Goal: Task Accomplishment & Management: Complete application form

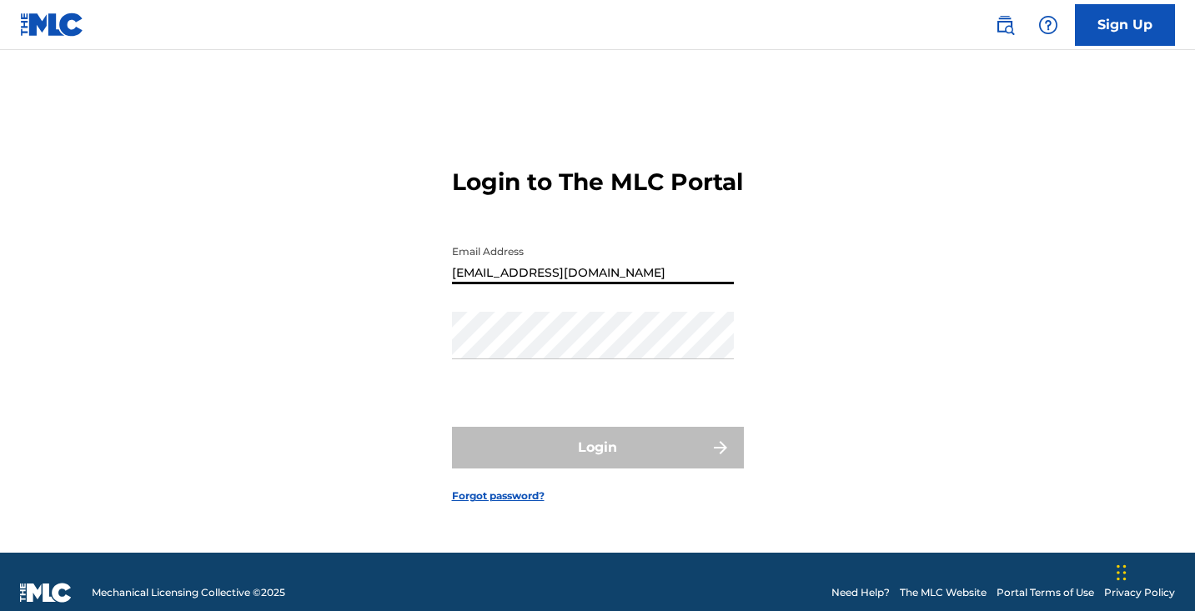
type input "[EMAIL_ADDRESS][DOMAIN_NAME]"
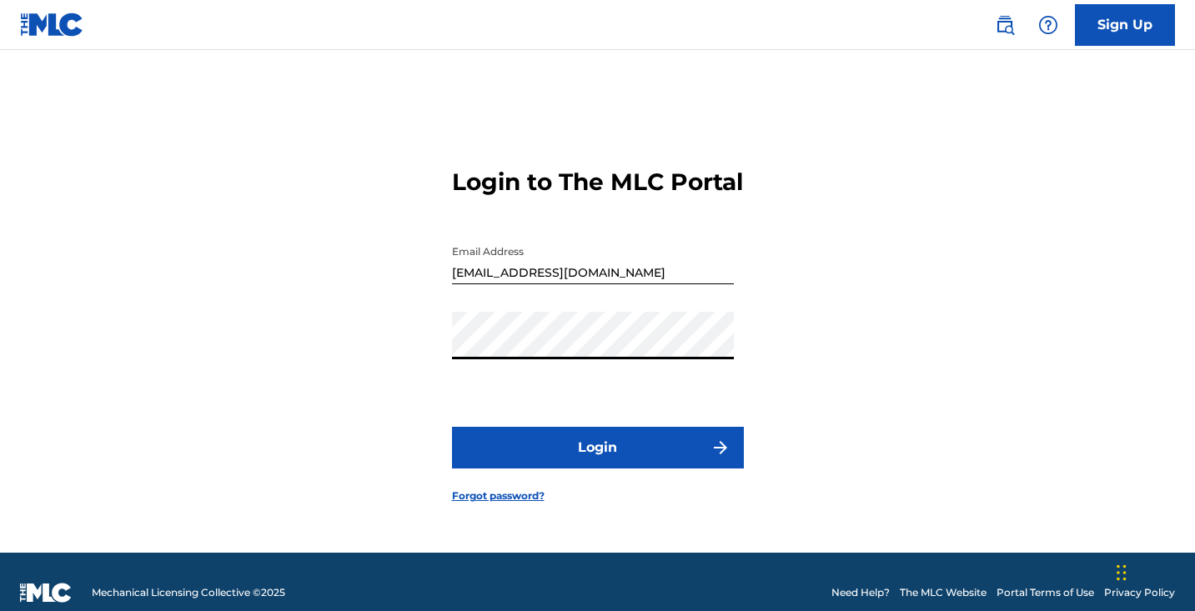
click at [597, 462] on button "Login" at bounding box center [598, 448] width 292 height 42
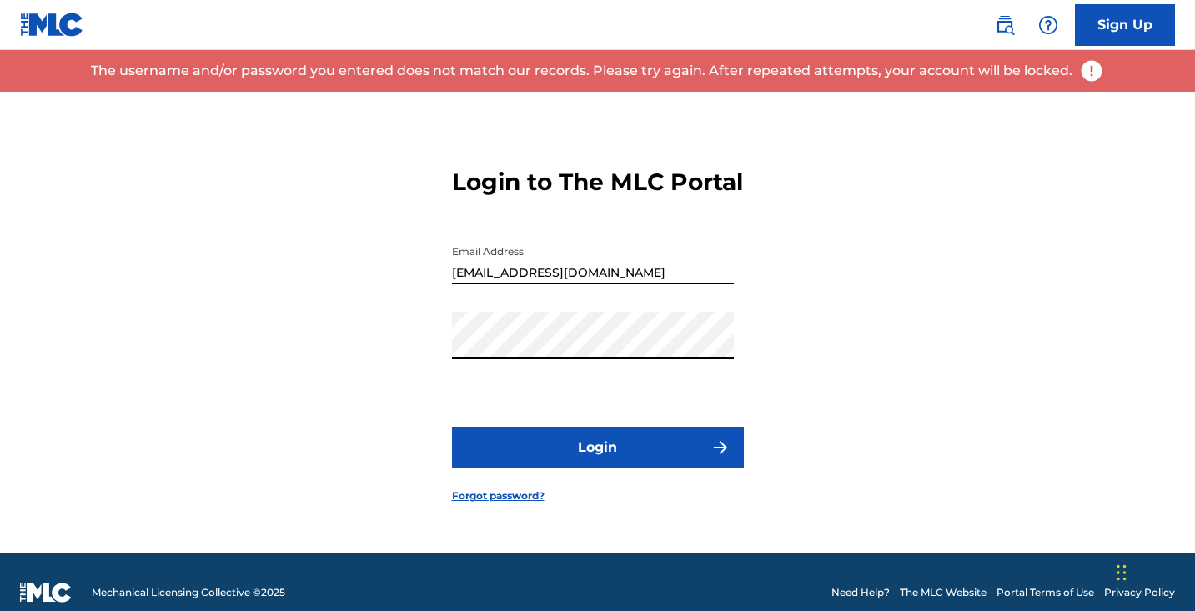
click at [597, 462] on button "Login" at bounding box center [598, 448] width 292 height 42
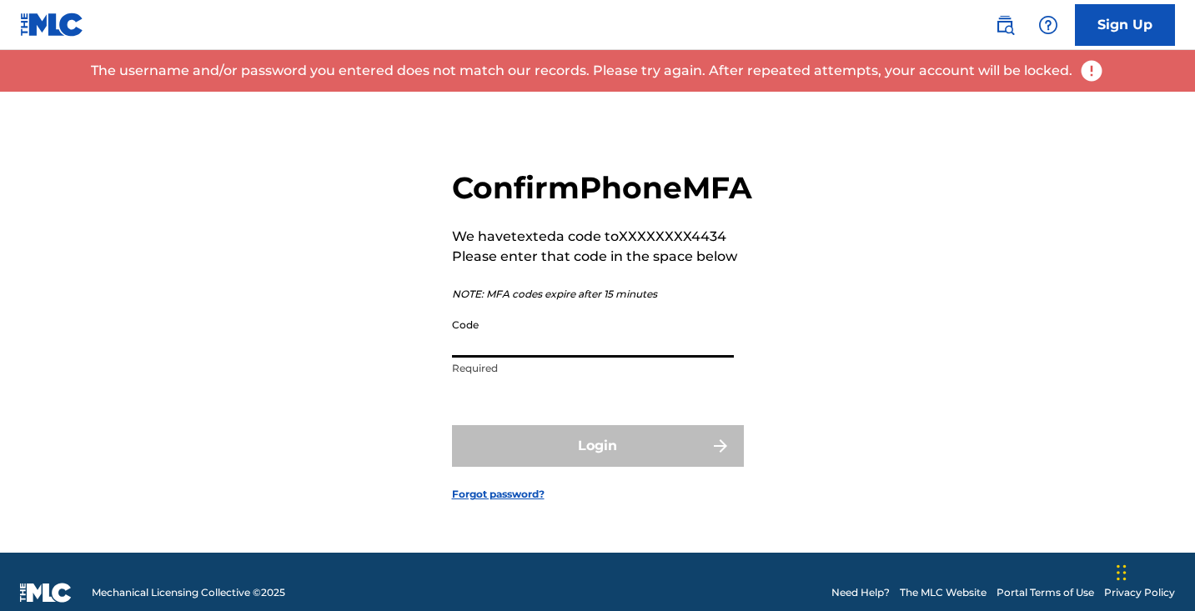
click at [549, 355] on input "Code" at bounding box center [593, 334] width 282 height 48
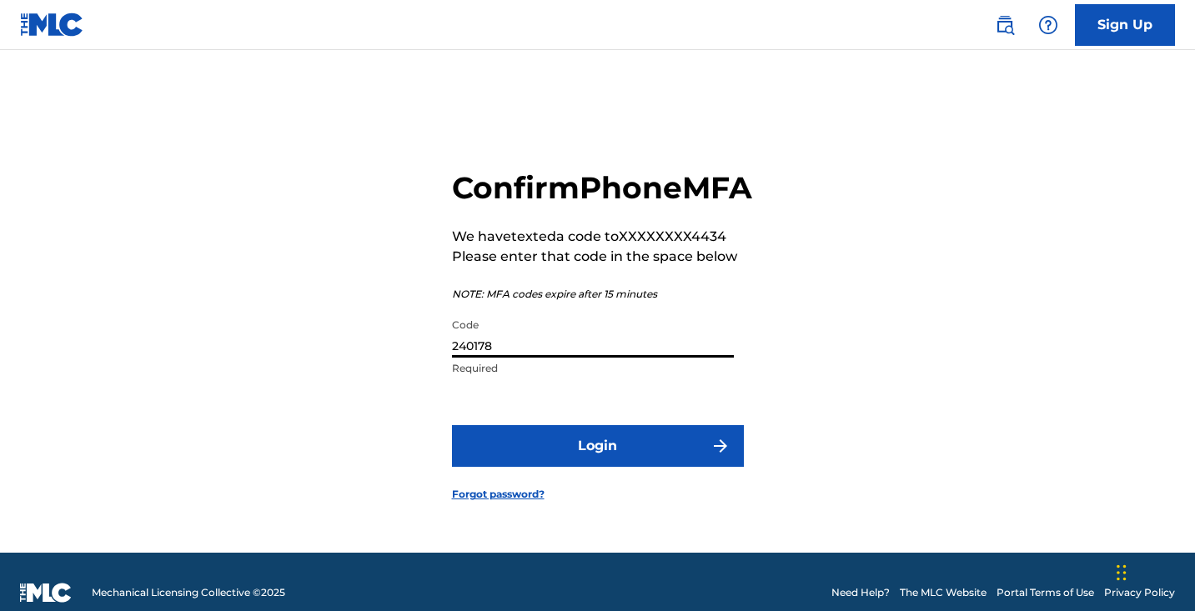
type input "240178"
click at [597, 465] on button "Login" at bounding box center [598, 446] width 292 height 42
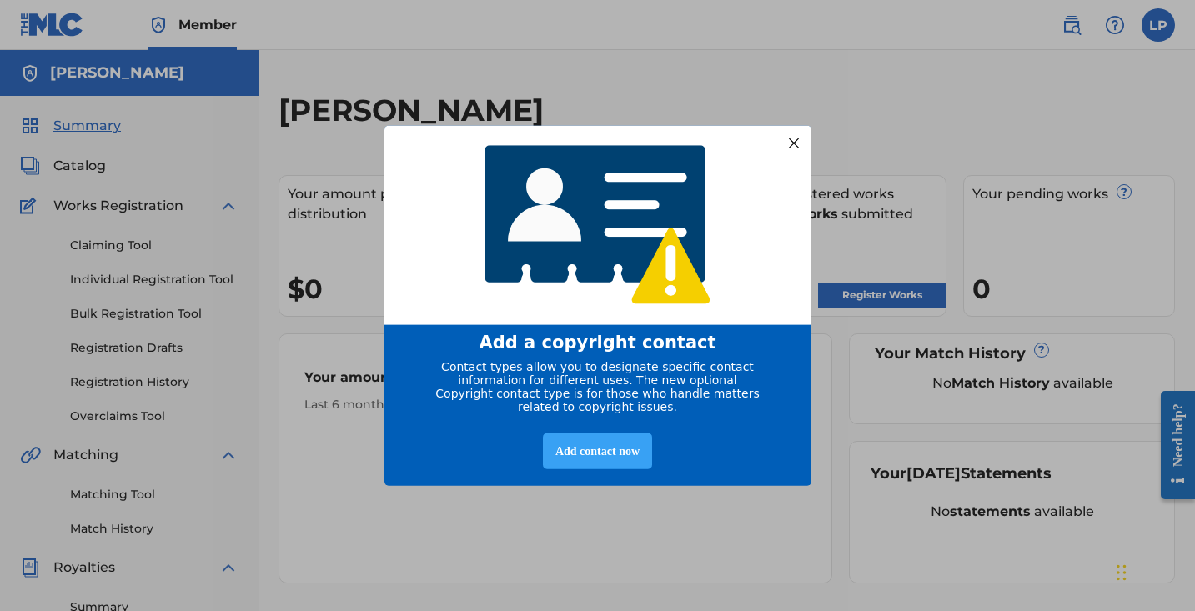
click at [637, 442] on div "Add contact now" at bounding box center [597, 452] width 109 height 36
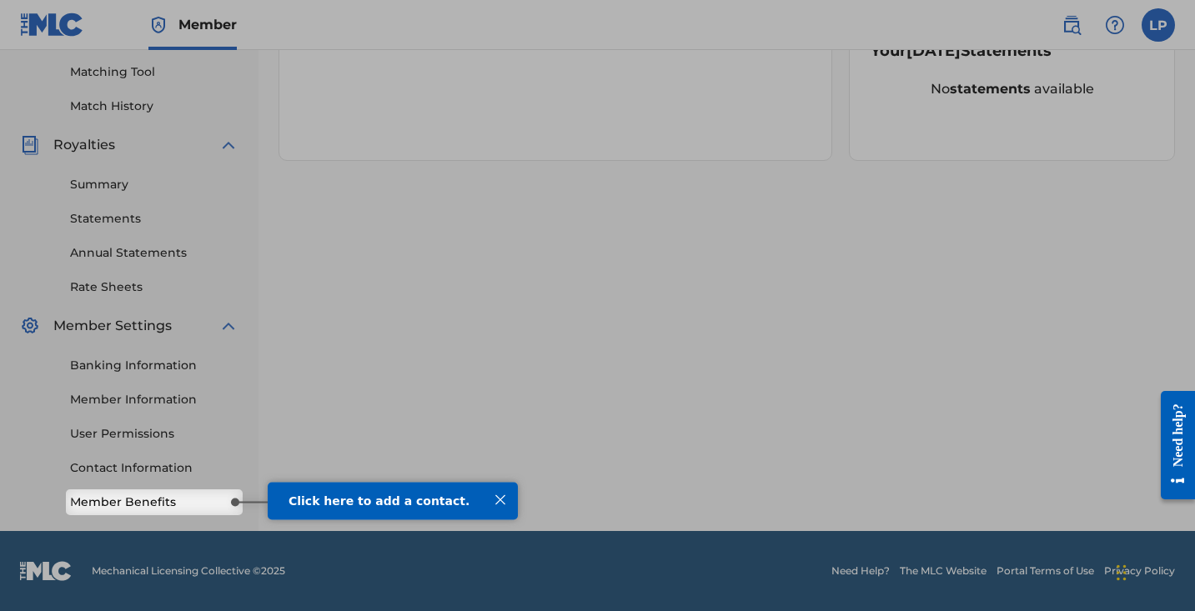
scroll to position [423, 0]
click at [496, 496] on div at bounding box center [501, 500] width 22 height 22
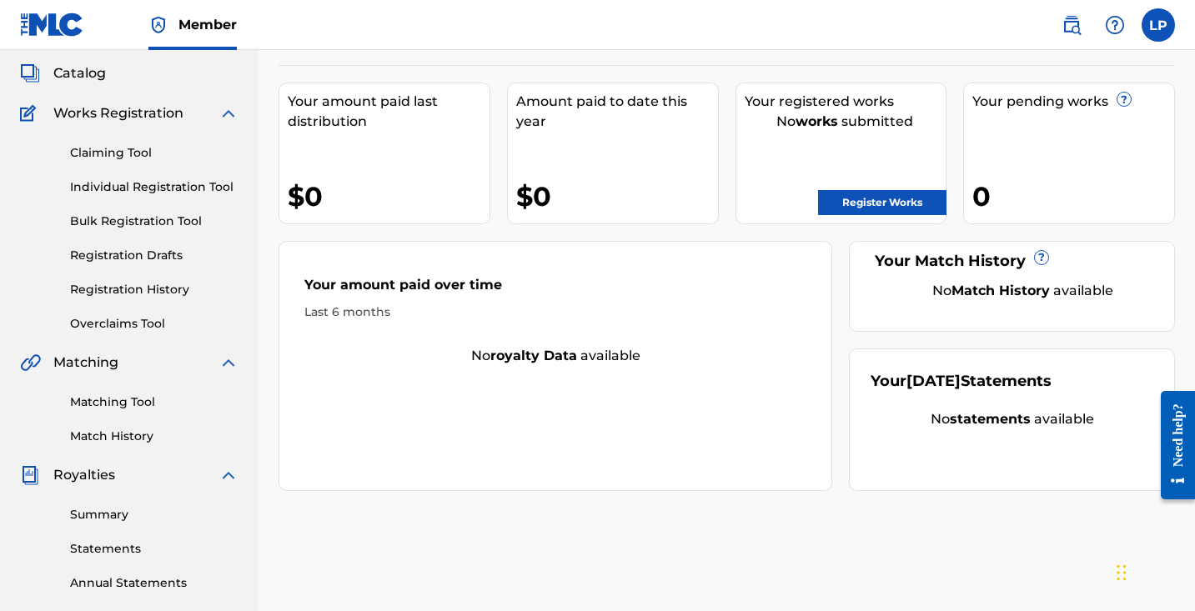
scroll to position [87, 0]
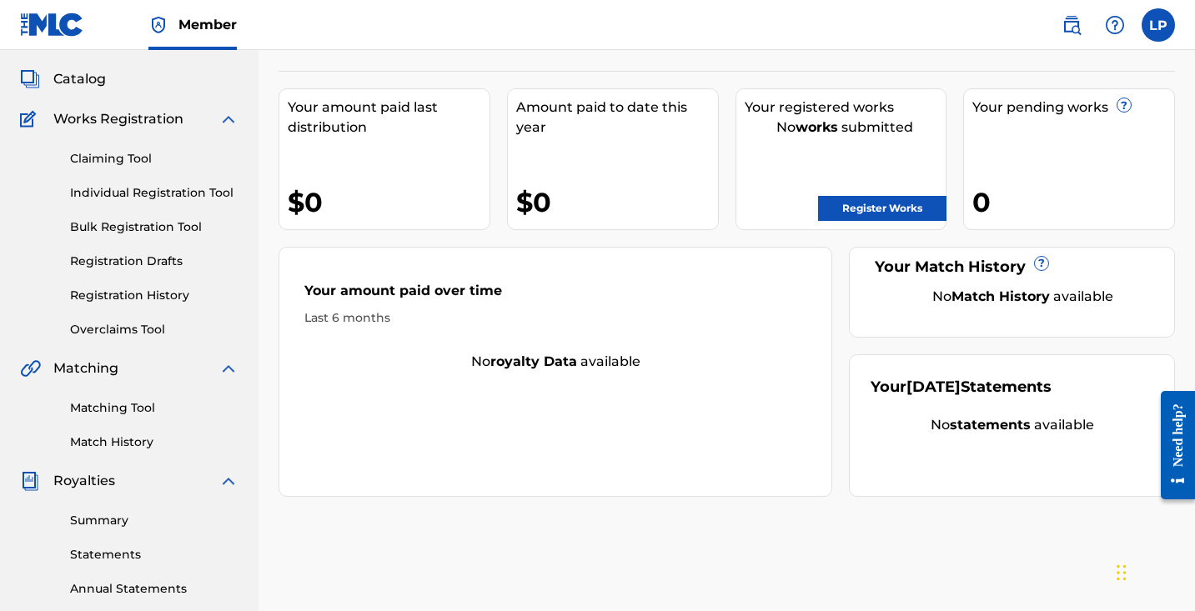
click at [853, 203] on link "Register Works" at bounding box center [882, 208] width 128 height 25
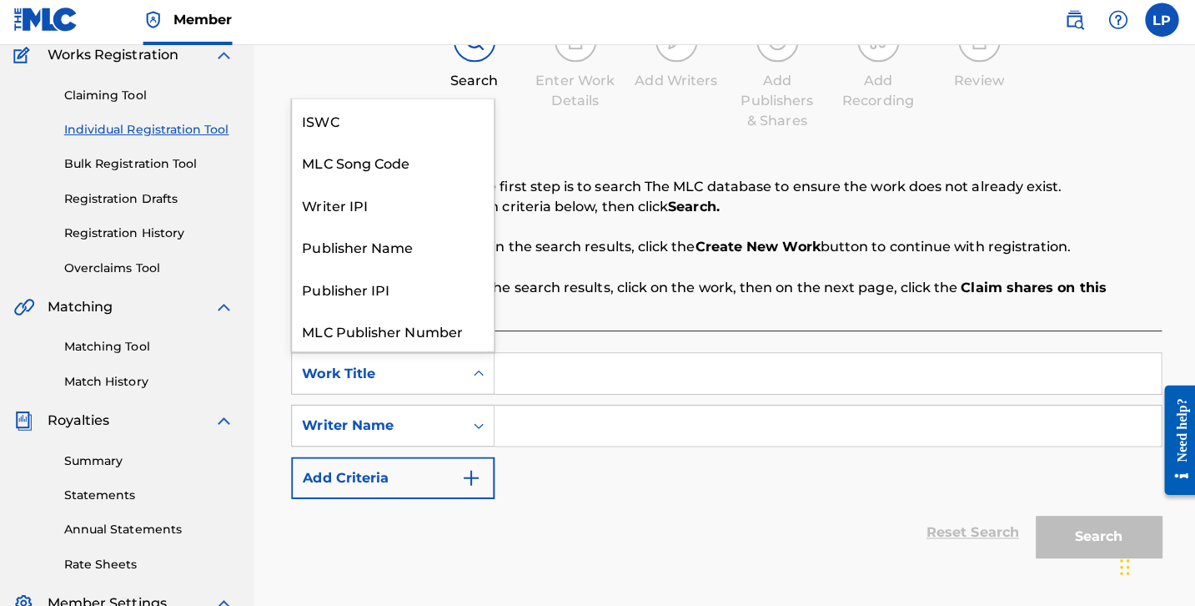
scroll to position [42, 0]
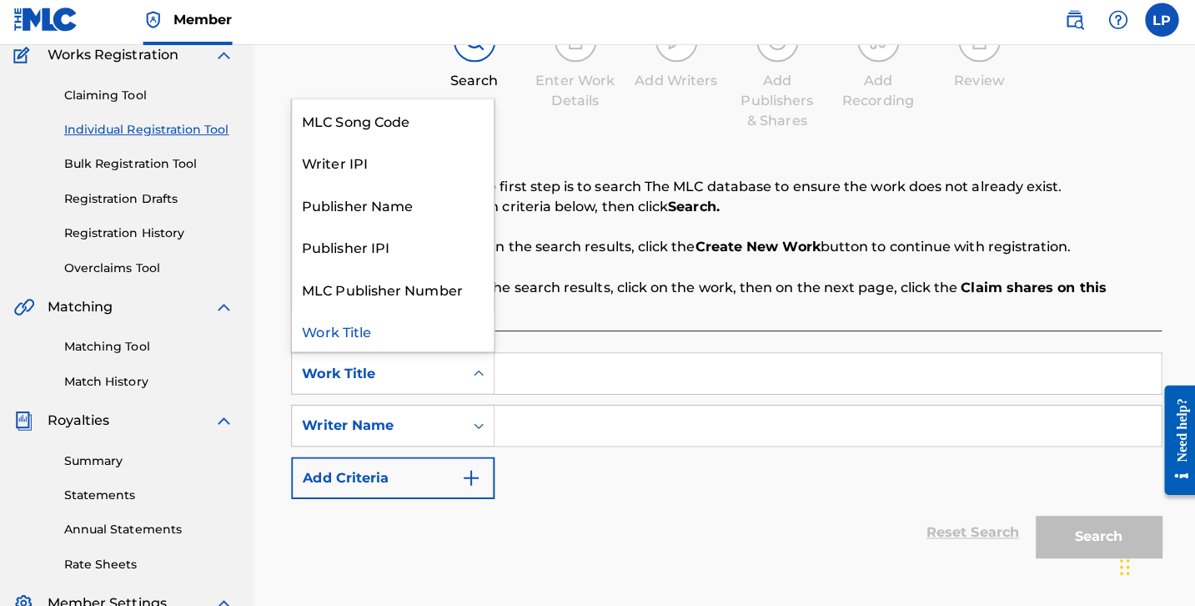
click at [451, 369] on div "Work Title" at bounding box center [381, 375] width 170 height 32
click at [448, 329] on div "Work Title" at bounding box center [396, 333] width 200 height 42
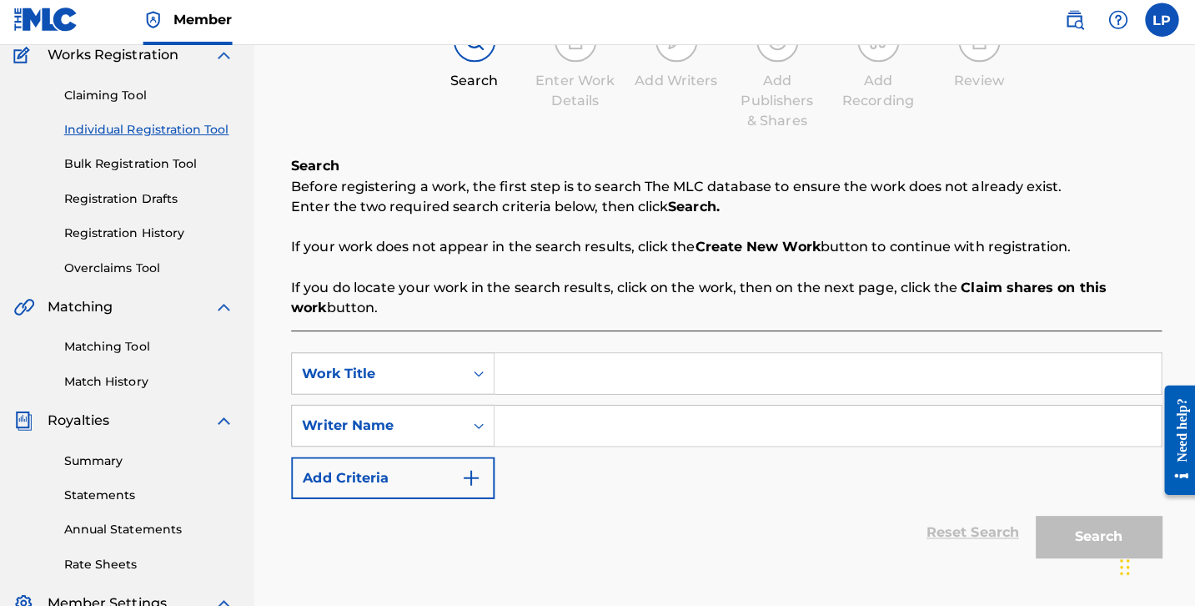
click at [511, 367] on input "Search Form" at bounding box center [827, 375] width 661 height 40
type input "JETLGGD"
click at [500, 415] on input "Search Form" at bounding box center [827, 427] width 661 height 40
click at [473, 419] on icon "Search Form" at bounding box center [481, 427] width 17 height 17
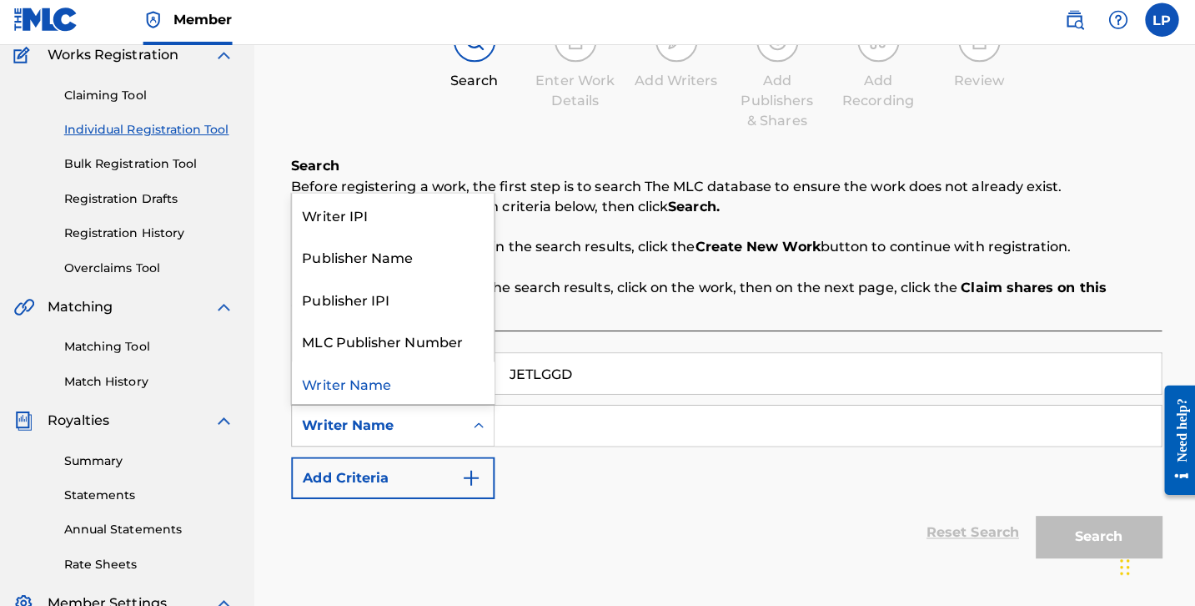
click at [524, 420] on input "Search Form" at bounding box center [827, 427] width 661 height 40
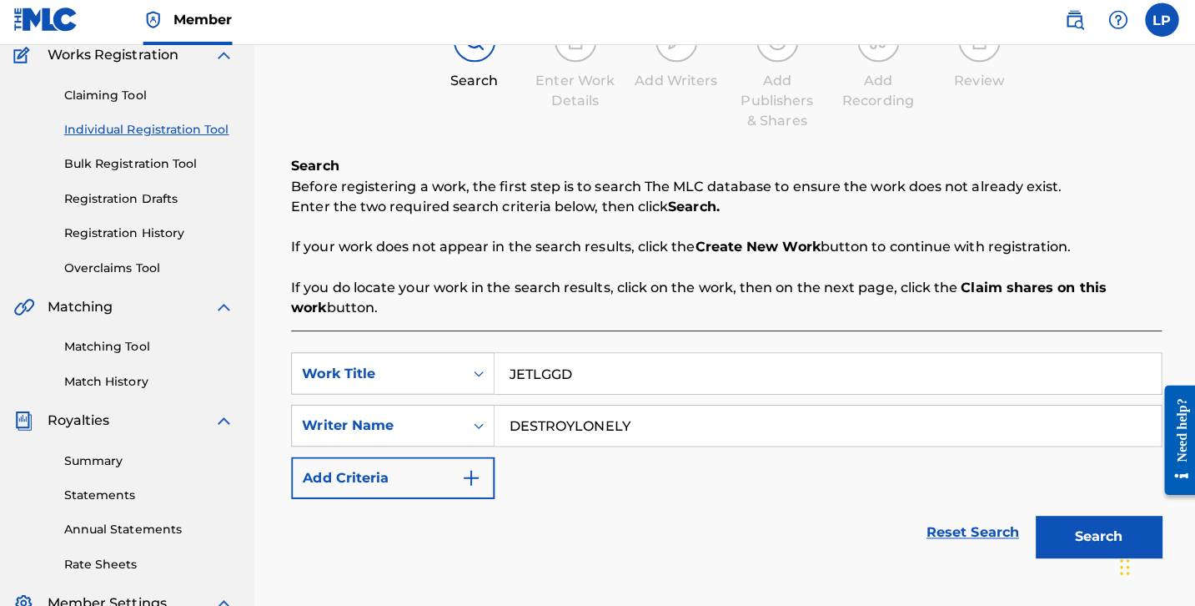
click at [421, 465] on button "Add Criteria" at bounding box center [396, 479] width 202 height 42
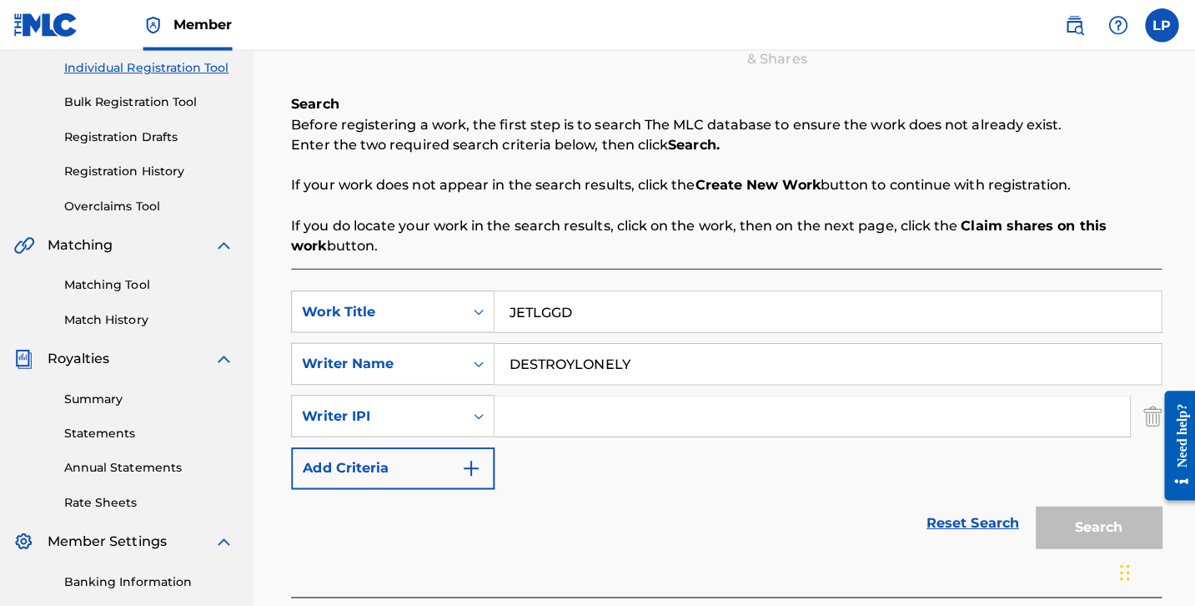
scroll to position [212, 0]
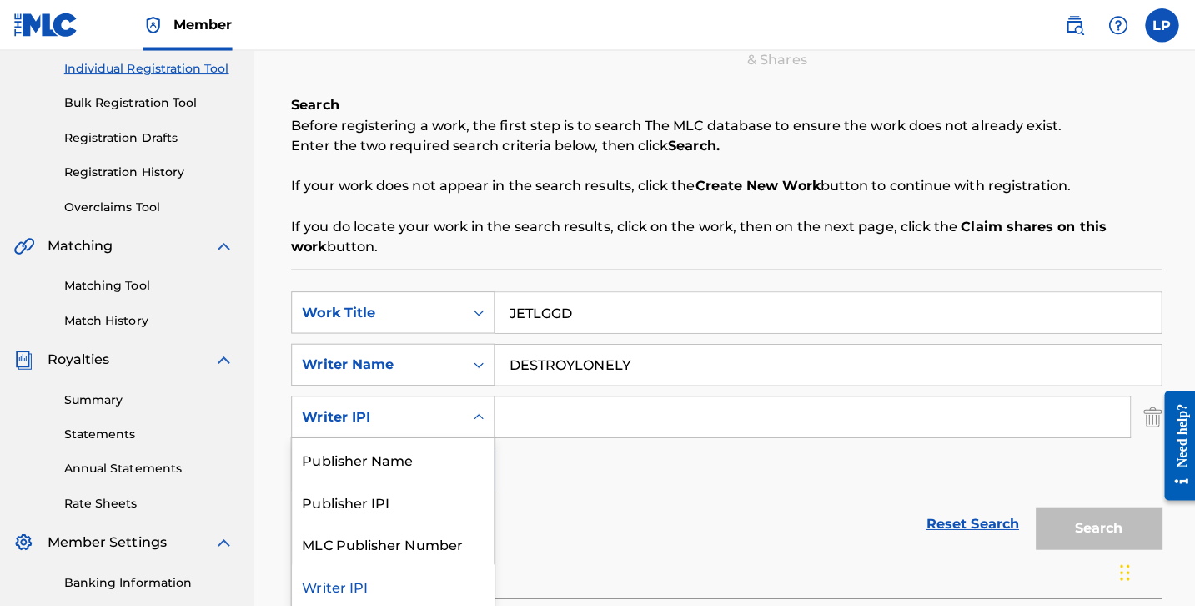
click at [430, 410] on div "Writer IPI" at bounding box center [381, 413] width 150 height 20
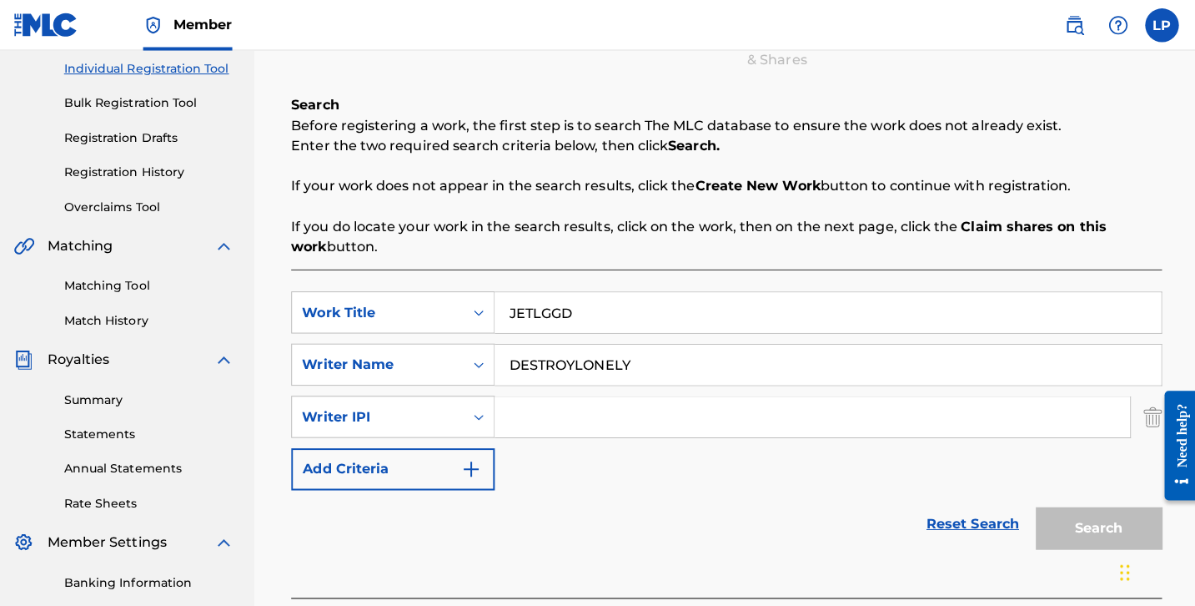
click at [699, 463] on div "SearchWithCriteria03c00073-65b0-47e3-ad5d-509fefd8ebd7 Work Title JETLGGD Searc…" at bounding box center [726, 387] width 863 height 197
click at [1140, 408] on img "Search Form" at bounding box center [1149, 413] width 18 height 42
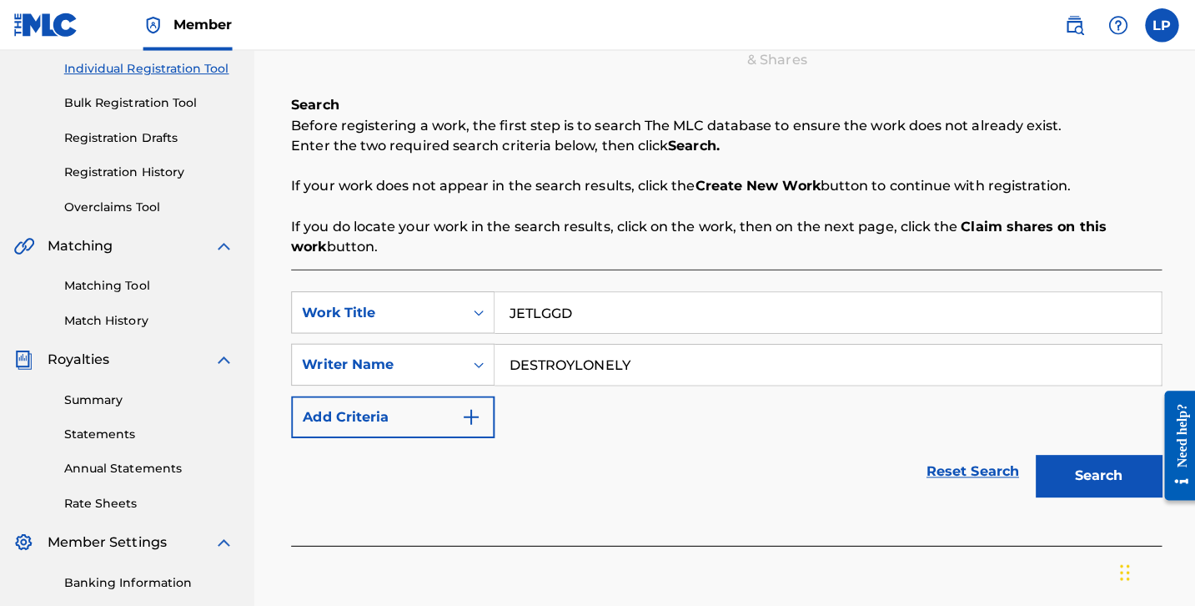
click at [1108, 465] on button "Search" at bounding box center [1095, 471] width 125 height 42
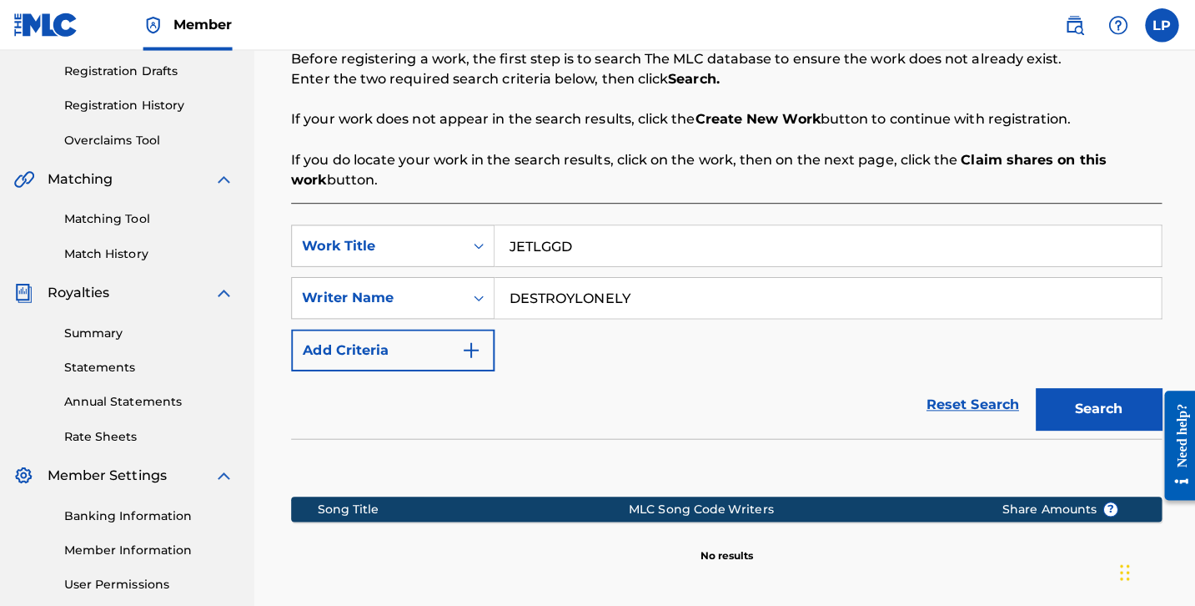
scroll to position [258, 0]
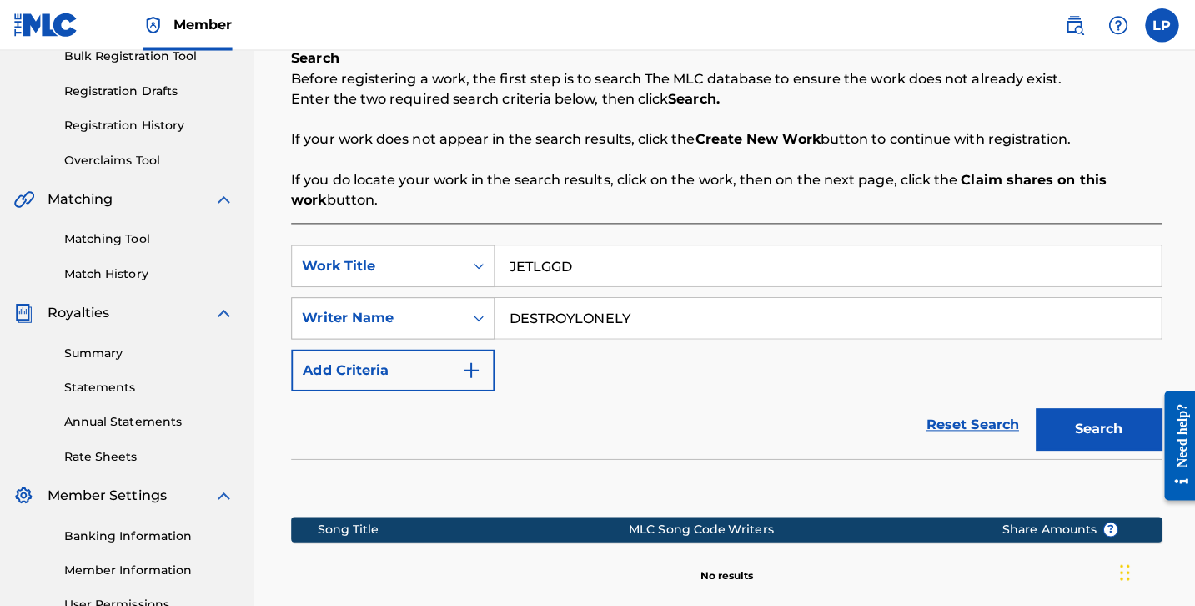
drag, startPoint x: 648, startPoint y: 322, endPoint x: 403, endPoint y: 329, distance: 245.3
click at [403, 330] on div "SearchWithCriteria27f14cc0-a107-4d1e-a50f-1d7b3070b802 Writer Name DESTROYLONELY" at bounding box center [726, 315] width 863 height 42
type input "D"
type input "Destroylonely"
drag, startPoint x: 403, startPoint y: 329, endPoint x: 601, endPoint y: 262, distance: 208.9
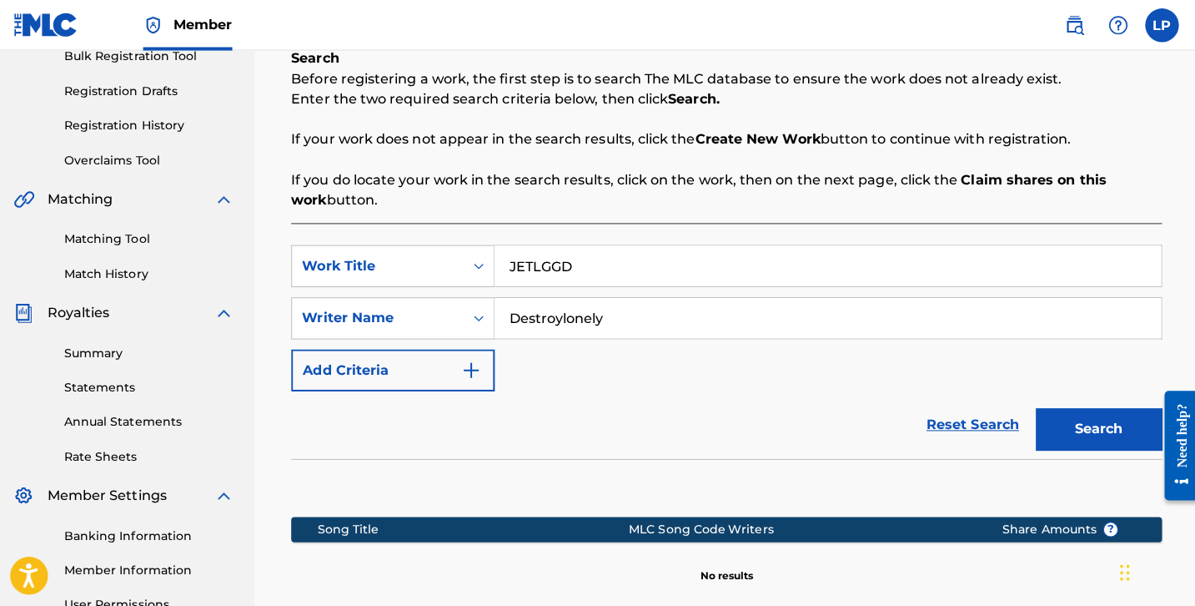
click at [601, 262] on input "JETLGGD" at bounding box center [827, 264] width 661 height 40
type input "J"
click at [1063, 420] on button "Search" at bounding box center [1095, 426] width 125 height 42
click at [688, 259] on input "jetlgdd" at bounding box center [827, 264] width 661 height 40
type input "j"
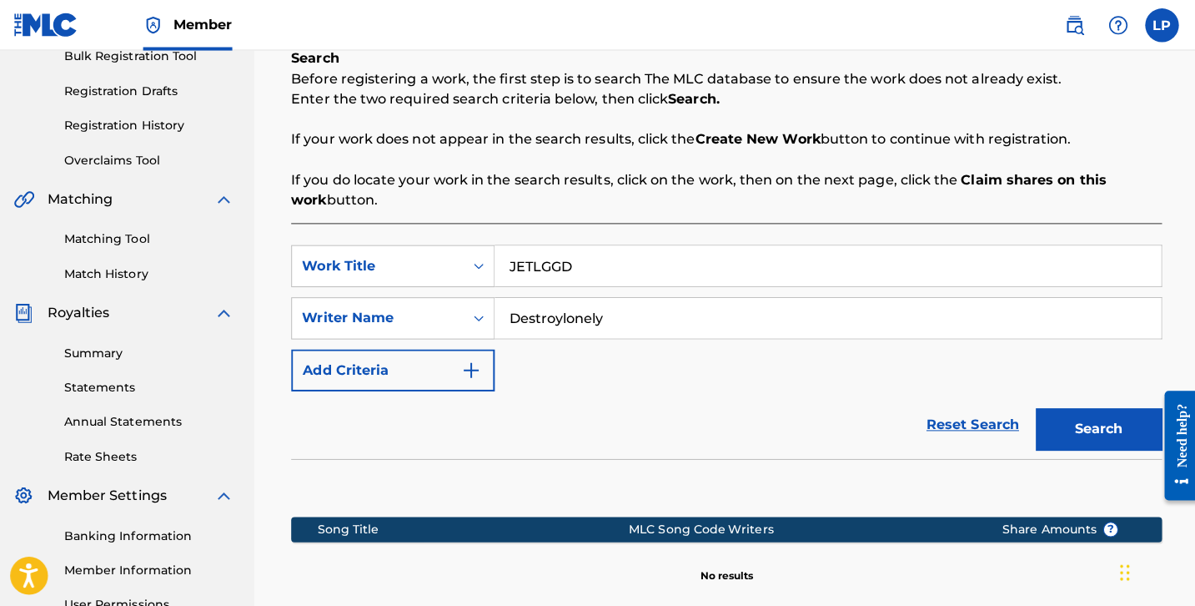
type input "JETLGGD"
click at [1055, 440] on button "Search" at bounding box center [1095, 426] width 125 height 42
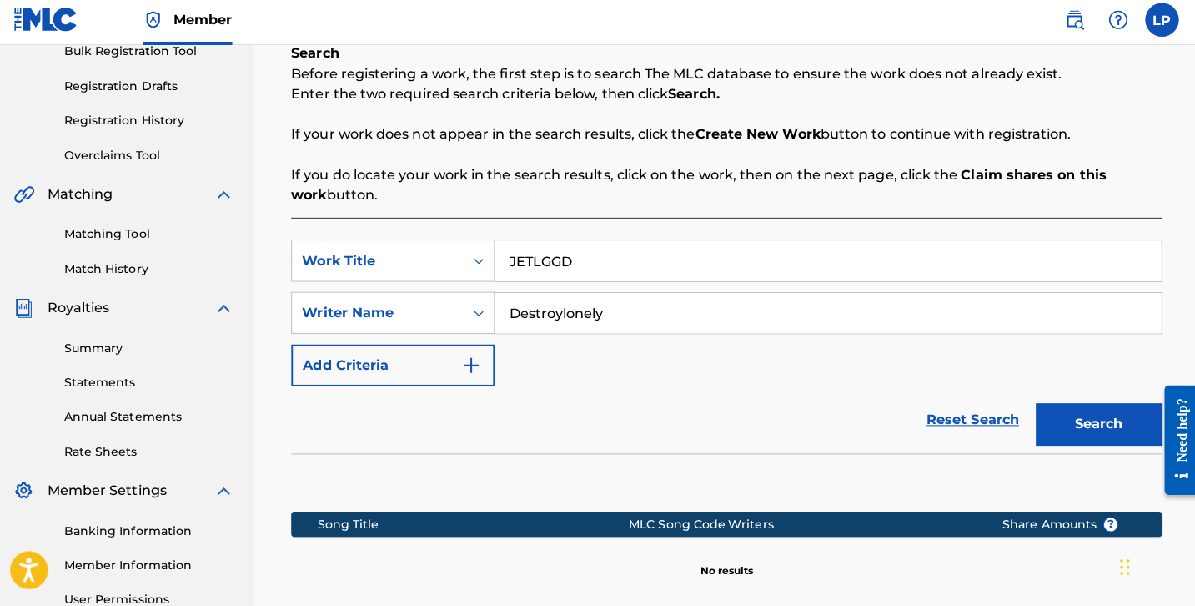
scroll to position [289, 0]
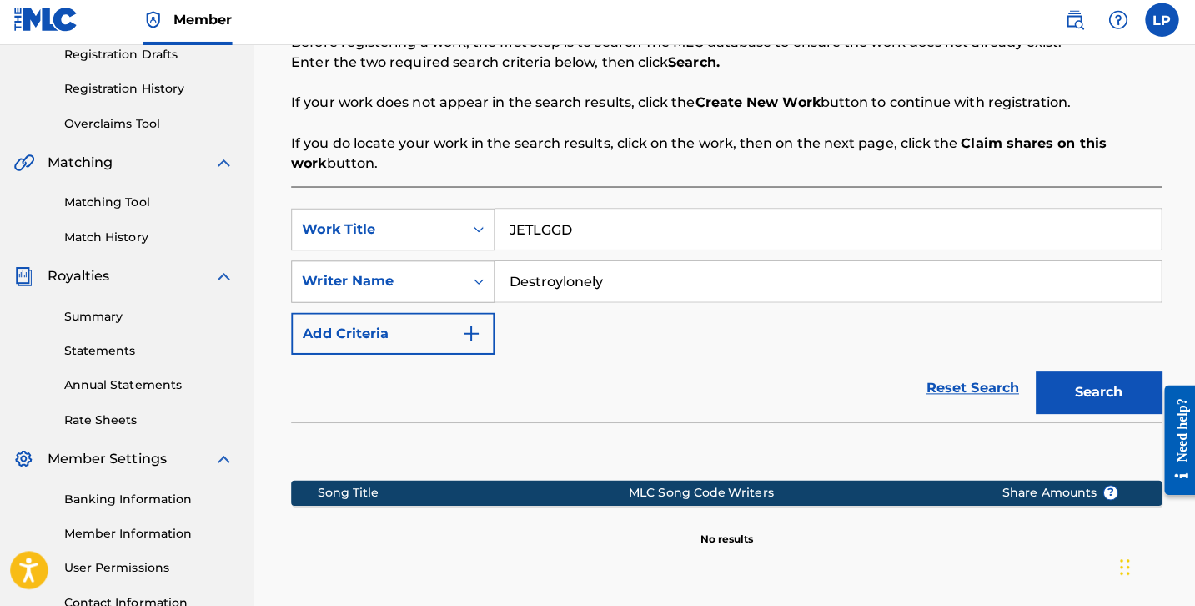
drag, startPoint x: 641, startPoint y: 266, endPoint x: 457, endPoint y: 268, distance: 184.3
click at [456, 268] on div "SearchWithCriteria27f14cc0-a107-4d1e-a50f-1d7b3070b802 Writer Name Destroylonely" at bounding box center [726, 285] width 863 height 42
drag, startPoint x: 701, startPoint y: 272, endPoint x: 364, endPoint y: 306, distance: 337.9
click at [364, 306] on div "SearchWithCriteria03c00073-65b0-47e3-ad5d-509fefd8ebd7 Work Title JETLGGD Searc…" at bounding box center [726, 284] width 863 height 145
drag, startPoint x: 619, startPoint y: 269, endPoint x: 490, endPoint y: 290, distance: 130.3
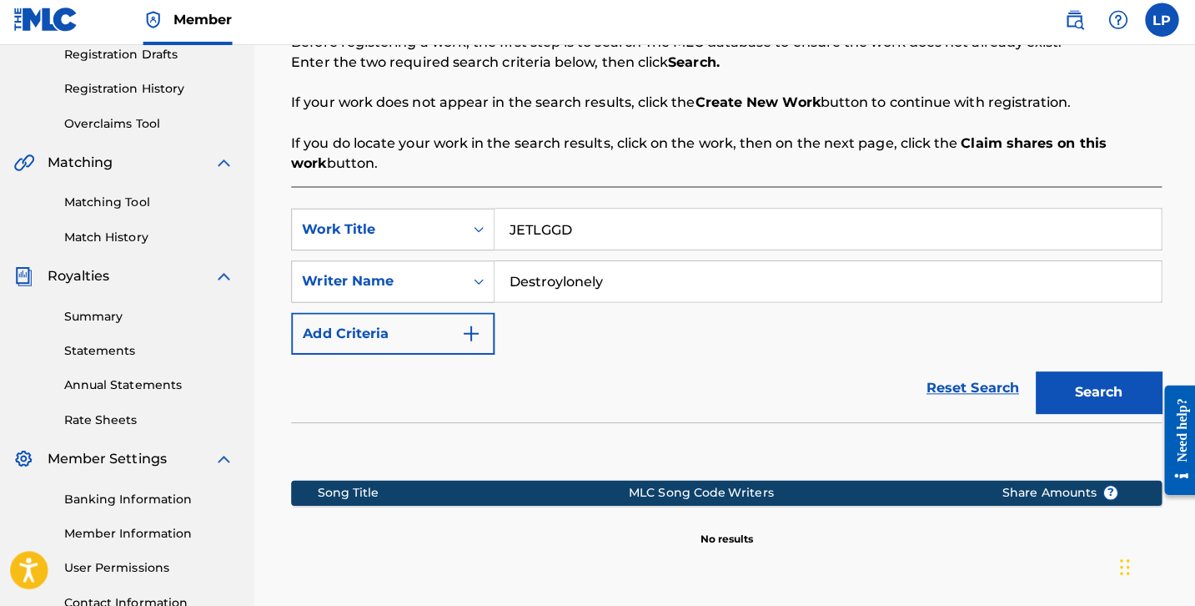
click at [497, 290] on input "Destroylonely" at bounding box center [827, 284] width 661 height 40
click at [1089, 389] on button "Search" at bounding box center [1095, 395] width 125 height 42
click at [455, 278] on div "Writer Name" at bounding box center [381, 285] width 170 height 32
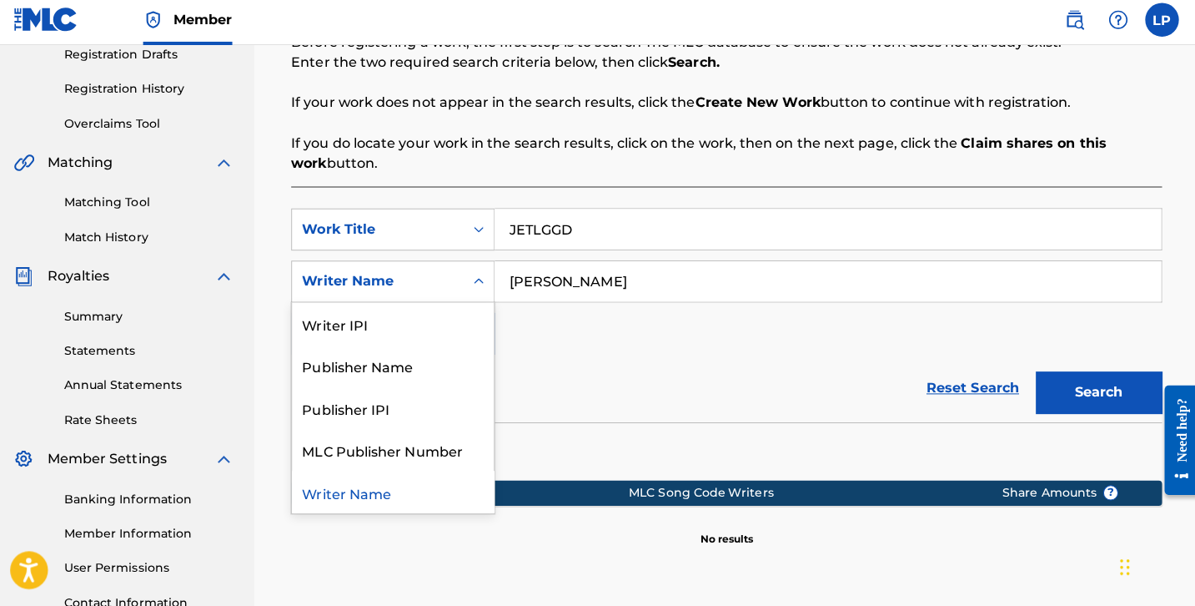
click at [455, 278] on div "Writer Name" at bounding box center [381, 285] width 170 height 32
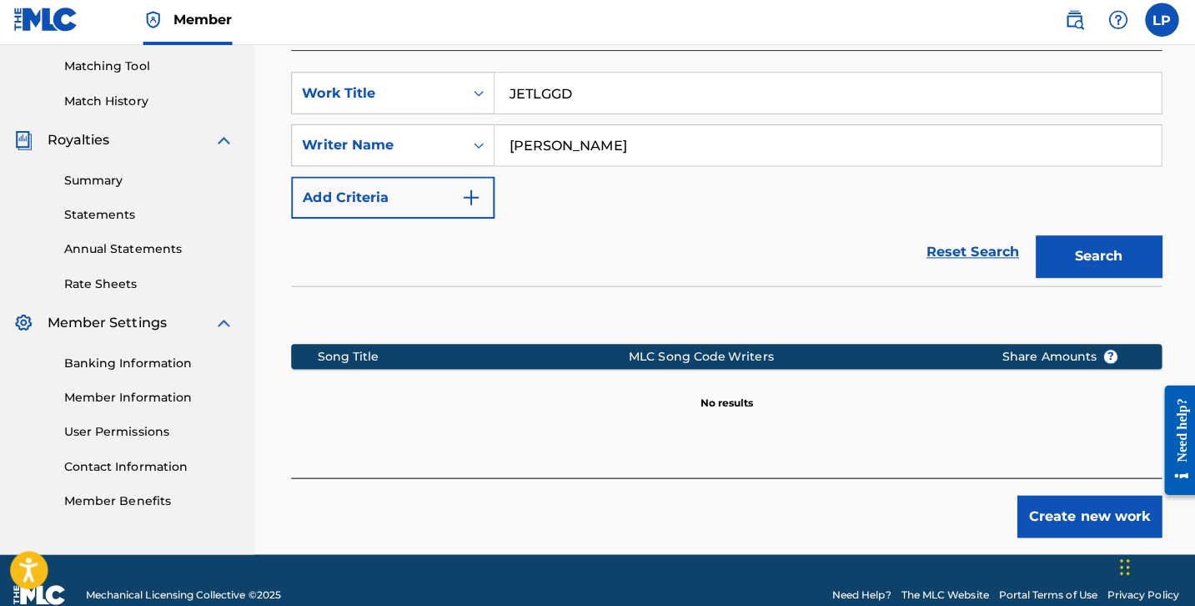
scroll to position [418, 0]
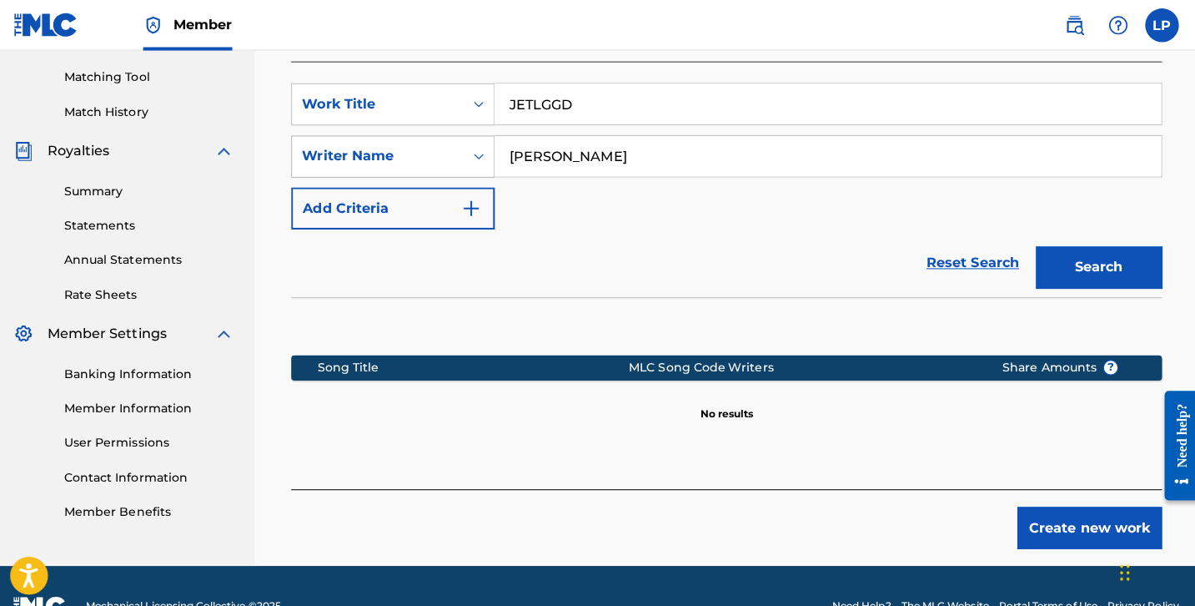
drag, startPoint x: 587, startPoint y: 145, endPoint x: 455, endPoint y: 152, distance: 132.8
click at [455, 152] on div "SearchWithCriteria27f14cc0-a107-4d1e-a50f-1d7b3070b802 Writer Name BOBBY" at bounding box center [726, 155] width 863 height 42
type input "ZODIAC"
click at [1089, 264] on button "Search" at bounding box center [1095, 265] width 125 height 42
click at [582, 100] on input "JETLGGD" at bounding box center [827, 103] width 661 height 40
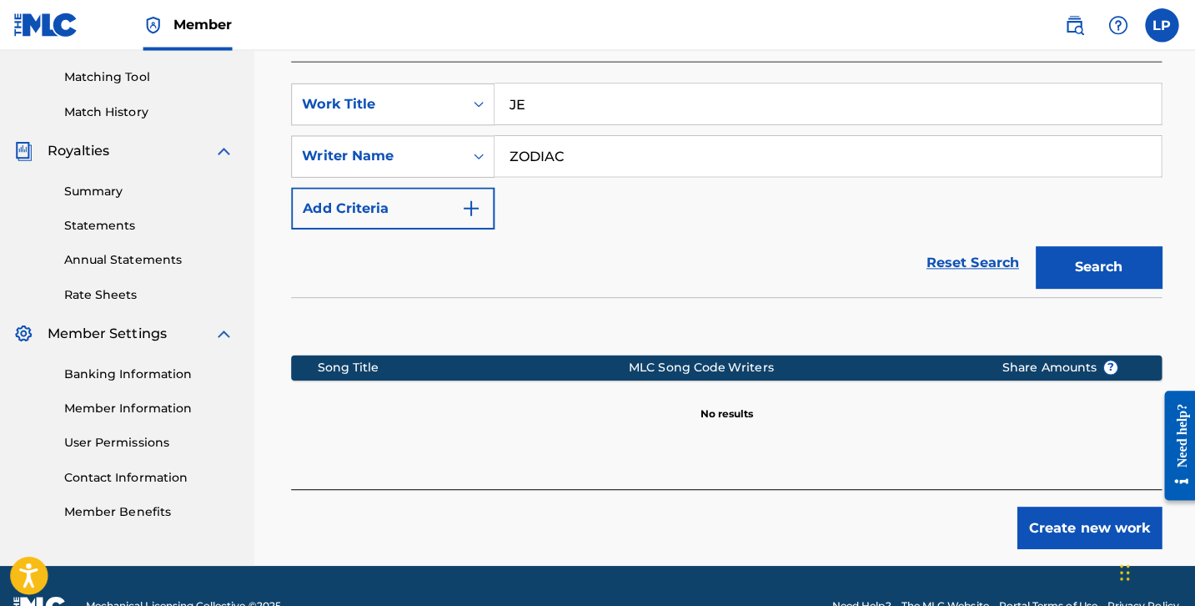
type input "J"
type input "jetlggd"
click at [596, 133] on div "SearchWithCriteria03c00073-65b0-47e3-ad5d-509fefd8ebd7 Work Title jetlggd Searc…" at bounding box center [726, 155] width 863 height 145
click at [596, 153] on input "ZODIAC" at bounding box center [827, 155] width 661 height 40
type input "Z"
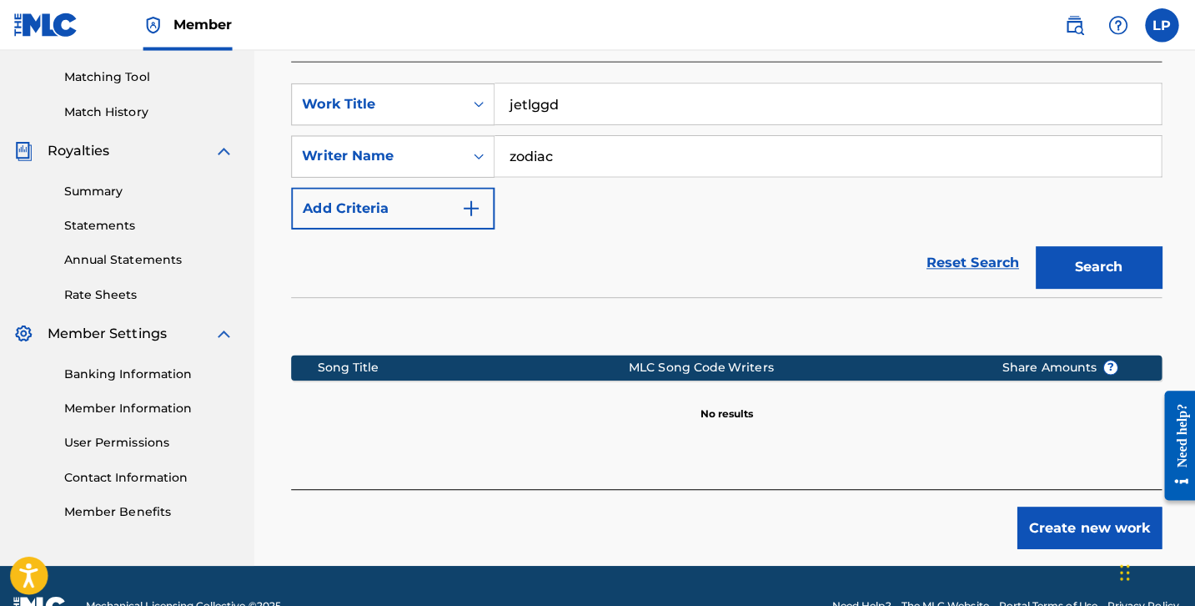
click at [1089, 264] on button "Search" at bounding box center [1095, 265] width 125 height 42
type input "z"
click at [1089, 264] on button "Search" at bounding box center [1095, 265] width 125 height 42
type input "p"
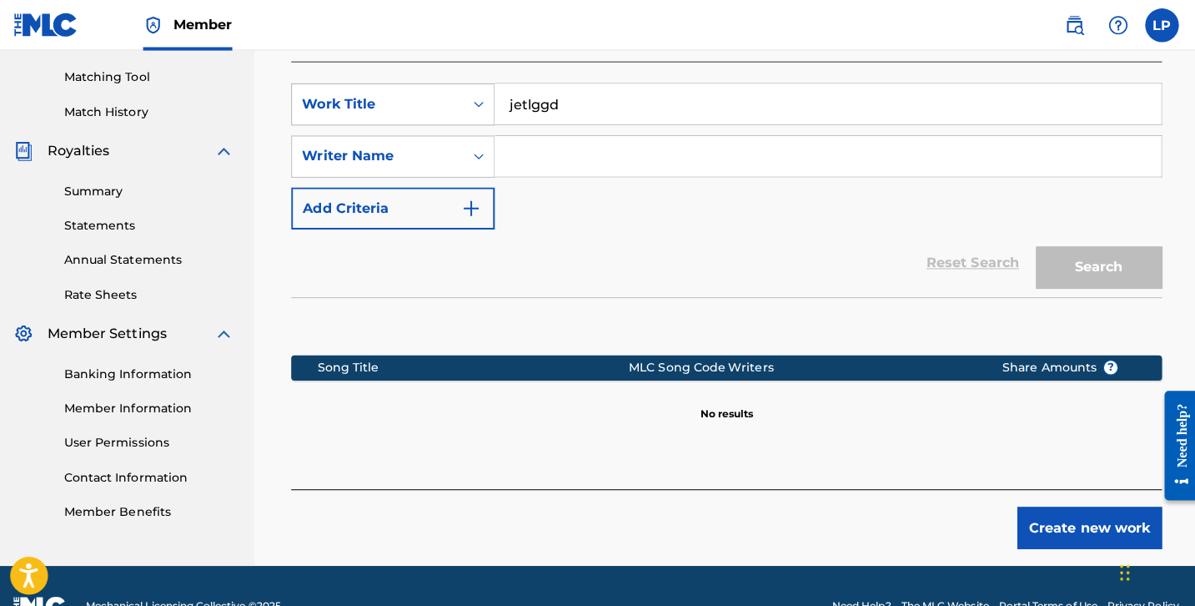
drag, startPoint x: 563, startPoint y: 107, endPoint x: 422, endPoint y: 107, distance: 141.0
click at [422, 107] on div "SearchWithCriteria03c00073-65b0-47e3-ad5d-509fefd8ebd7 Work Title jetlggd" at bounding box center [726, 104] width 863 height 42
type input "JETLGGD"
click at [540, 158] on input "Search Form" at bounding box center [827, 155] width 661 height 40
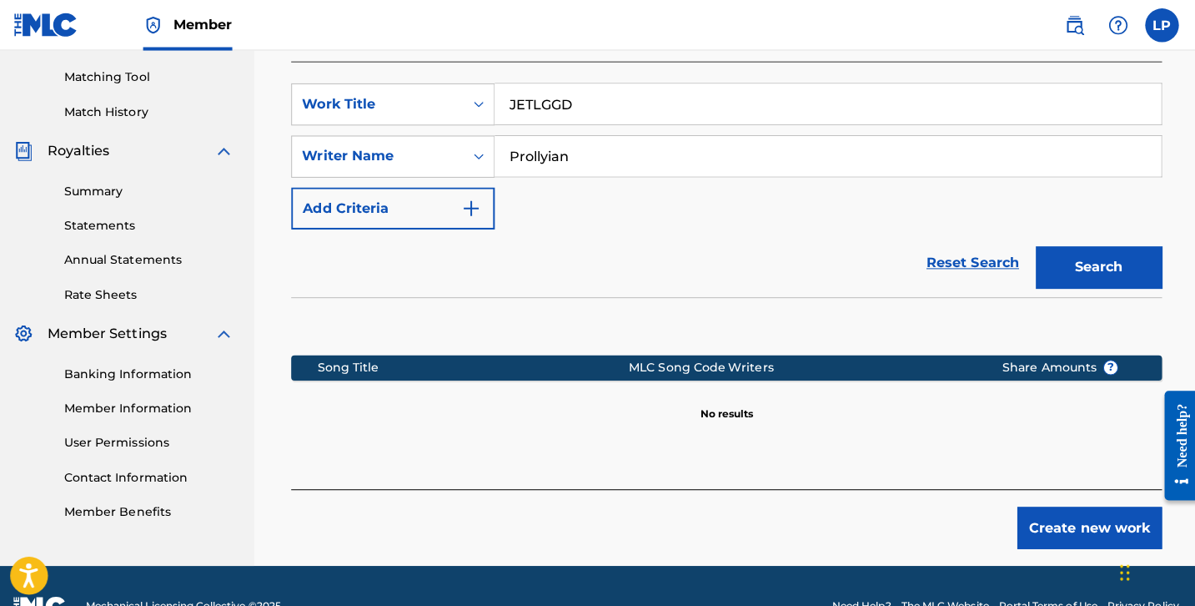
type input "Prollyian"
click at [1089, 264] on button "Search" at bounding box center [1095, 265] width 125 height 42
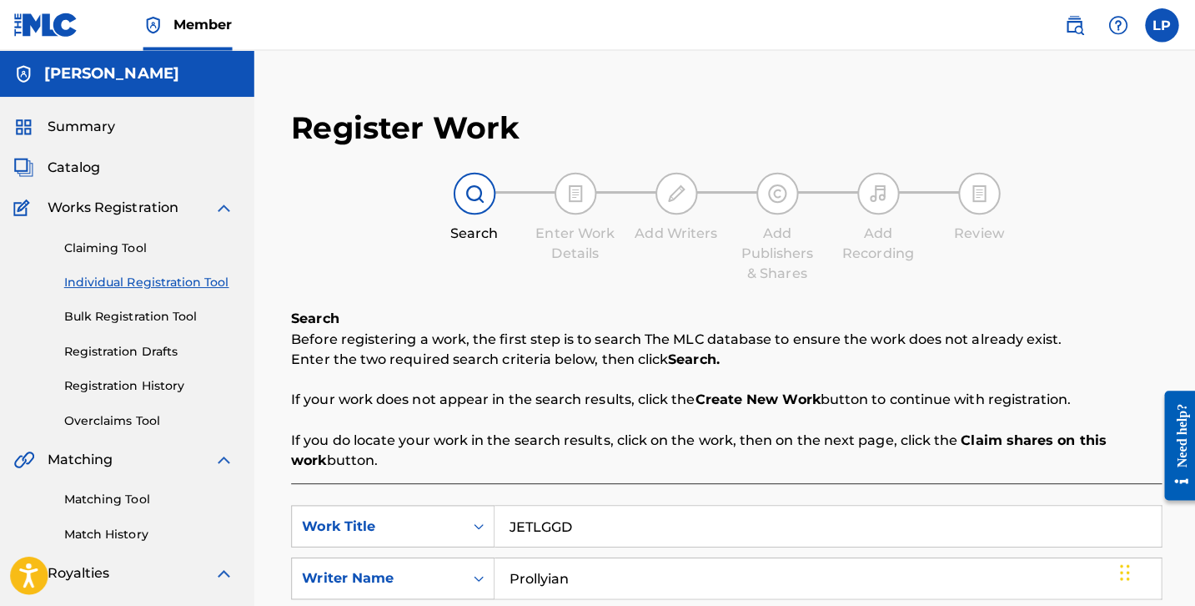
scroll to position [0, 0]
click at [184, 318] on link "Bulk Registration Tool" at bounding box center [154, 314] width 168 height 18
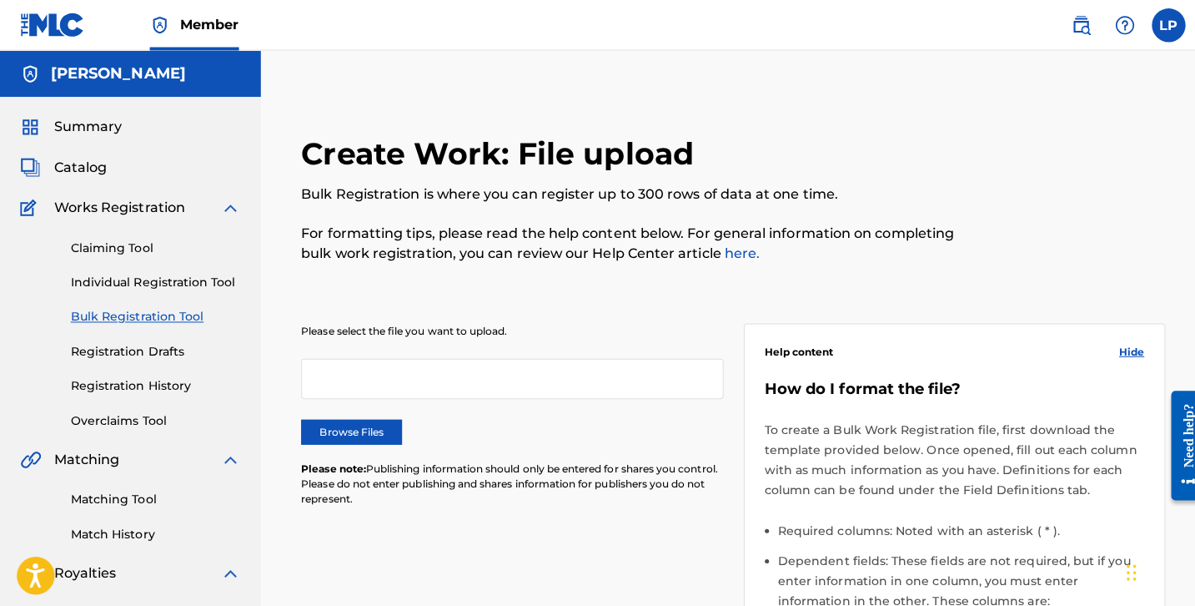
click at [96, 168] on span "Catalog" at bounding box center [79, 166] width 53 height 20
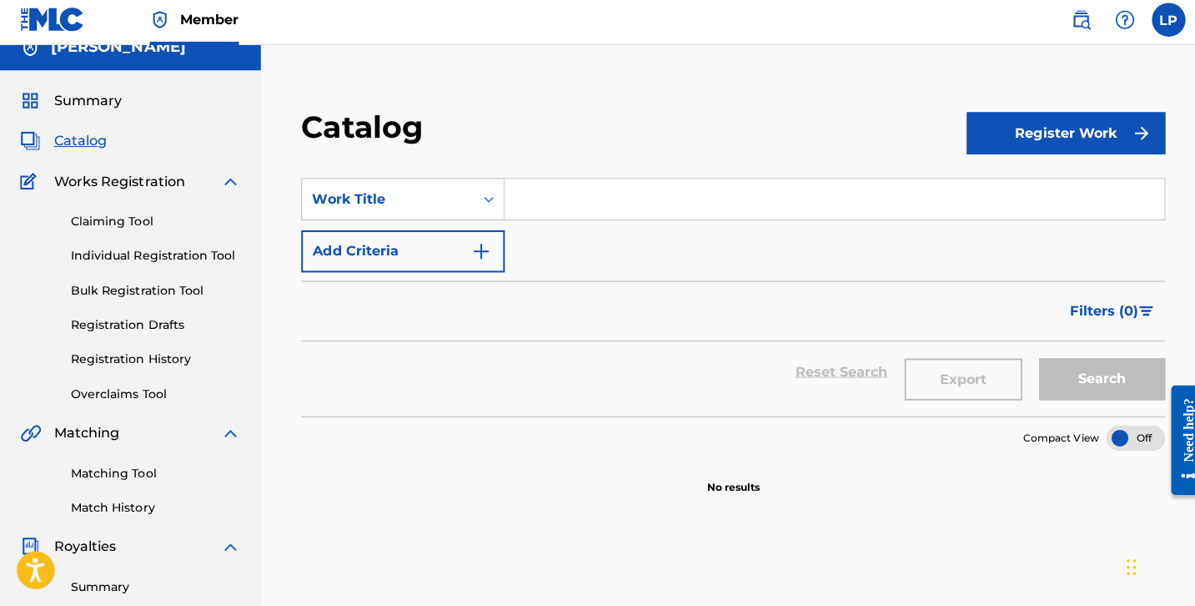
scroll to position [26, 0]
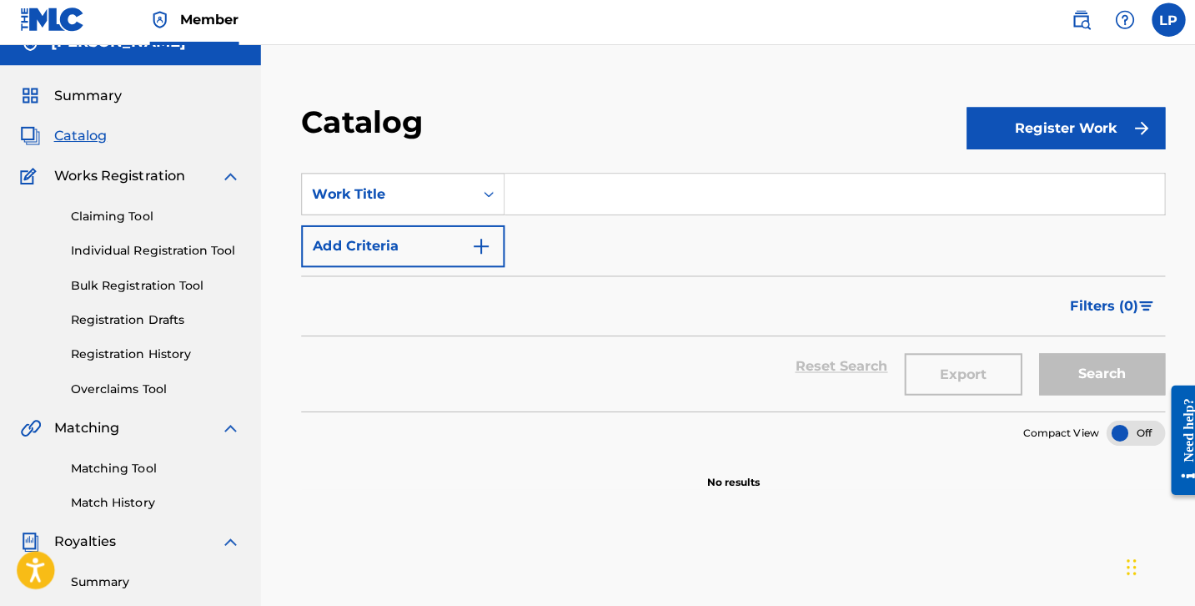
click at [1022, 140] on button "Register Work" at bounding box center [1056, 133] width 197 height 42
click at [1020, 172] on link "Individual" at bounding box center [1056, 187] width 197 height 40
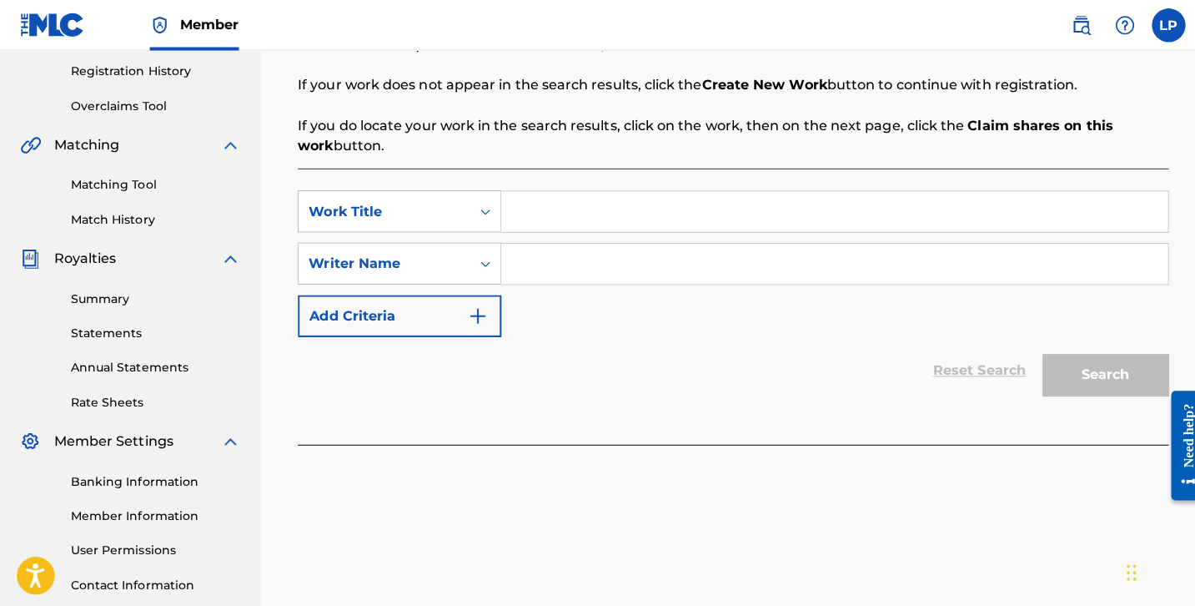
scroll to position [288, 0]
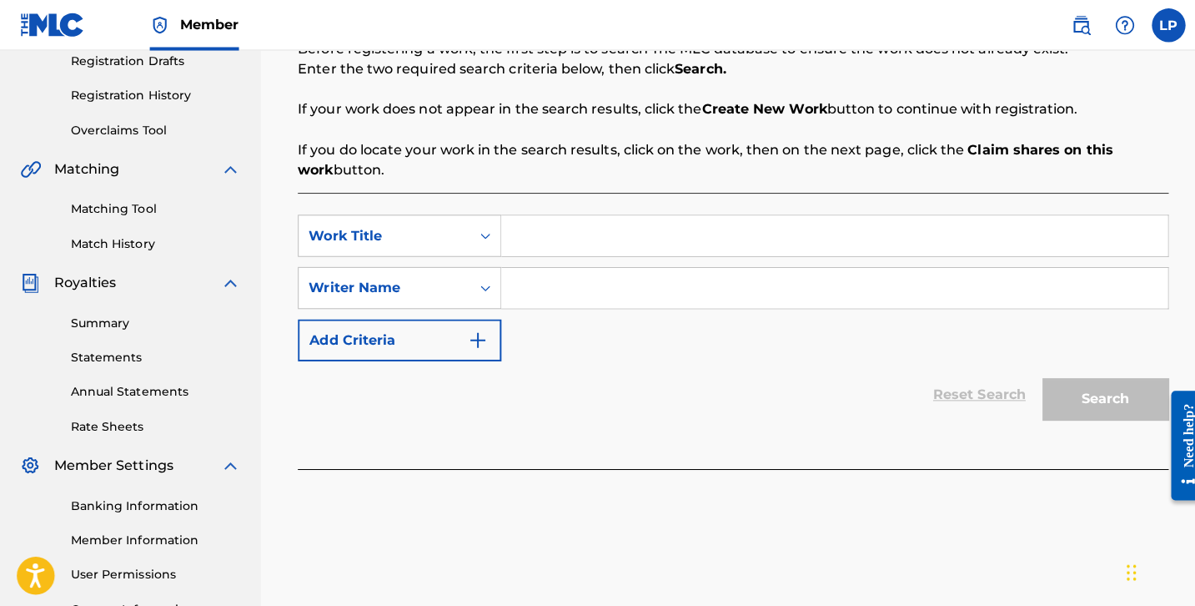
click at [819, 226] on input "Search Form" at bounding box center [827, 234] width 661 height 40
type input "JETLGGD"
click at [606, 266] on input "Search Form" at bounding box center [827, 285] width 661 height 40
paste input "Bobby Wardell Sandimanie III"
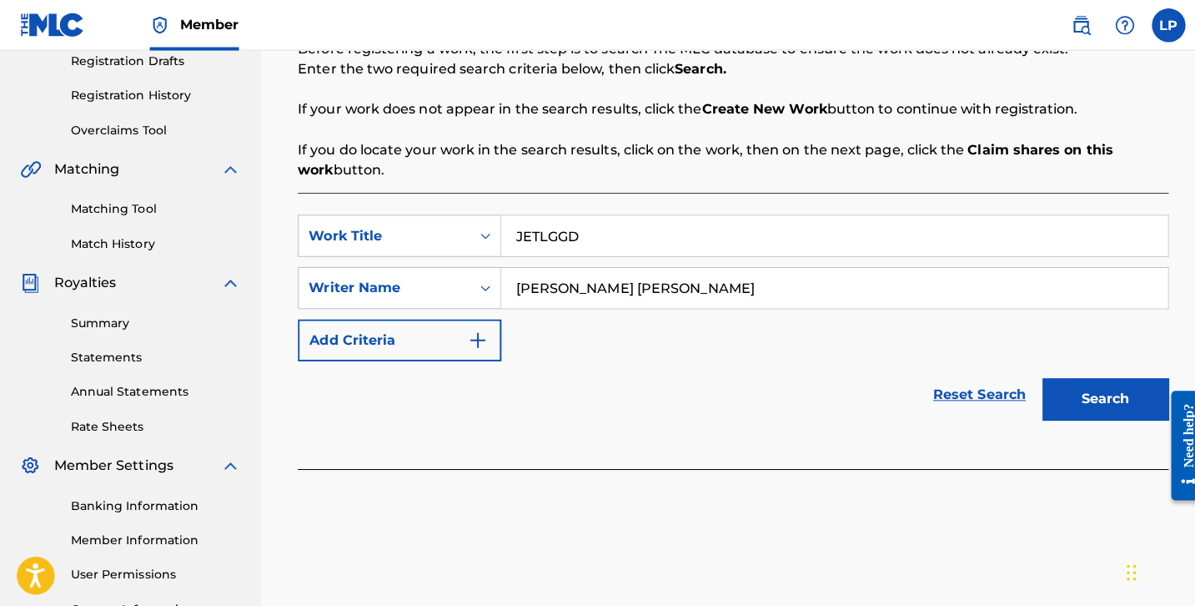
type input "Bobby Wardell Sandimanie III"
click at [1073, 385] on button "Search" at bounding box center [1095, 396] width 125 height 42
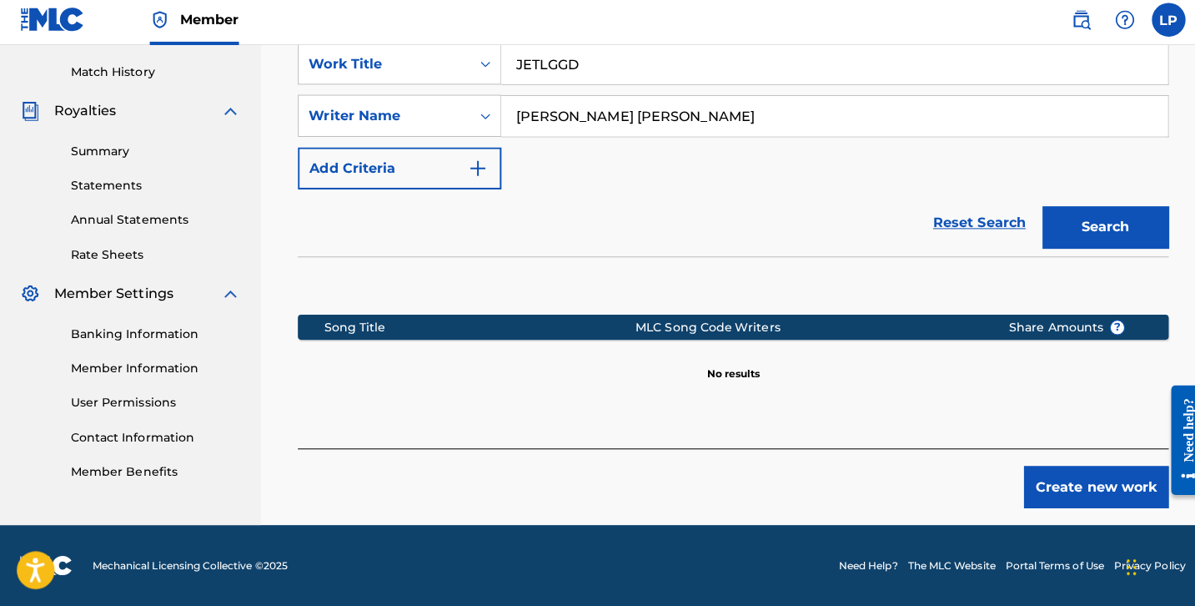
scroll to position [453, 0]
click at [1077, 489] on button "Create new work" at bounding box center [1086, 488] width 143 height 42
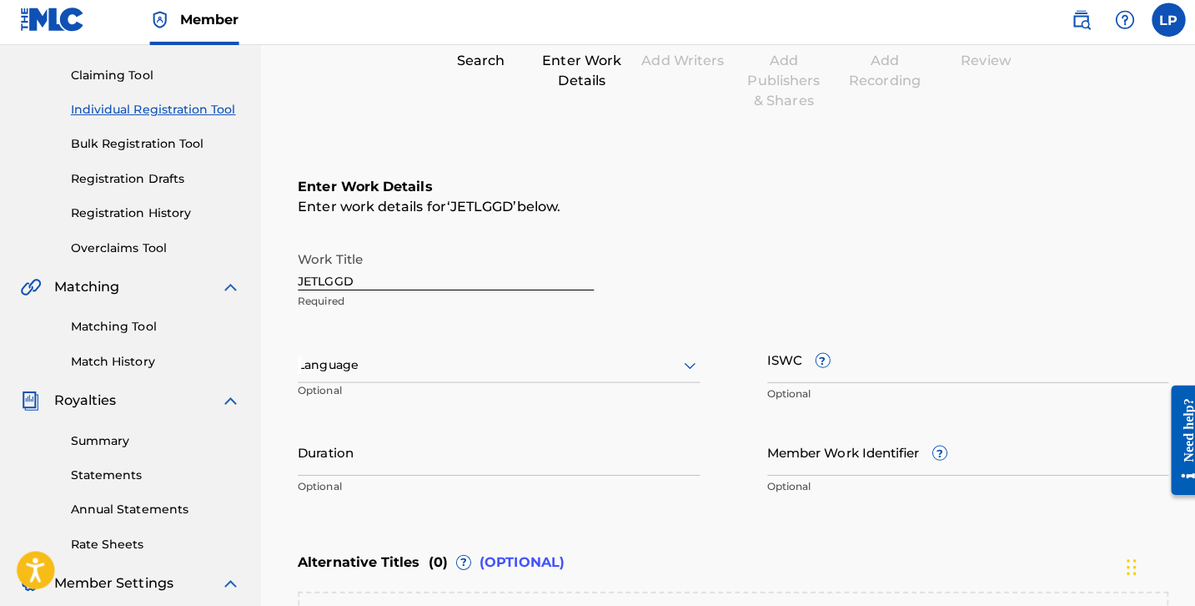
scroll to position [199, 0]
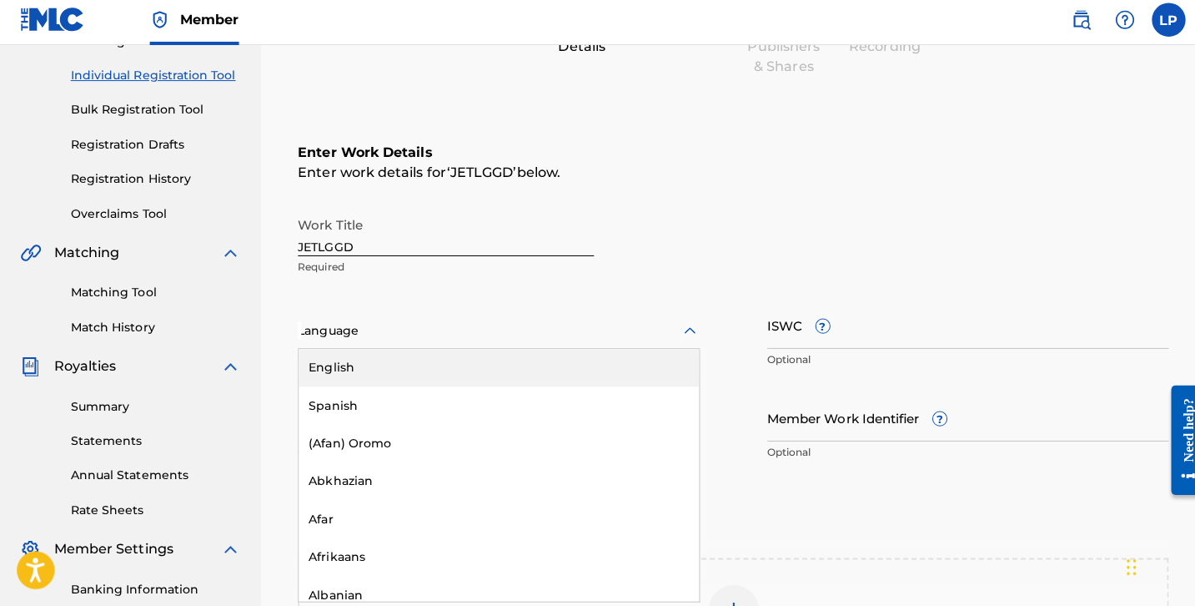
click at [510, 316] on div "Language" at bounding box center [494, 333] width 399 height 35
click at [506, 359] on div "English" at bounding box center [494, 370] width 397 height 38
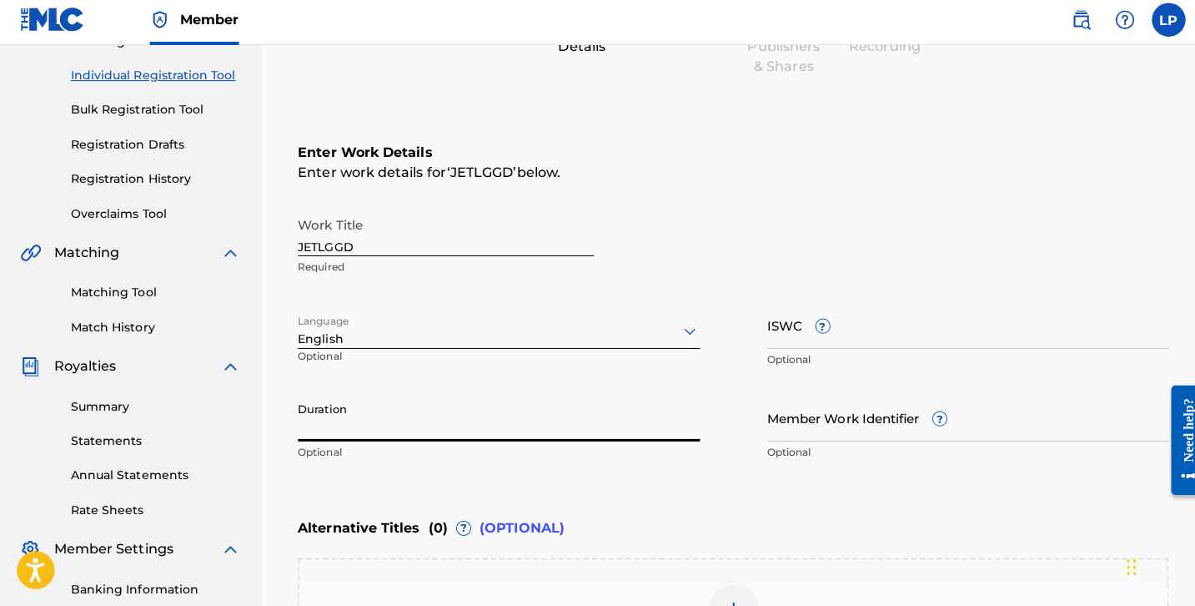
click at [442, 427] on input "Duration" at bounding box center [494, 419] width 399 height 48
type input "1"
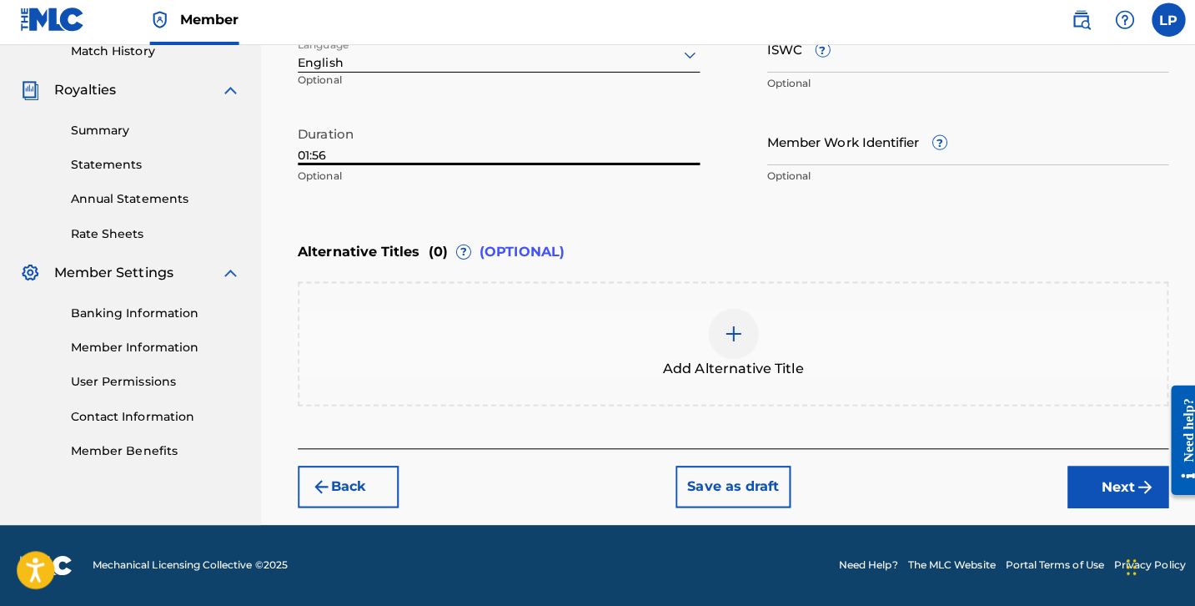
scroll to position [473, 0]
type input "01:56"
click at [1103, 470] on button "Next" at bounding box center [1108, 488] width 100 height 42
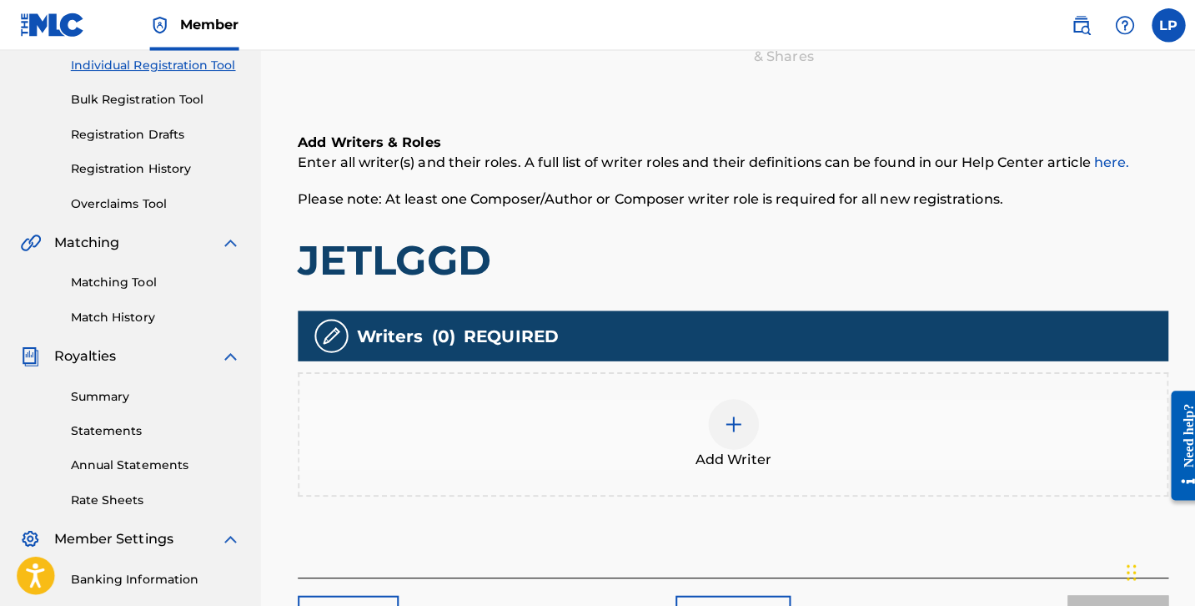
scroll to position [199, 0]
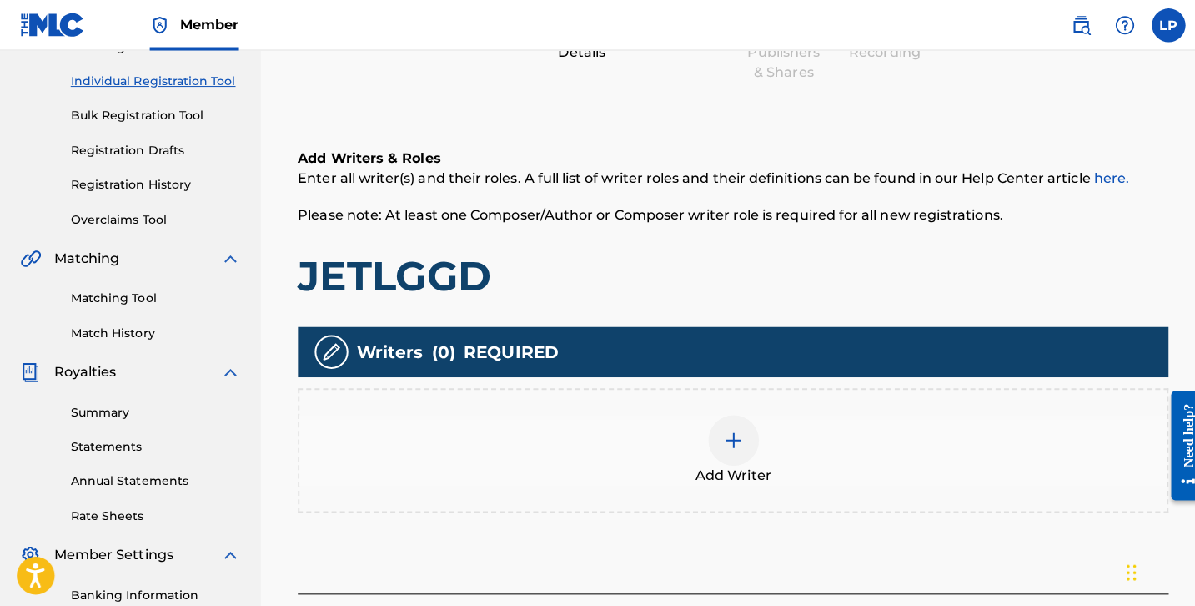
click at [726, 427] on img at bounding box center [727, 436] width 20 height 20
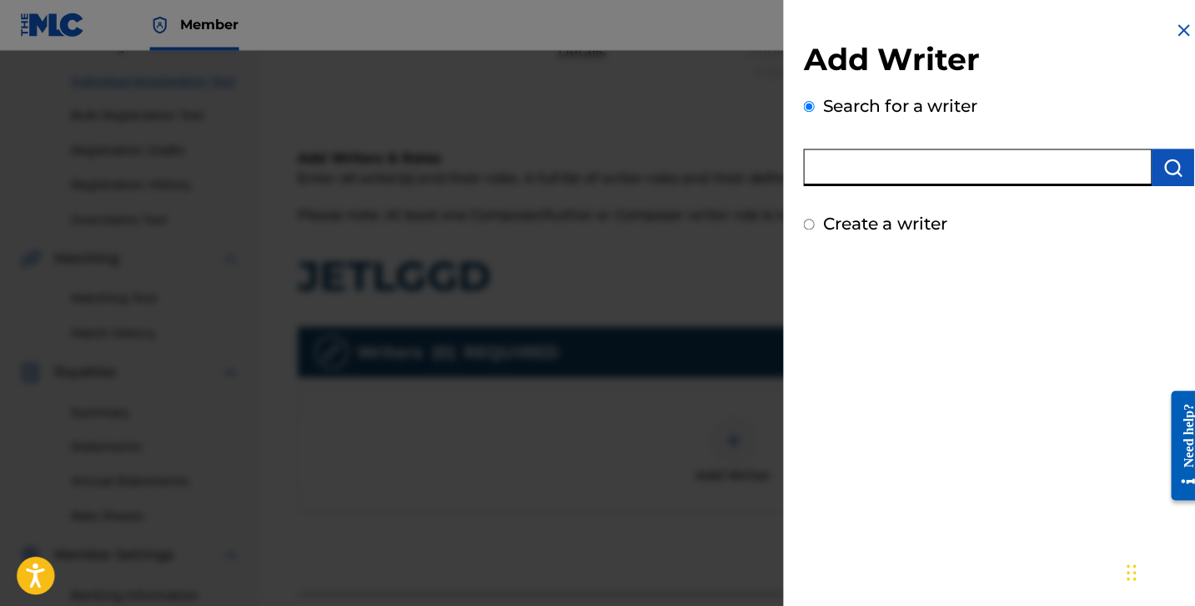
click at [880, 158] on input "text" at bounding box center [969, 166] width 345 height 37
paste input "Bobby Wardell Sandimanie III"
type input "Bobby Wardell Sandimanie III"
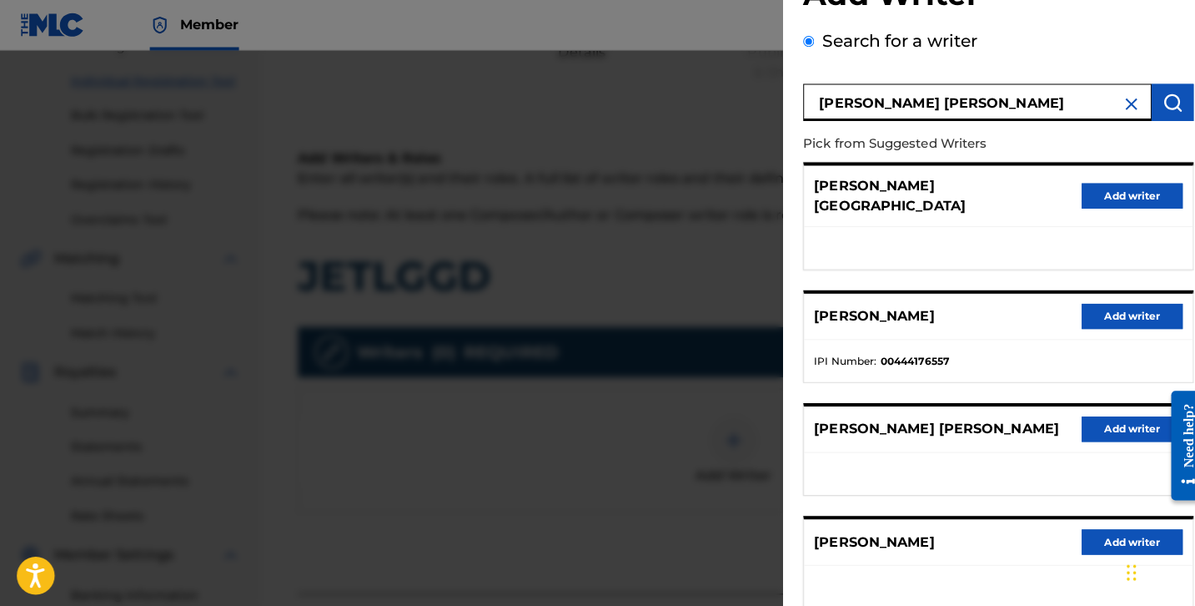
scroll to position [75, 0]
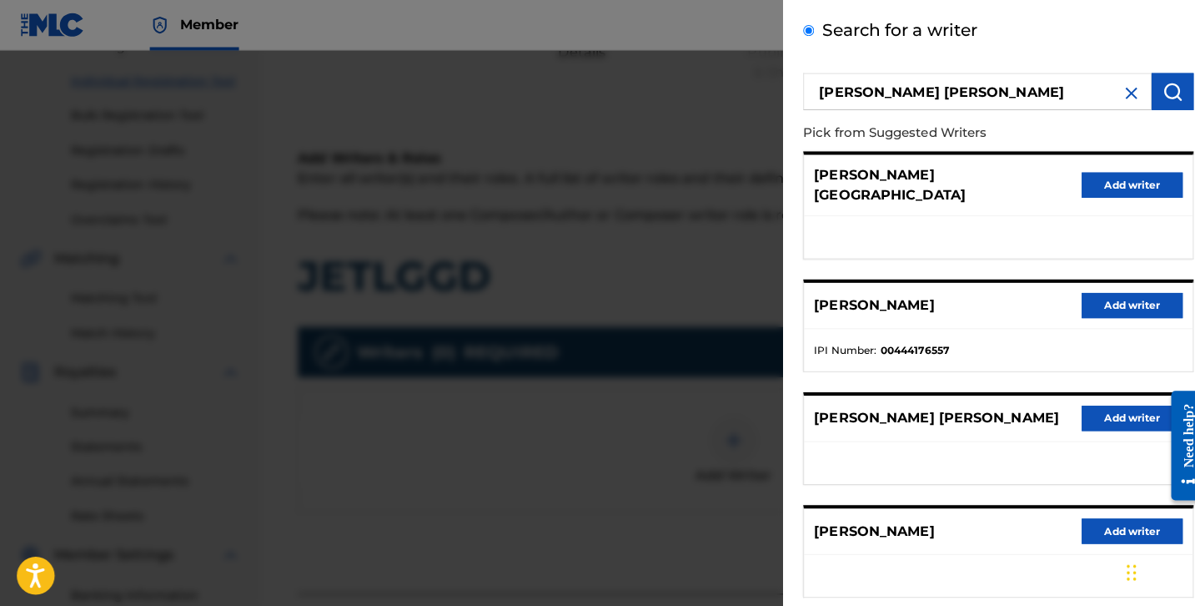
click at [1089, 402] on button "Add writer" at bounding box center [1123, 414] width 100 height 25
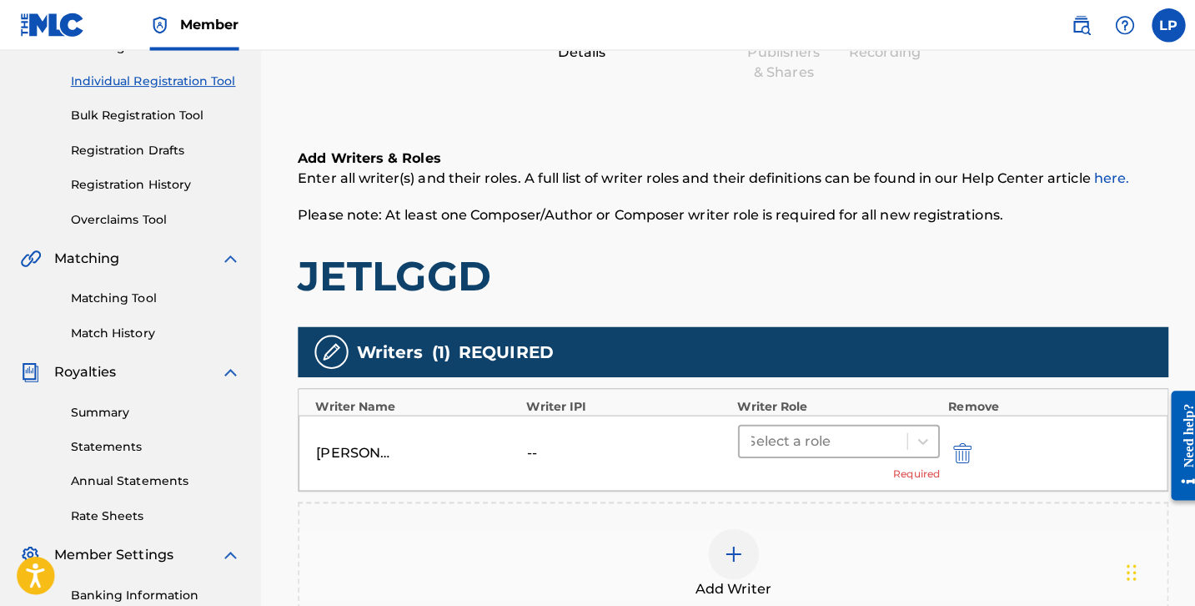
click at [847, 426] on div at bounding box center [815, 436] width 149 height 23
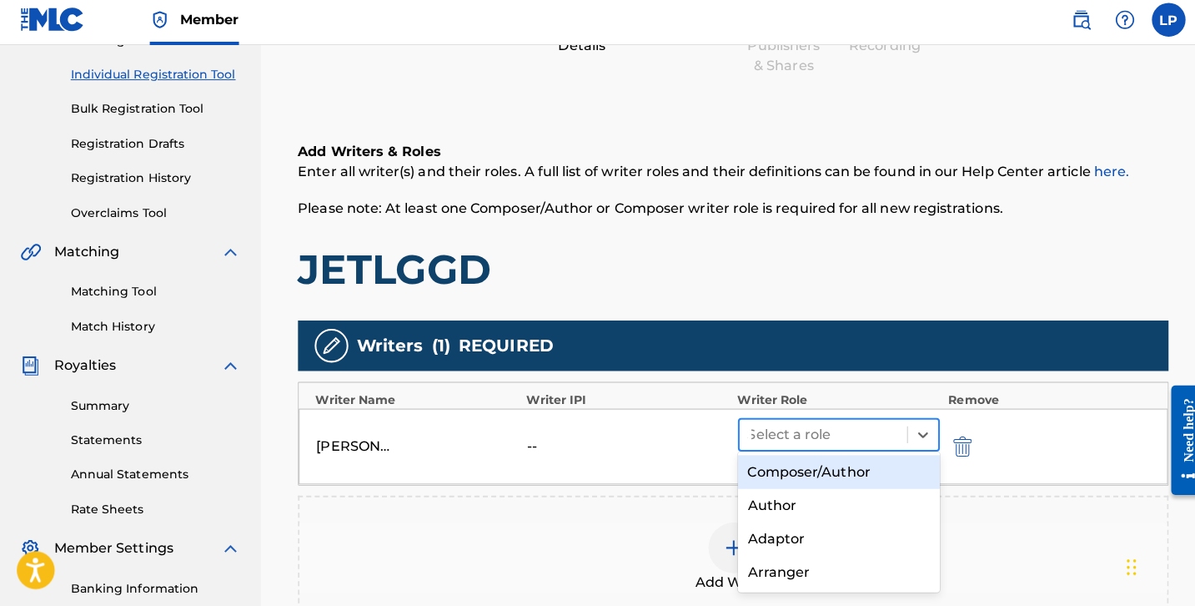
scroll to position [204, 0]
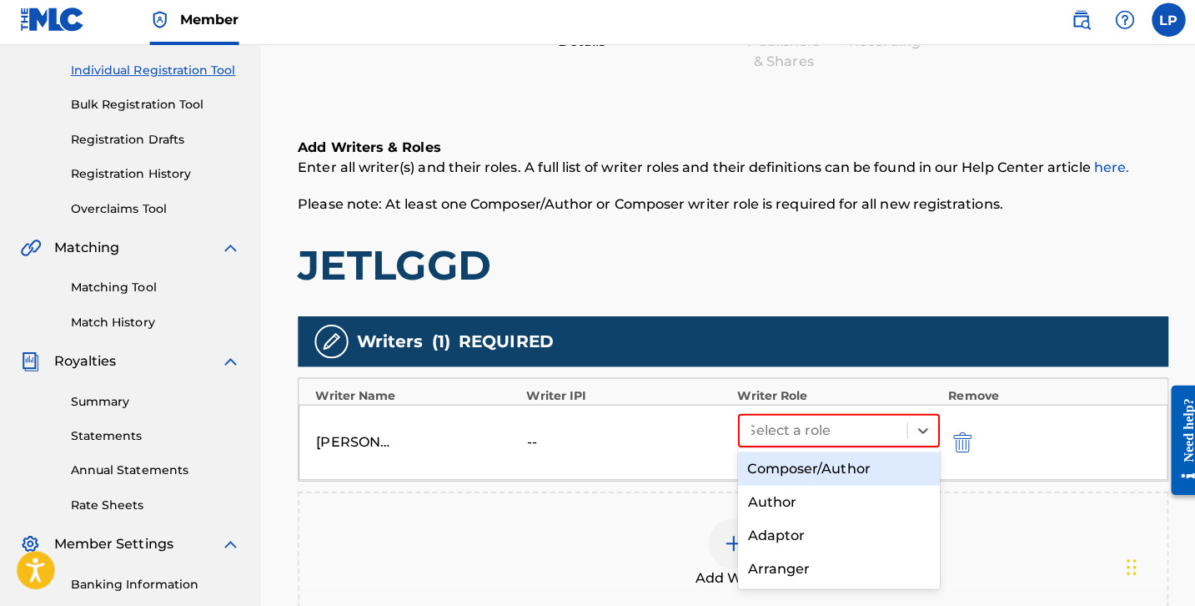
click at [852, 471] on div "Composer/Author" at bounding box center [831, 469] width 200 height 33
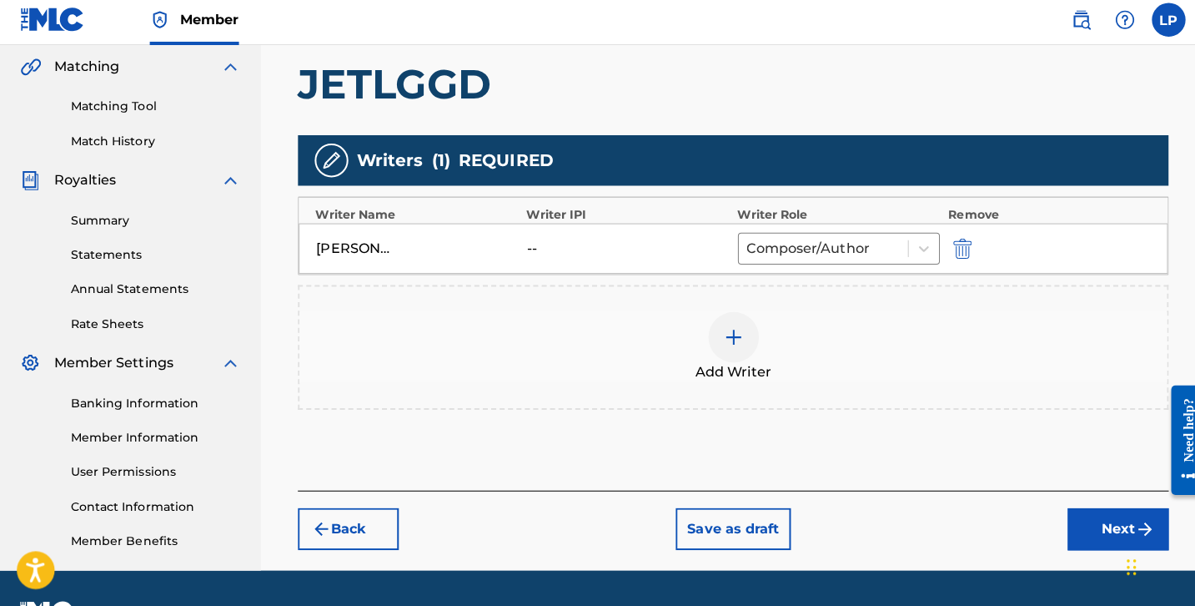
scroll to position [385, 0]
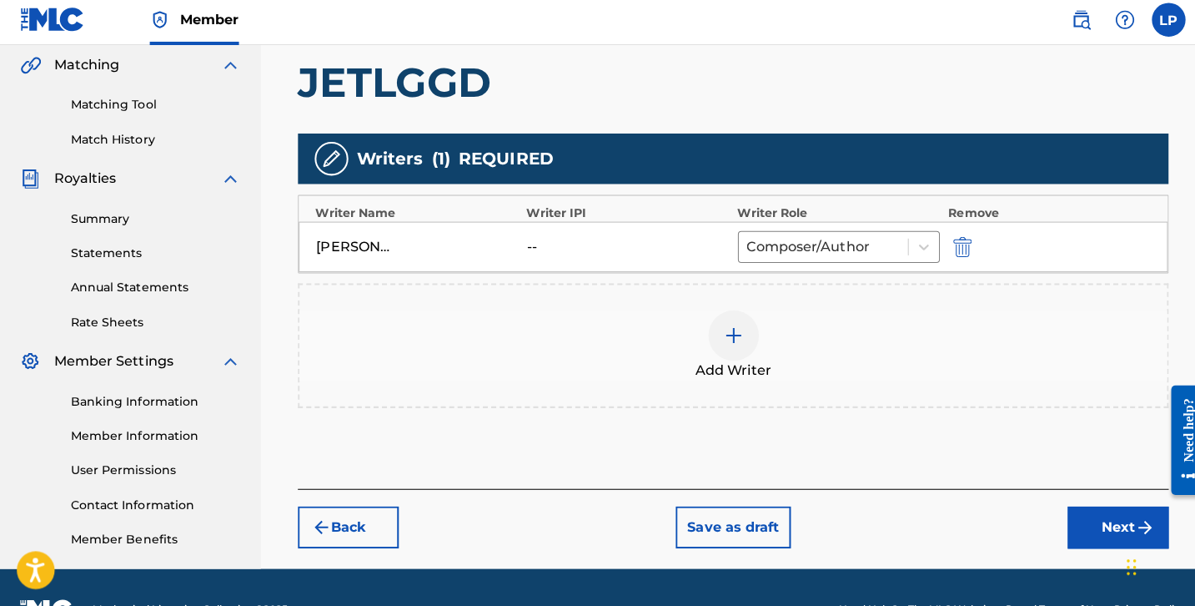
click at [1078, 518] on button "Next" at bounding box center [1108, 528] width 100 height 42
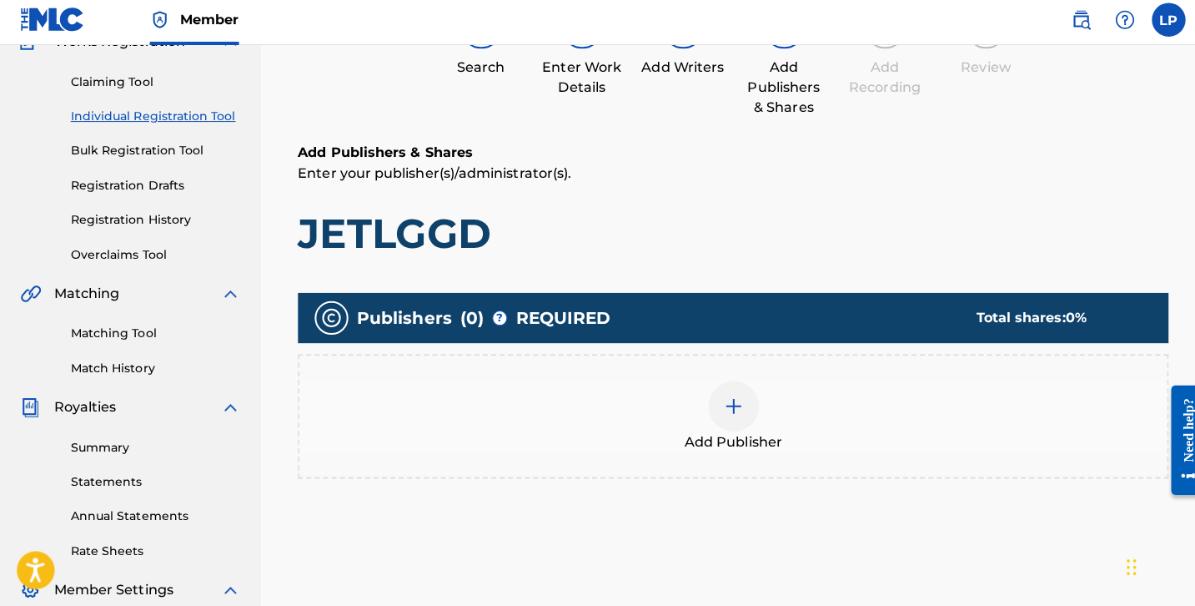
scroll to position [235, 0]
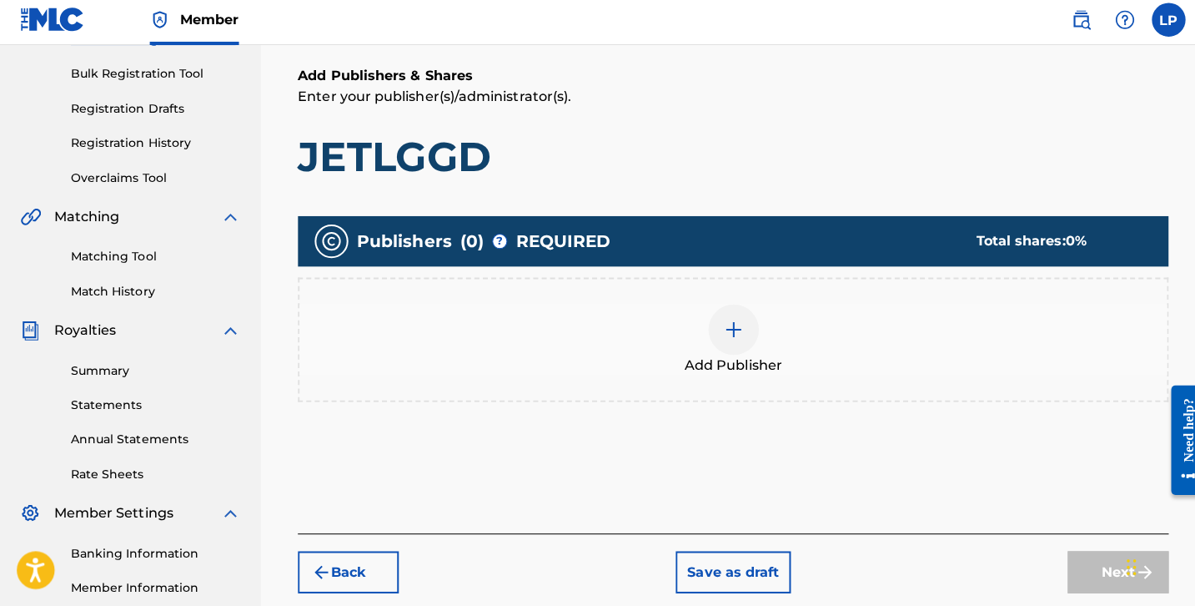
click at [731, 329] on img at bounding box center [727, 332] width 20 height 20
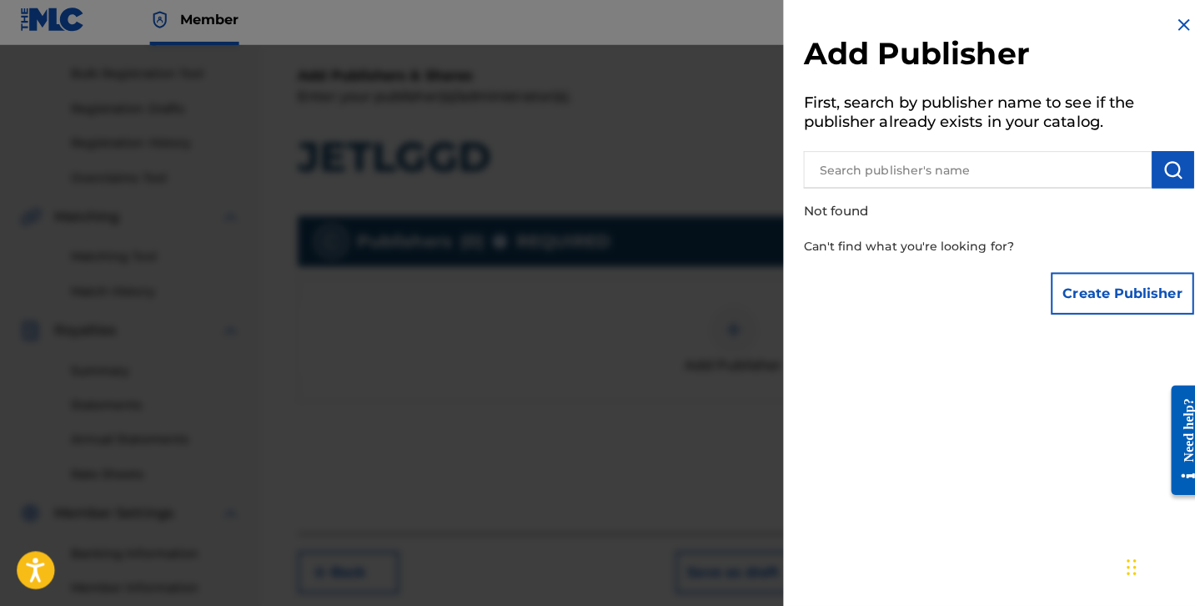
click at [943, 170] on input "text" at bounding box center [969, 173] width 345 height 37
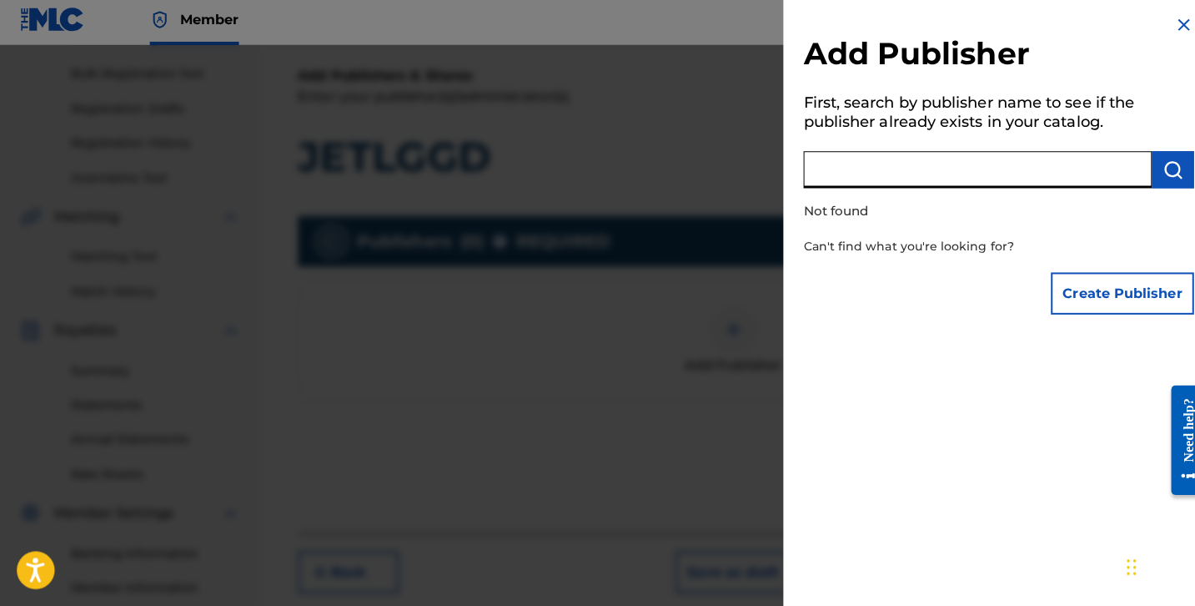
paste input "1307268069"
type input "1307268069"
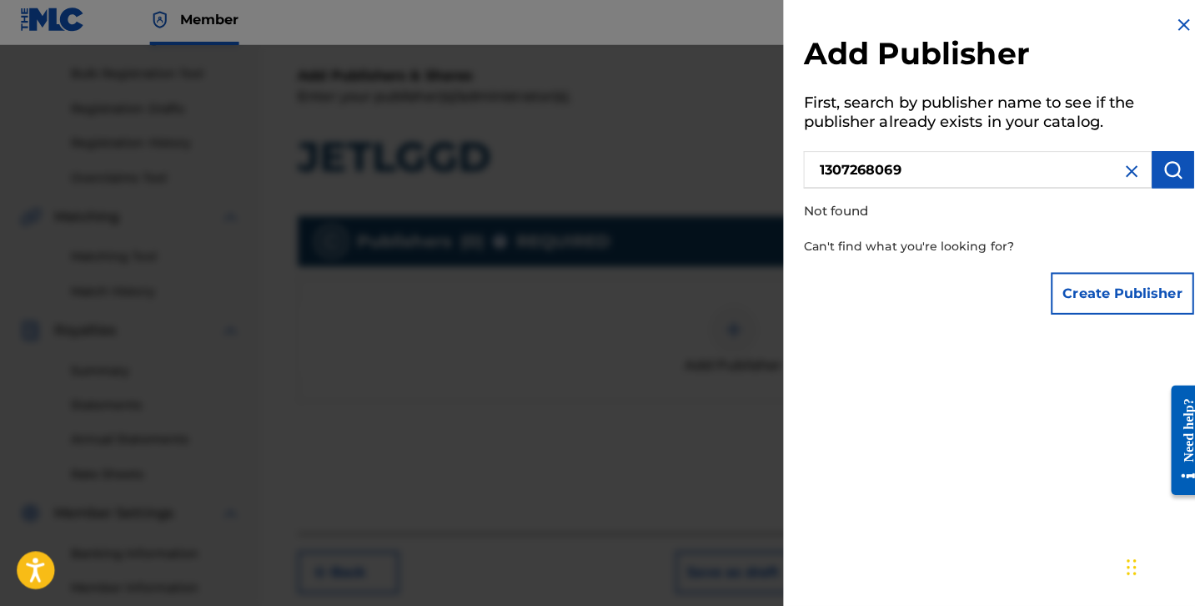
click at [1153, 174] on img "submit" at bounding box center [1163, 173] width 20 height 20
click at [1099, 284] on button "Create Publisher" at bounding box center [1113, 296] width 142 height 42
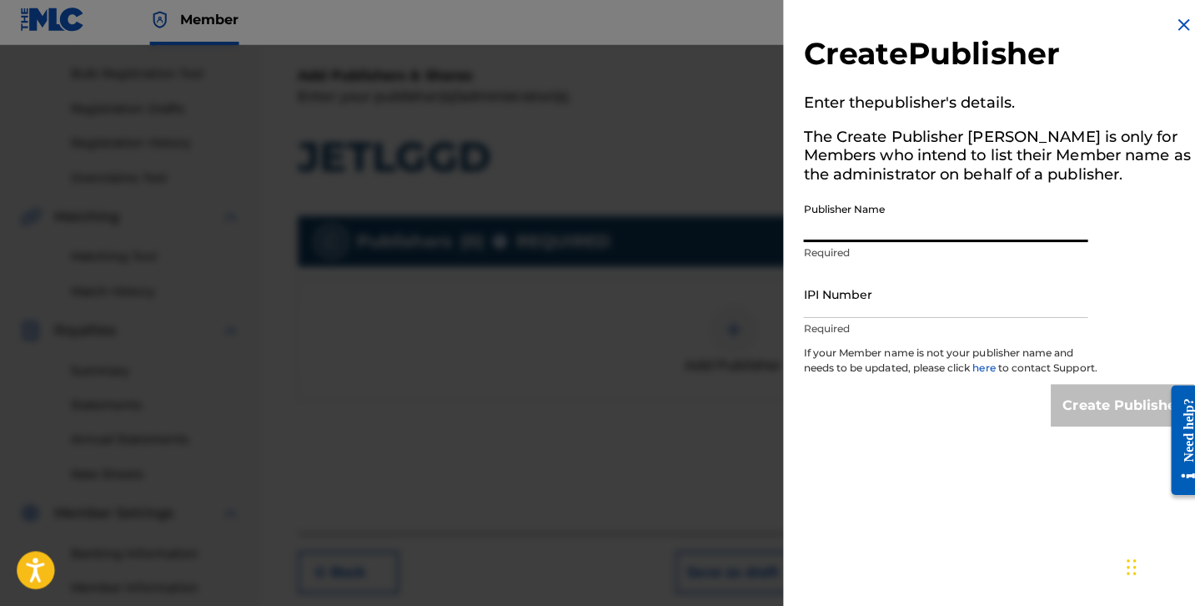
click at [981, 214] on input "Publisher Name" at bounding box center [938, 222] width 282 height 48
type input "Prollyian"
click at [871, 297] on input "IPI Number" at bounding box center [938, 297] width 282 height 48
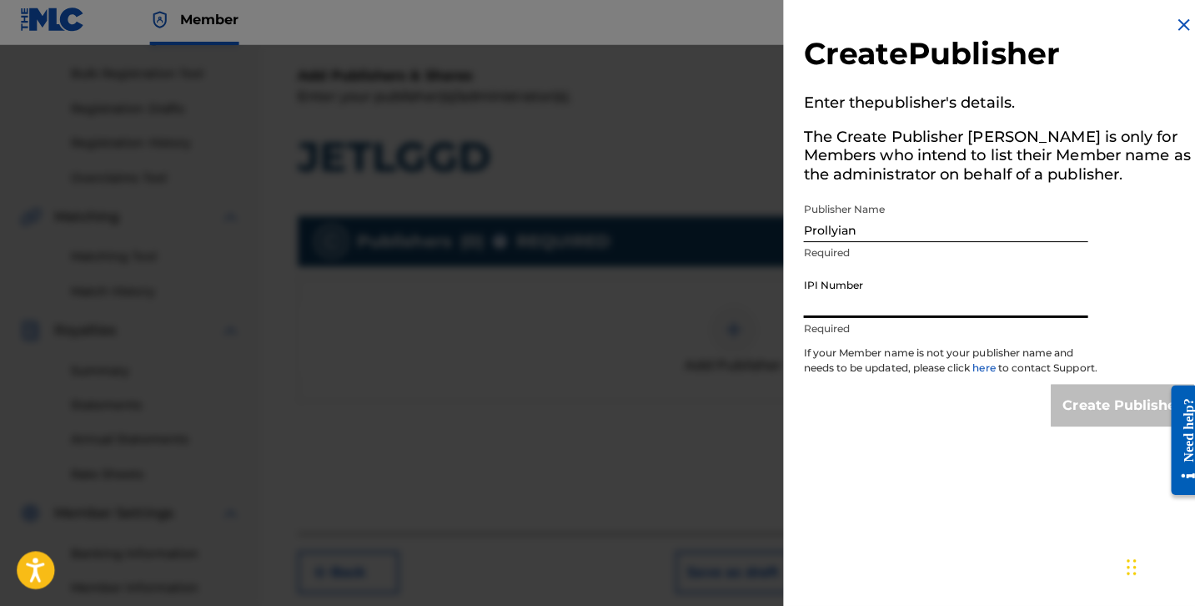
paste input "1307268069"
type input "1307268069"
click at [1047, 400] on input "Create Publisher" at bounding box center [1113, 407] width 142 height 42
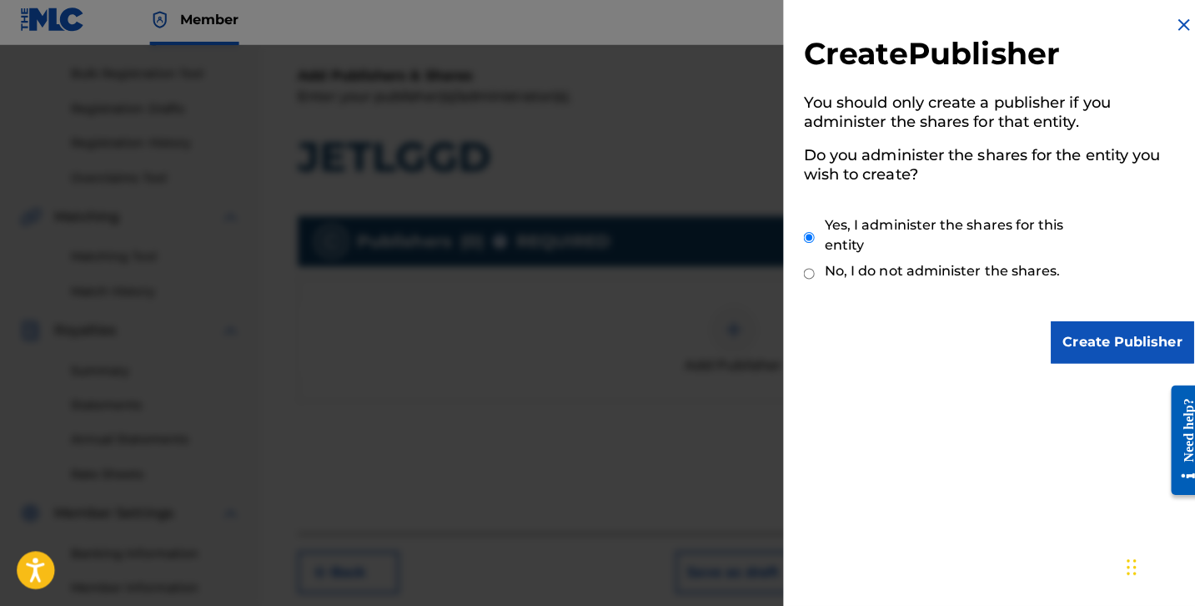
click at [1075, 325] on input "Create Publisher" at bounding box center [1113, 345] width 142 height 42
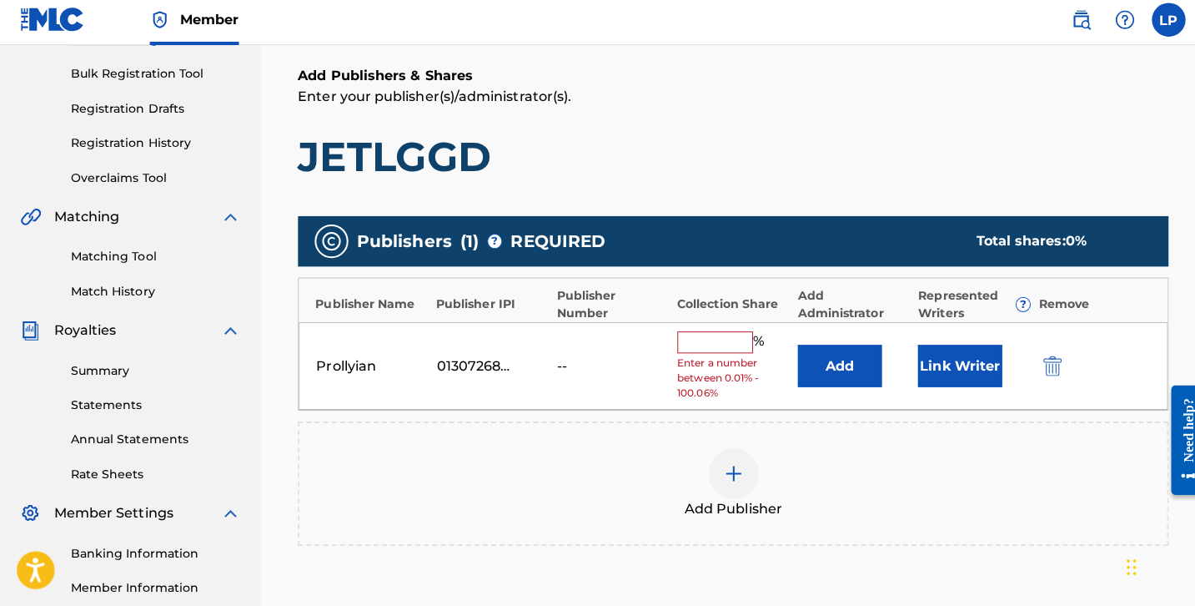
click at [932, 369] on button "Link Writer" at bounding box center [951, 368] width 83 height 42
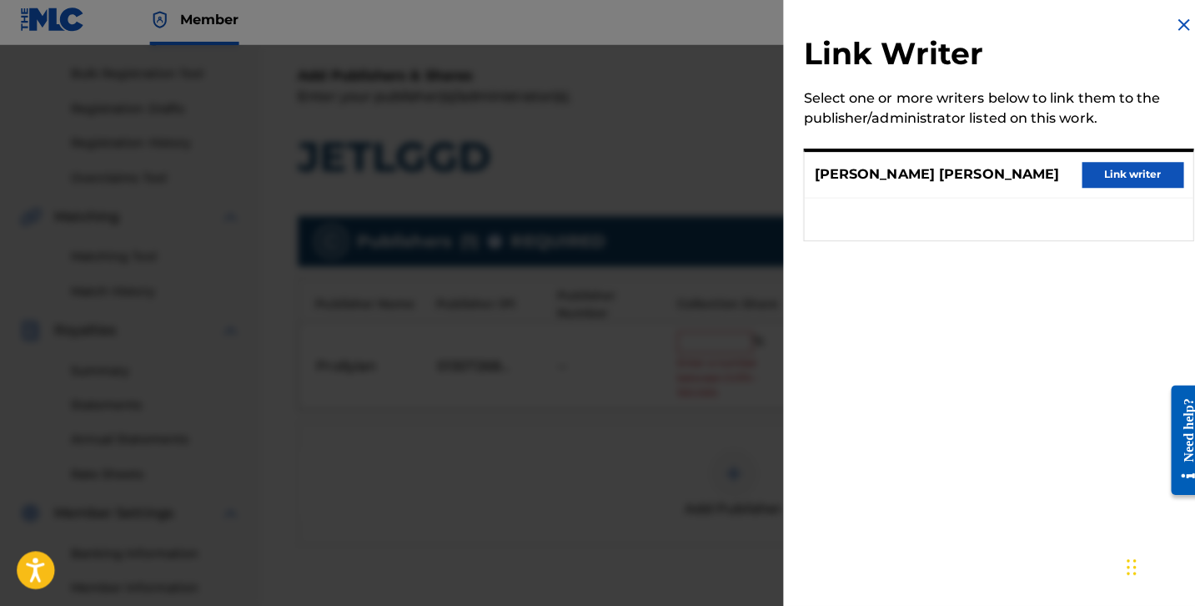
click at [1174, 27] on img at bounding box center [1174, 30] width 20 height 20
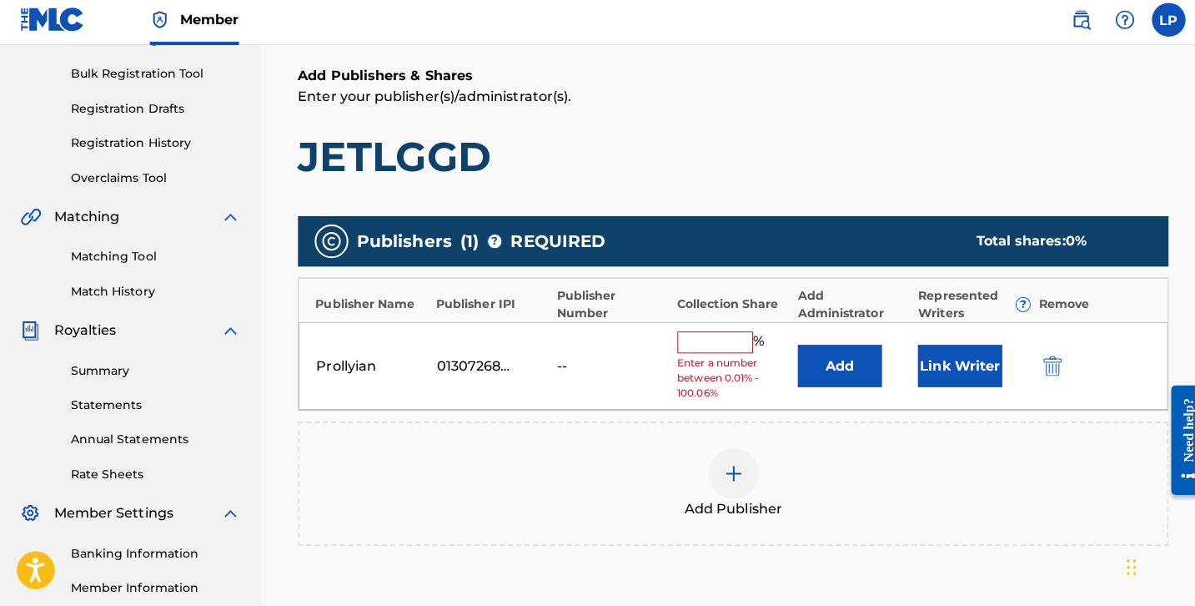
click at [851, 349] on button "Add" at bounding box center [832, 368] width 83 height 42
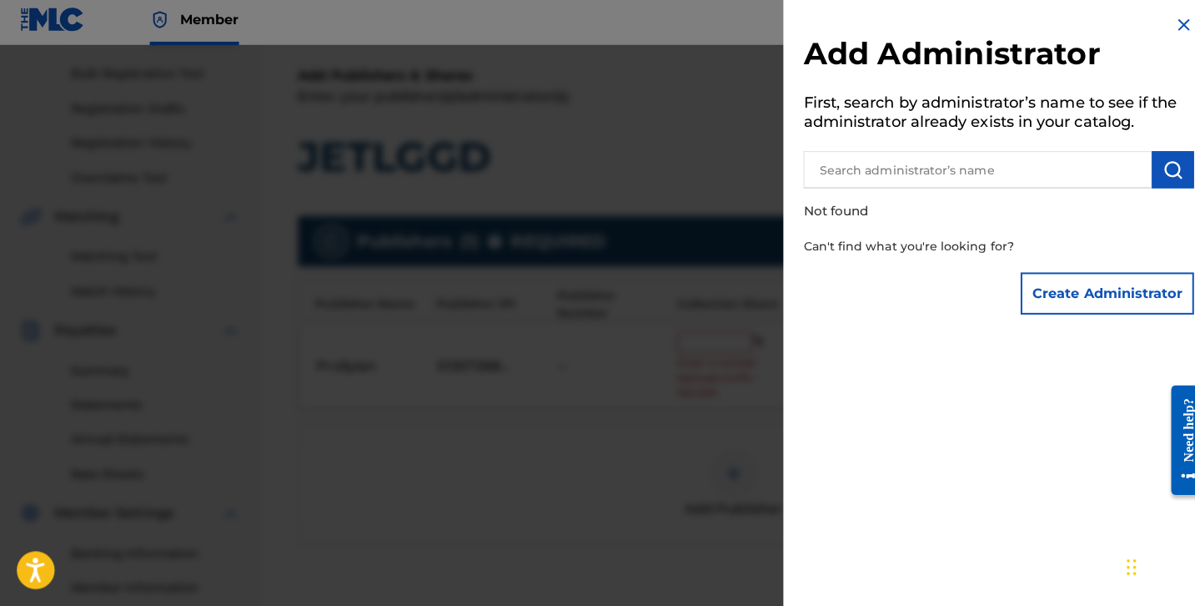
click at [1107, 169] on input "text" at bounding box center [969, 173] width 345 height 37
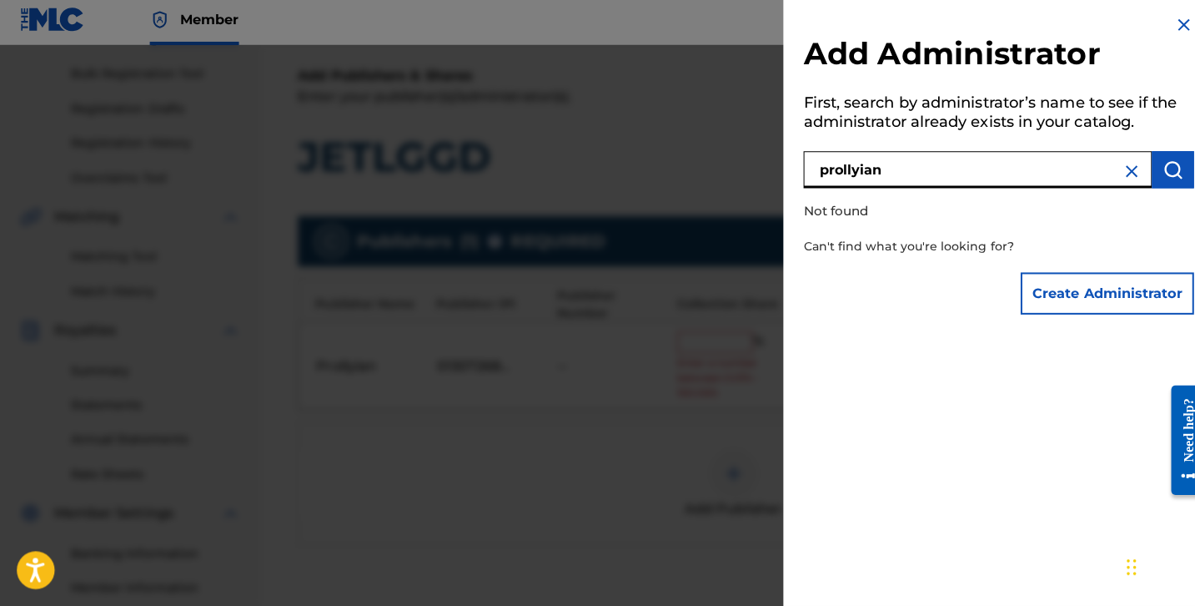
type input "prollyian"
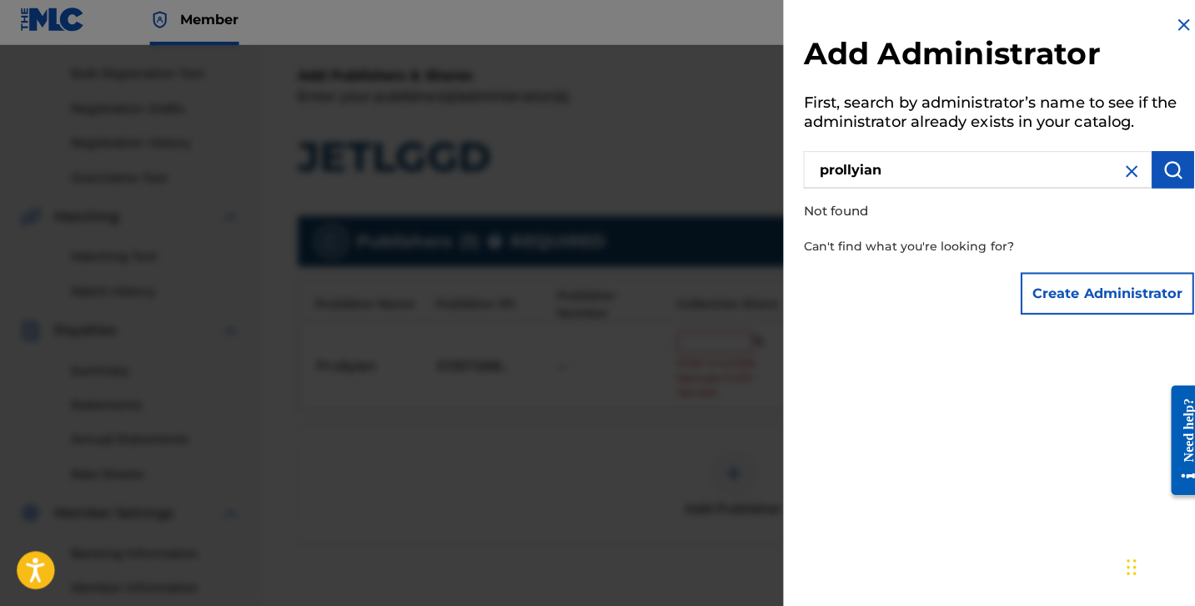
click at [871, 201] on p "Not found" at bounding box center [943, 215] width 292 height 36
click at [1168, 24] on img at bounding box center [1174, 30] width 20 height 20
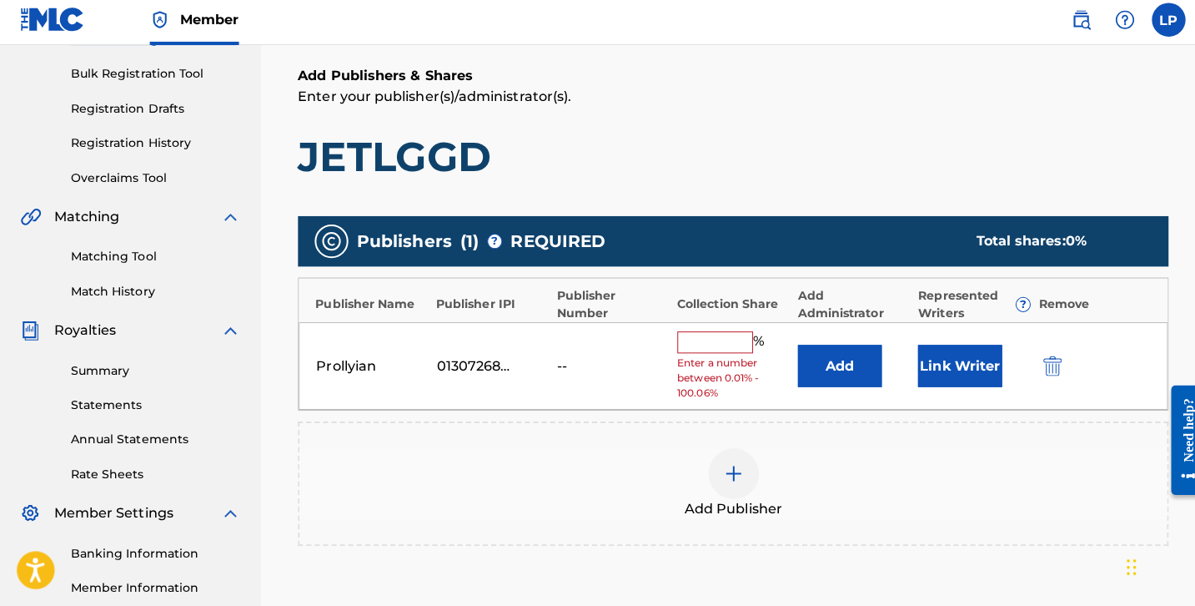
click at [718, 334] on input "text" at bounding box center [708, 345] width 75 height 22
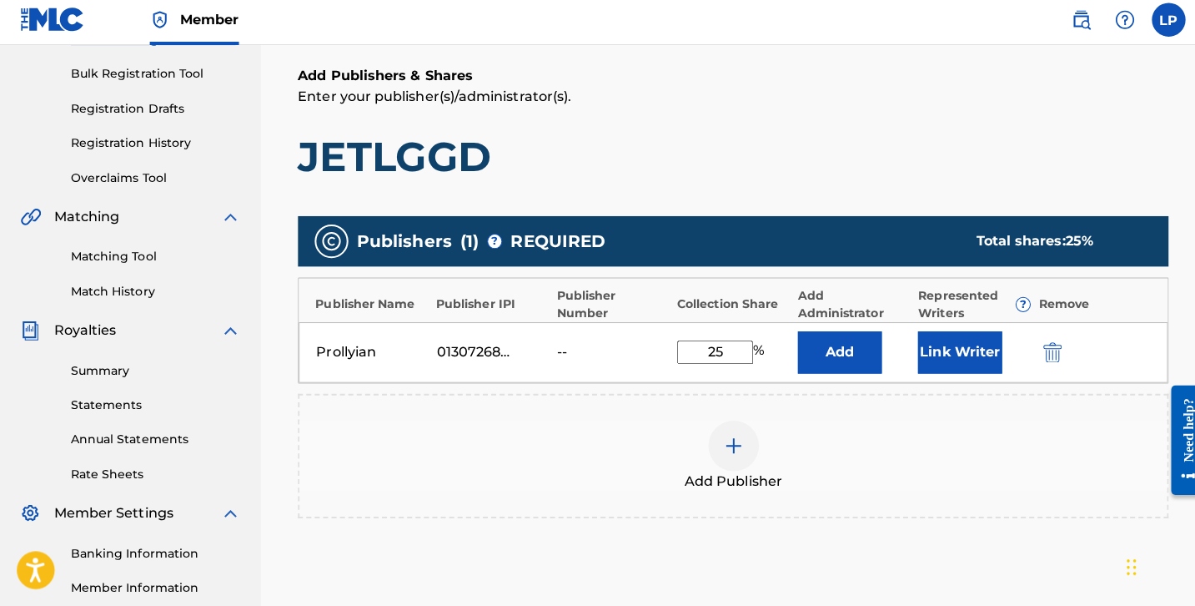
type input "25"
click at [736, 449] on img at bounding box center [727, 447] width 20 height 20
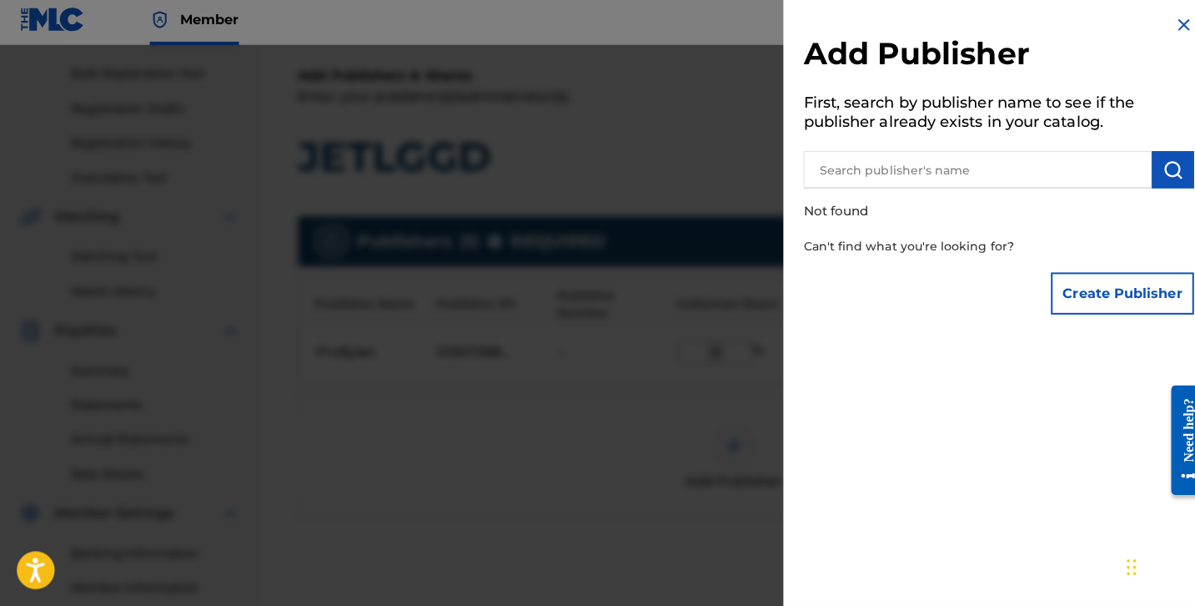
click at [1179, 22] on div "Add Publisher First, search by publisher name to see if the publisher already e…" at bounding box center [990, 172] width 427 height 345
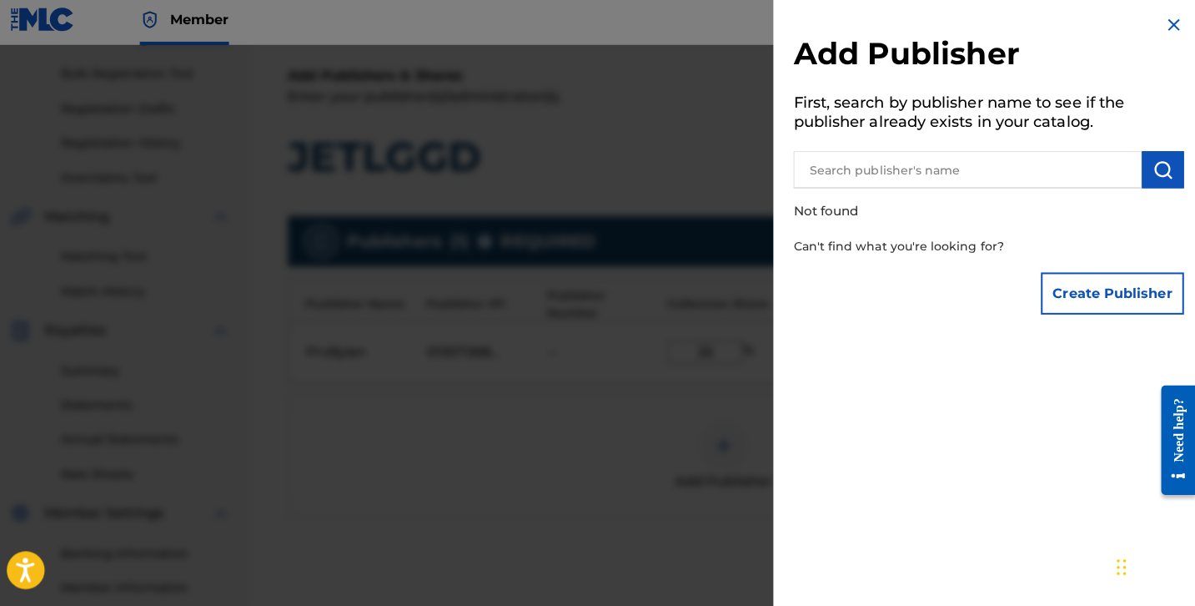
click at [1144, 29] on div "Add Publisher First, search by publisher name to see if the publisher already e…" at bounding box center [990, 172] width 427 height 345
click at [1164, 29] on img at bounding box center [1174, 30] width 20 height 20
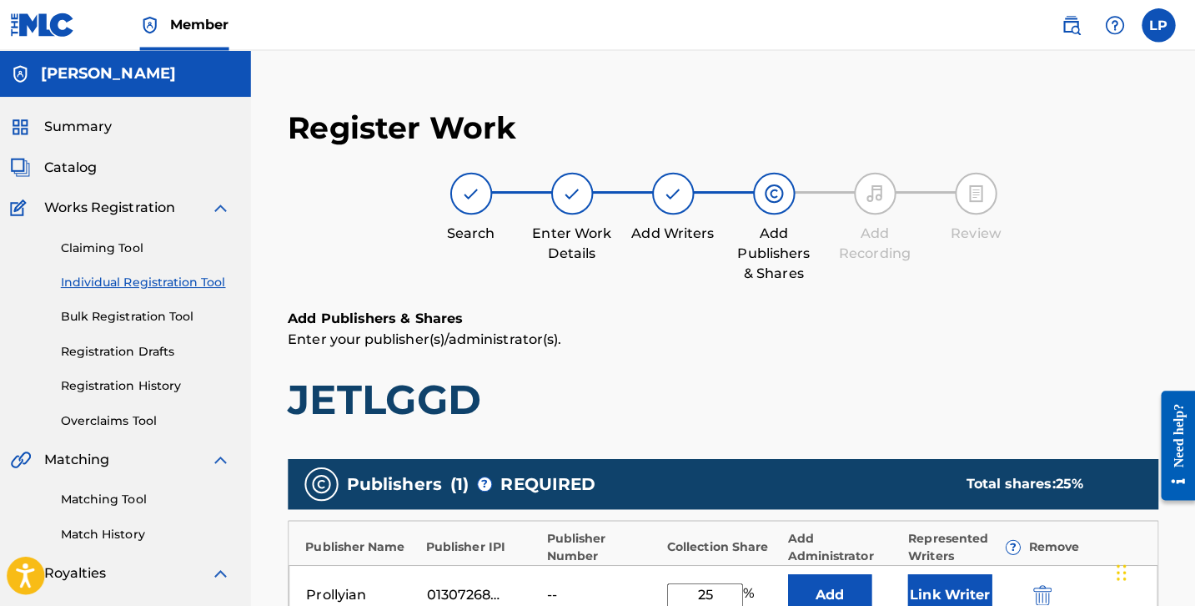
scroll to position [0, 0]
click at [671, 198] on img at bounding box center [677, 192] width 20 height 20
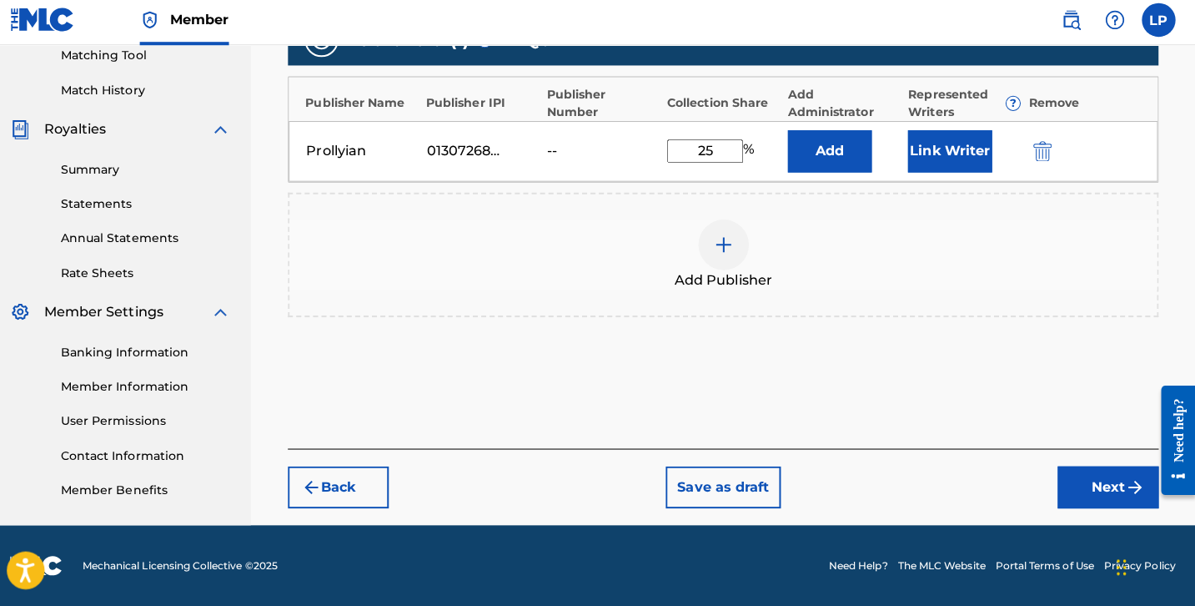
click at [360, 475] on button "Back" at bounding box center [345, 488] width 100 height 42
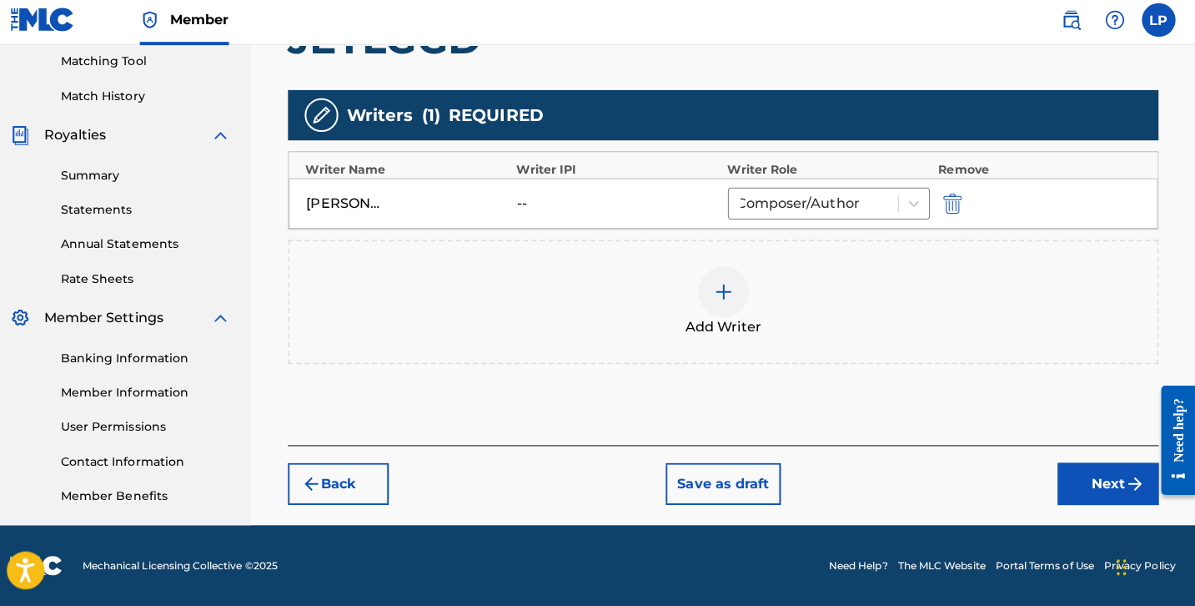
click at [945, 201] on img "submit" at bounding box center [954, 207] width 18 height 20
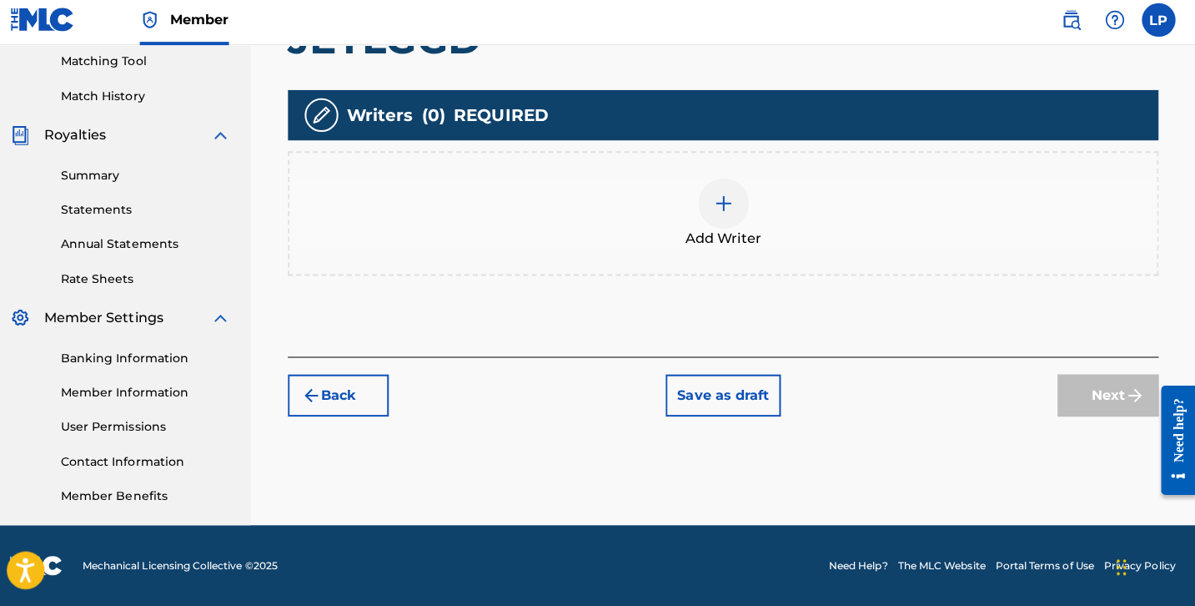
click at [743, 214] on div "Add Writer" at bounding box center [727, 217] width 860 height 70
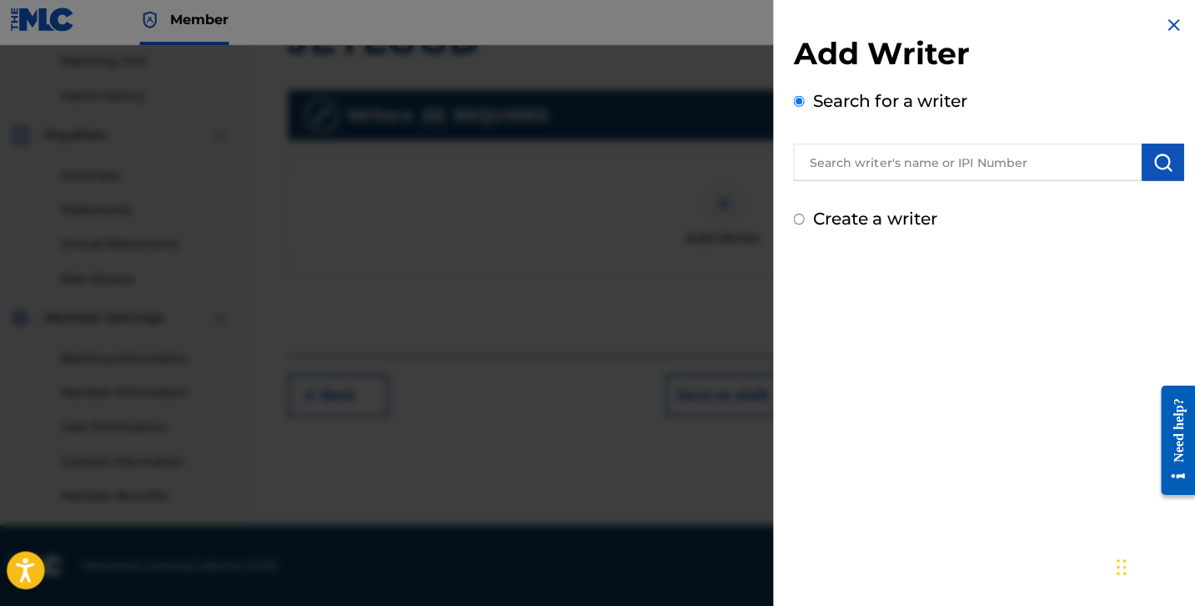
click at [904, 173] on input "text" at bounding box center [969, 166] width 345 height 37
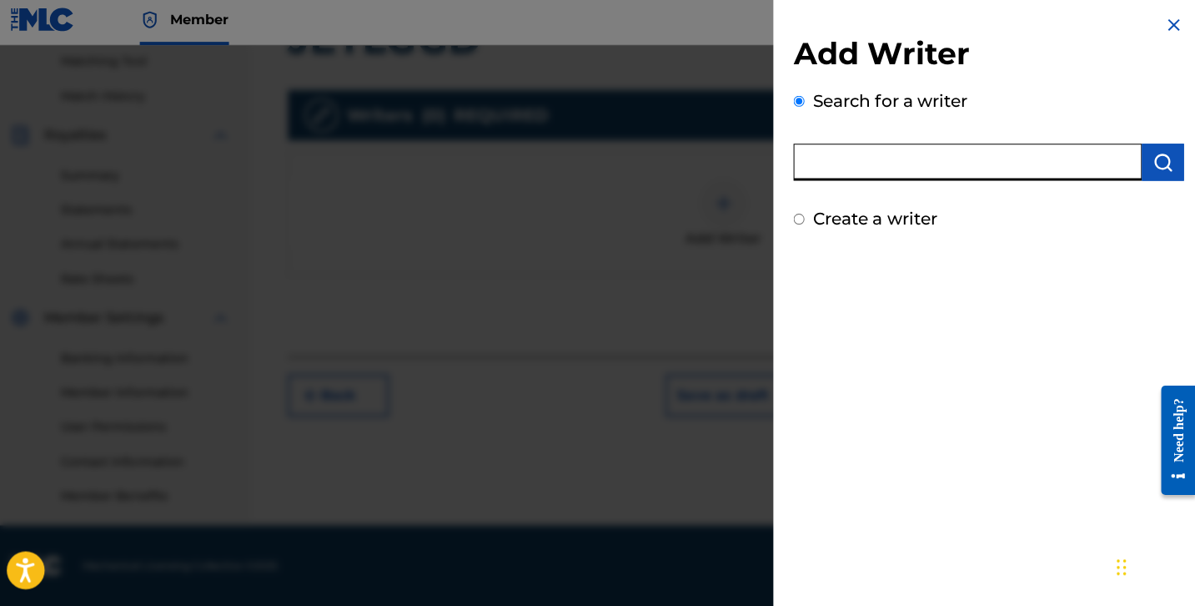
paste input "444176557"
type input "444176557"
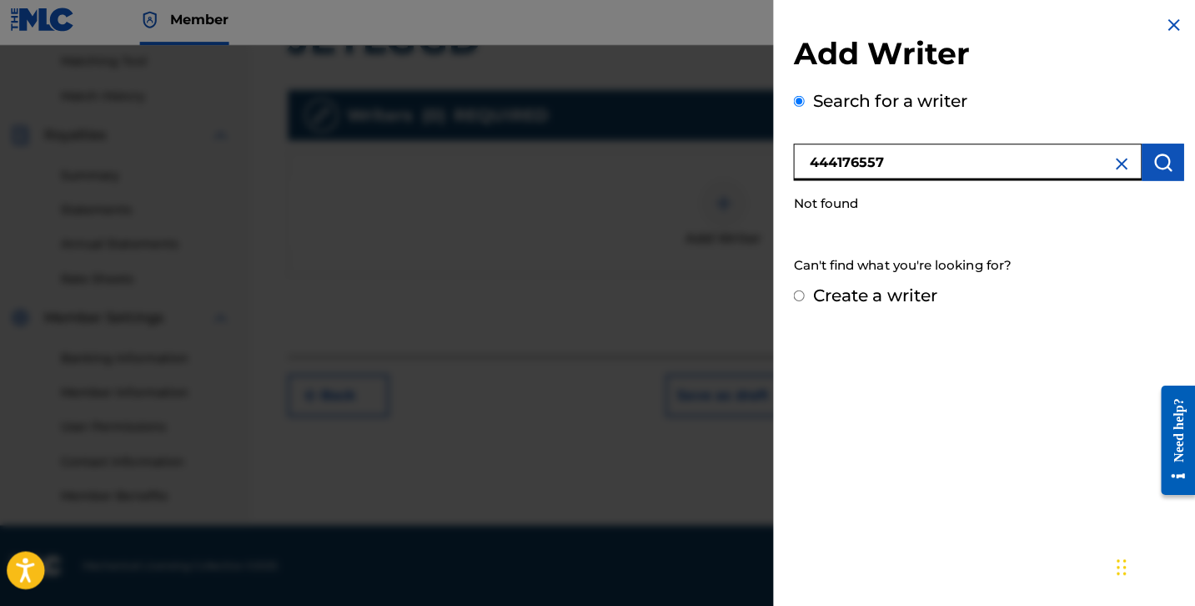
drag, startPoint x: 937, startPoint y: 164, endPoint x: 711, endPoint y: 163, distance: 225.2
click at [711, 163] on div "Add Writer Search for a writer 444176557 Not found Can't find what you're looki…" at bounding box center [597, 327] width 1195 height 555
paste input "SANDIMANIE BOBBY WARDELL JR"
type input "SANDIMANIE BOBBY WARDELL JR"
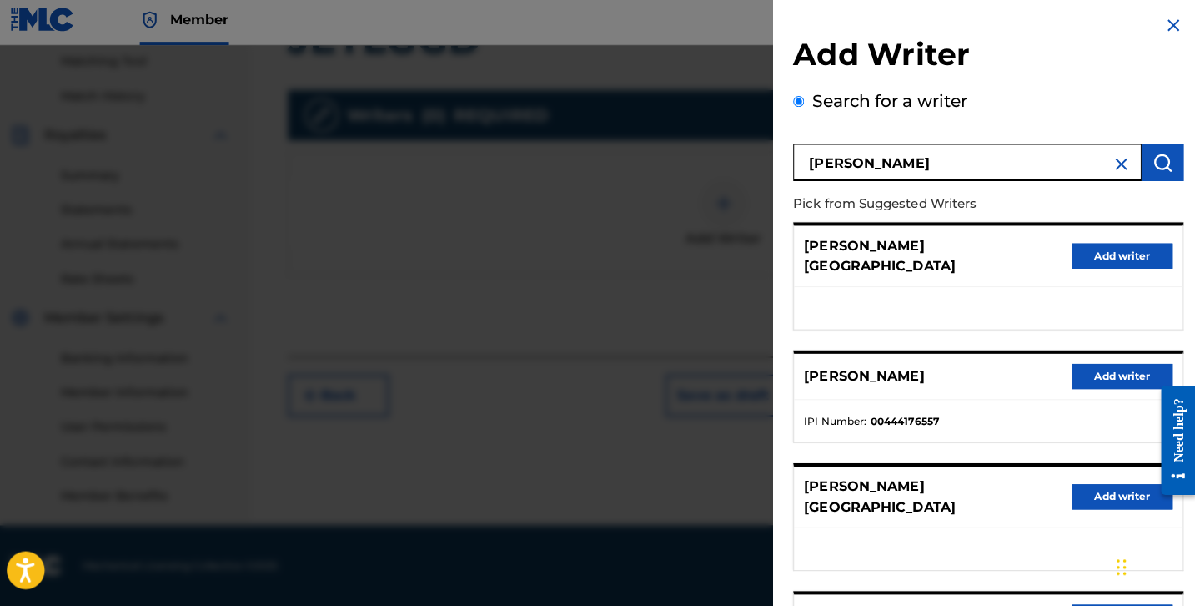
click at [1112, 365] on button "Add writer" at bounding box center [1123, 377] width 100 height 25
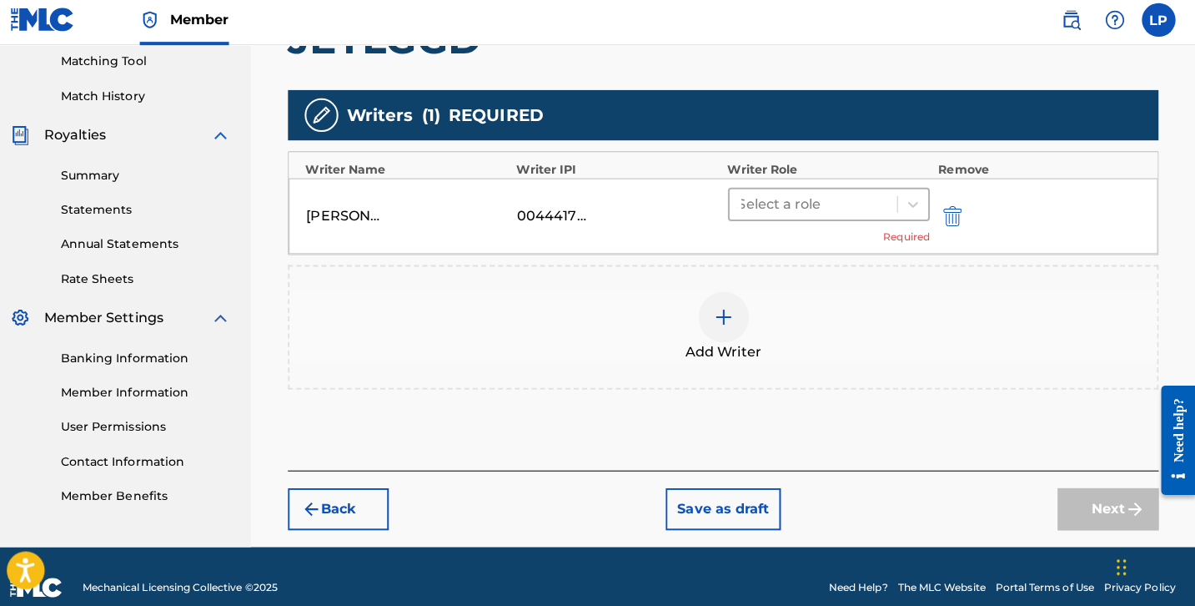
click at [899, 206] on span at bounding box center [899, 207] width 1 height 17
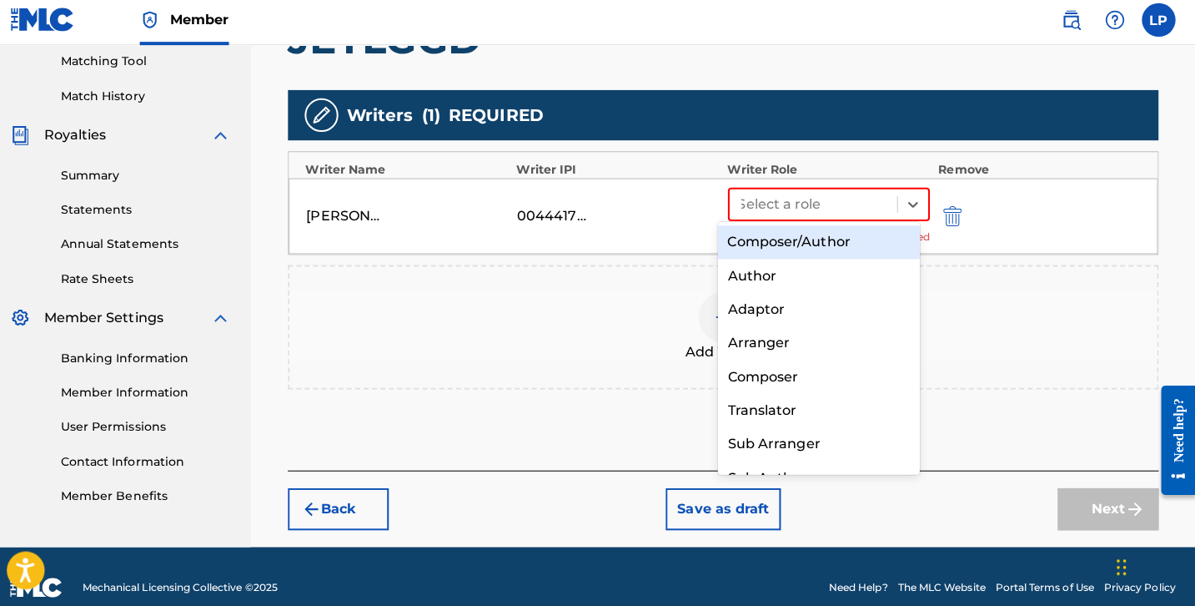
click at [836, 242] on div "Composer/Author" at bounding box center [821, 245] width 200 height 33
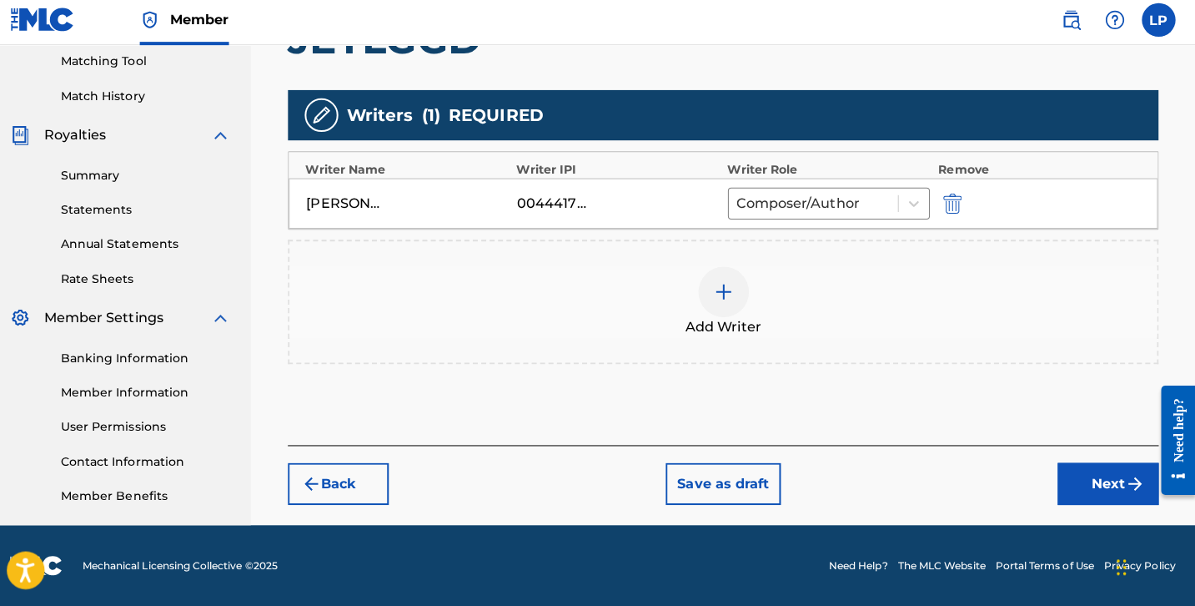
click at [1074, 478] on button "Next" at bounding box center [1108, 485] width 100 height 42
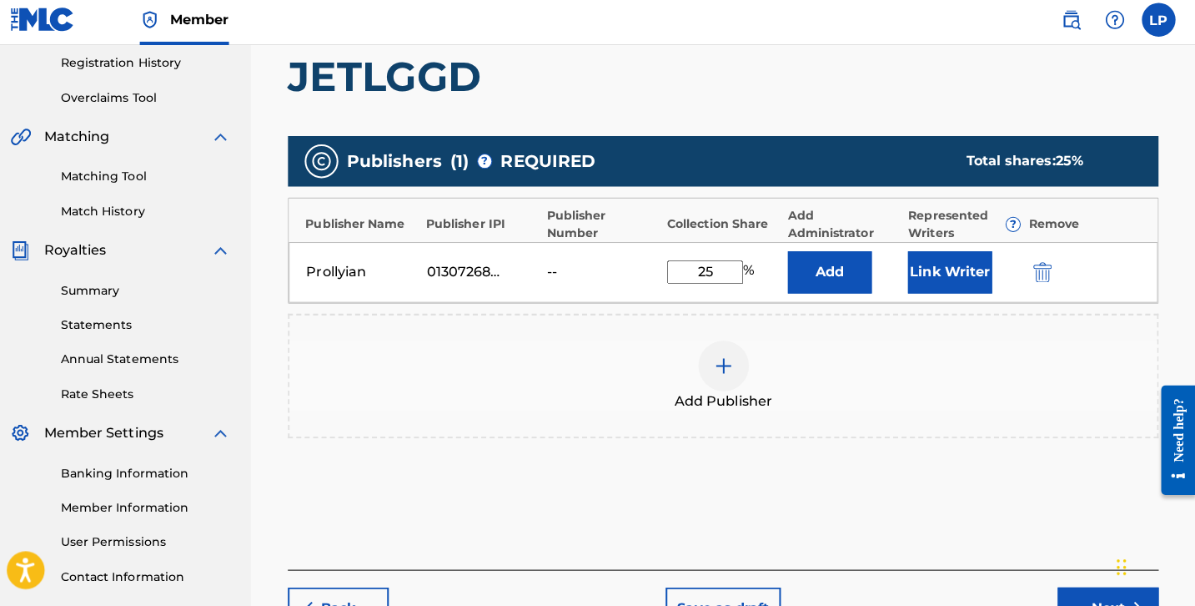
scroll to position [320, 0]
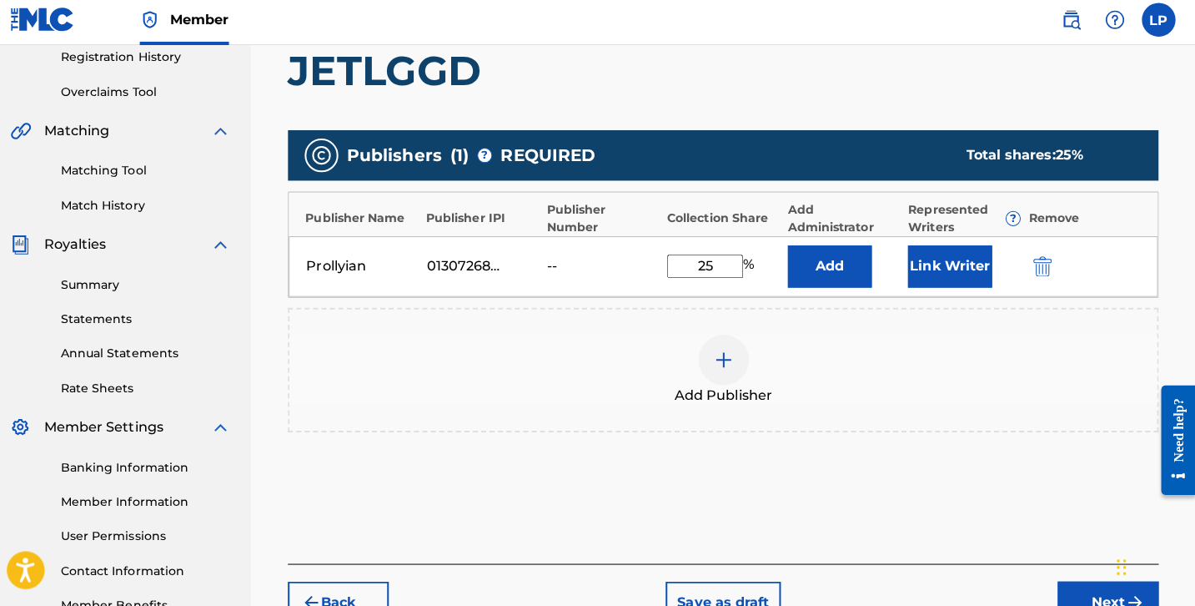
click at [702, 366] on div at bounding box center [727, 362] width 50 height 50
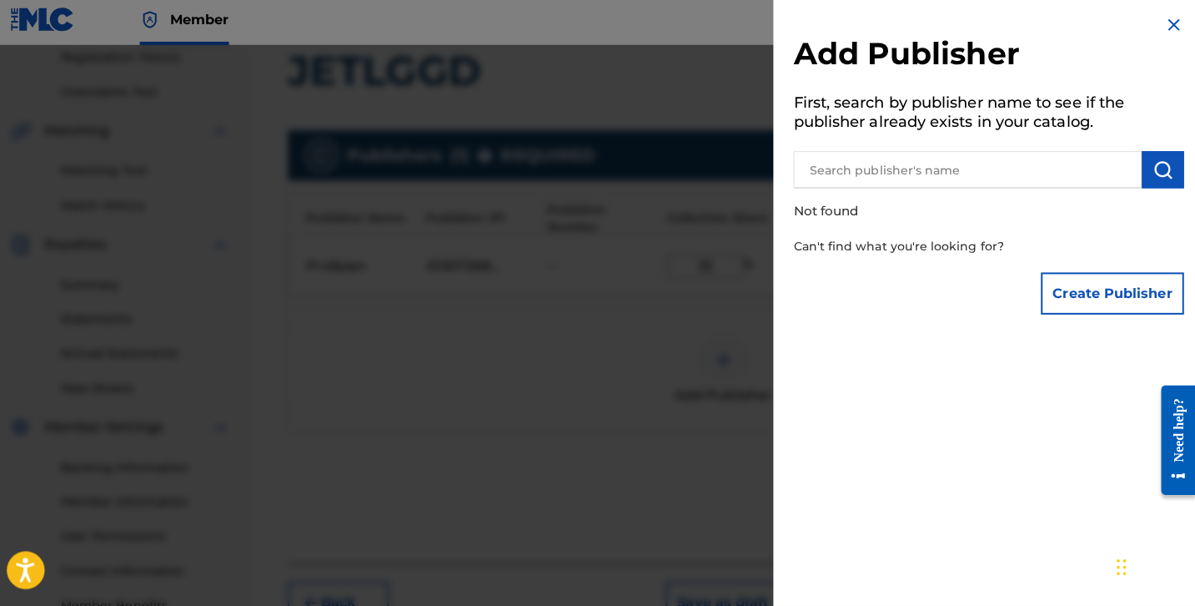
click at [1092, 292] on button "Create Publisher" at bounding box center [1113, 296] width 142 height 42
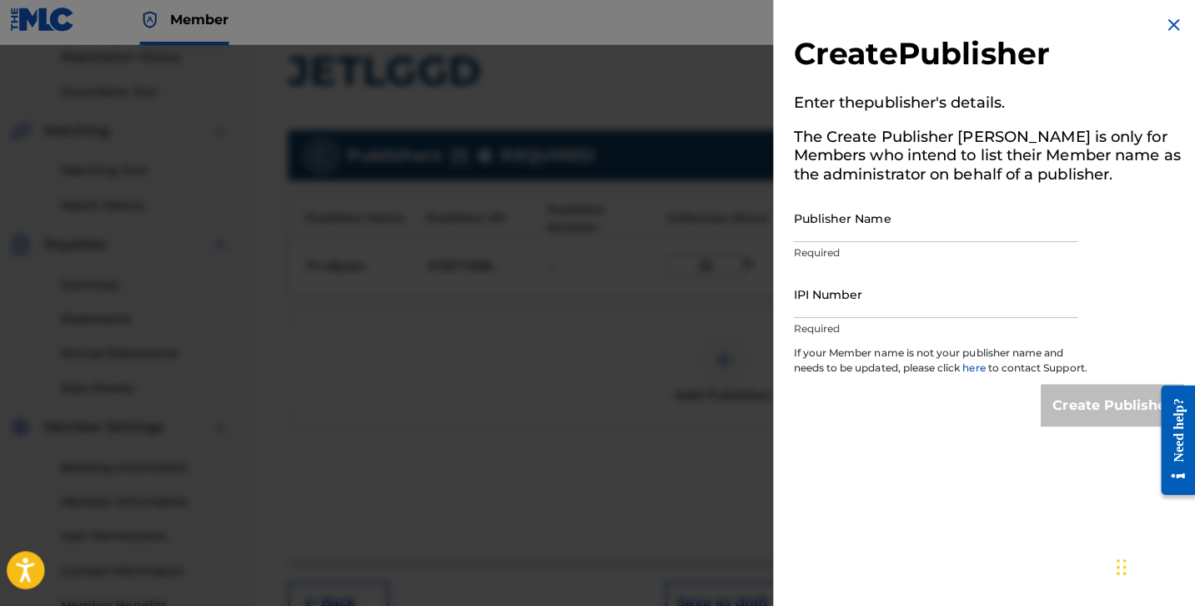
click at [913, 229] on input "Publisher Name" at bounding box center [938, 222] width 282 height 48
type input "Z"
type input "P"
type input "Zodiac"
click at [812, 294] on input "IPI Number" at bounding box center [938, 297] width 282 height 48
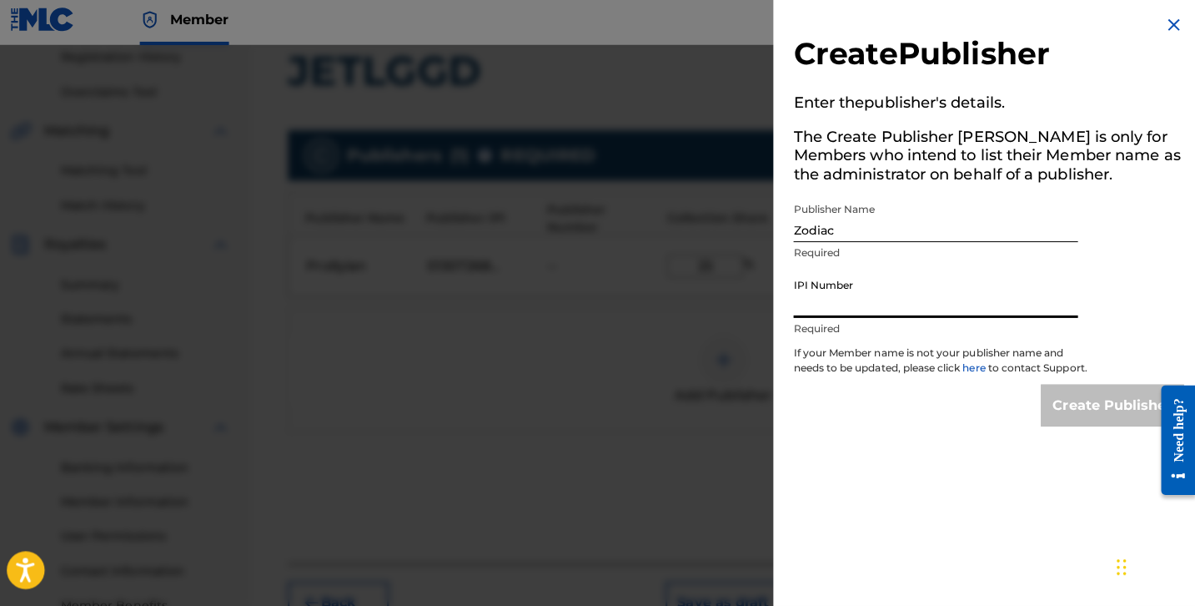
paste input "1243270289"
type input "1243270289"
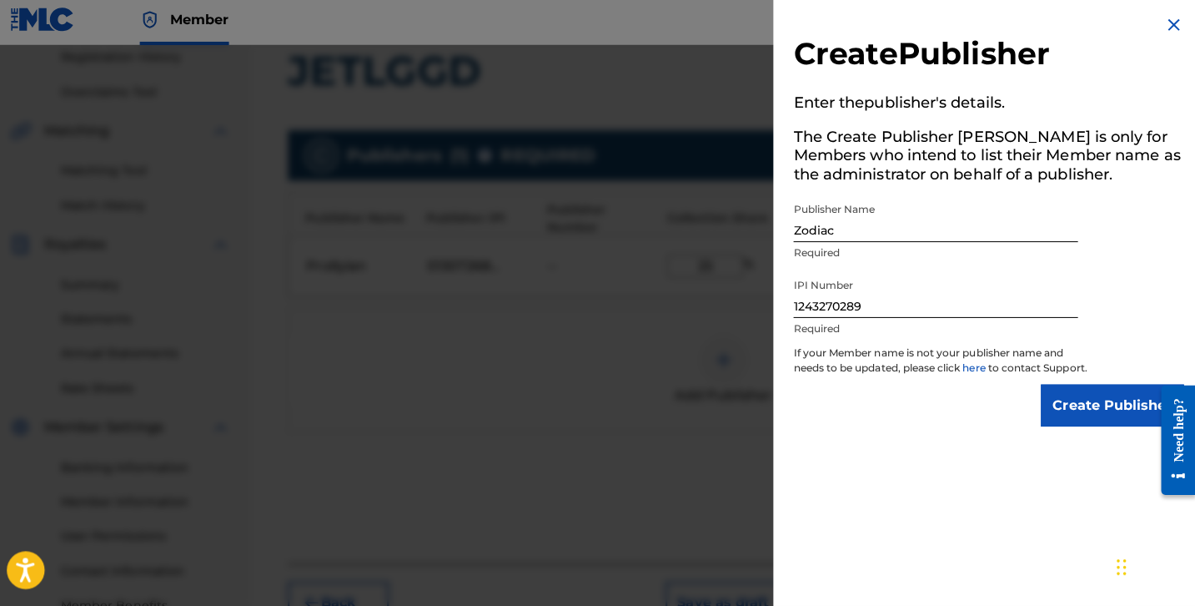
click at [1063, 428] on input "Create Publisher" at bounding box center [1113, 407] width 142 height 42
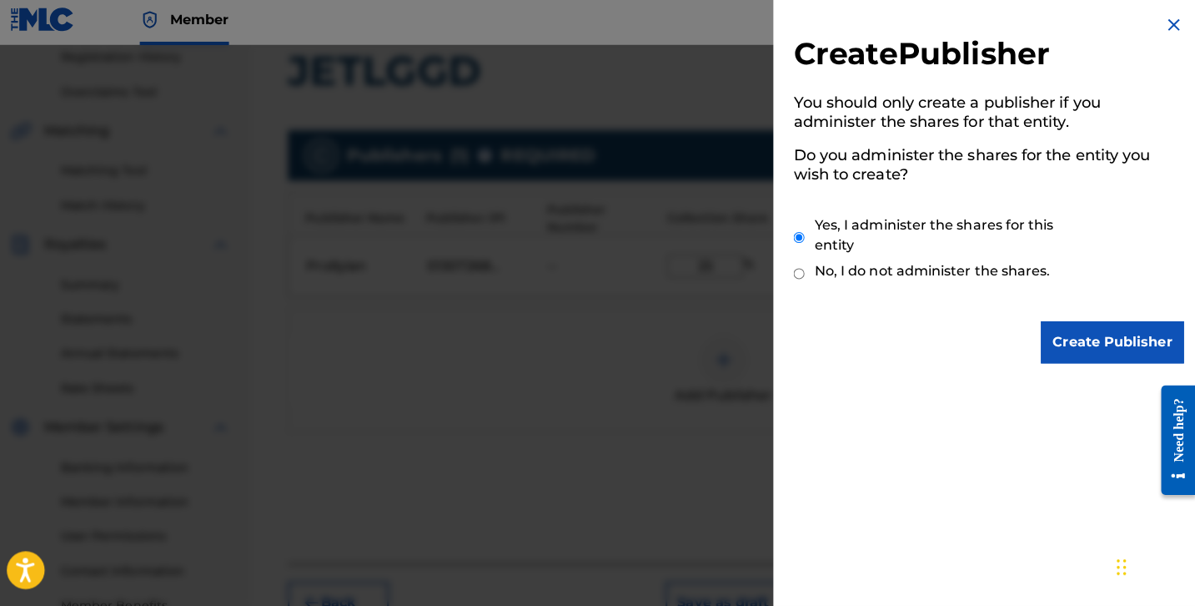
click at [1087, 334] on input "Create Publisher" at bounding box center [1113, 345] width 142 height 42
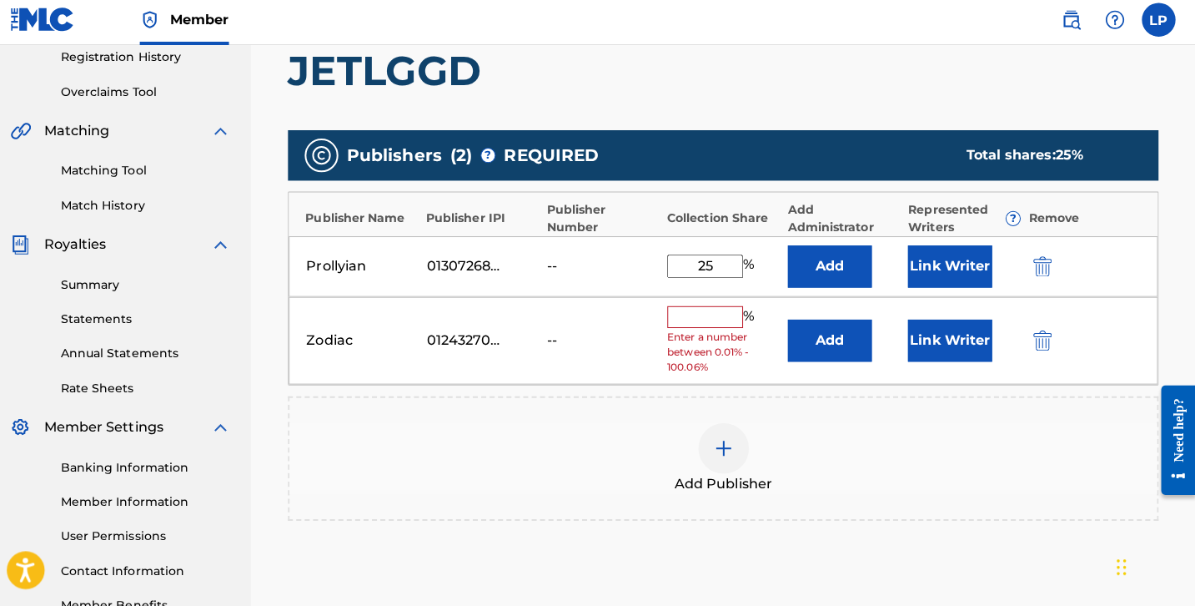
click at [720, 319] on input "text" at bounding box center [708, 320] width 75 height 22
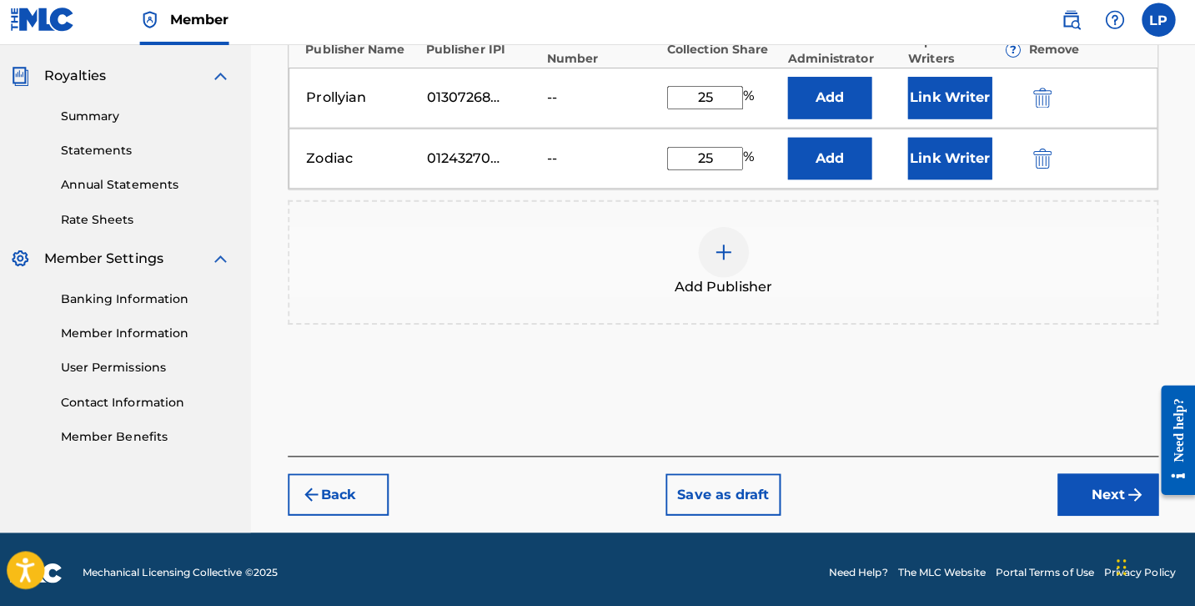
type input "25"
click at [1076, 489] on button "Next" at bounding box center [1108, 496] width 100 height 42
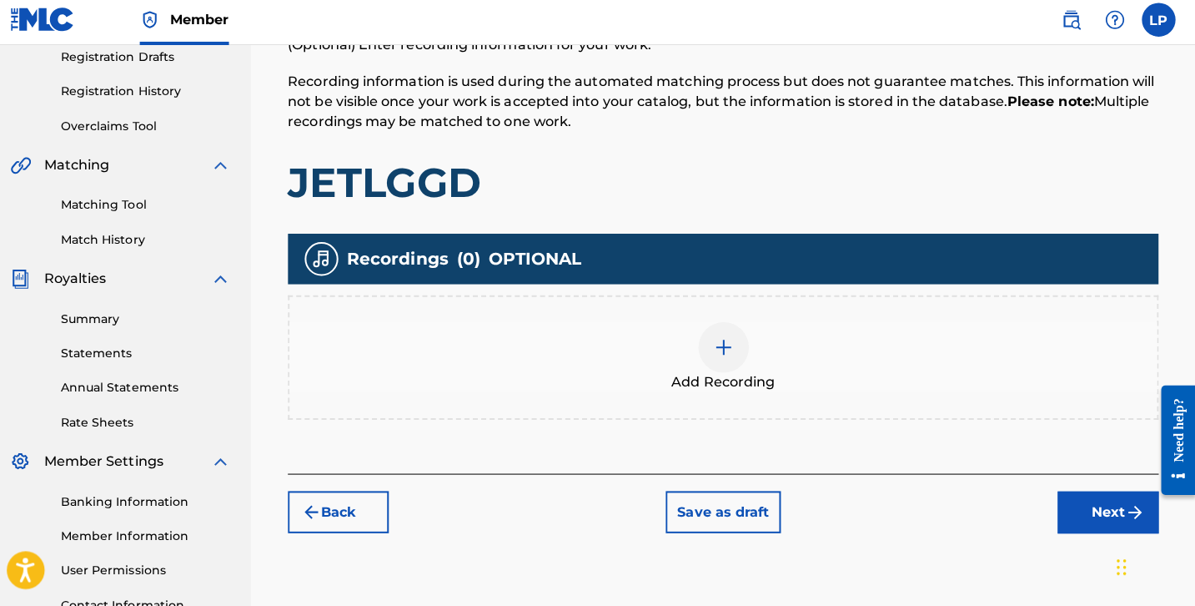
scroll to position [287, 0]
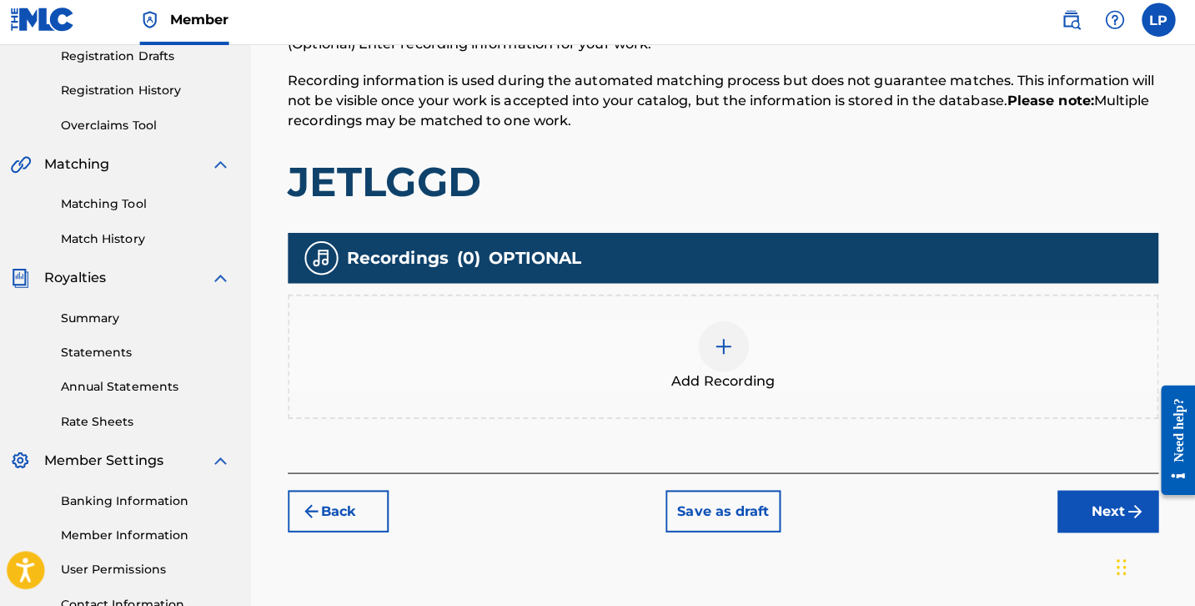
click at [1079, 491] on button "Next" at bounding box center [1108, 512] width 100 height 42
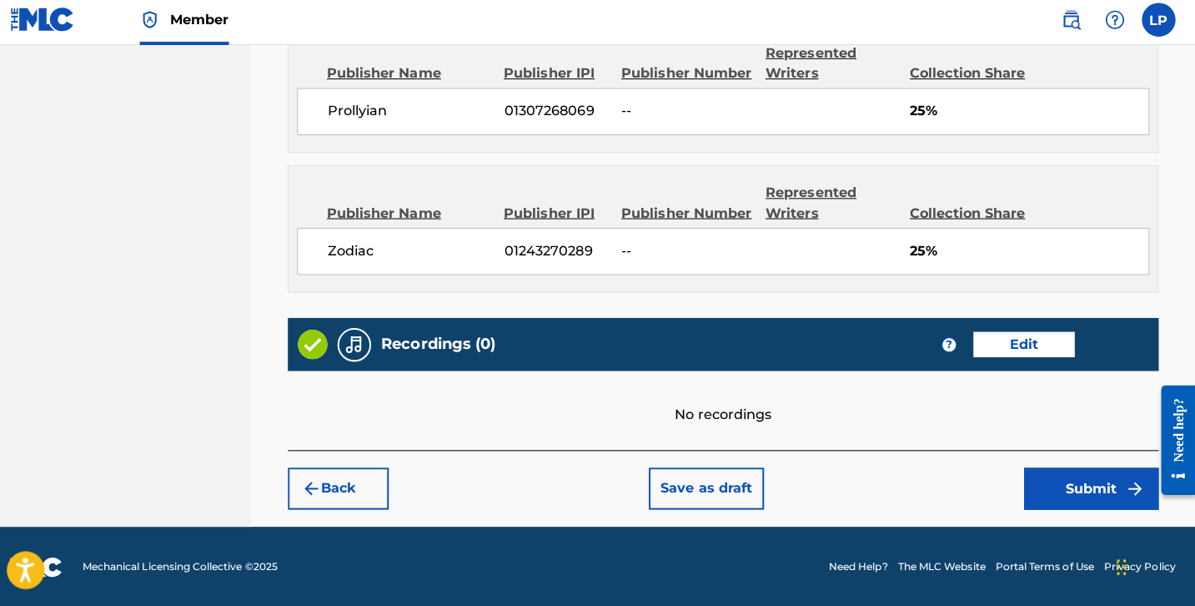
scroll to position [940, 0]
click at [1034, 478] on button "Submit" at bounding box center [1091, 490] width 133 height 42
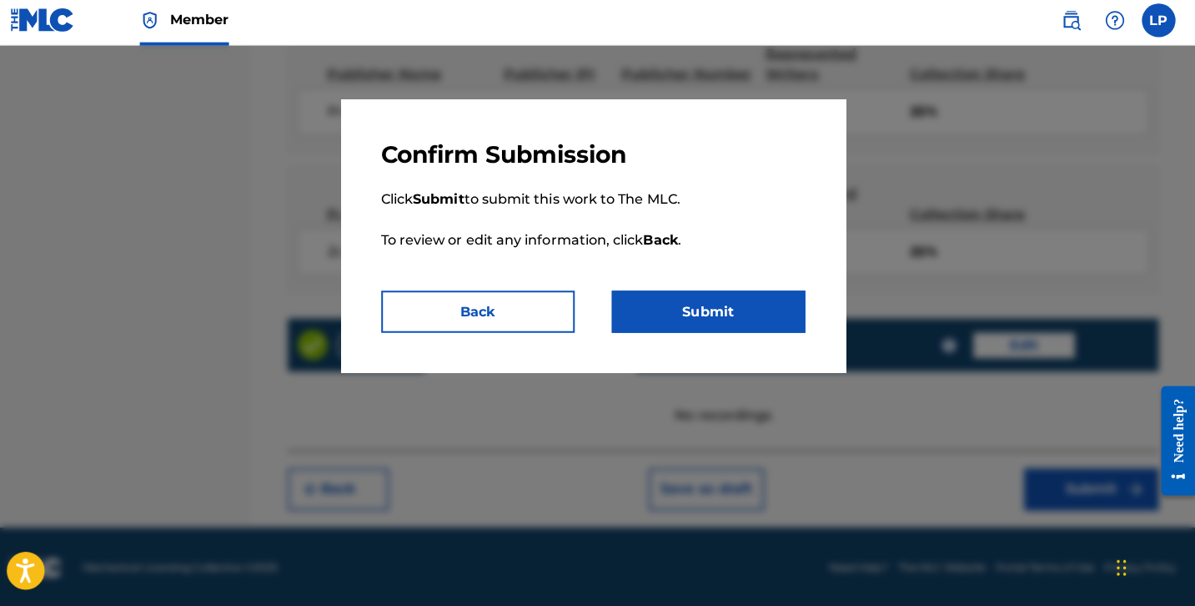
click at [748, 317] on button "Submit" at bounding box center [712, 314] width 192 height 42
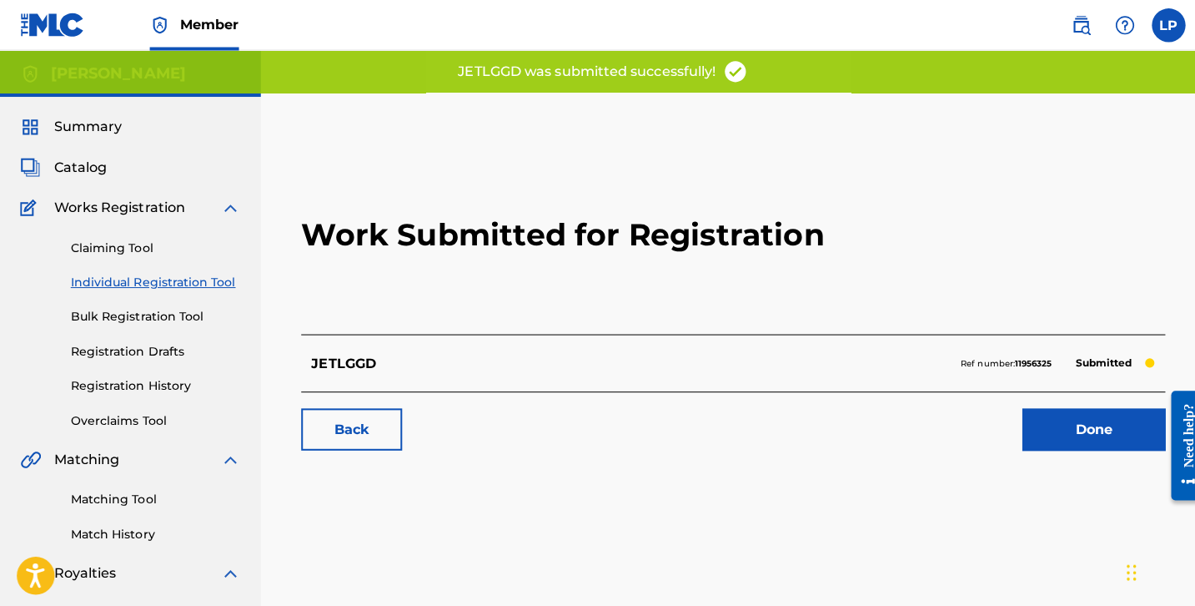
click at [1064, 434] on link "Done" at bounding box center [1084, 426] width 142 height 42
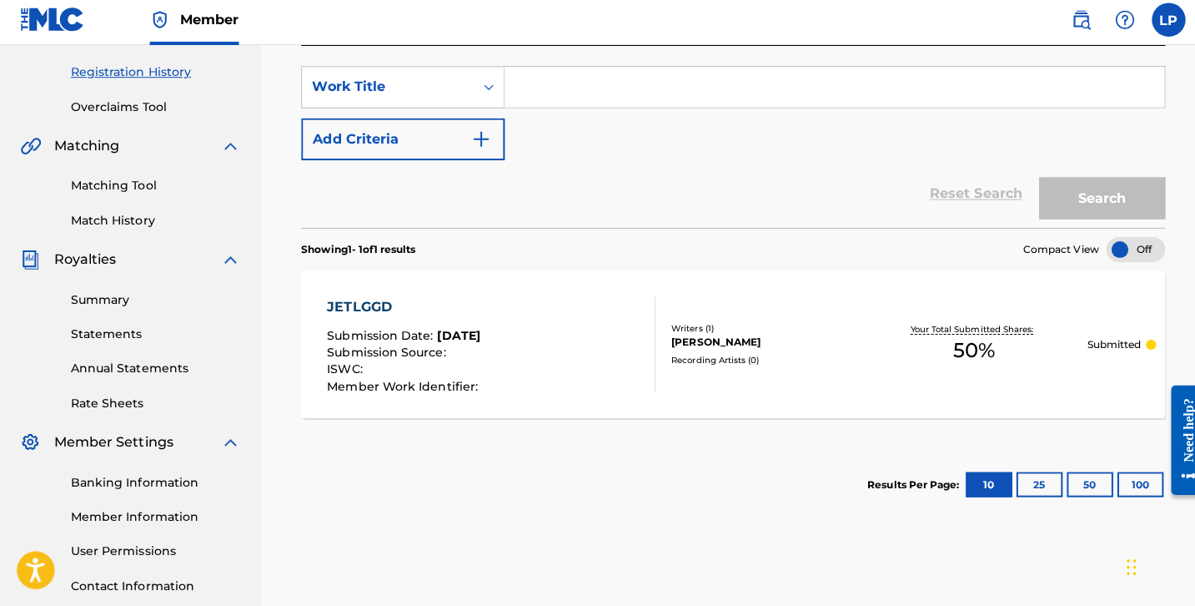
scroll to position [306, 0]
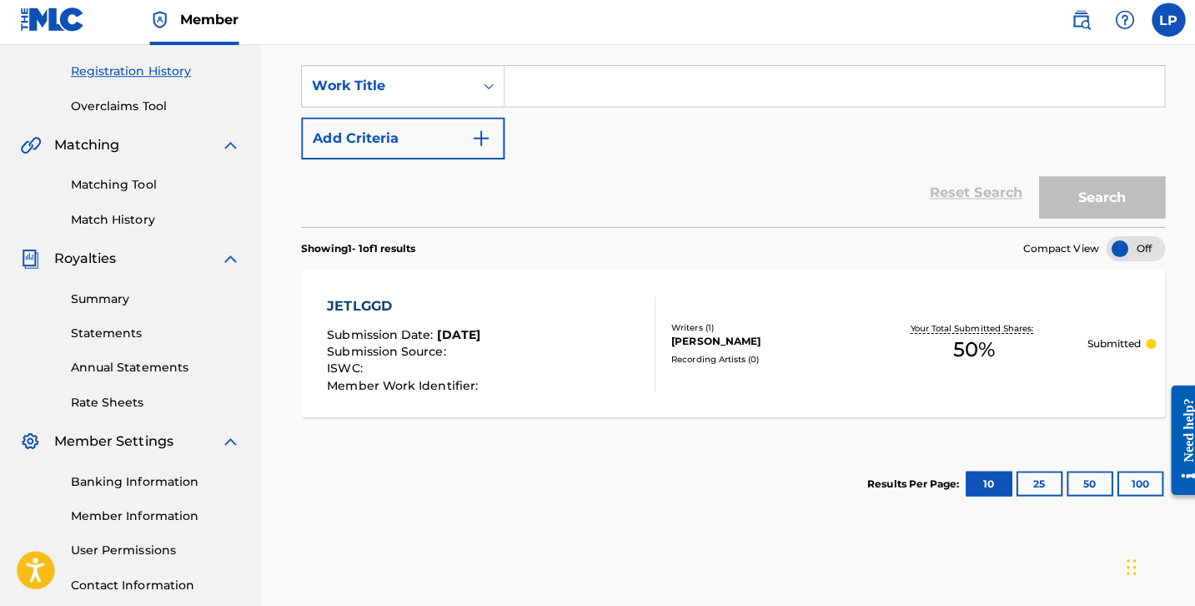
click at [842, 392] on div "JETLGGD Submission Date : Aug 18, 2025 Submission Source : ISWC : Member Work I…" at bounding box center [727, 346] width 857 height 146
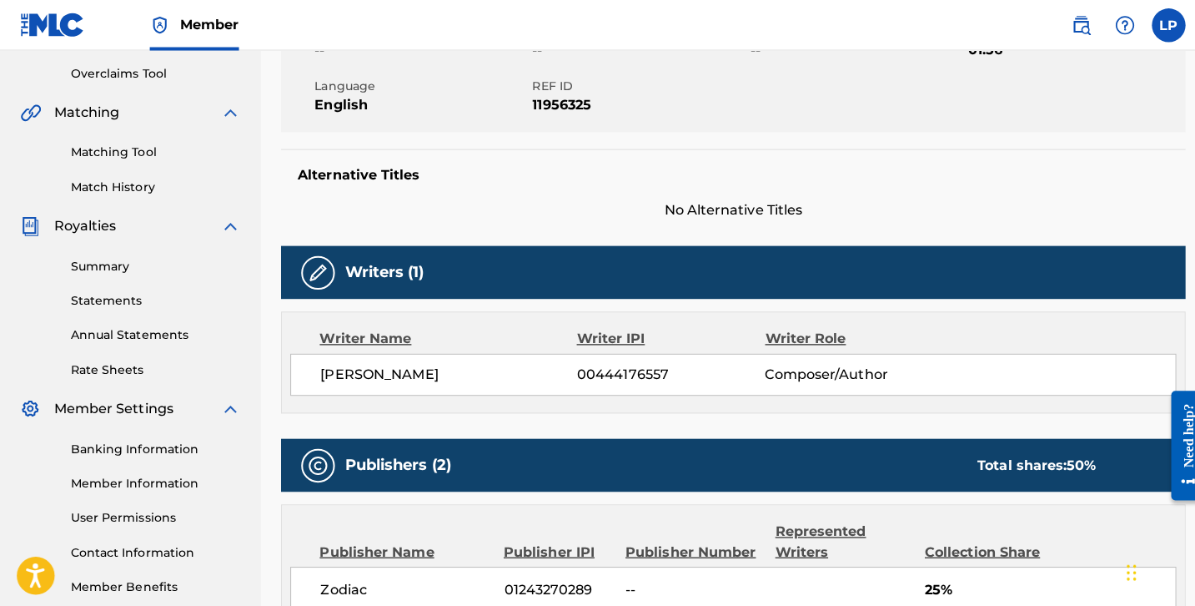
scroll to position [278, 0]
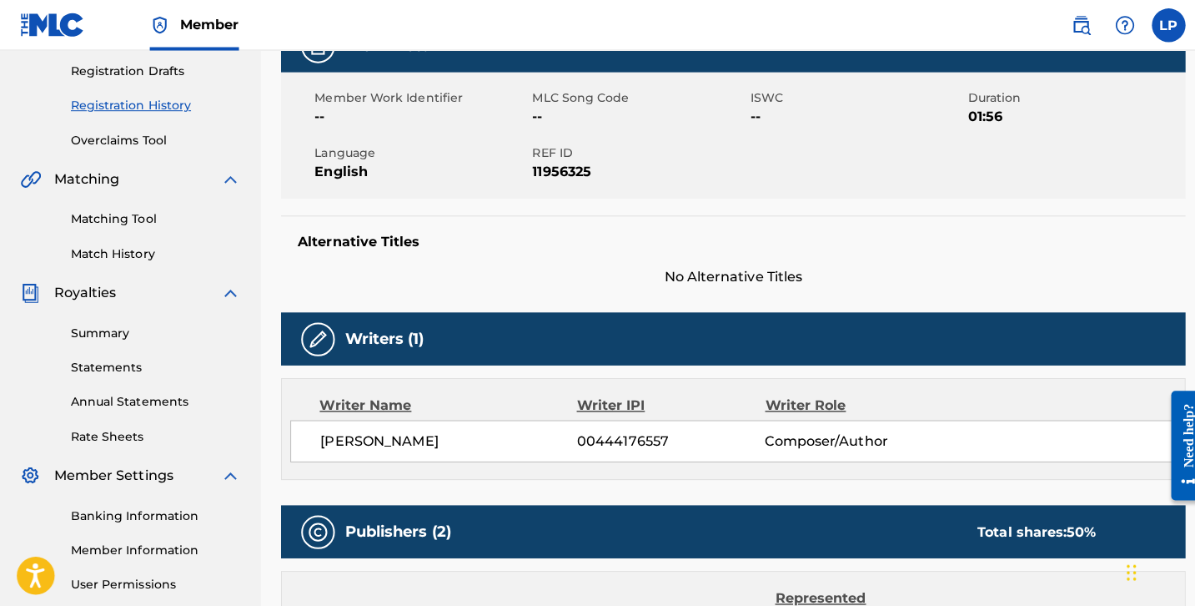
click at [316, 332] on img at bounding box center [315, 336] width 20 height 20
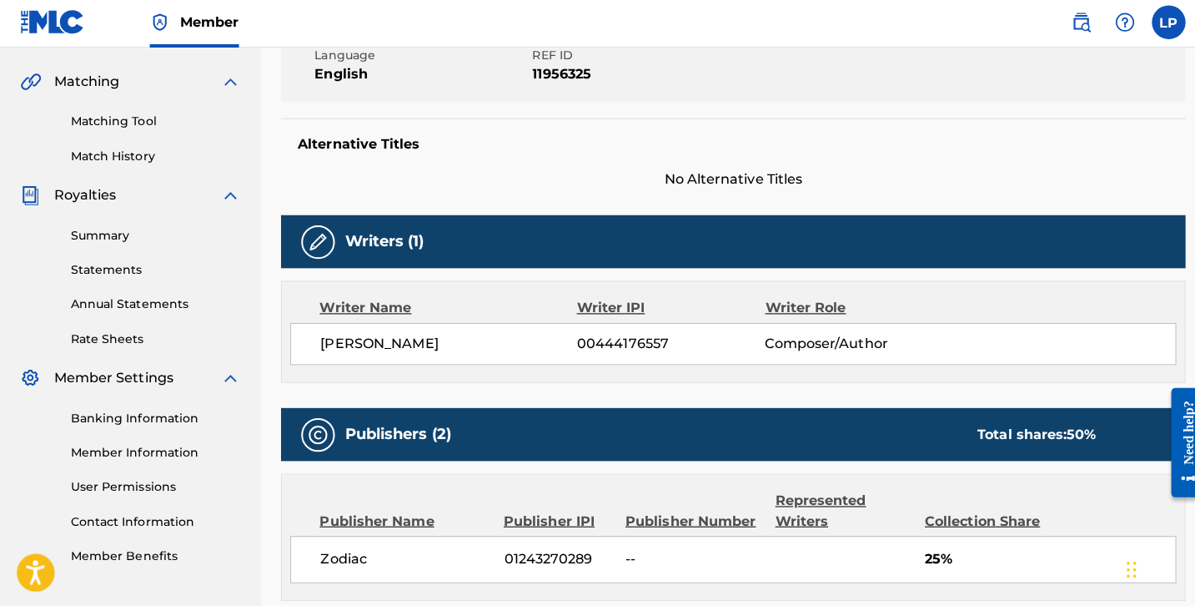
scroll to position [375, 0]
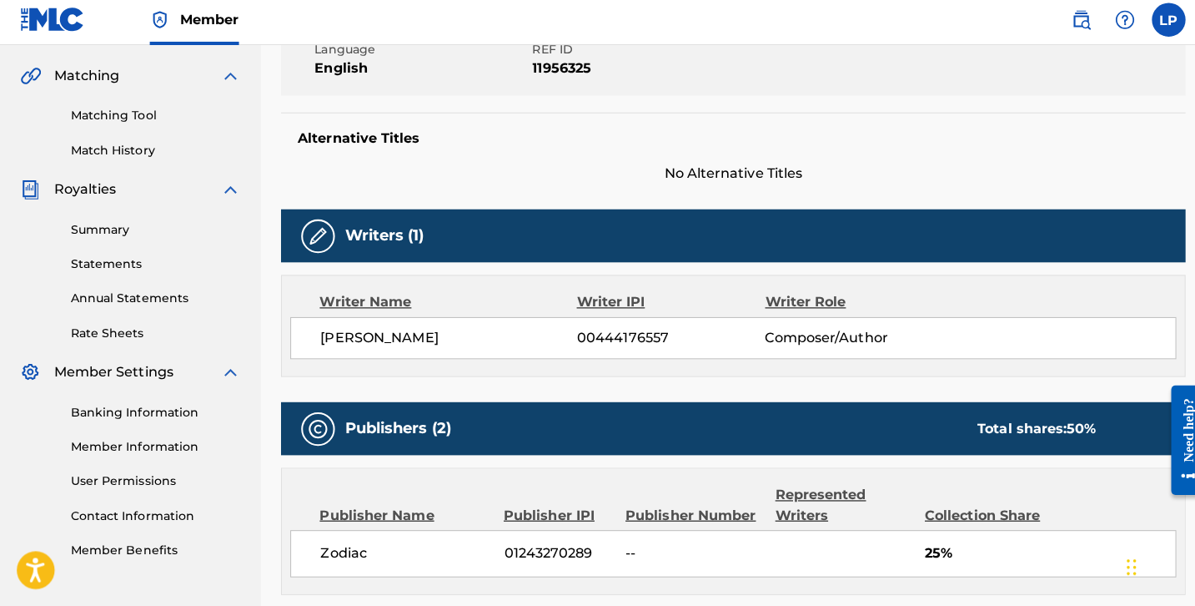
click at [292, 233] on div "Writers (1)" at bounding box center [727, 239] width 897 height 53
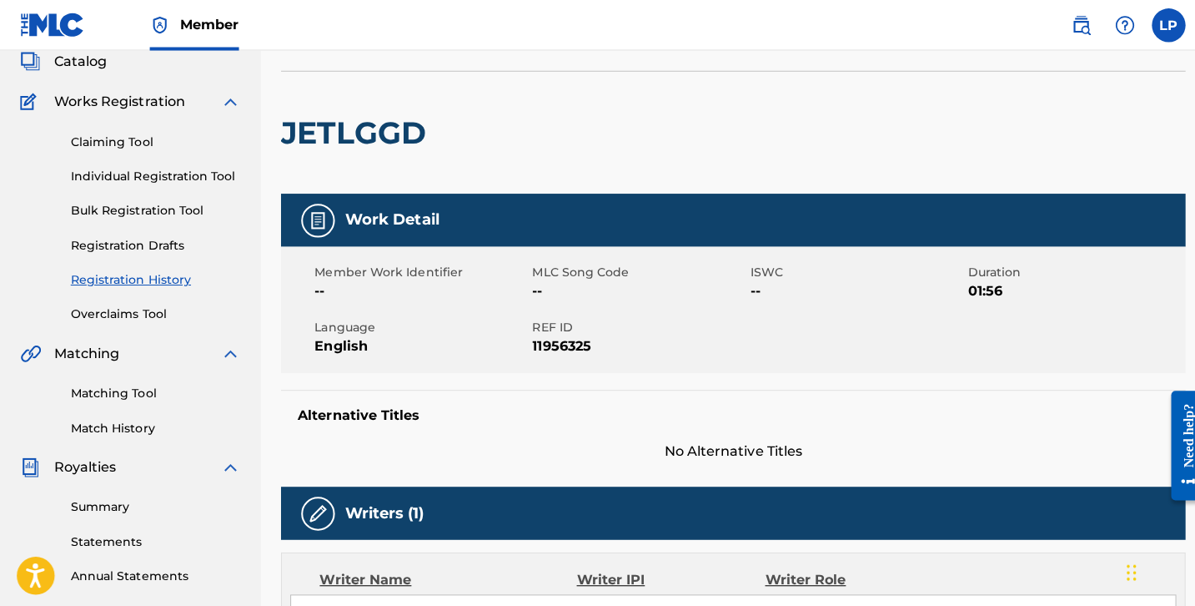
scroll to position [74, 0]
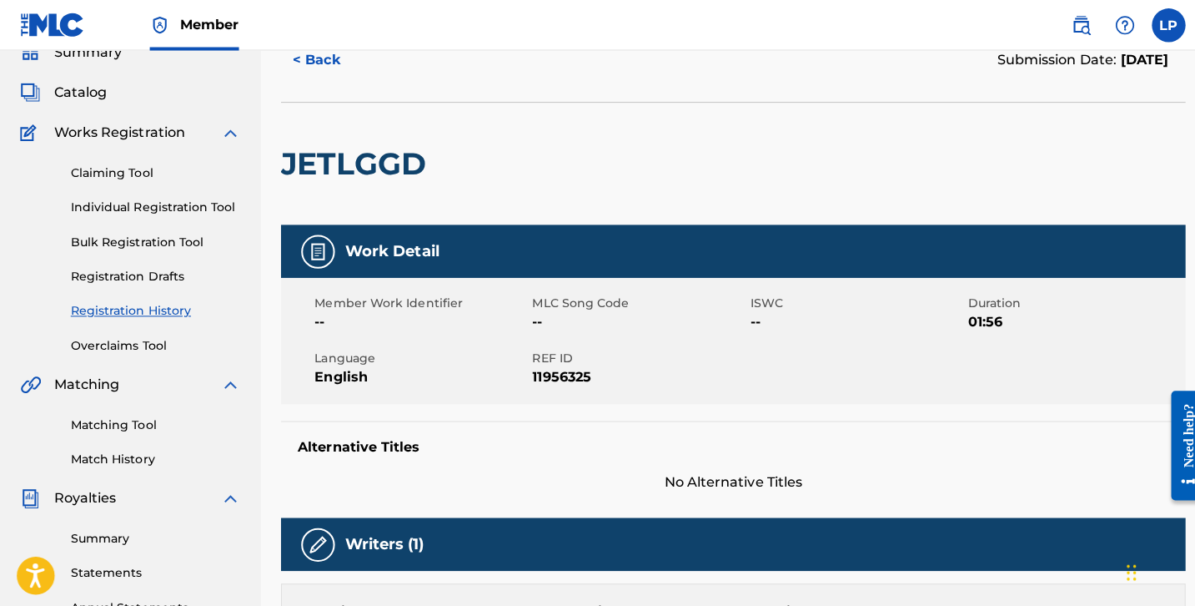
click at [209, 189] on div "Claiming Tool Individual Registration Tool Bulk Registration Tool Registration …" at bounding box center [129, 246] width 219 height 209
click at [163, 130] on span "Works Registration" at bounding box center [118, 132] width 130 height 20
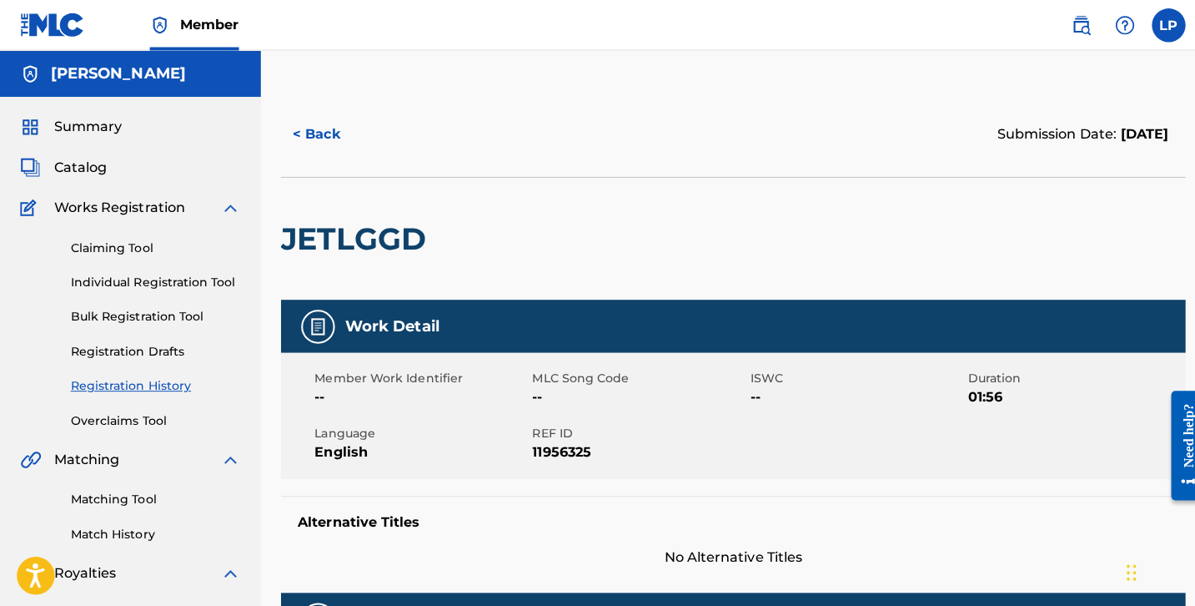
scroll to position [0, 0]
click at [108, 129] on span "Summary" at bounding box center [87, 126] width 68 height 20
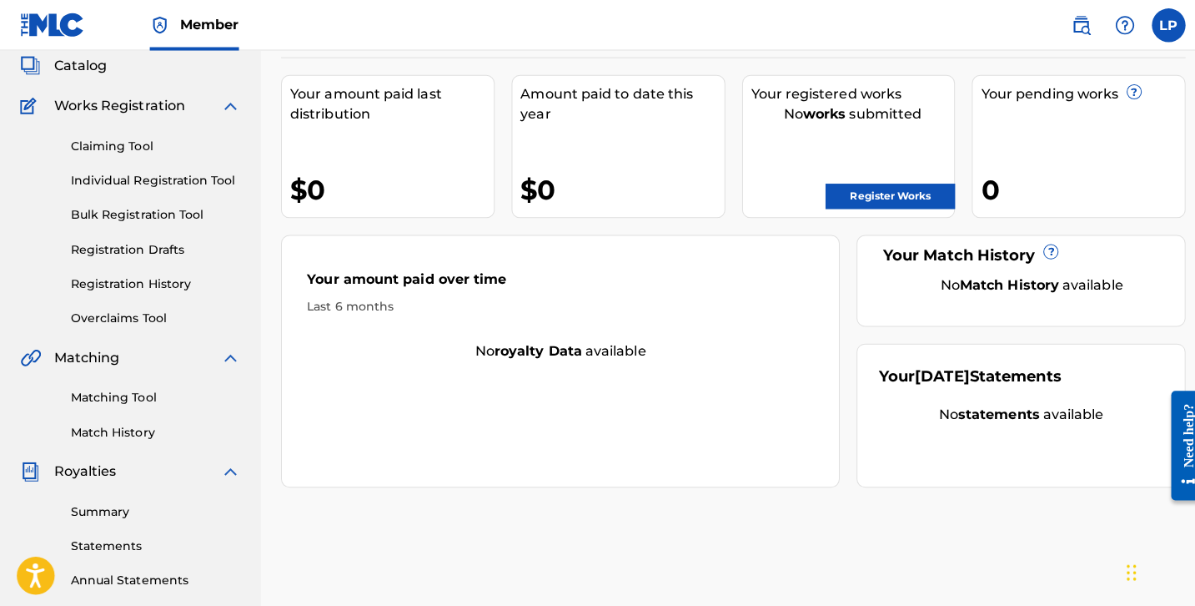
scroll to position [70, 0]
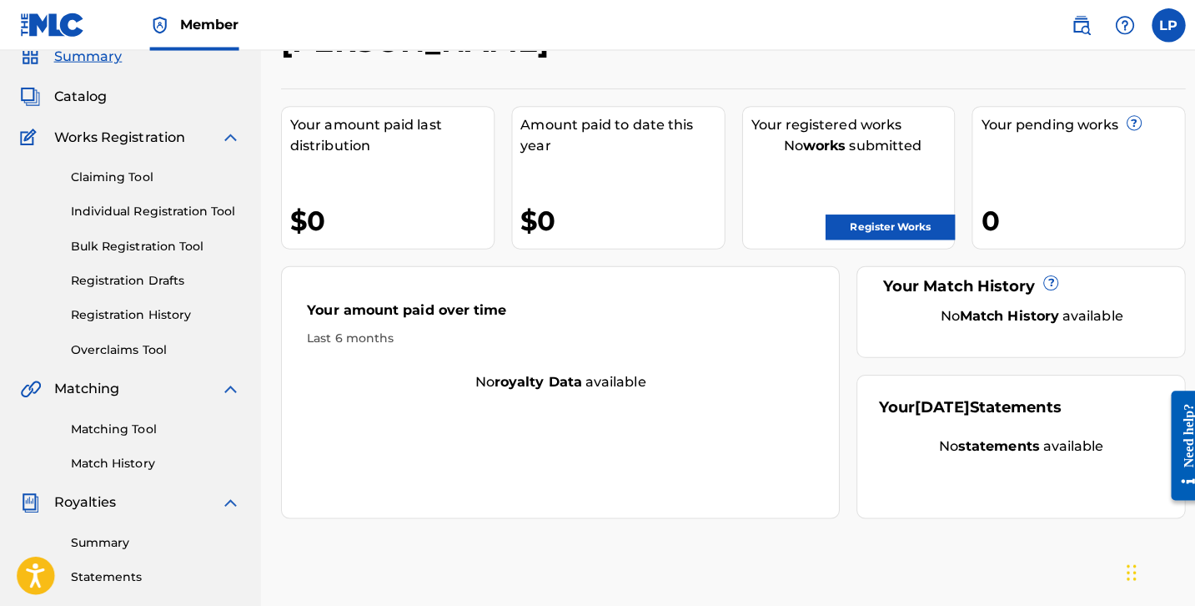
click at [111, 178] on link "Claiming Tool" at bounding box center [154, 176] width 168 height 18
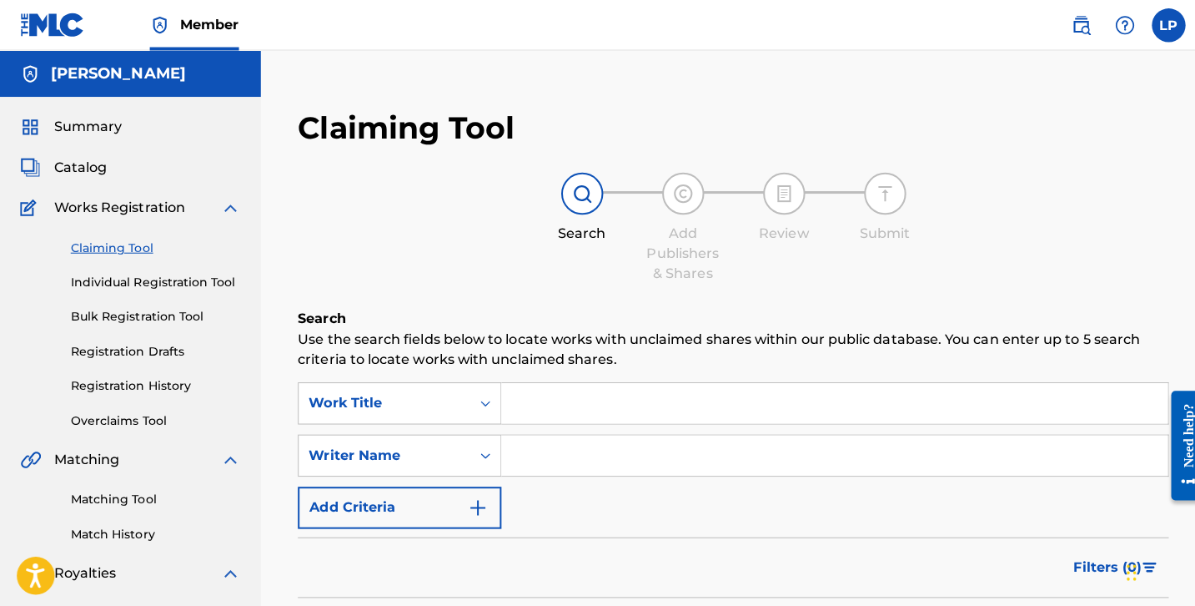
click at [129, 281] on link "Individual Registration Tool" at bounding box center [154, 280] width 168 height 18
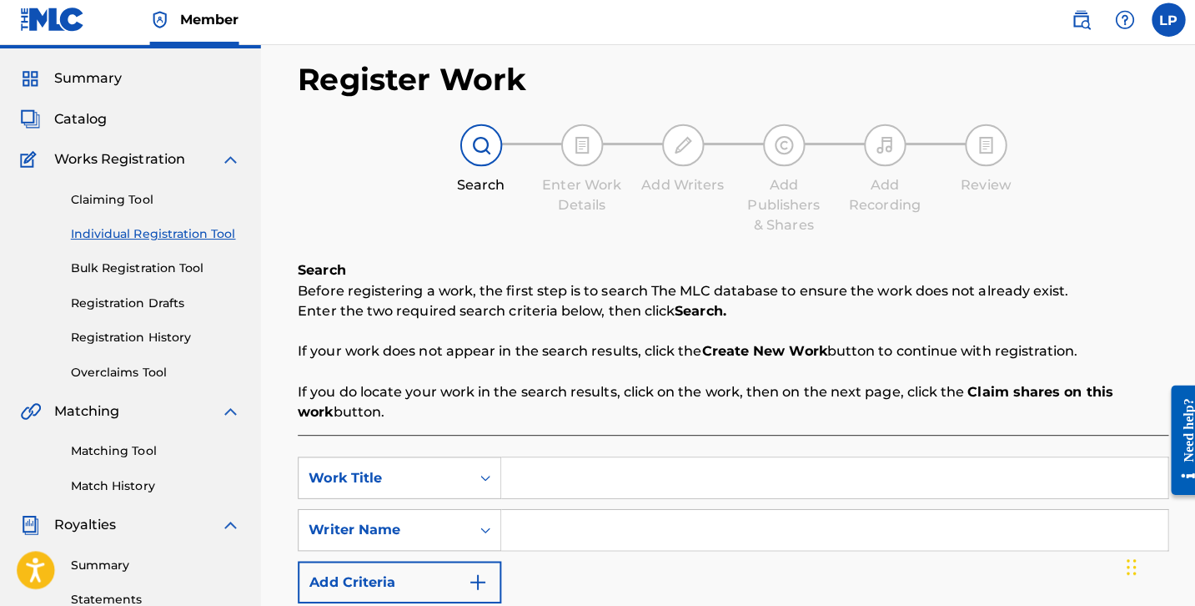
scroll to position [44, 0]
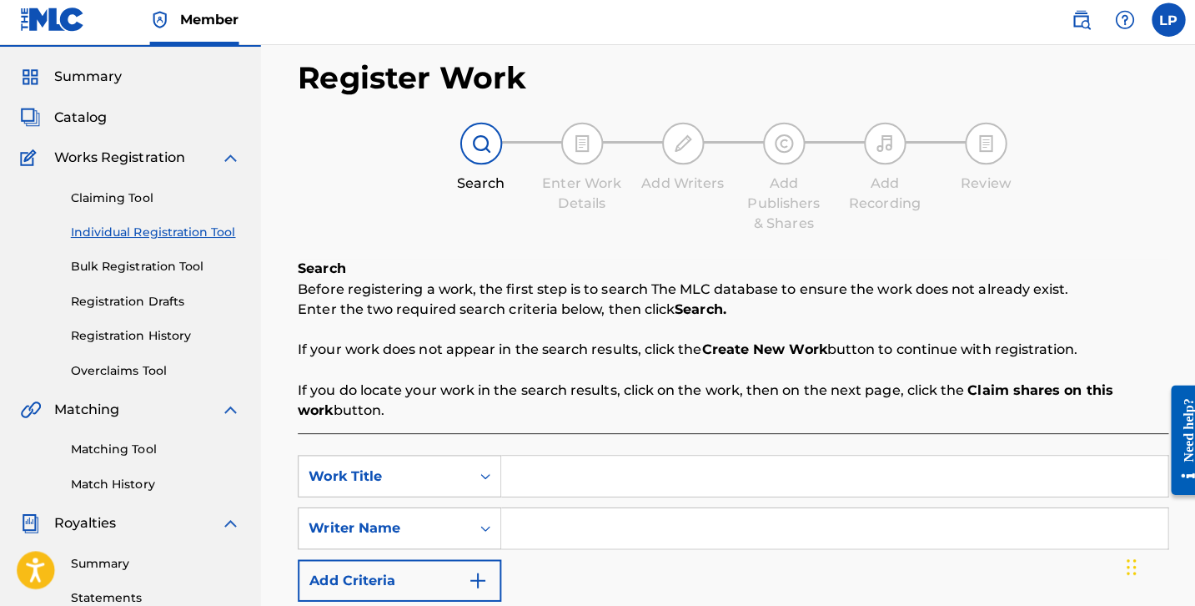
click at [128, 279] on div "Claiming Tool Individual Registration Tool Bulk Registration Tool Registration …" at bounding box center [129, 276] width 219 height 209
click at [128, 269] on link "Bulk Registration Tool" at bounding box center [154, 270] width 168 height 18
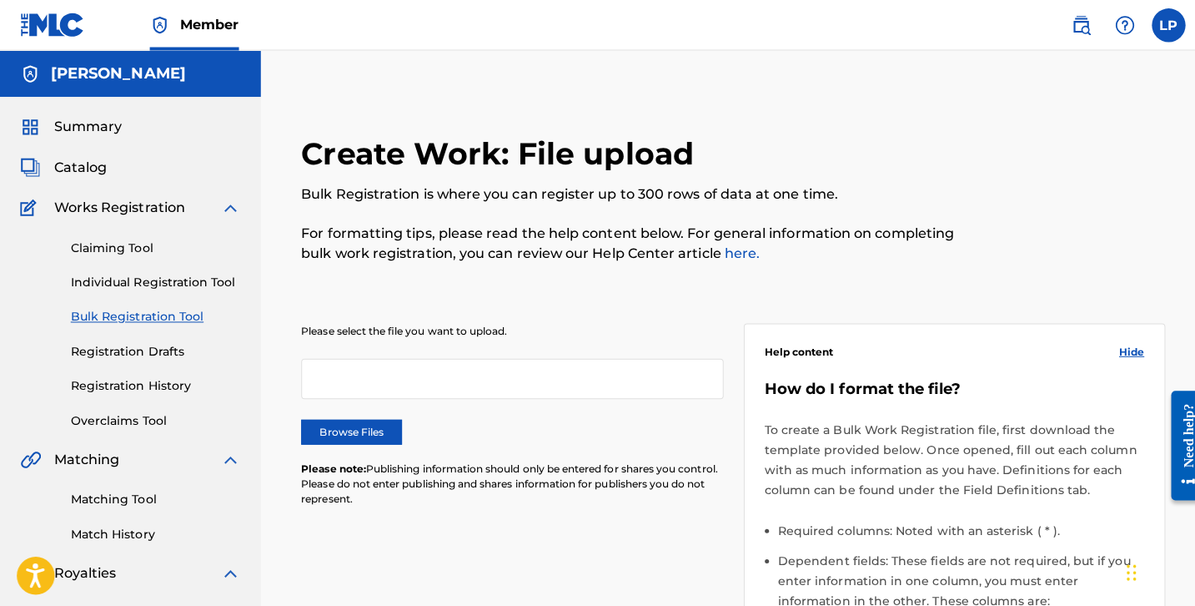
click at [128, 339] on div "Claiming Tool Individual Registration Tool Bulk Registration Tool Registration …" at bounding box center [129, 320] width 219 height 209
click at [128, 345] on link "Registration Drafts" at bounding box center [154, 348] width 168 height 18
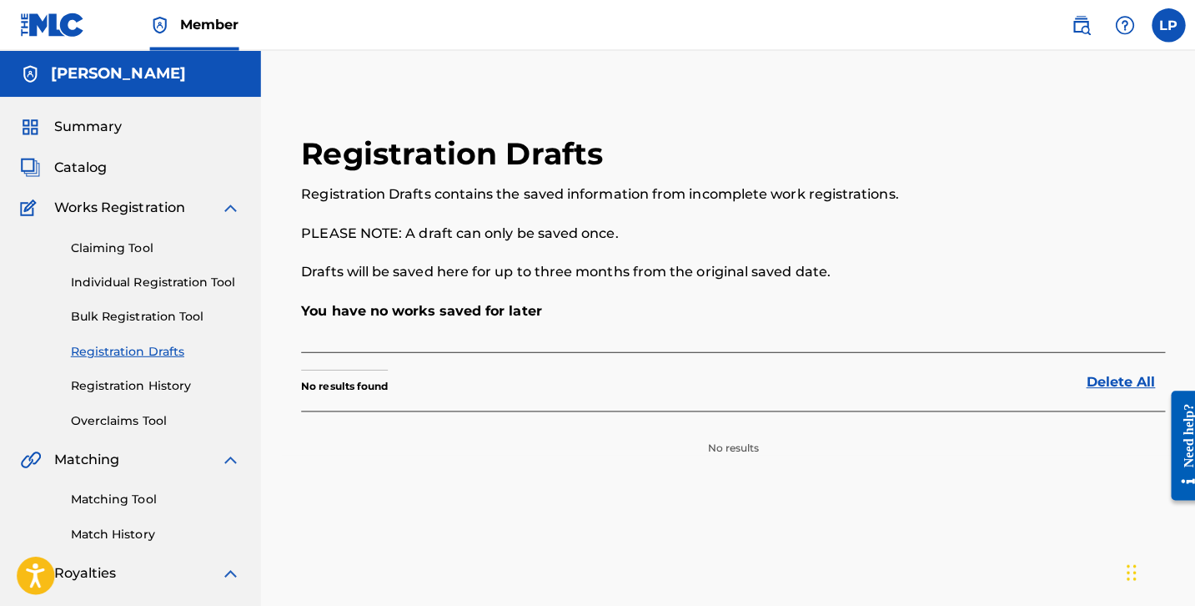
click at [129, 380] on link "Registration History" at bounding box center [154, 383] width 168 height 18
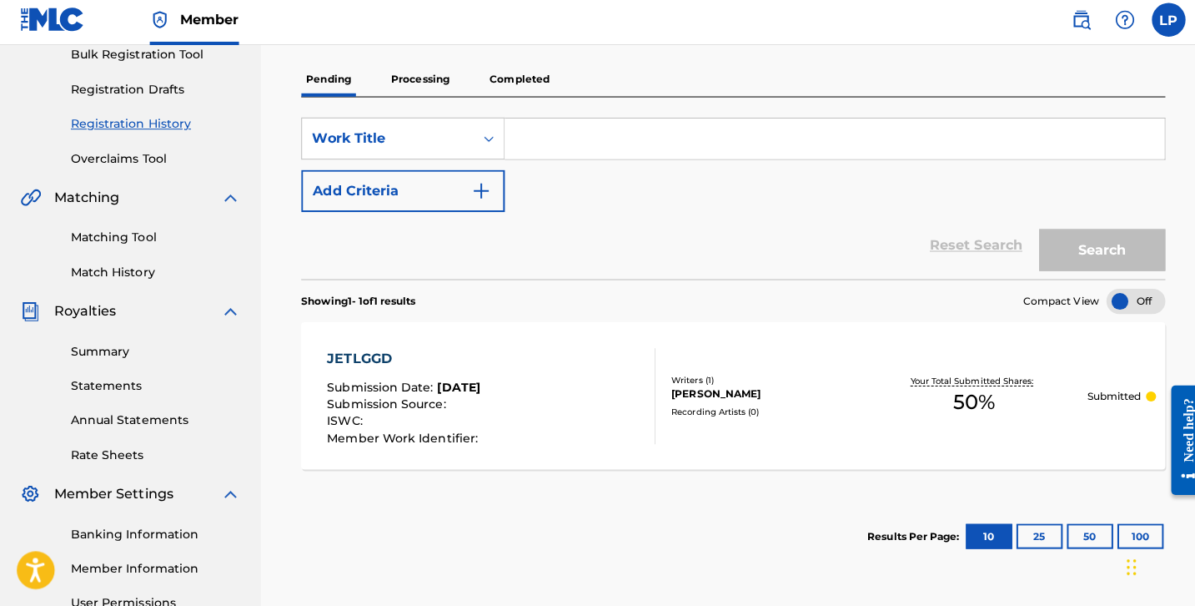
scroll to position [257, 0]
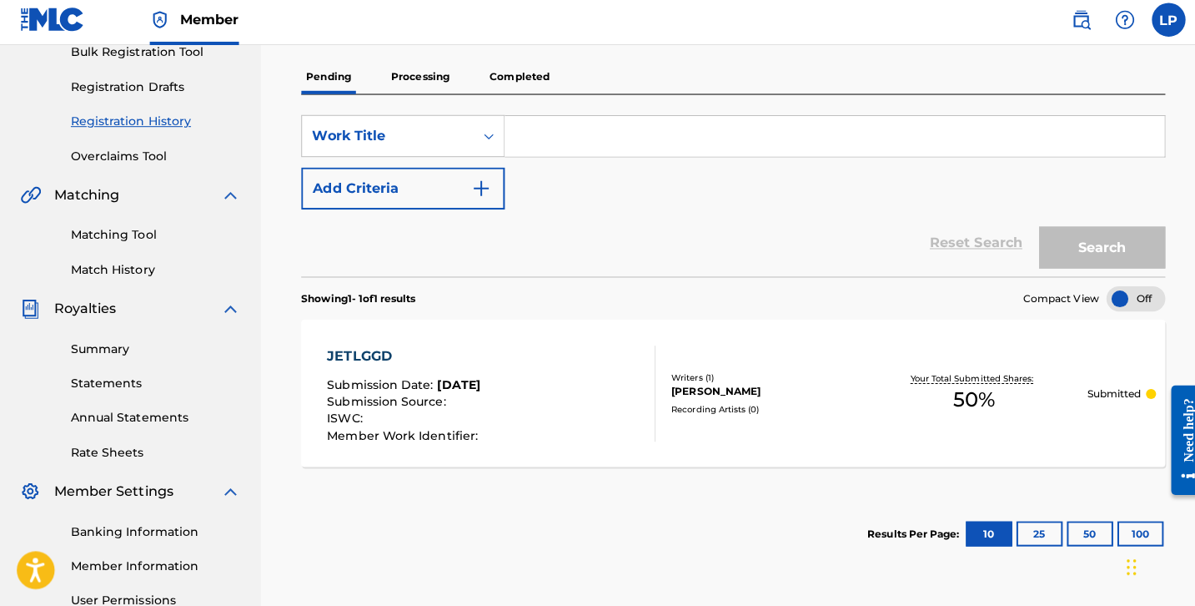
click at [400, 367] on div "JETLGGD Submission Date : Aug 18, 2025 Submission Source : ISWC : Member Work I…" at bounding box center [400, 395] width 153 height 95
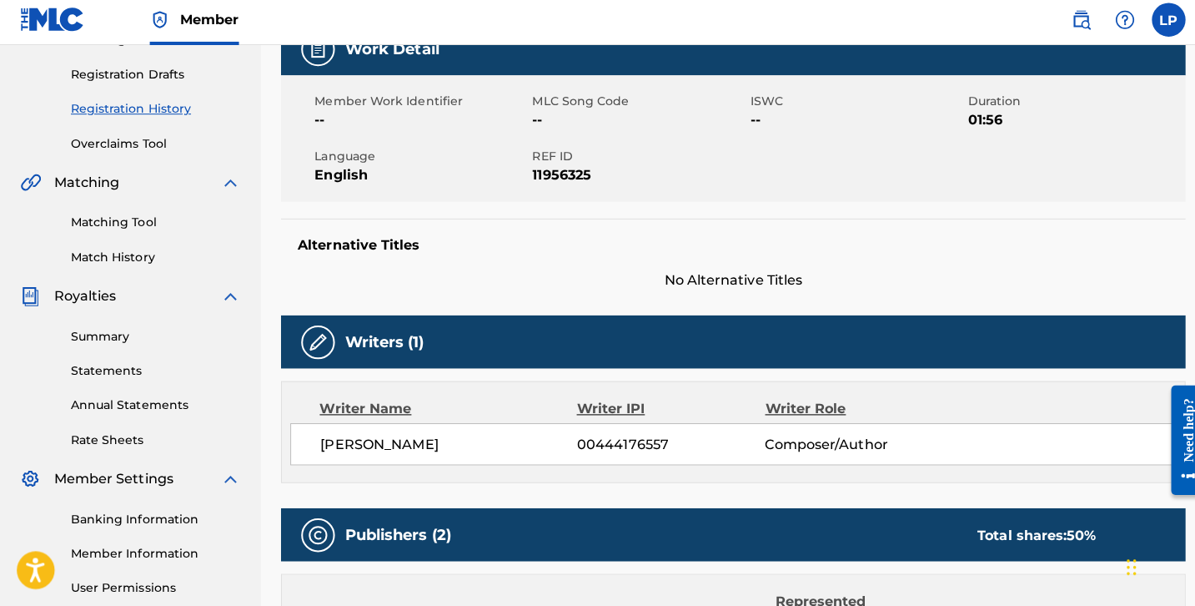
scroll to position [270, 0]
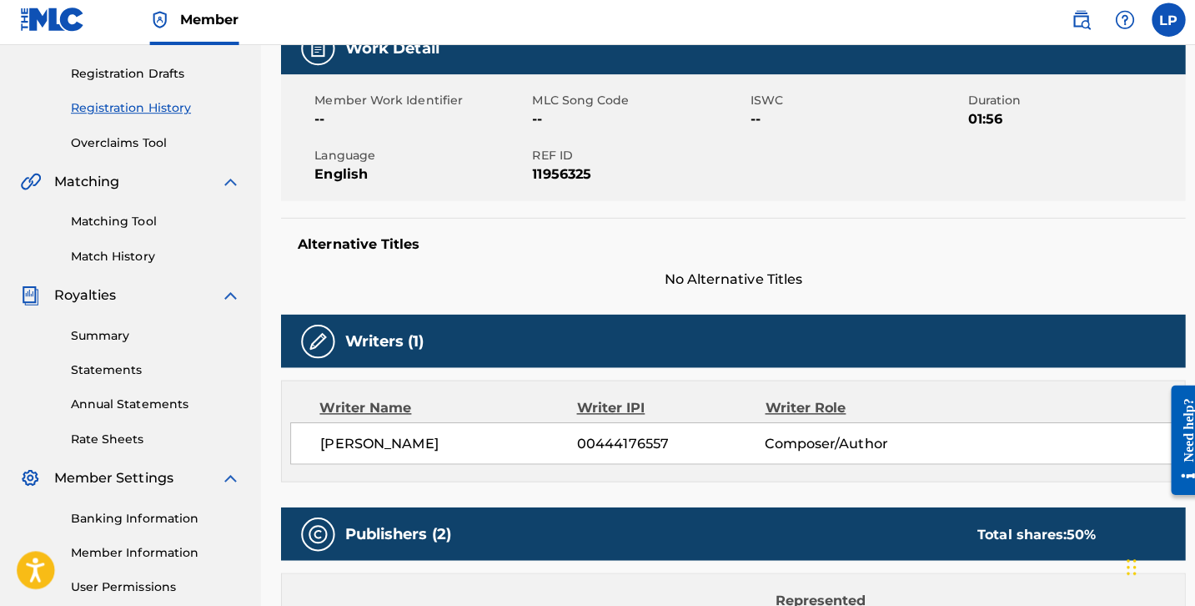
click at [143, 240] on div "Matching Tool Match History" at bounding box center [129, 231] width 219 height 73
click at [143, 226] on link "Matching Tool" at bounding box center [154, 225] width 168 height 18
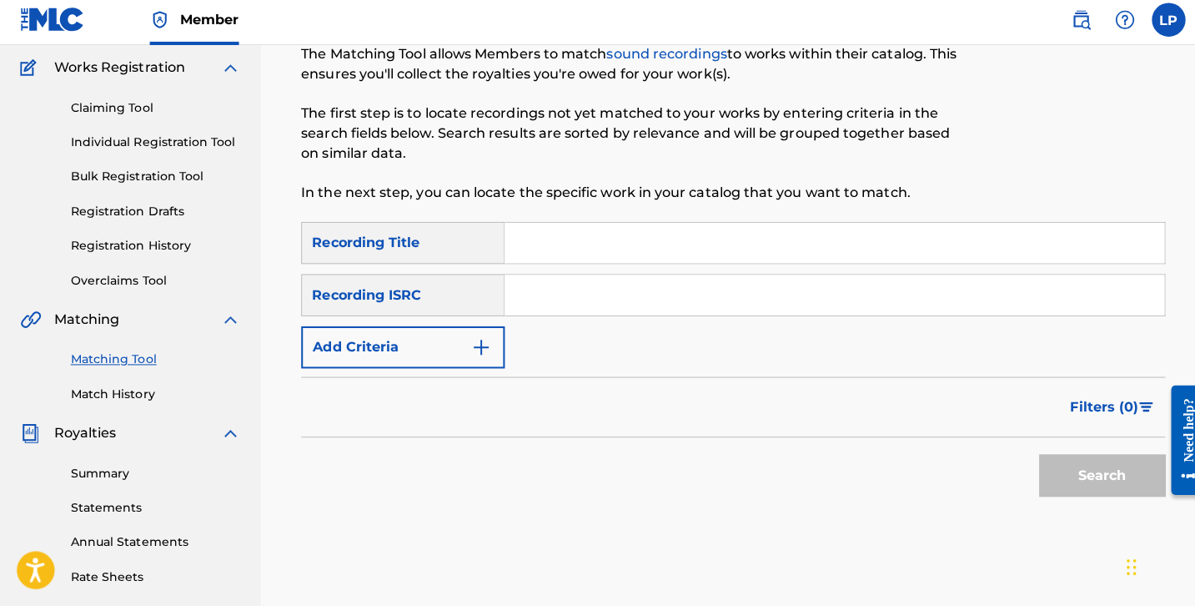
scroll to position [136, 0]
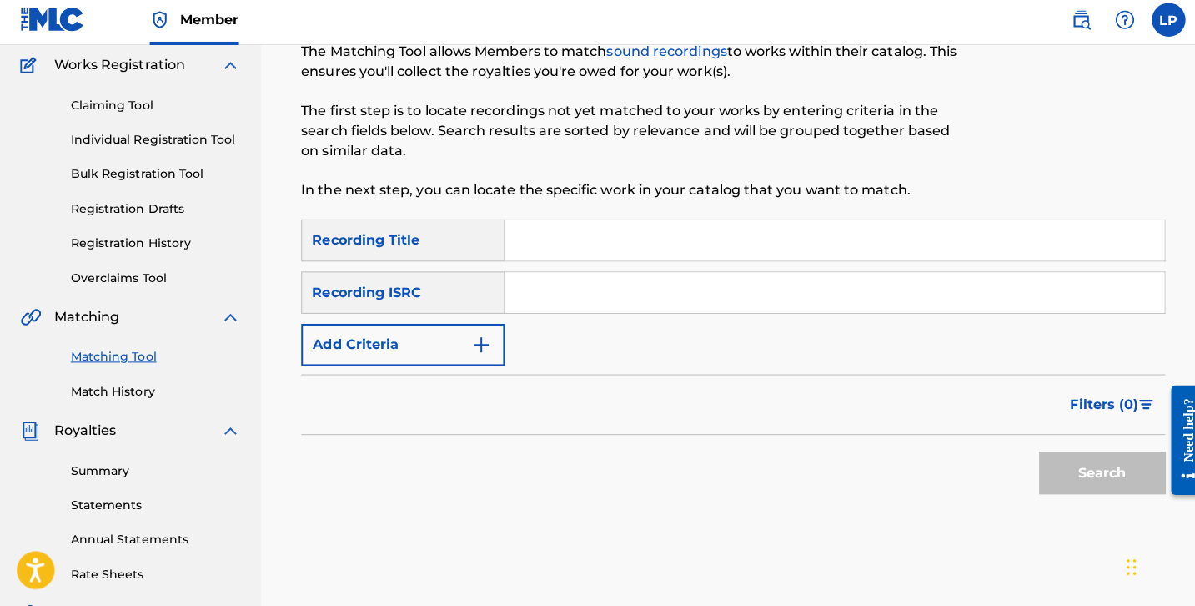
click at [103, 390] on link "Match History" at bounding box center [154, 394] width 168 height 18
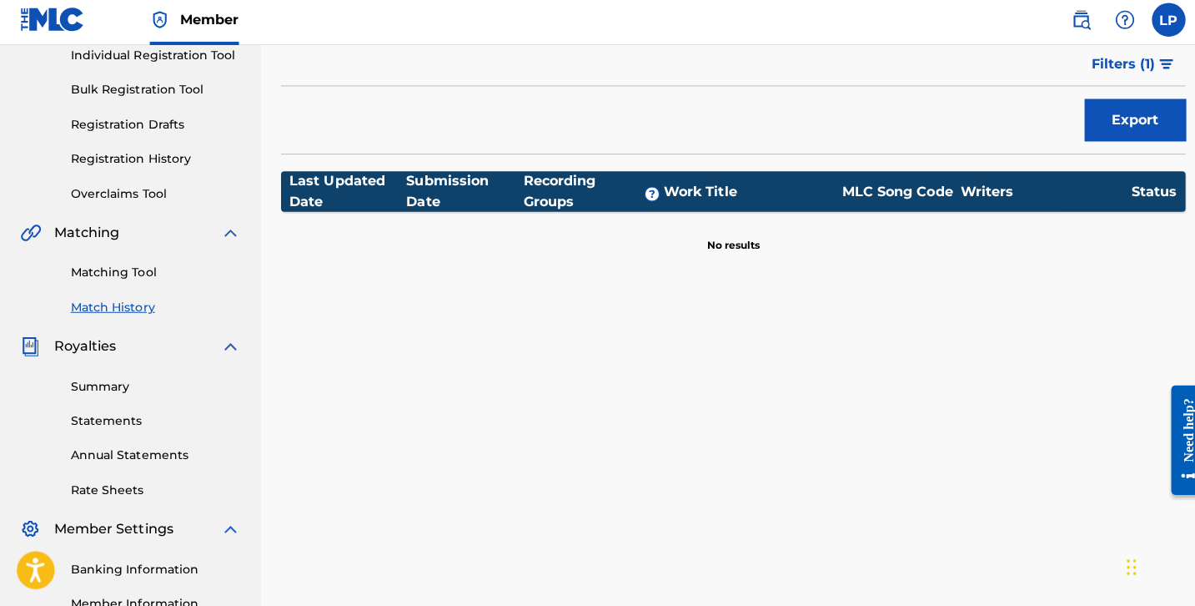
scroll to position [223, 0]
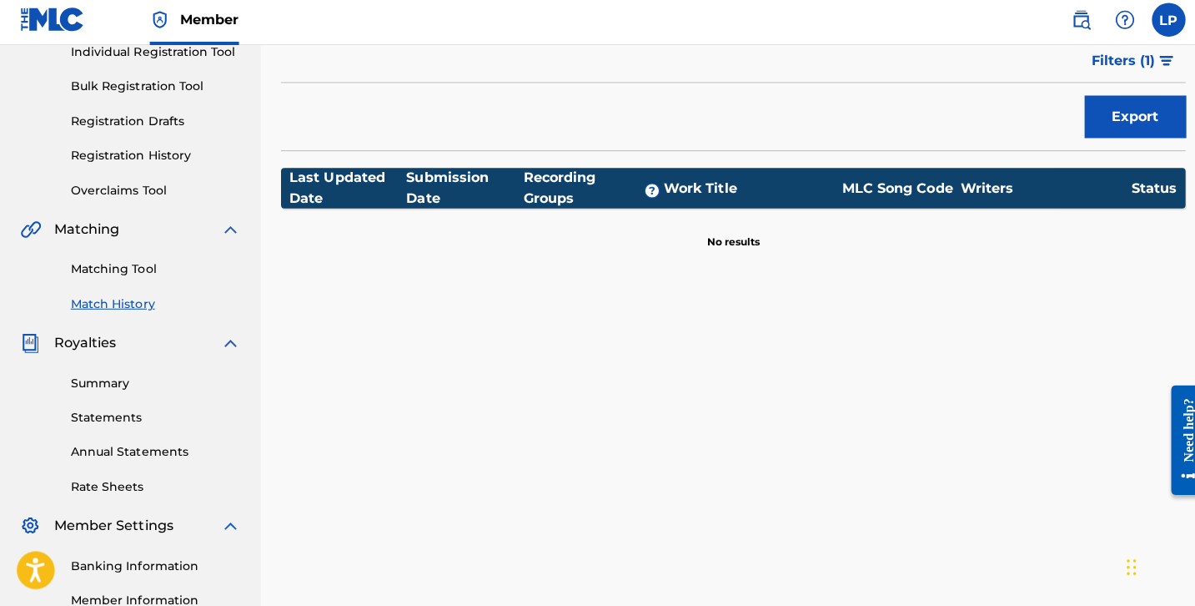
click at [114, 376] on link "Summary" at bounding box center [154, 385] width 168 height 18
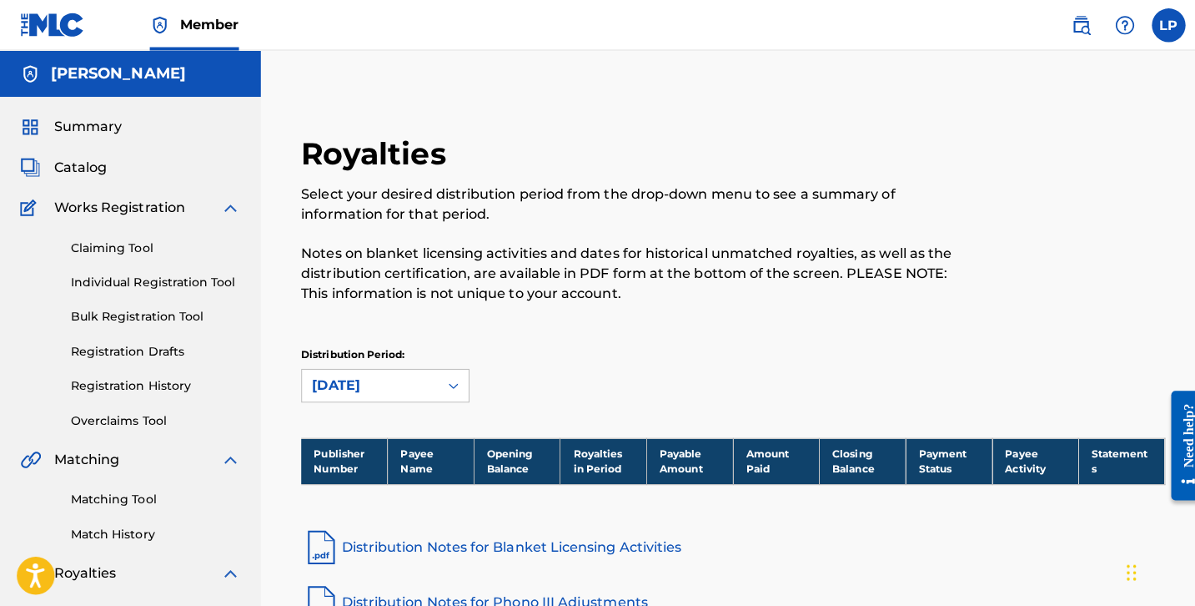
click at [94, 155] on div "Summary Catalog Works Registration Claiming Tool Individual Registration Tool B…" at bounding box center [129, 525] width 259 height 858
click at [93, 162] on span "Catalog" at bounding box center [79, 166] width 53 height 20
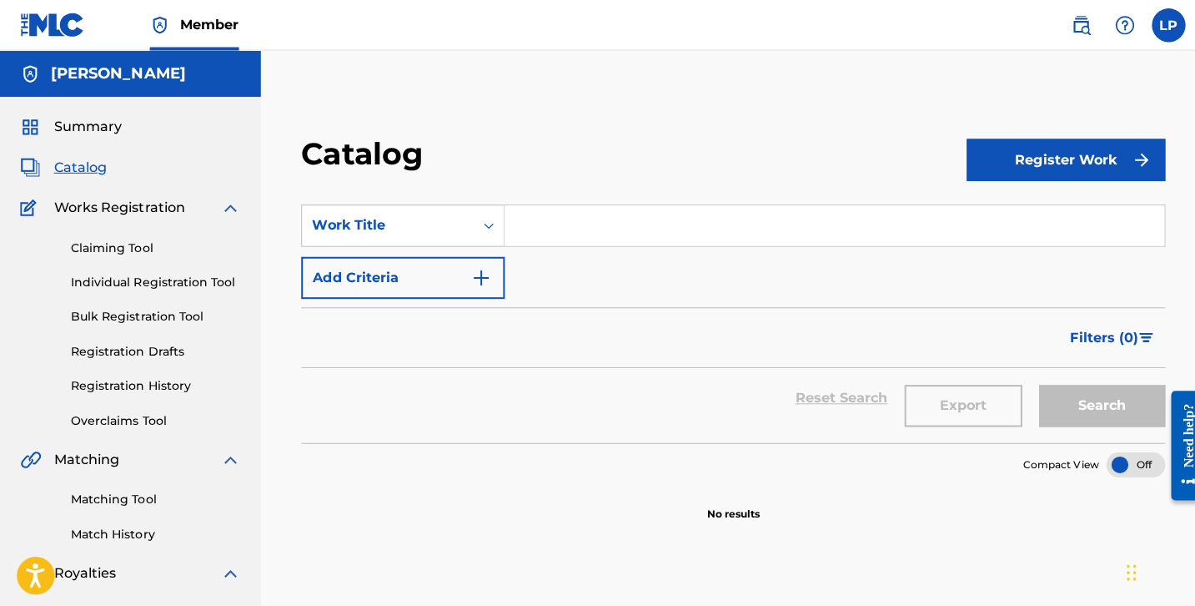
click at [1159, 25] on label at bounding box center [1158, 24] width 33 height 33
click at [1159, 25] on input "LP Luis Pineda prollyian@gmail.com Notification Preferences Profile Log out" at bounding box center [1159, 25] width 0 height 0
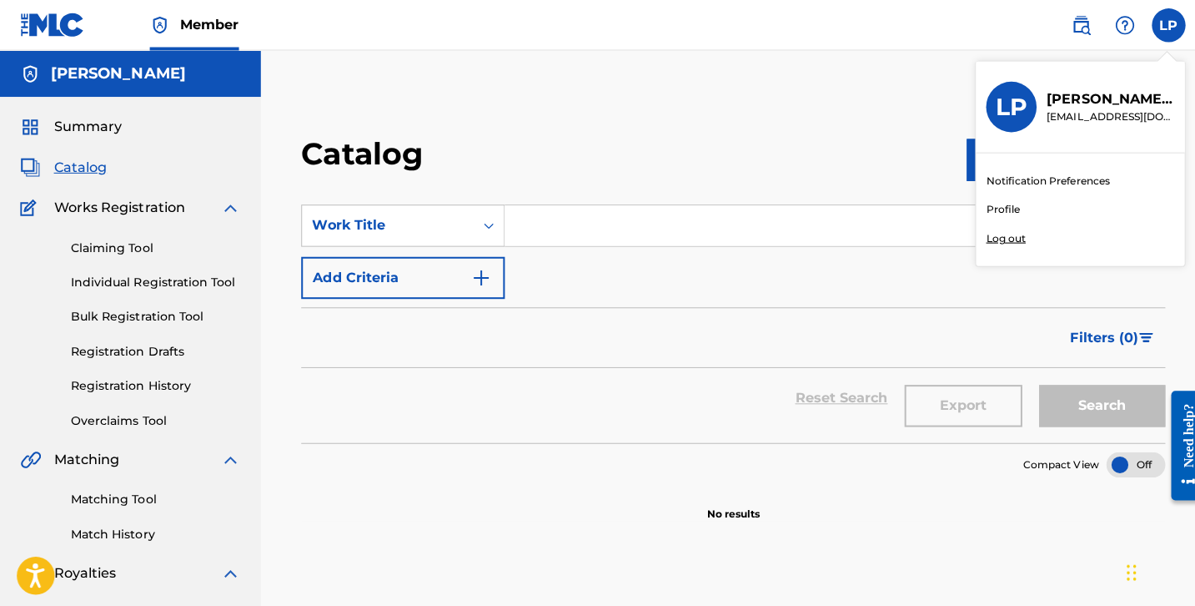
click at [1094, 96] on p "Luis Pineda" at bounding box center [1101, 98] width 127 height 20
click at [1159, 25] on input "LP Luis Pineda prollyian@gmail.com Notification Preferences Profile Log out" at bounding box center [1159, 25] width 0 height 0
click at [998, 209] on link "Profile" at bounding box center [994, 207] width 33 height 15
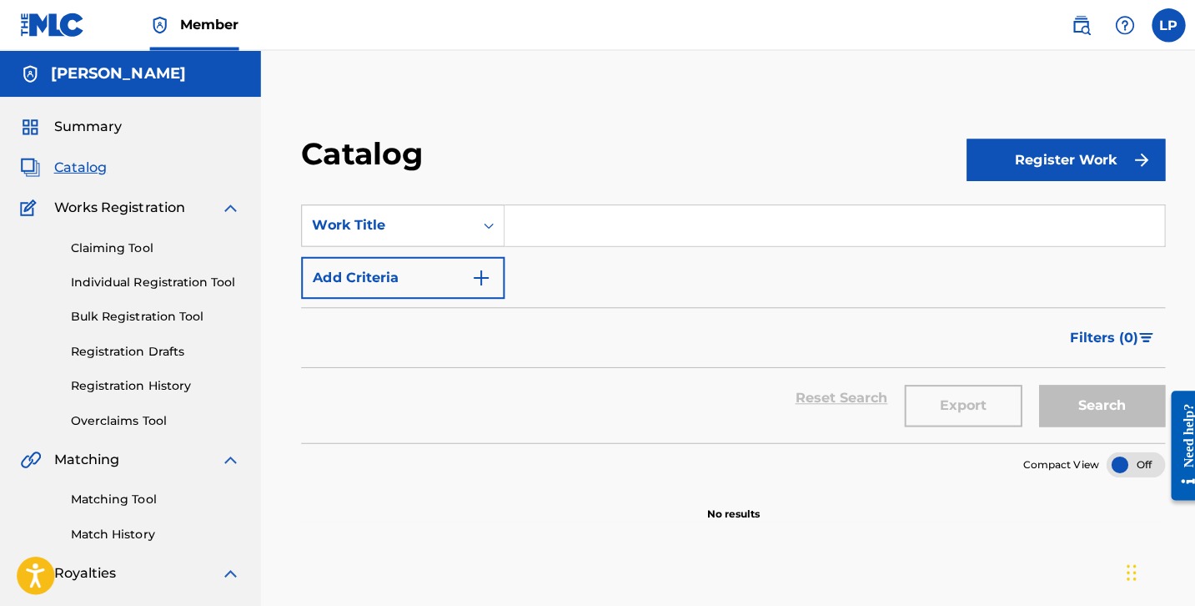
click at [93, 138] on div "Summary Catalog Works Registration Claiming Tool Individual Registration Tool B…" at bounding box center [129, 525] width 259 height 858
click at [93, 120] on span "Summary" at bounding box center [87, 126] width 68 height 20
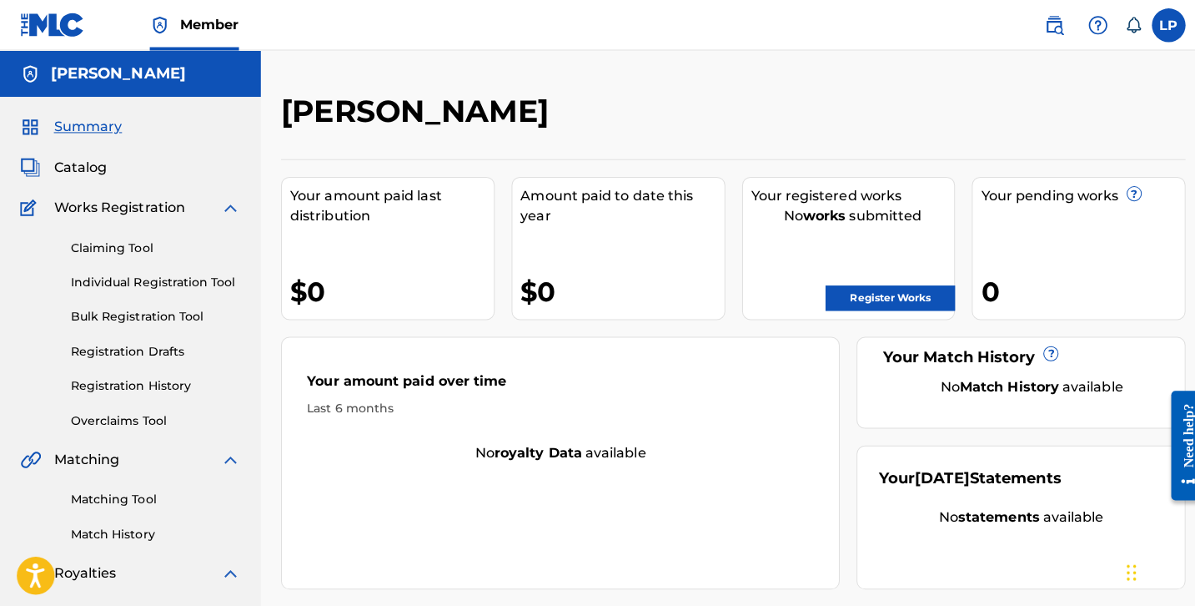
click at [88, 168] on span "Catalog" at bounding box center [79, 166] width 53 height 20
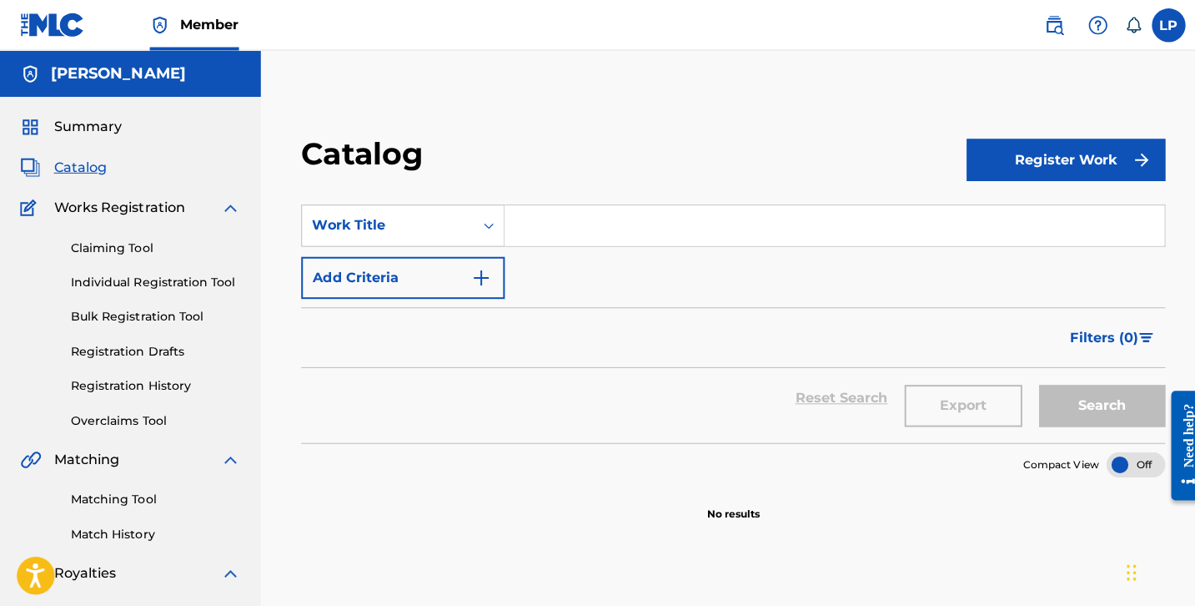
click at [90, 205] on span "Works Registration" at bounding box center [118, 206] width 130 height 20
click at [91, 236] on div "Claiming Tool Individual Registration Tool Bulk Registration Tool Registration …" at bounding box center [129, 320] width 219 height 209
click at [119, 194] on div "Summary Catalog Works Registration Claiming Tool Individual Registration Tool B…" at bounding box center [129, 525] width 259 height 858
click at [34, 203] on img at bounding box center [31, 206] width 22 height 20
click at [26, 204] on img at bounding box center [31, 206] width 22 height 20
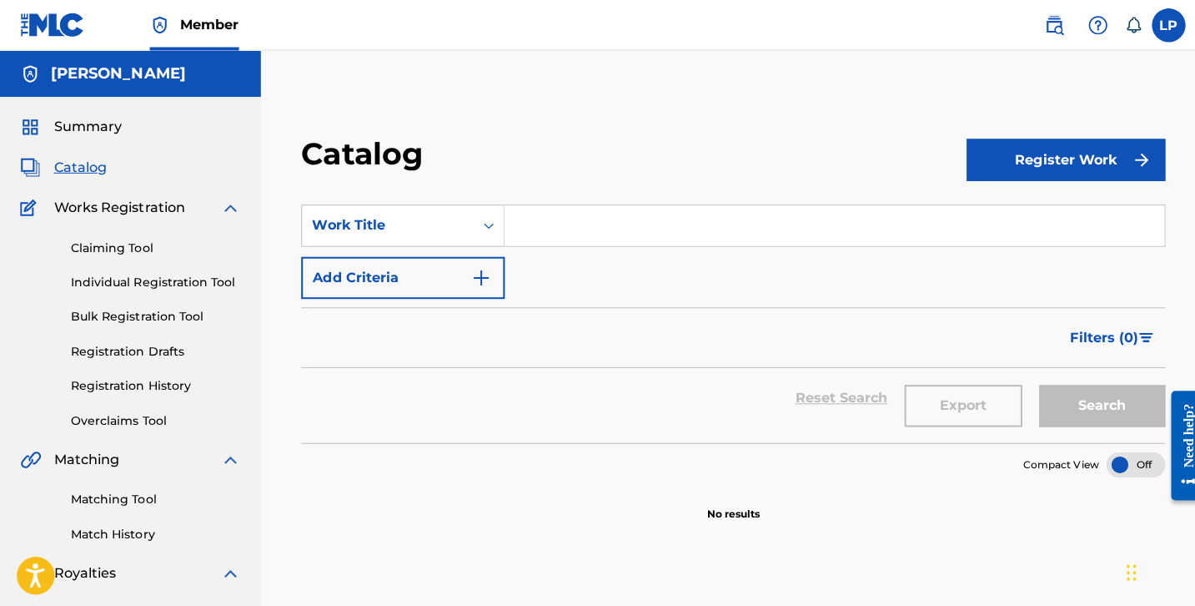
click at [218, 200] on div "Works Registration" at bounding box center [129, 206] width 219 height 20
click at [227, 205] on img at bounding box center [229, 206] width 20 height 20
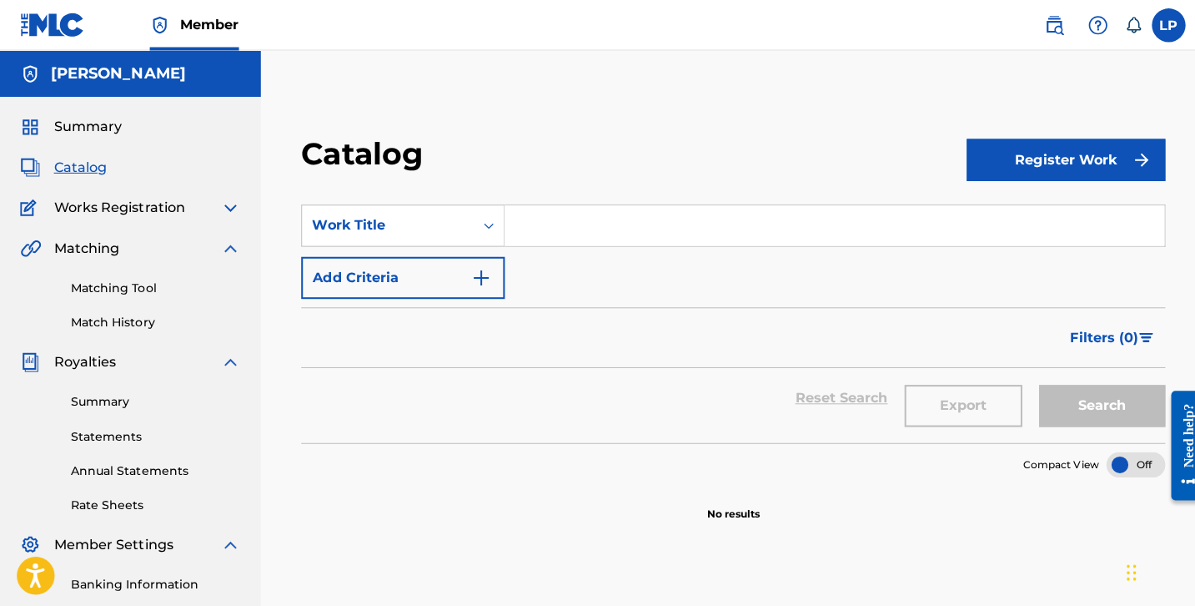
click at [224, 239] on img at bounding box center [229, 246] width 20 height 20
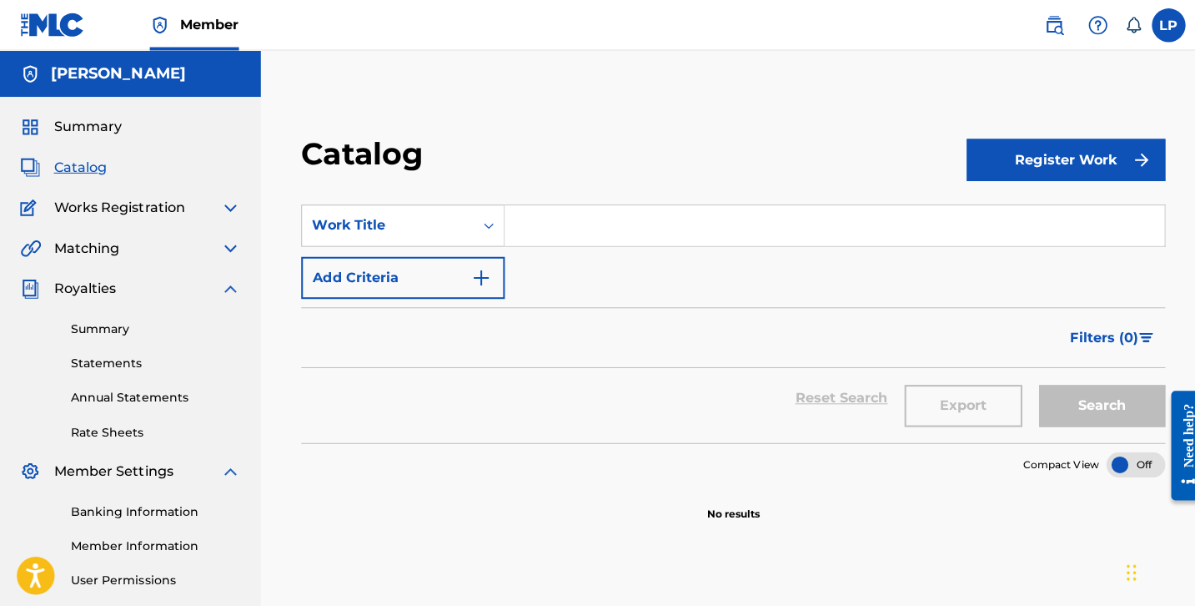
click at [224, 284] on img at bounding box center [229, 286] width 20 height 20
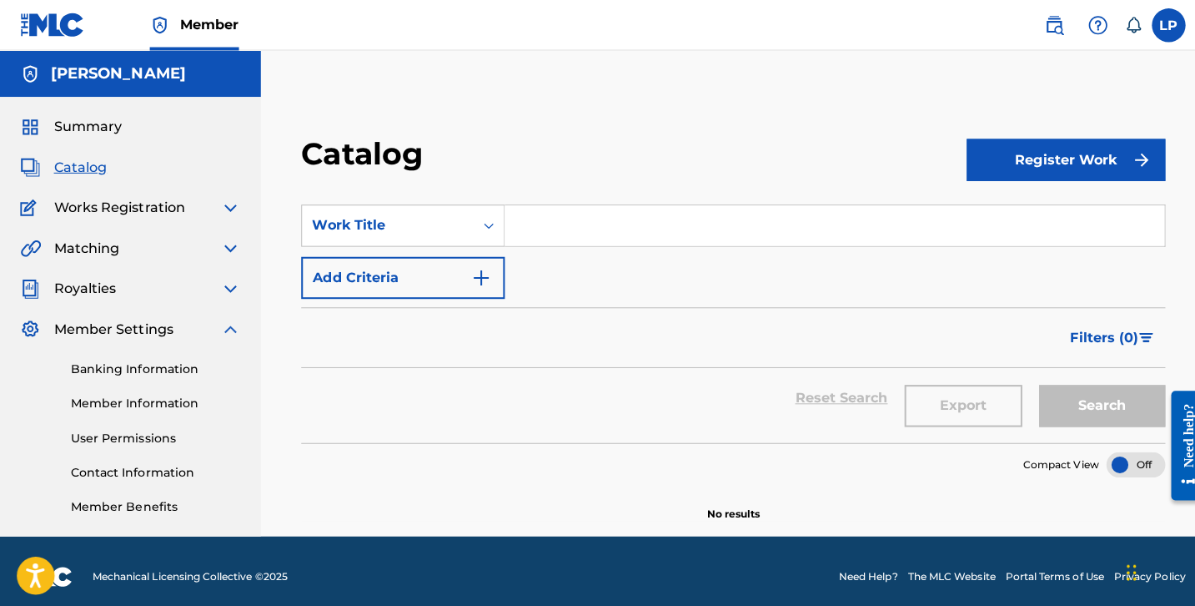
click at [222, 324] on img at bounding box center [229, 326] width 20 height 20
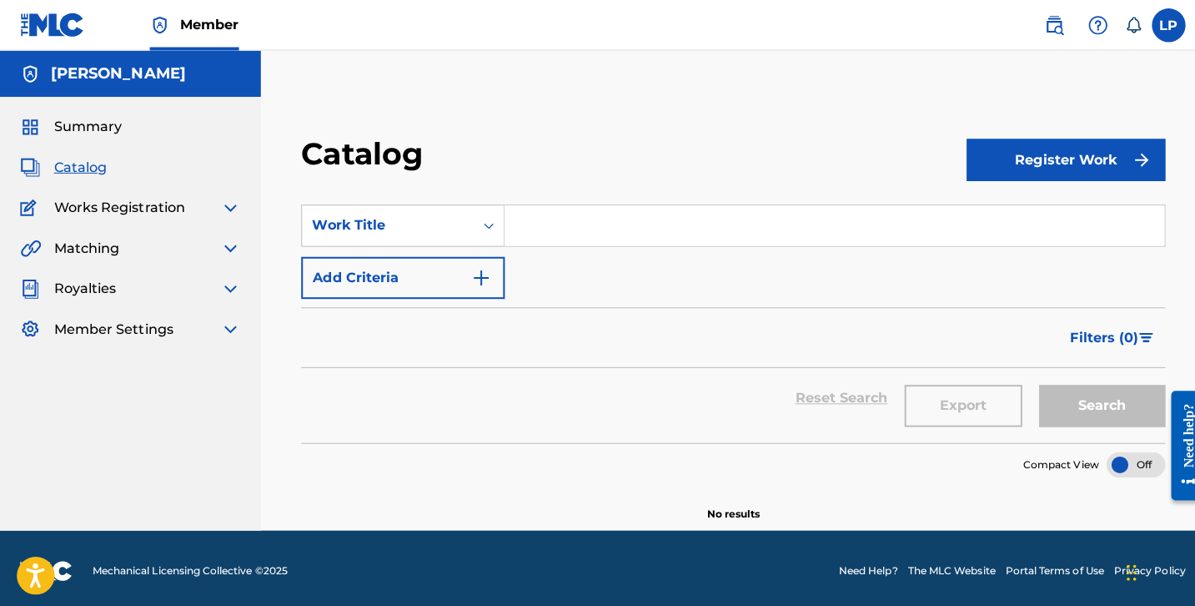
click at [147, 209] on span "Works Registration" at bounding box center [118, 206] width 130 height 20
click at [30, 214] on img at bounding box center [31, 206] width 22 height 20
click at [30, 206] on img at bounding box center [31, 206] width 22 height 20
click at [98, 197] on span "Works Registration" at bounding box center [118, 206] width 130 height 20
click at [221, 210] on img at bounding box center [229, 206] width 20 height 20
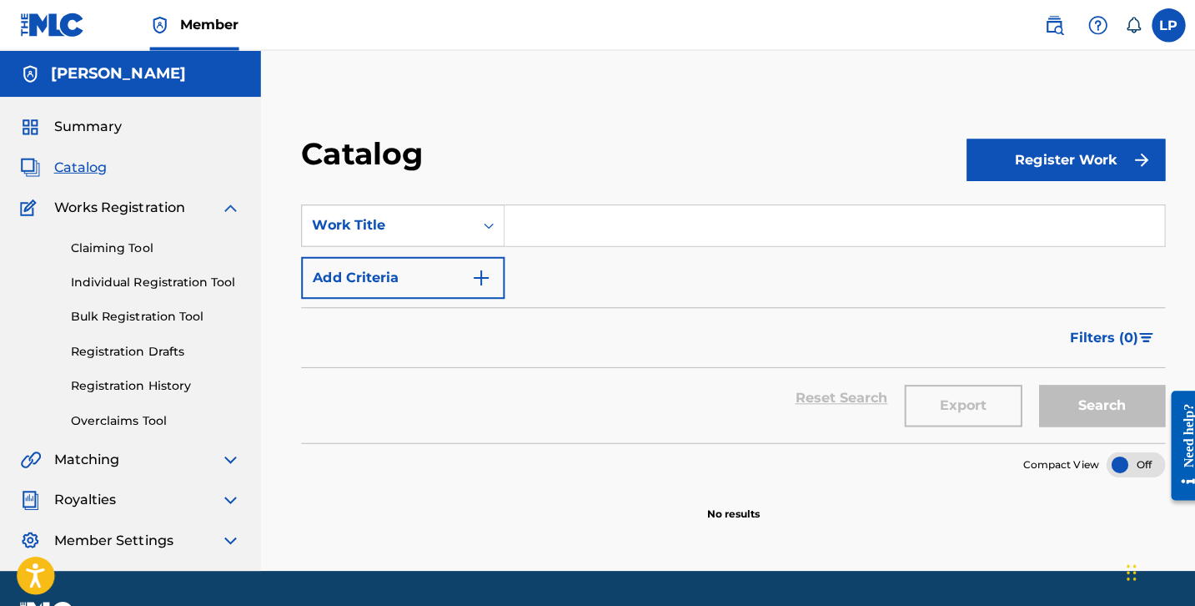
click at [130, 243] on link "Claiming Tool" at bounding box center [154, 246] width 168 height 18
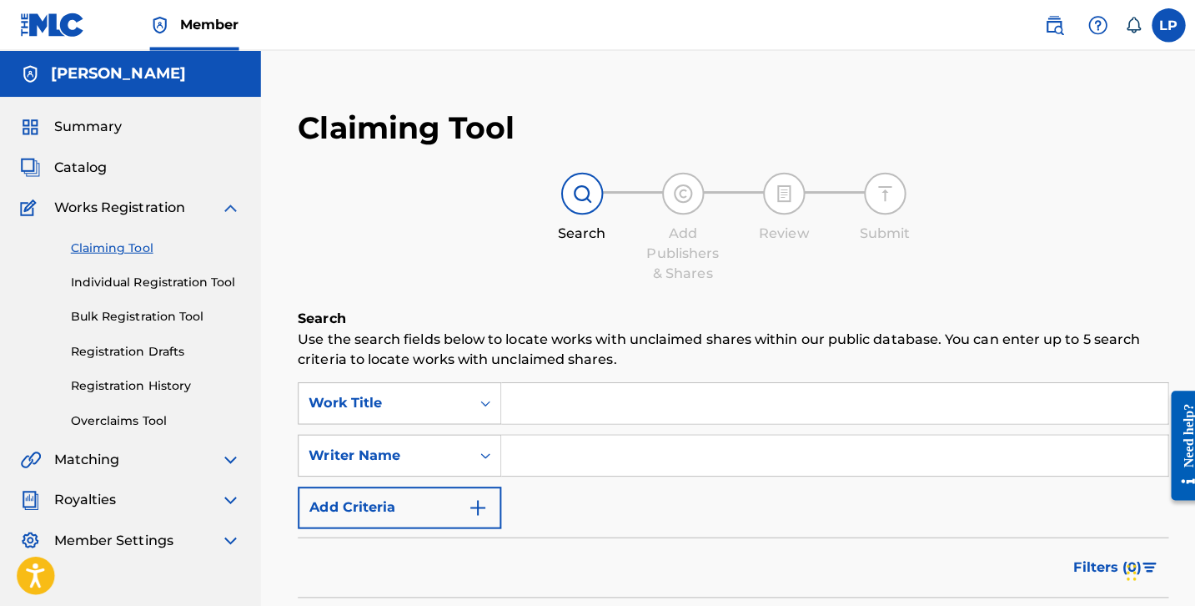
click at [125, 282] on link "Individual Registration Tool" at bounding box center [154, 280] width 168 height 18
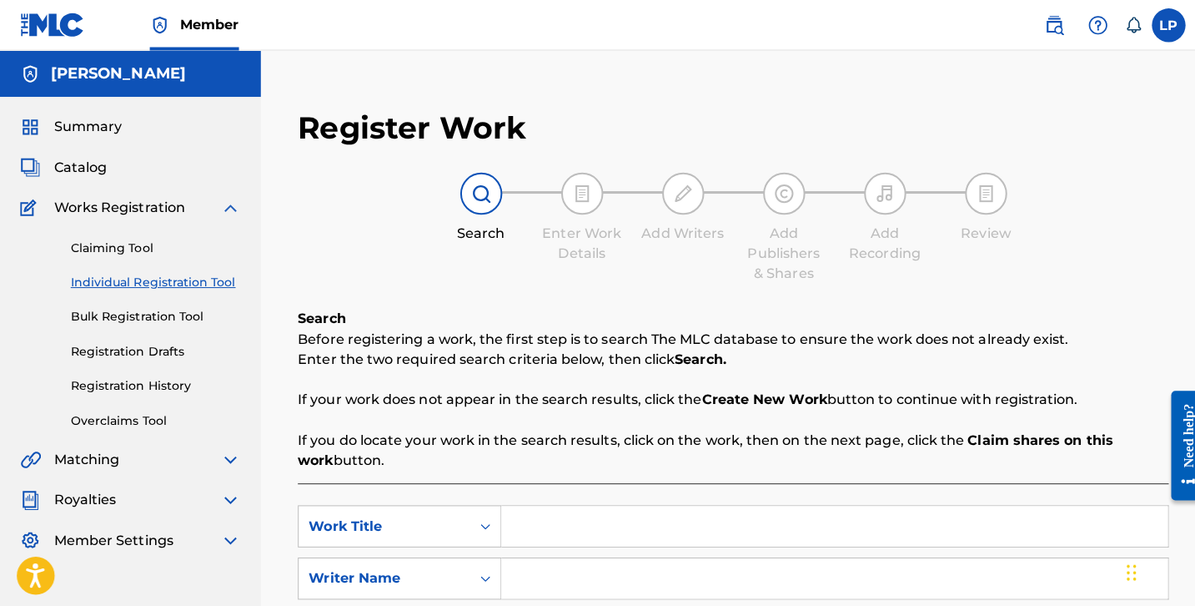
click at [125, 319] on link "Bulk Registration Tool" at bounding box center [154, 314] width 168 height 18
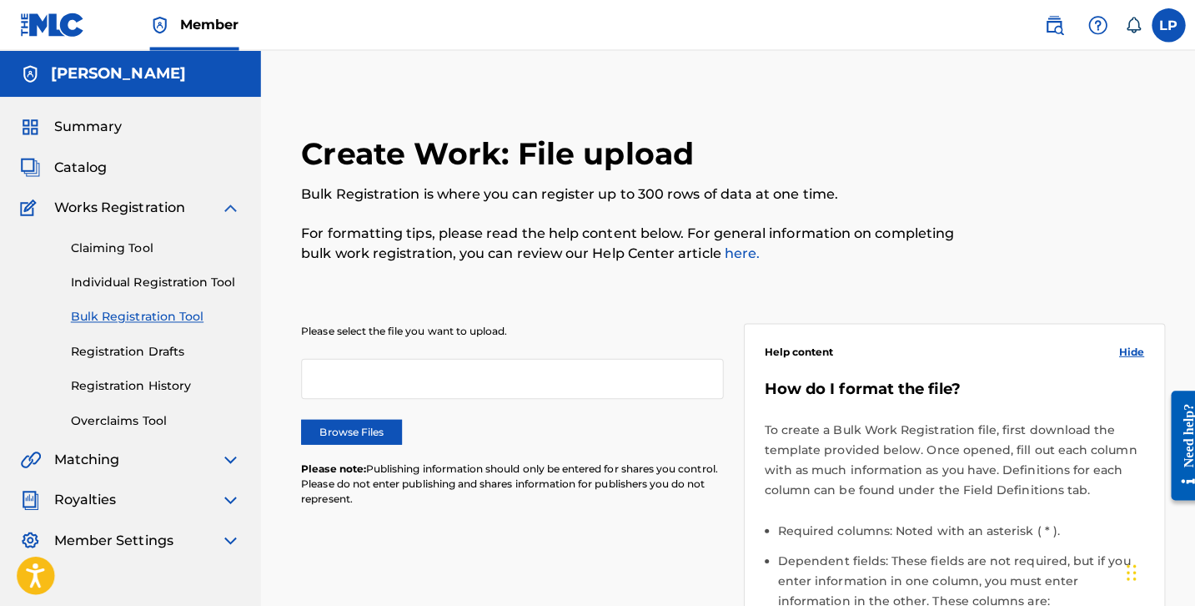
click at [128, 343] on link "Registration Drafts" at bounding box center [154, 348] width 168 height 18
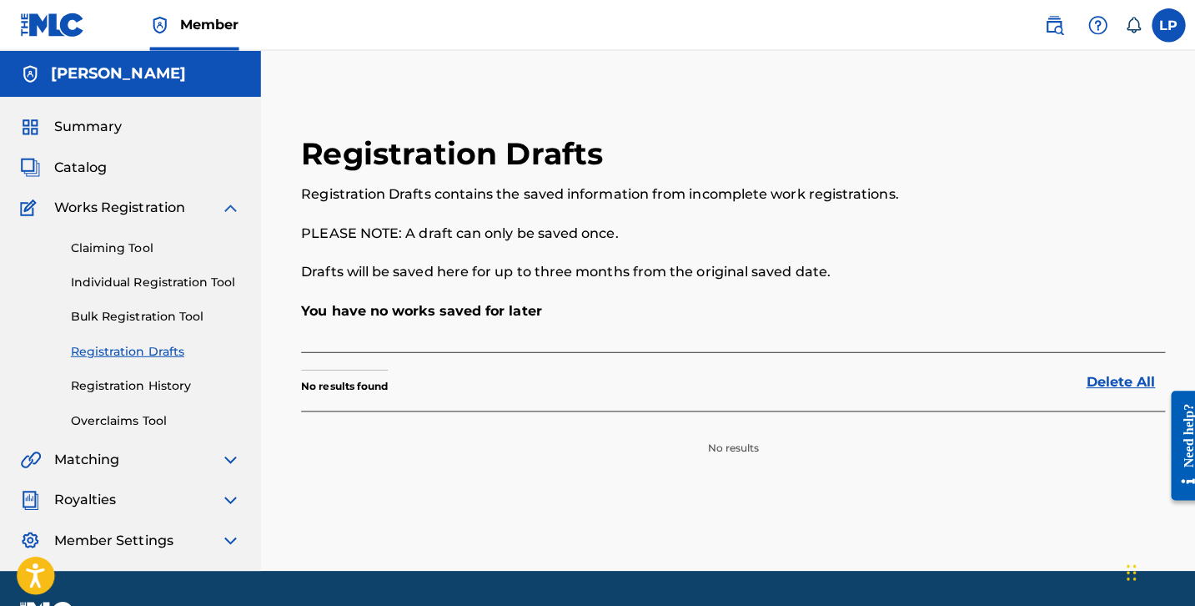
click at [134, 384] on link "Registration History" at bounding box center [154, 383] width 168 height 18
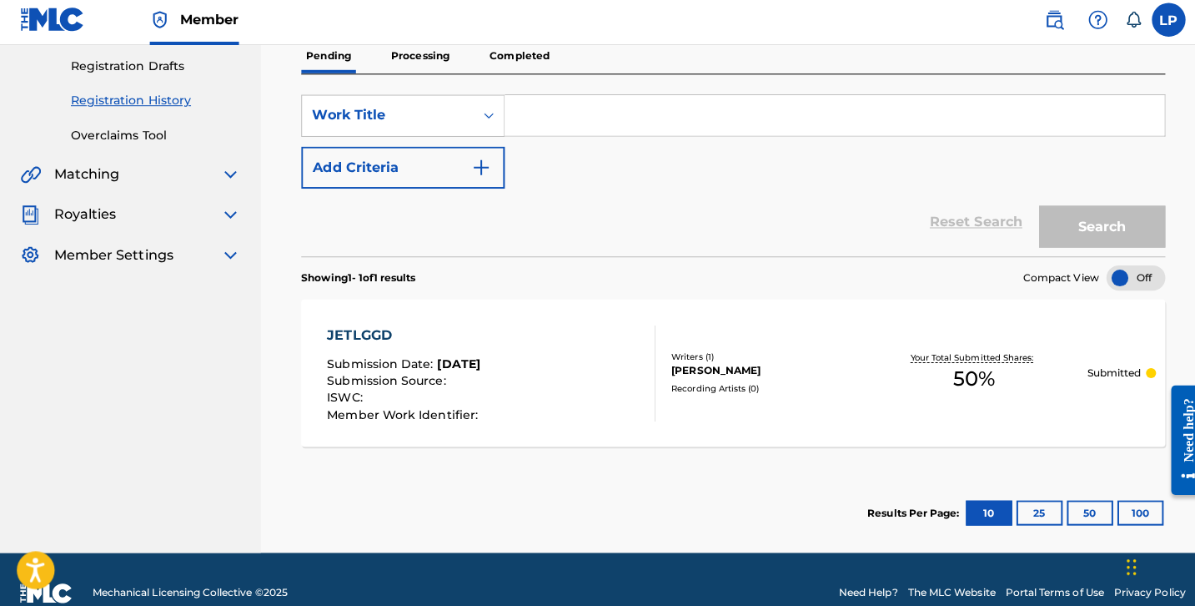
scroll to position [279, 0]
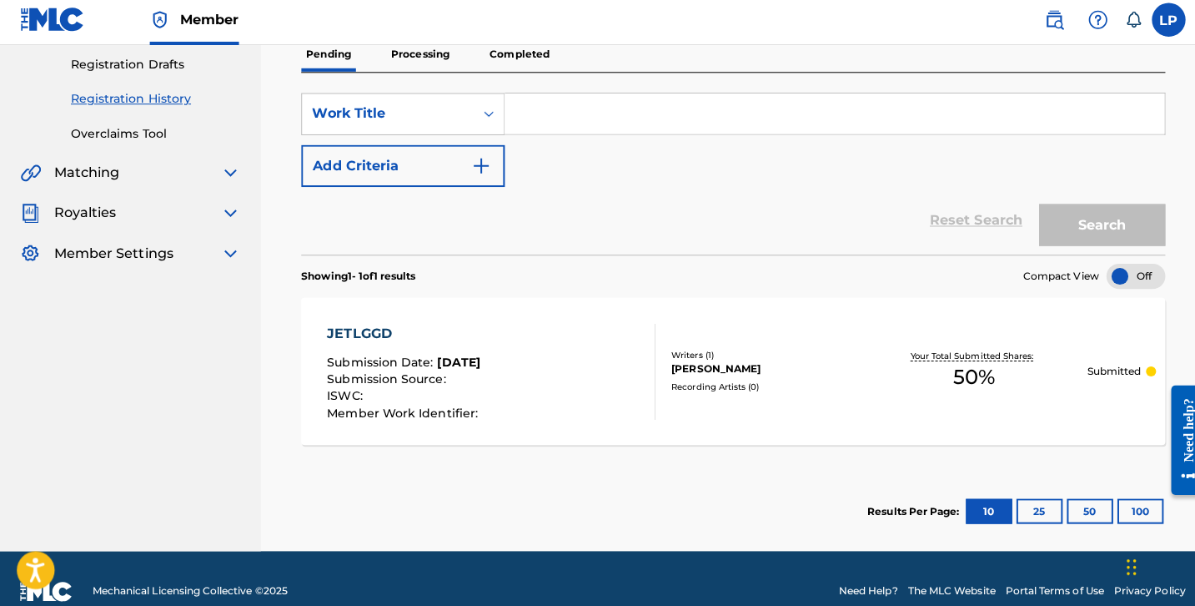
click at [870, 338] on div "JETLGGD Submission Date : Aug 18, 2025 Submission Source : ISWC : Member Work I…" at bounding box center [727, 373] width 857 height 146
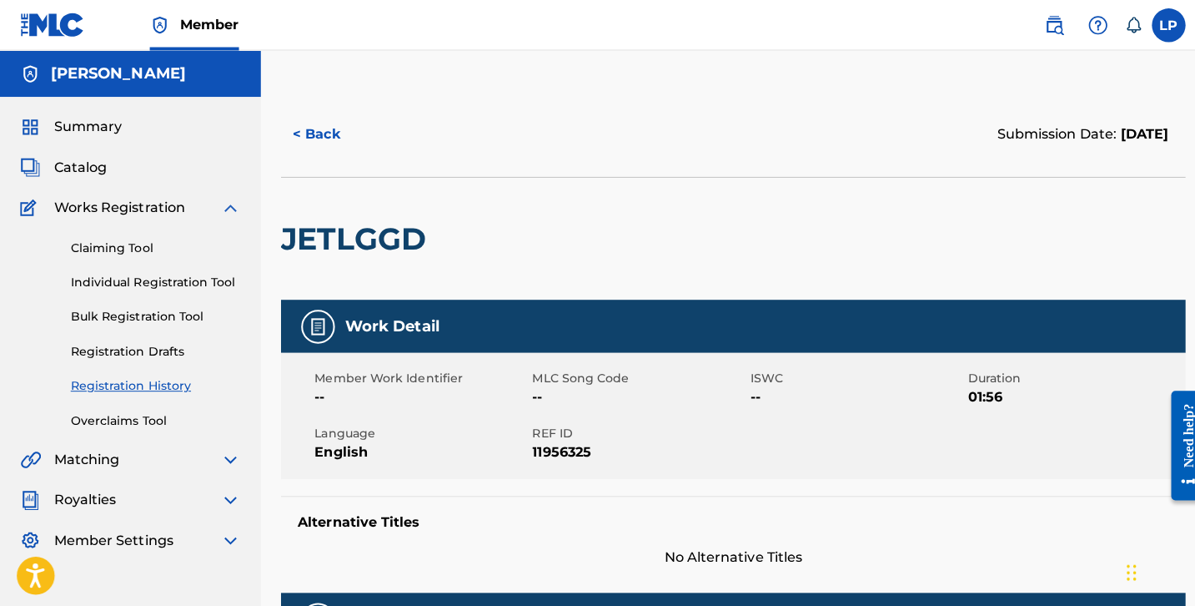
click at [158, 245] on link "Claiming Tool" at bounding box center [154, 246] width 168 height 18
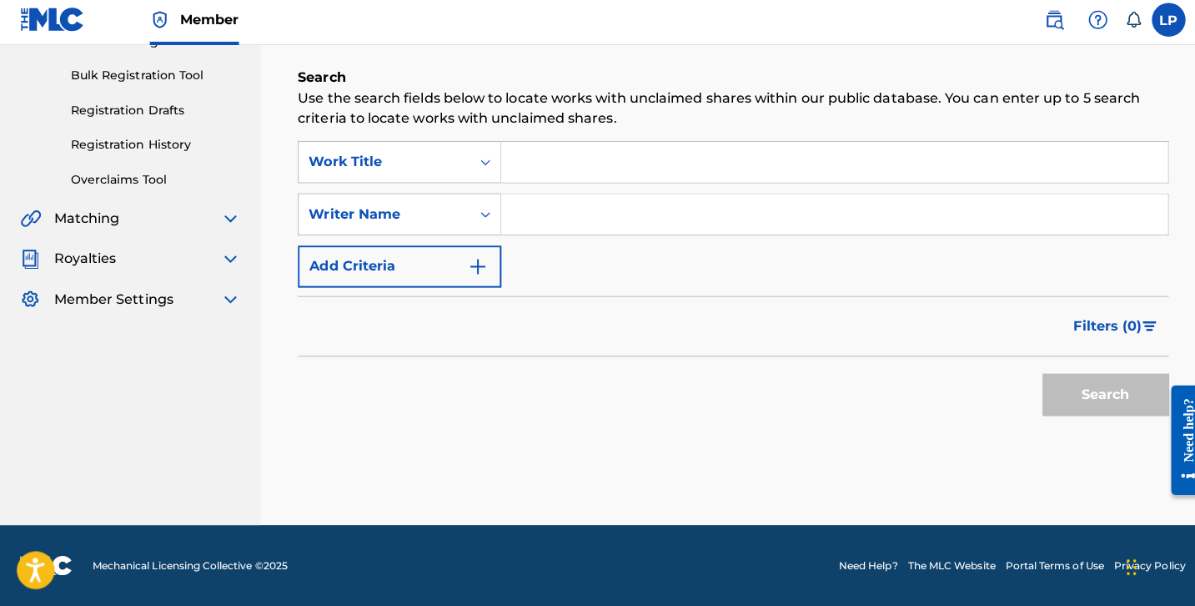
scroll to position [234, 0]
click at [543, 152] on input "Search Form" at bounding box center [827, 166] width 661 height 40
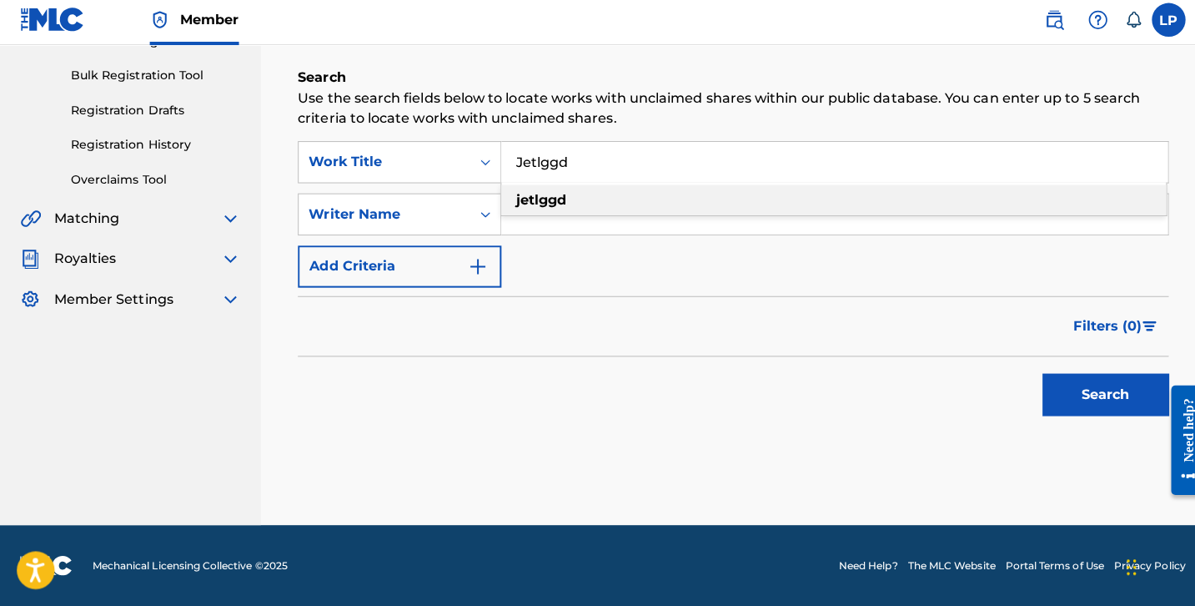
click at [545, 203] on strong "jetlggd" at bounding box center [536, 203] width 50 height 16
type input "jetlggd"
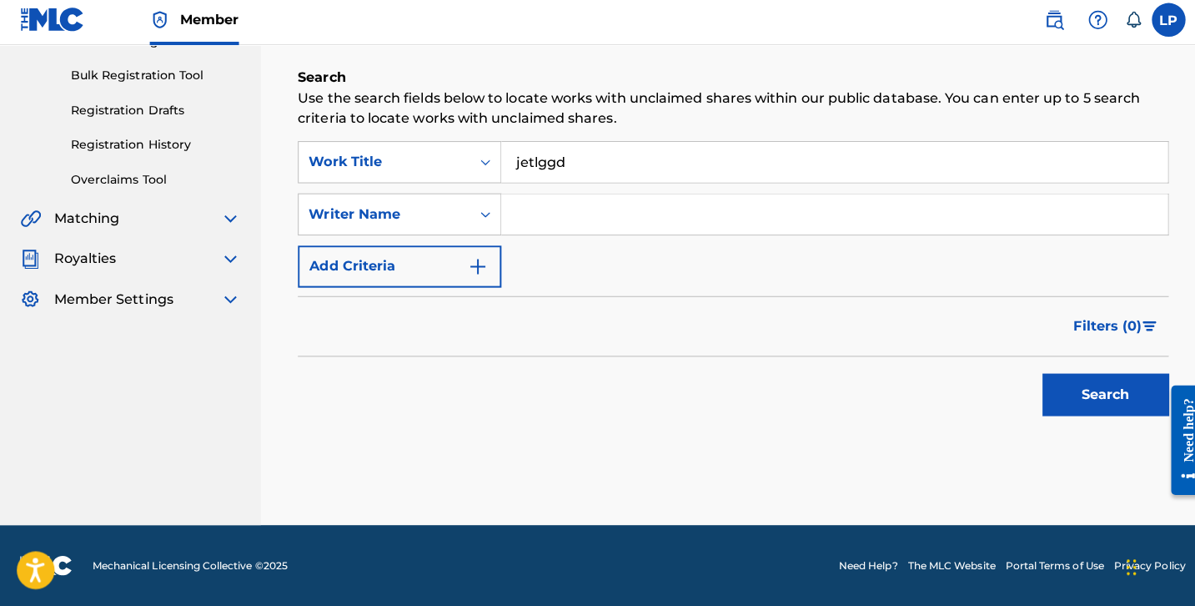
click at [545, 213] on input "Search Form" at bounding box center [827, 218] width 661 height 40
type input "D"
type input "Bobby"
click at [1093, 402] on button "Search" at bounding box center [1095, 396] width 125 height 42
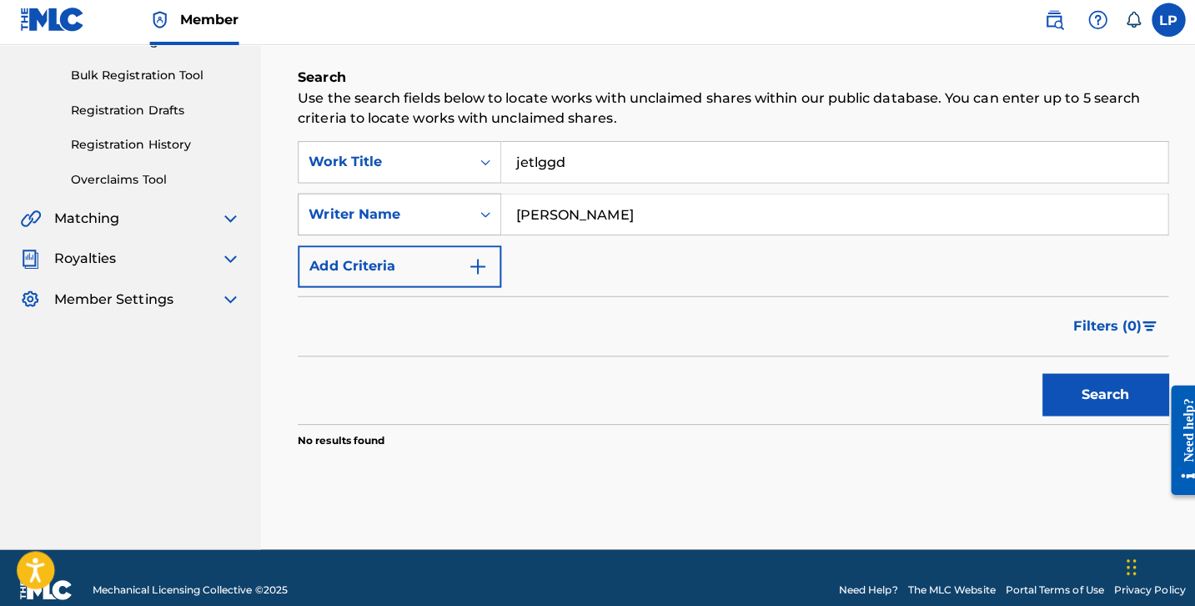
drag, startPoint x: 634, startPoint y: 209, endPoint x: 483, endPoint y: 201, distance: 151.2
click at [483, 201] on div "SearchWithCriteria764ffe21-2570-427c-bf9e-527206fe1037 Writer Name Bobby" at bounding box center [726, 218] width 863 height 42
click at [1049, 375] on button "Search" at bounding box center [1095, 396] width 125 height 42
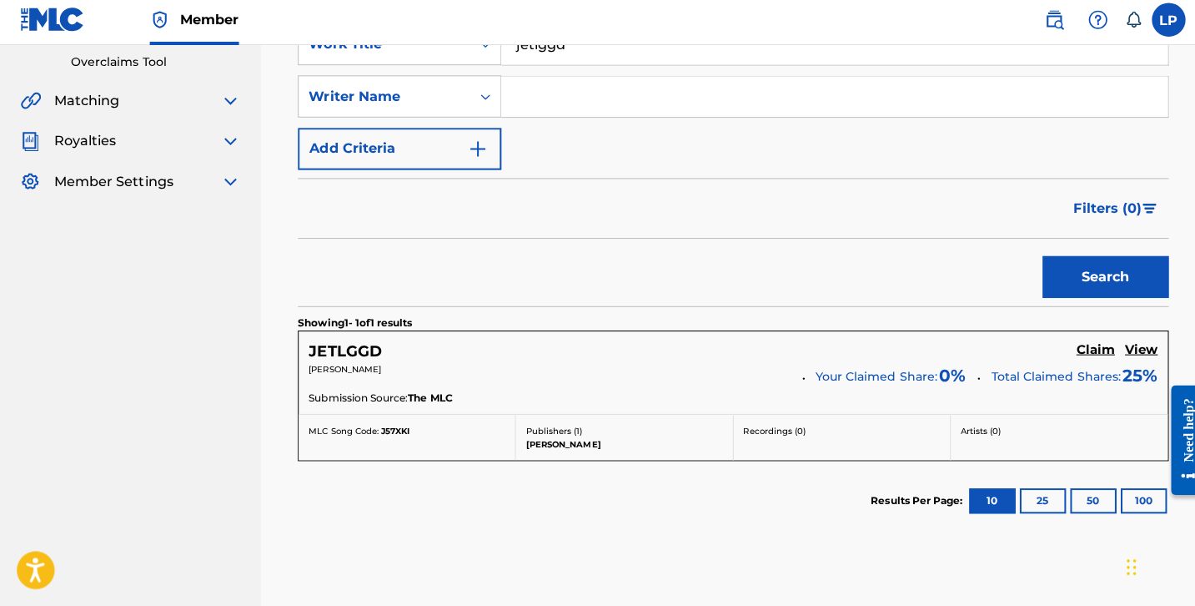
scroll to position [364, 0]
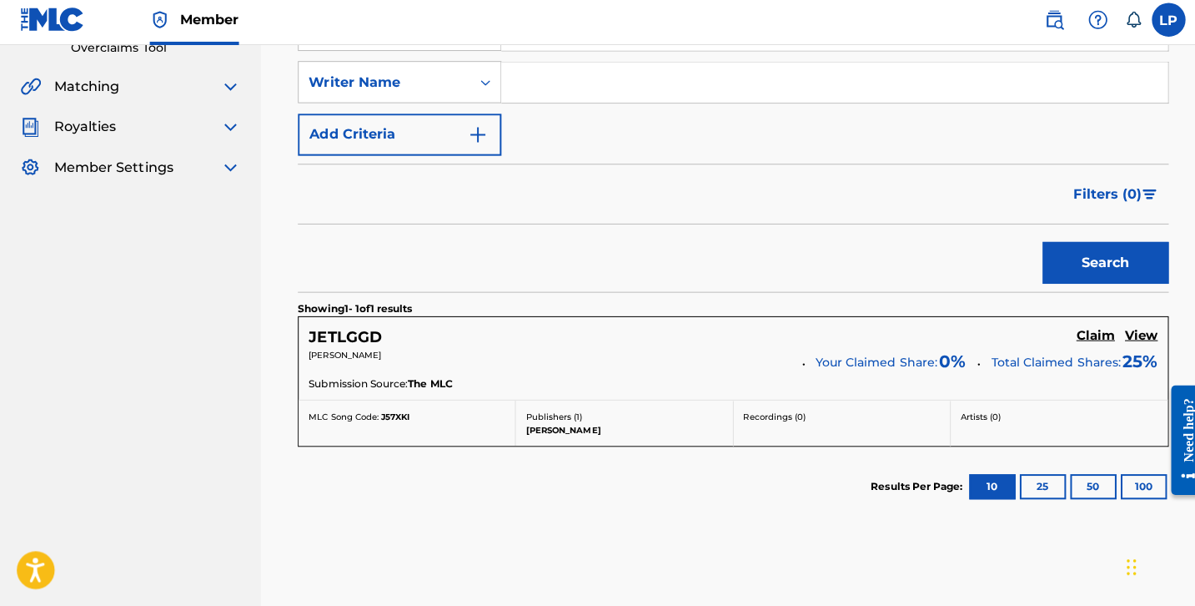
click at [1139, 333] on h5 "View" at bounding box center [1131, 337] width 33 height 16
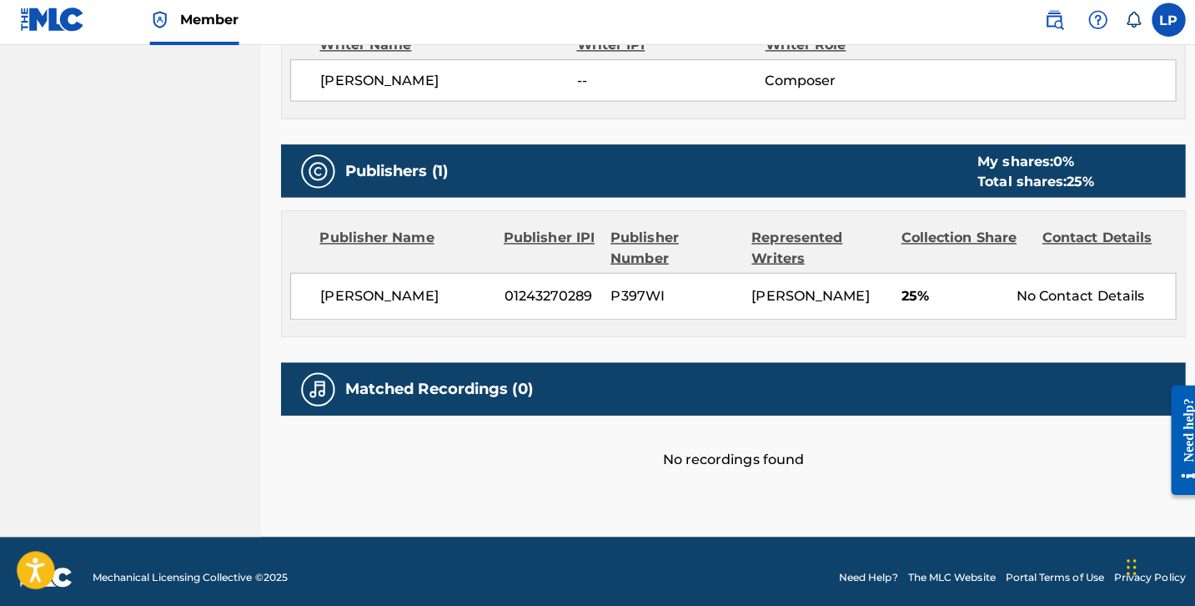
scroll to position [632, 0]
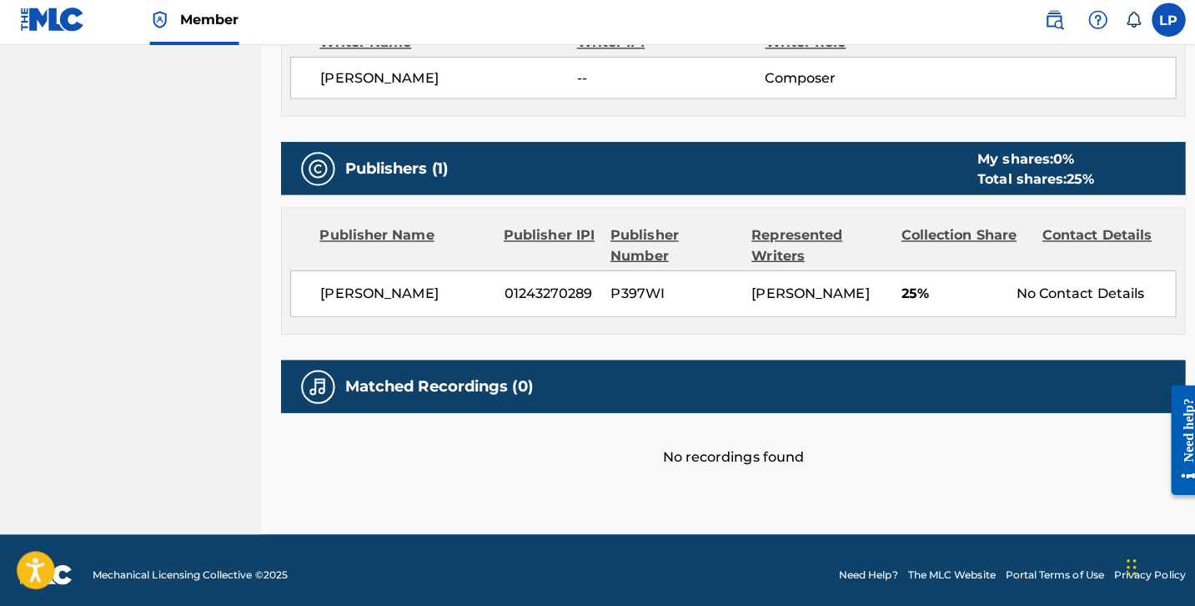
click at [647, 243] on div "Publisher Number" at bounding box center [670, 249] width 128 height 40
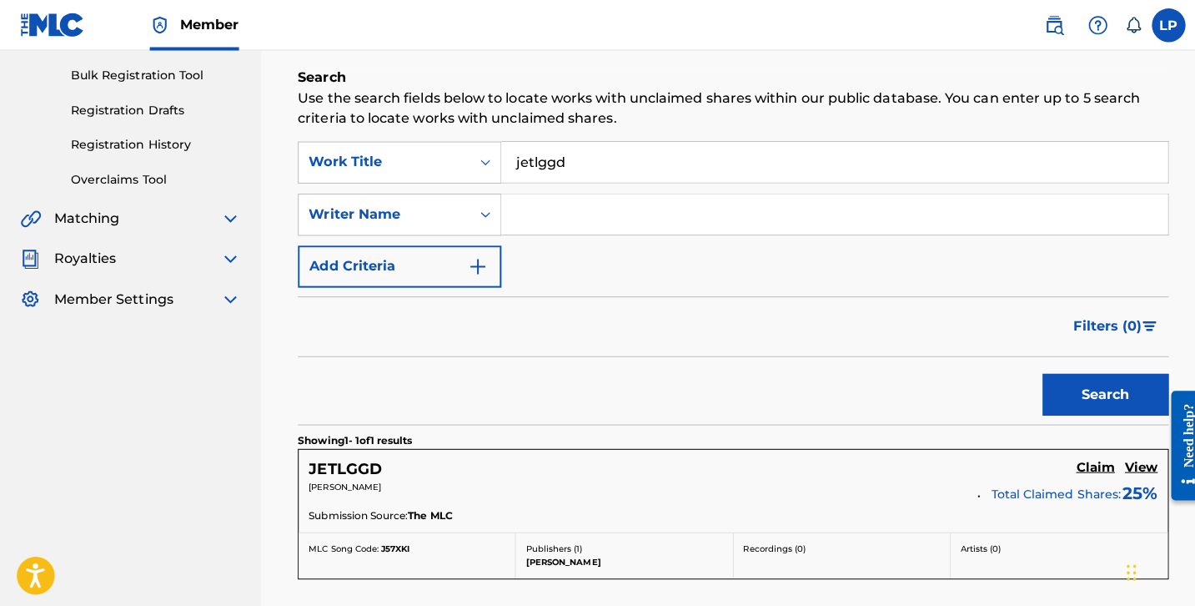
scroll to position [223, 0]
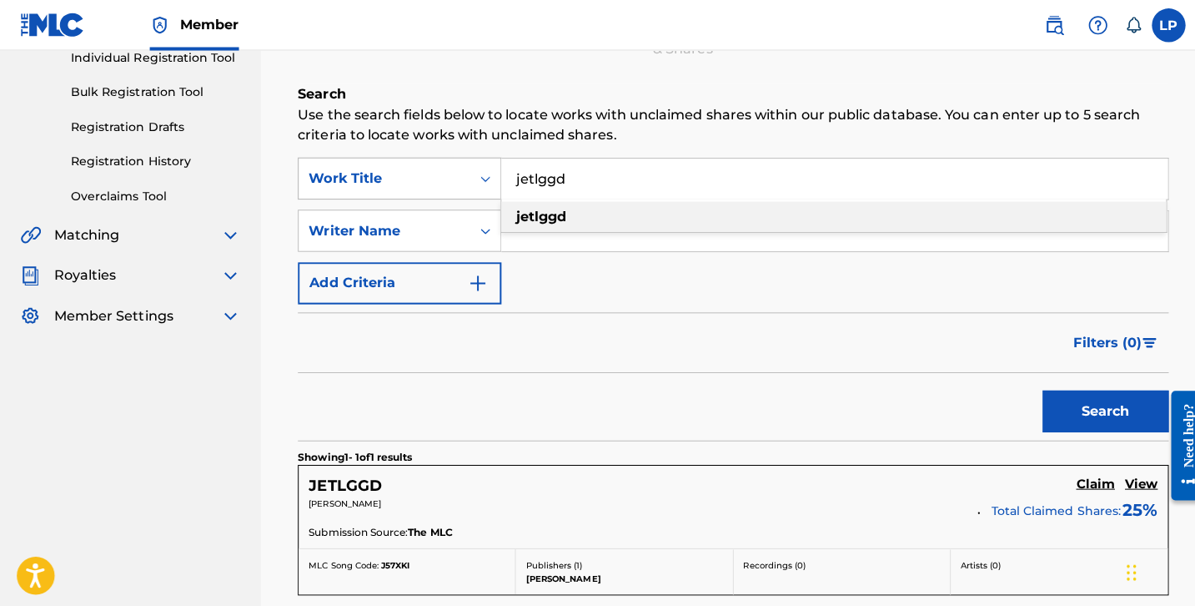
drag, startPoint x: 574, startPoint y: 177, endPoint x: 446, endPoint y: 167, distance: 128.0
click at [446, 168] on div "SearchWithCriteriac13bdab1-8477-4564-8a05-b01dd3f7e817 Work Title jetlggd jetlg…" at bounding box center [726, 177] width 863 height 42
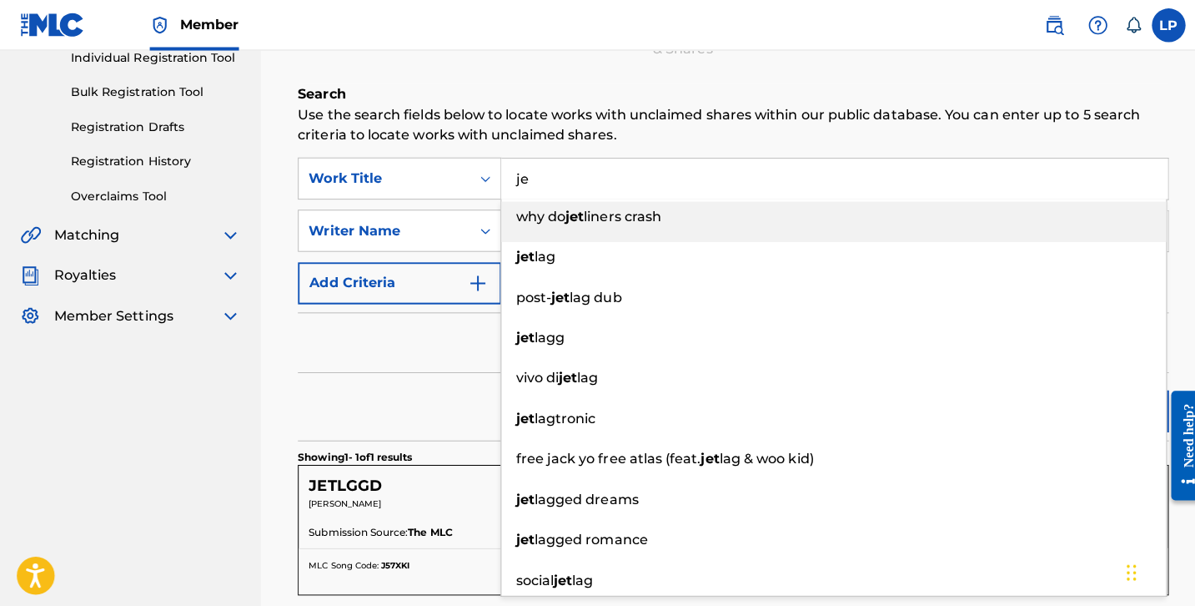
type input "j"
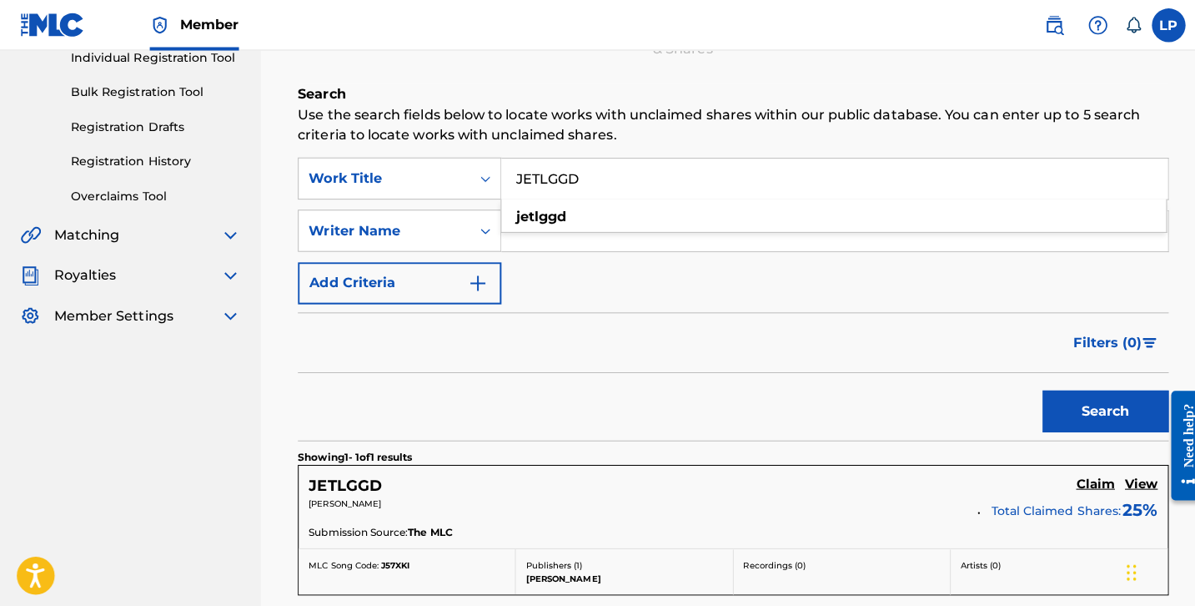
type input "JETLGGD"
click at [1050, 395] on button "Search" at bounding box center [1095, 407] width 125 height 42
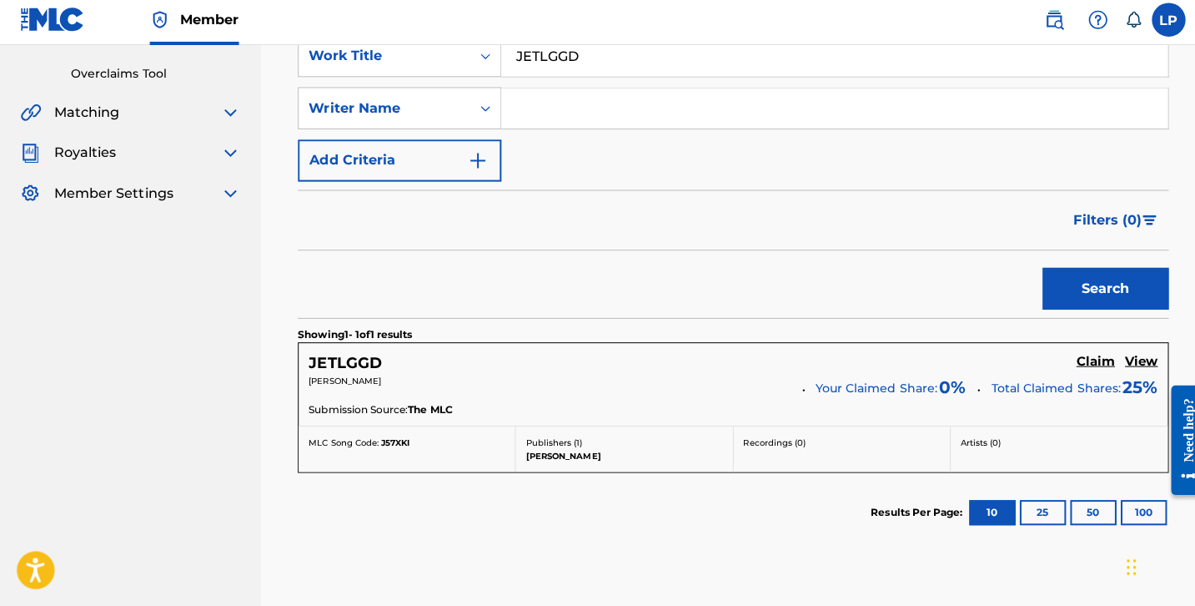
scroll to position [346, 0]
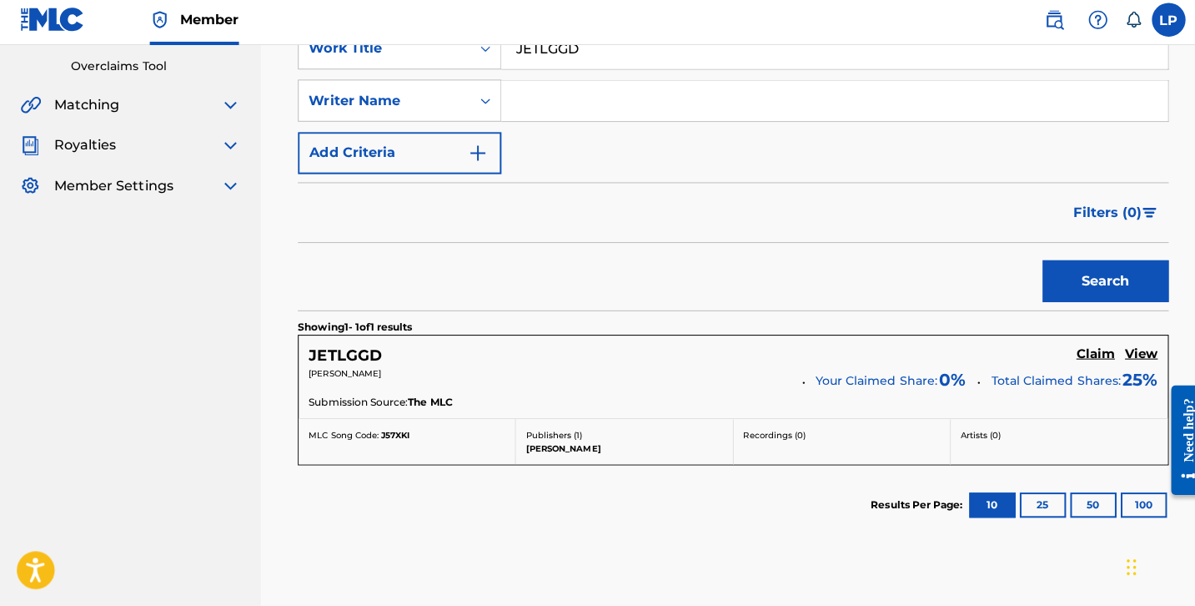
click at [1082, 354] on h5 "Claim" at bounding box center [1086, 356] width 38 height 16
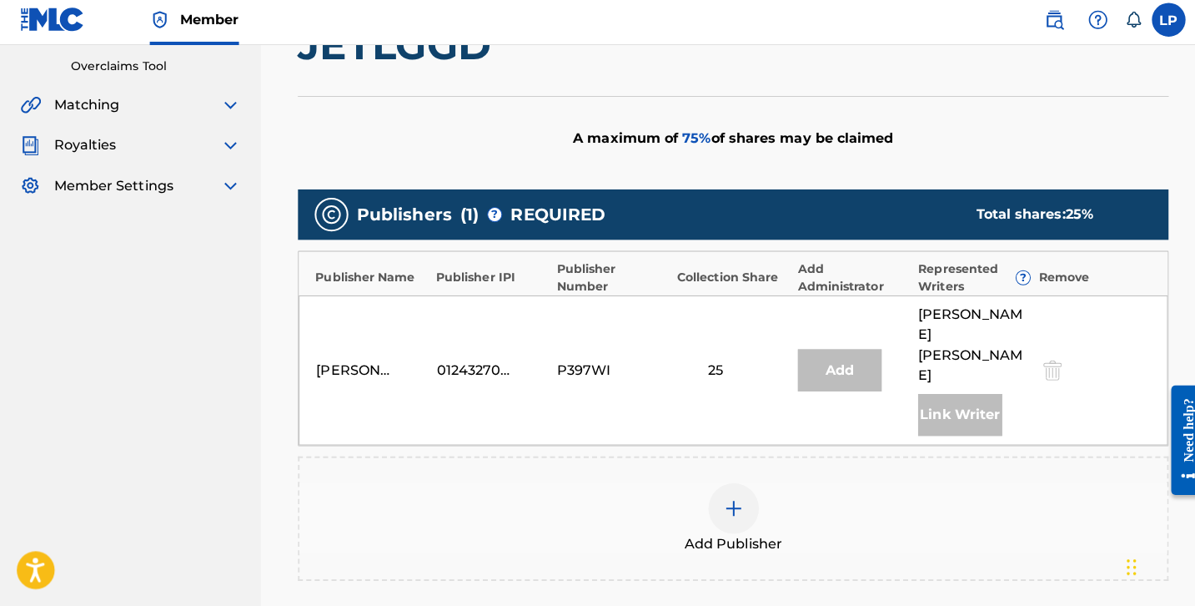
click at [716, 484] on div at bounding box center [727, 509] width 50 height 50
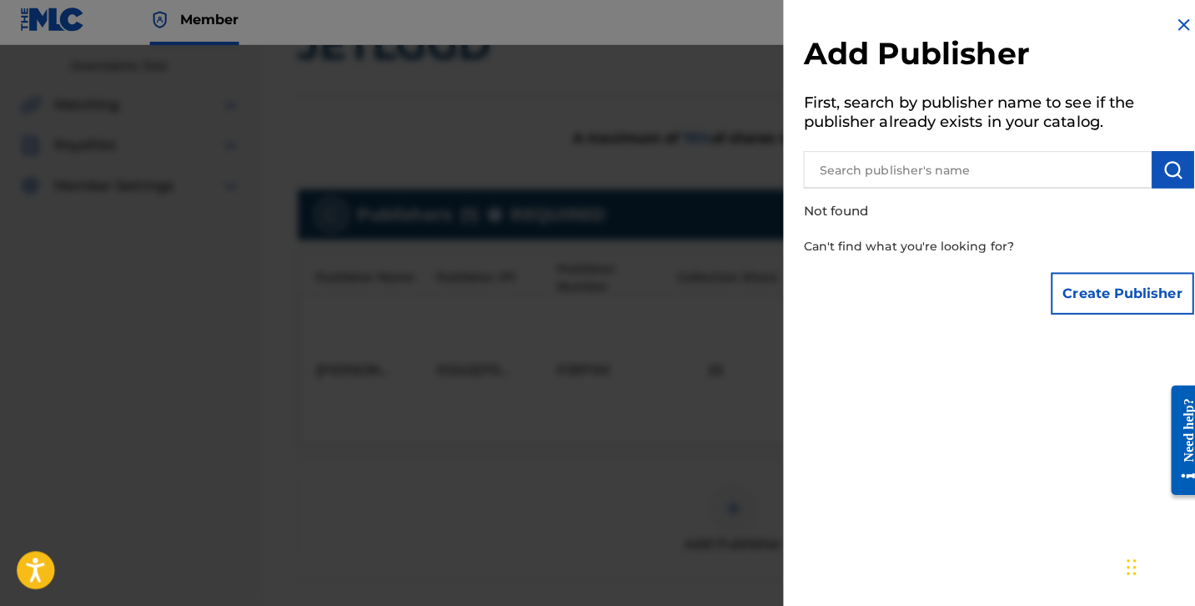
click at [1074, 287] on button "Create Publisher" at bounding box center [1113, 296] width 142 height 42
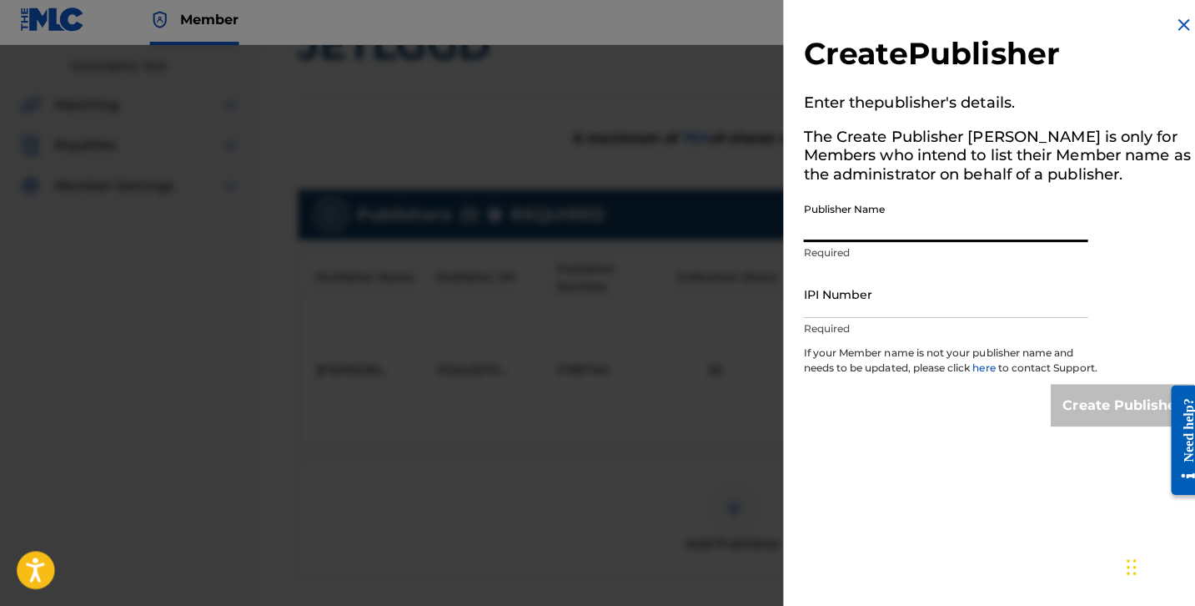
click at [902, 231] on input "Publisher Name" at bounding box center [938, 222] width 282 height 48
type input "Luis Pineda"
click at [971, 304] on input "IPI Number" at bounding box center [938, 297] width 282 height 48
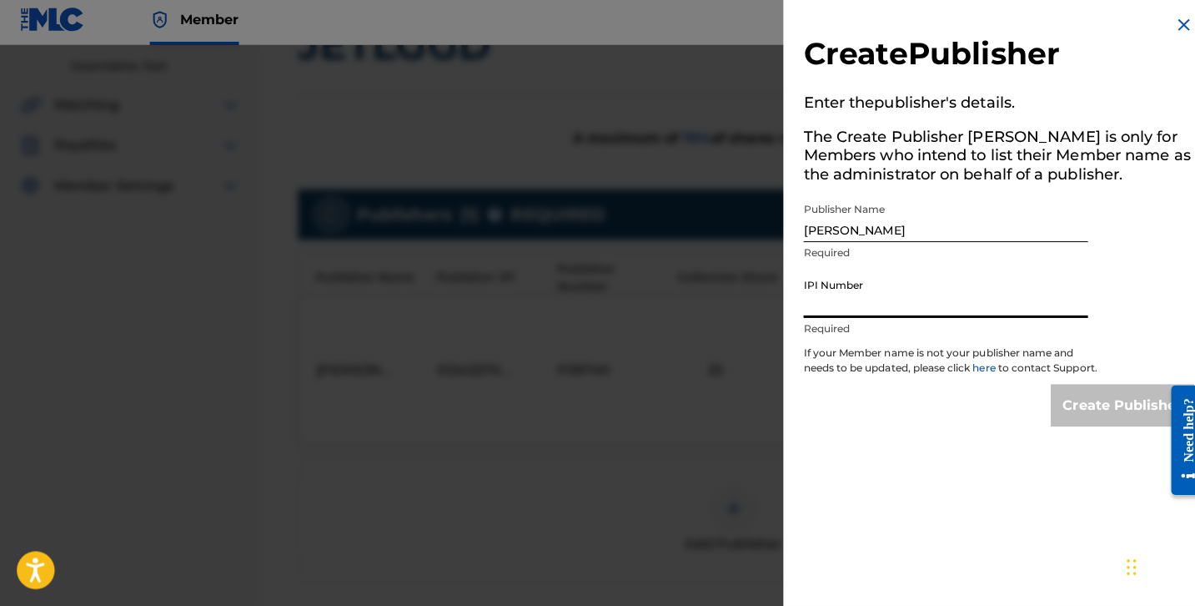
paste input "1255811751"
type input "1255811751"
click at [1061, 421] on input "Create Publisher" at bounding box center [1113, 407] width 142 height 42
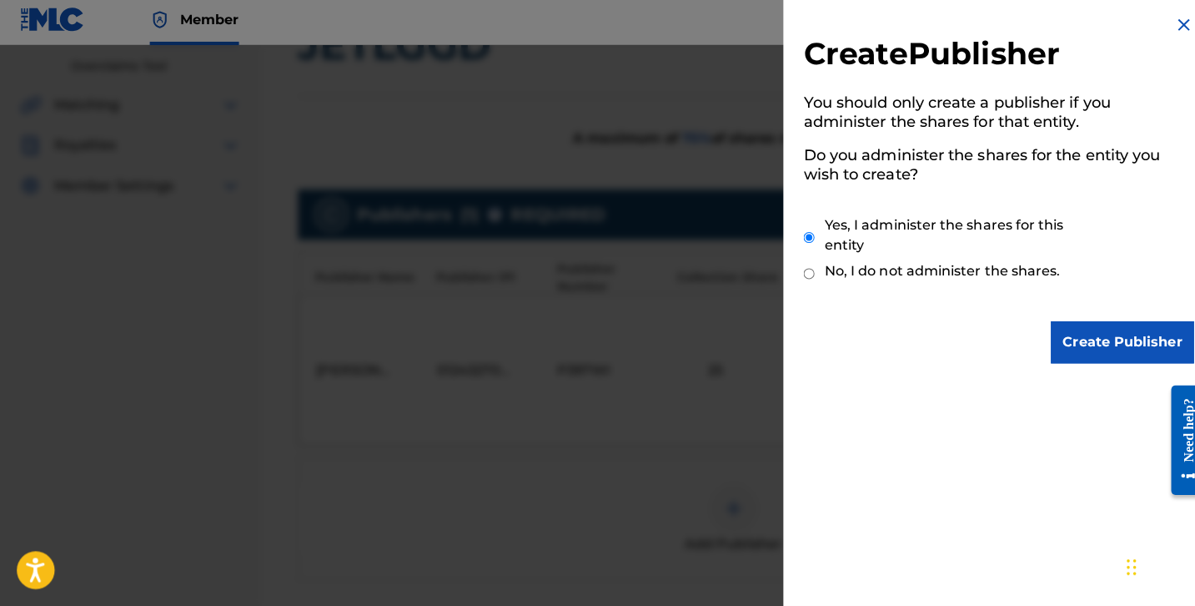
click at [1071, 345] on input "Create Publisher" at bounding box center [1113, 345] width 142 height 42
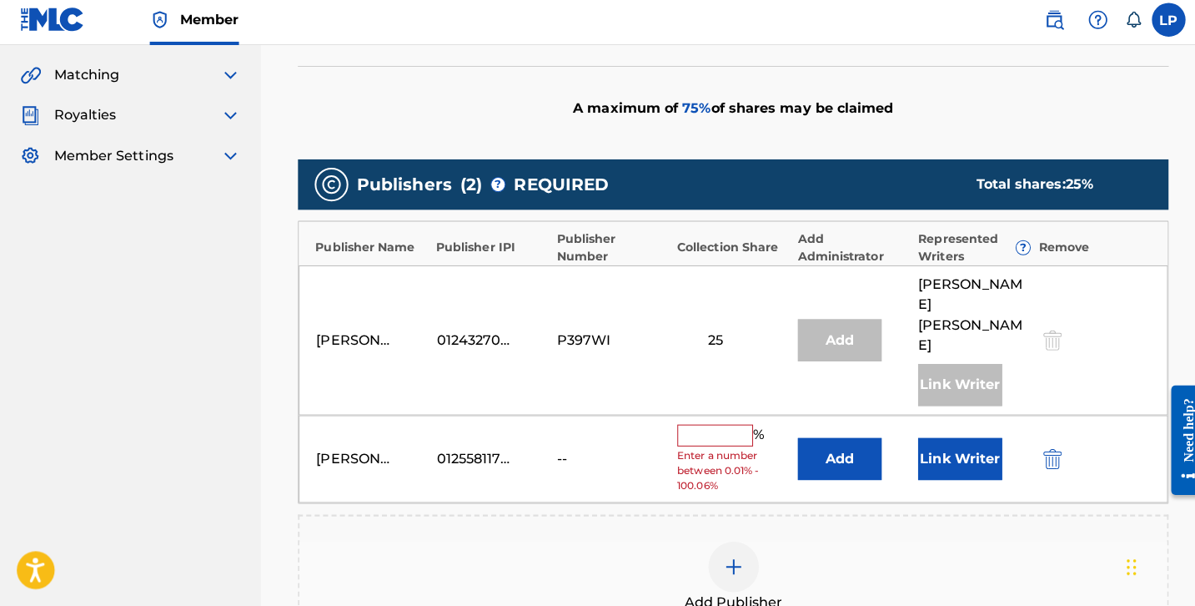
scroll to position [376, 0]
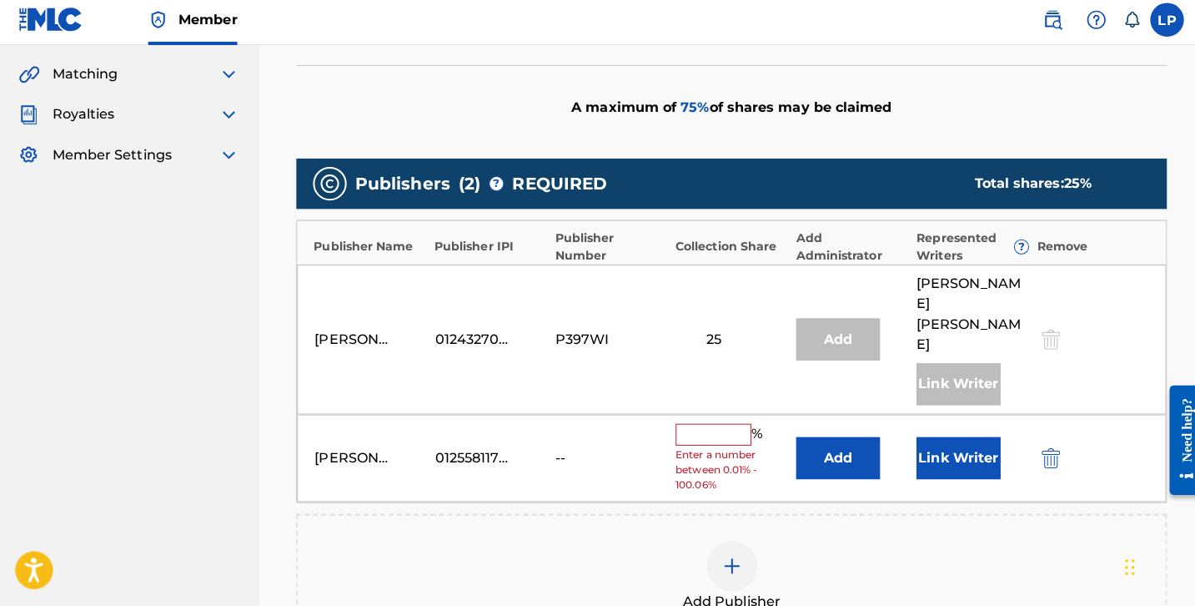
click at [718, 425] on input "text" at bounding box center [708, 436] width 75 height 22
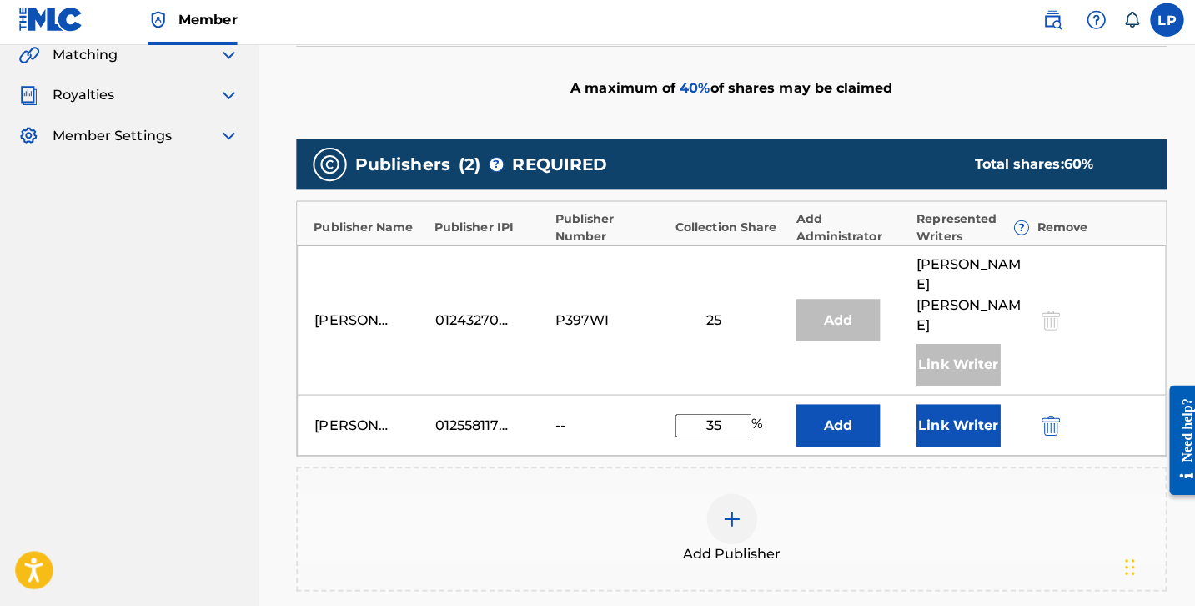
scroll to position [400, 0]
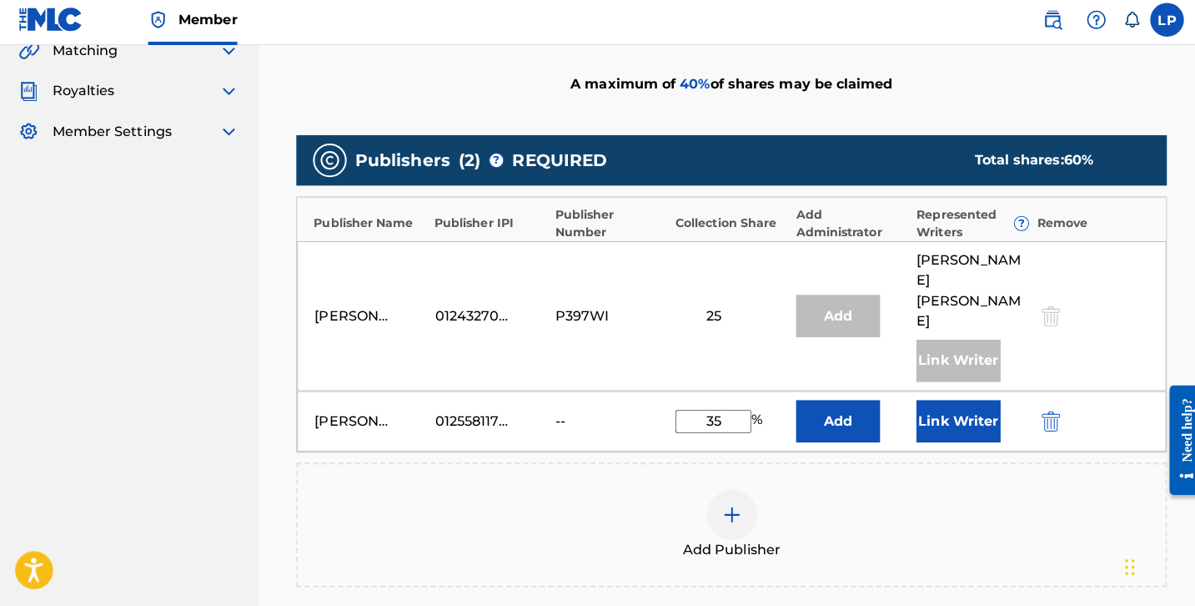
type input "3"
type input "25"
click at [929, 402] on button "Link Writer" at bounding box center [951, 423] width 83 height 42
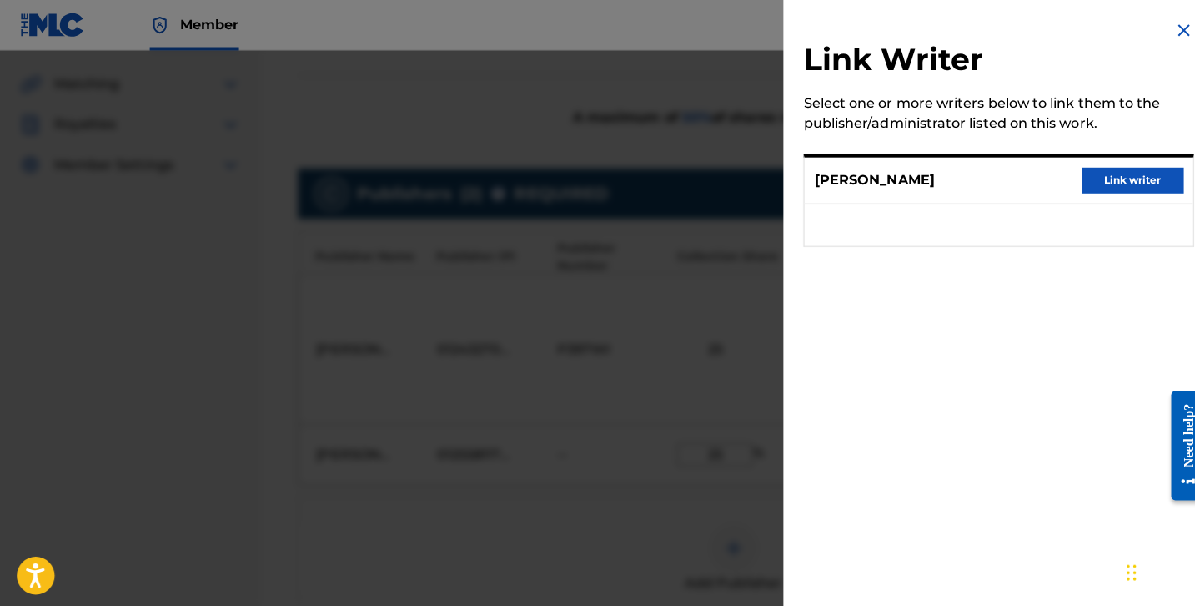
scroll to position [359, 0]
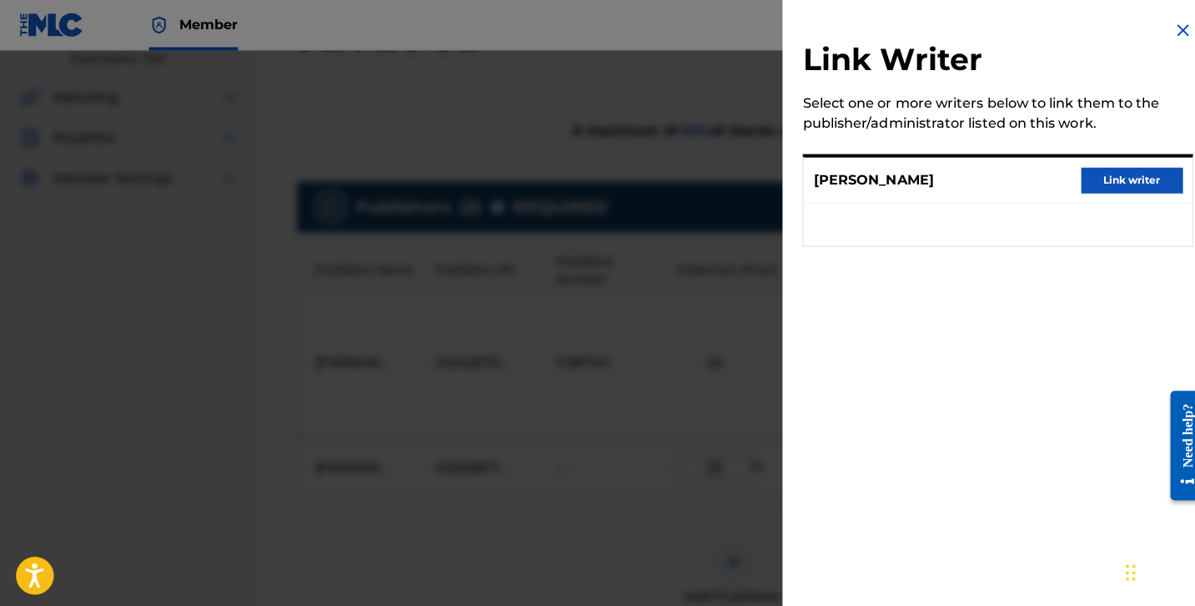
click at [1164, 38] on img at bounding box center [1174, 30] width 20 height 20
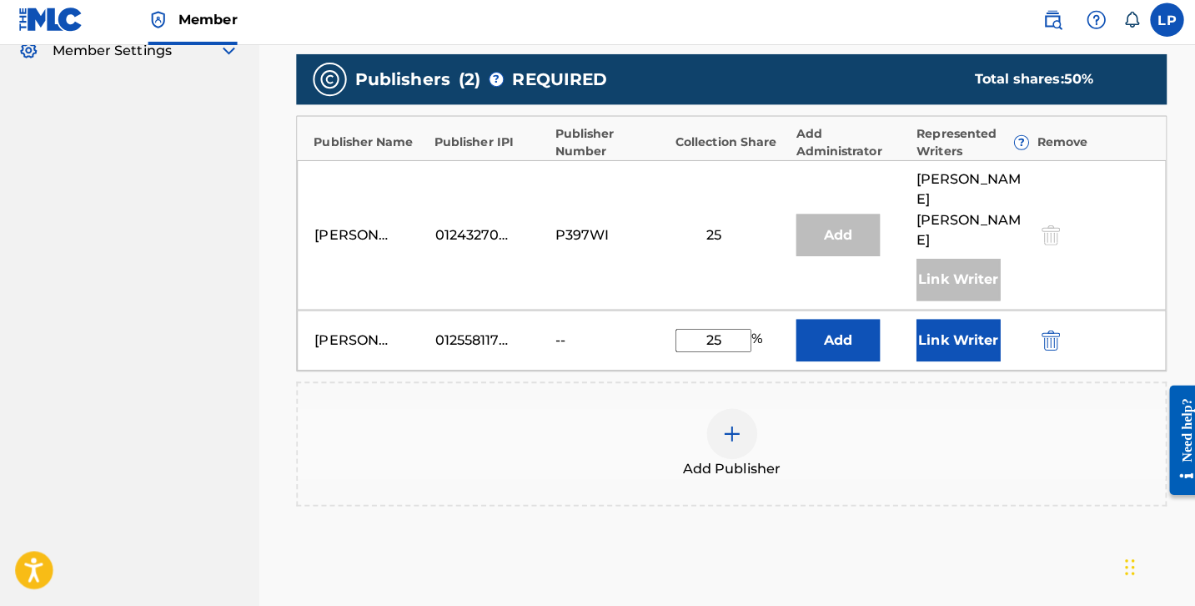
scroll to position [506, 0]
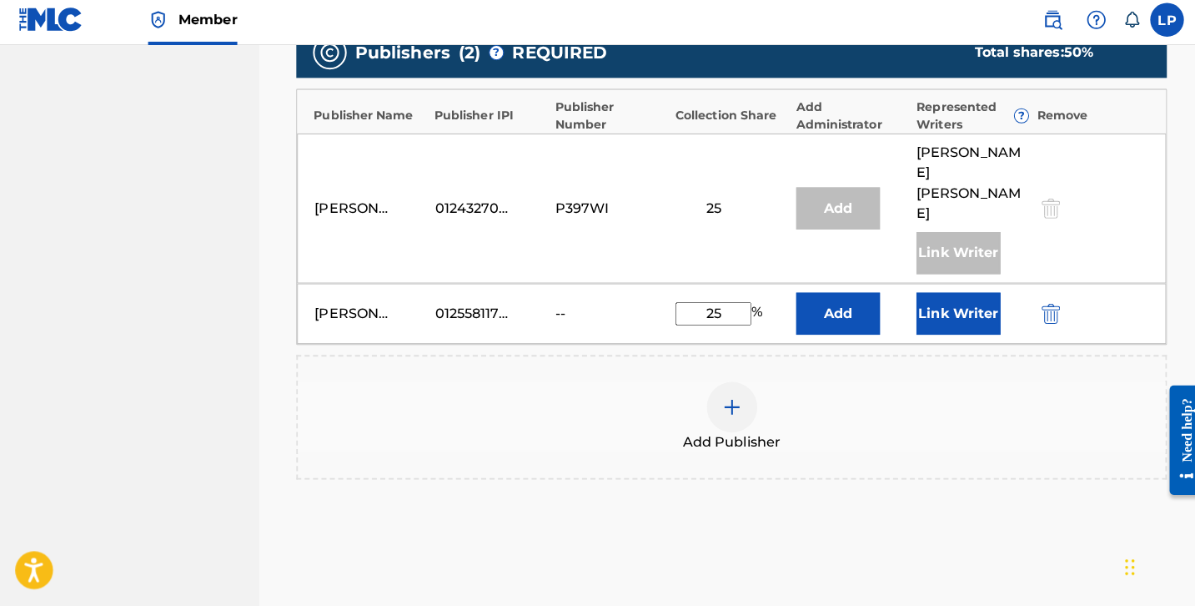
click at [842, 295] on button "Add" at bounding box center [832, 316] width 83 height 42
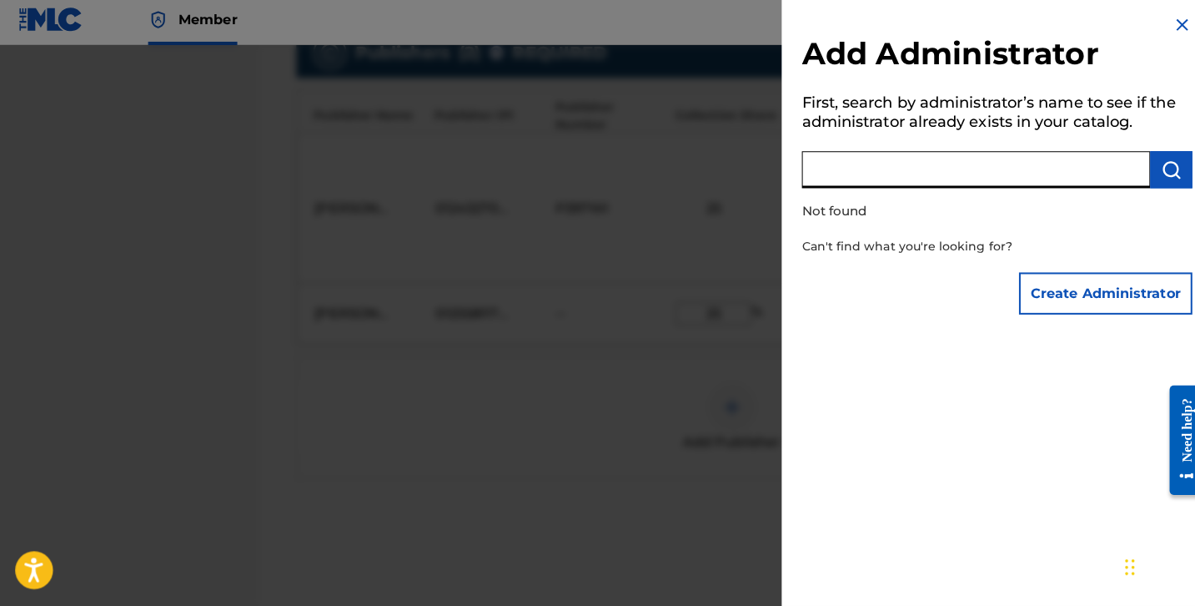
click at [890, 171] on input "text" at bounding box center [969, 173] width 345 height 37
type input "L"
click at [1077, 304] on button "Create Administrator" at bounding box center [1098, 296] width 172 height 42
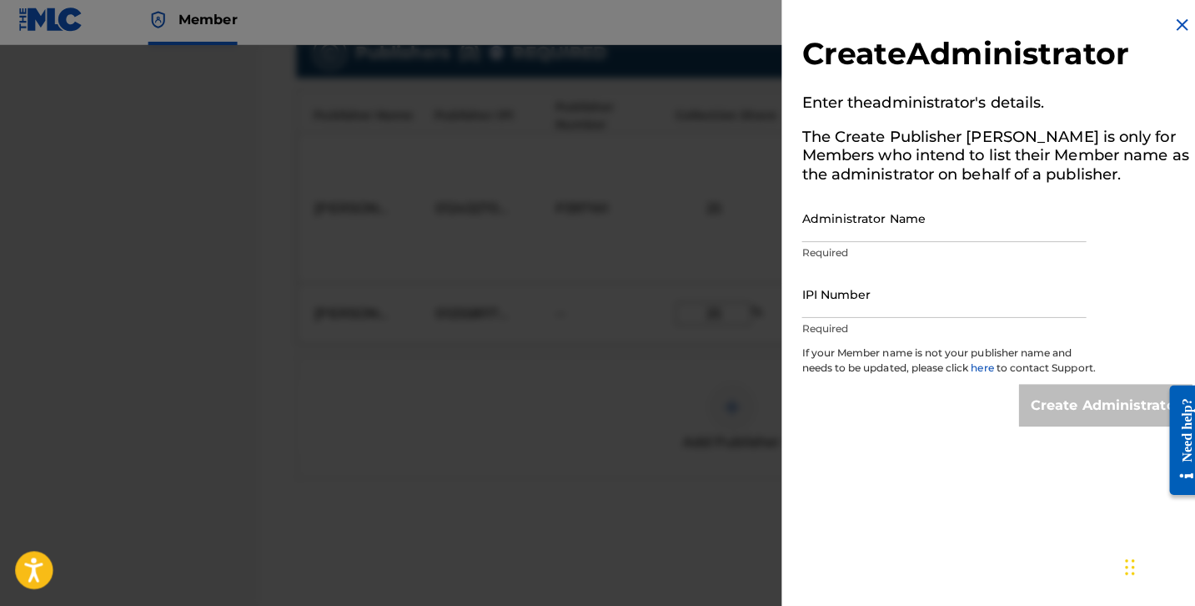
click at [1164, 23] on img at bounding box center [1174, 30] width 20 height 20
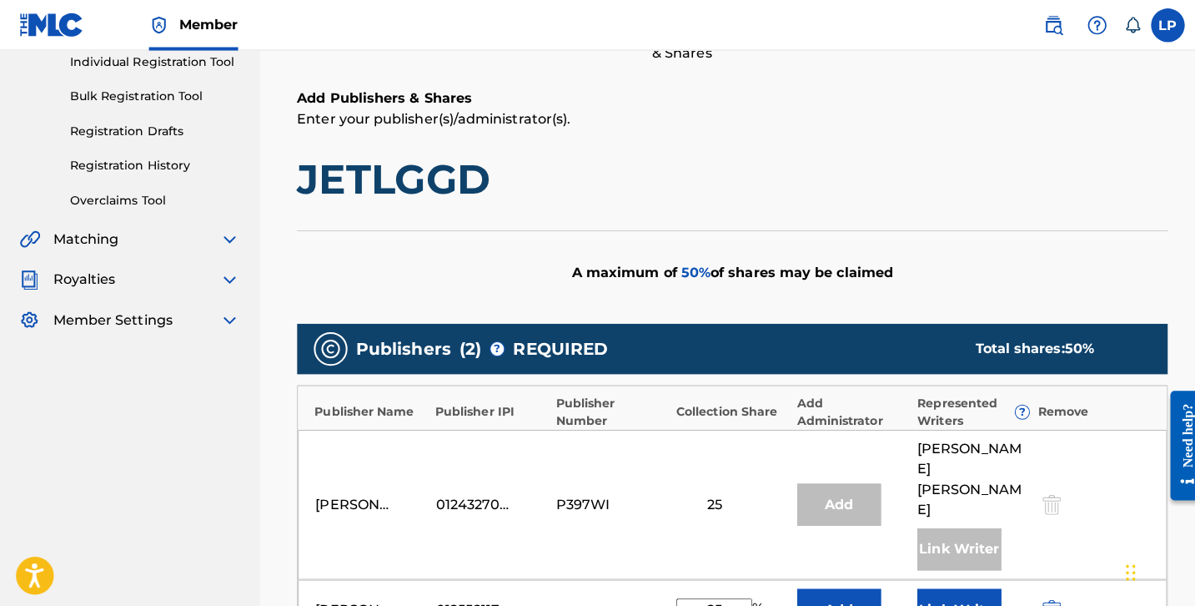
scroll to position [211, 0]
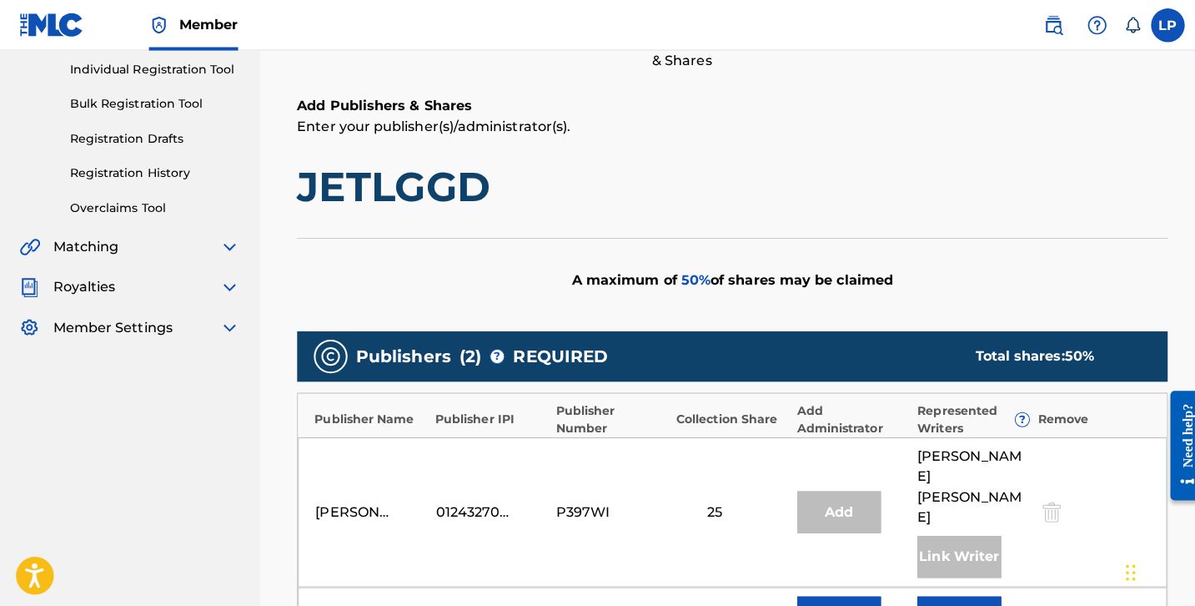
click at [156, 275] on div "Royalties" at bounding box center [129, 284] width 219 height 20
click at [213, 275] on div "Royalties" at bounding box center [129, 284] width 219 height 20
click at [222, 277] on img at bounding box center [229, 284] width 20 height 20
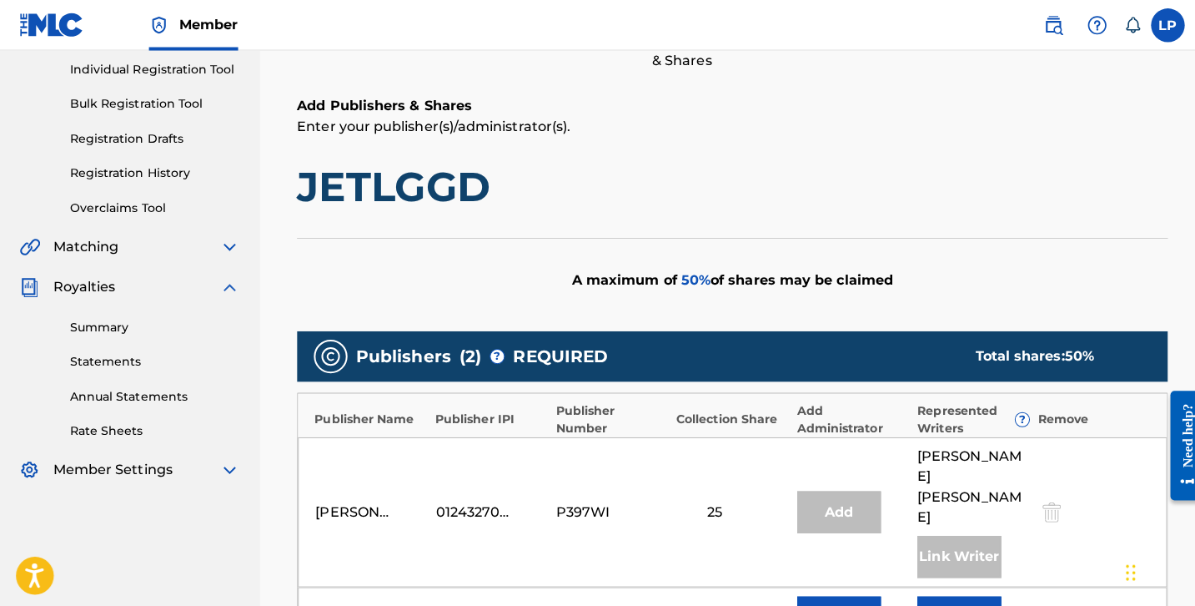
click at [125, 328] on link "Summary" at bounding box center [154, 324] width 168 height 18
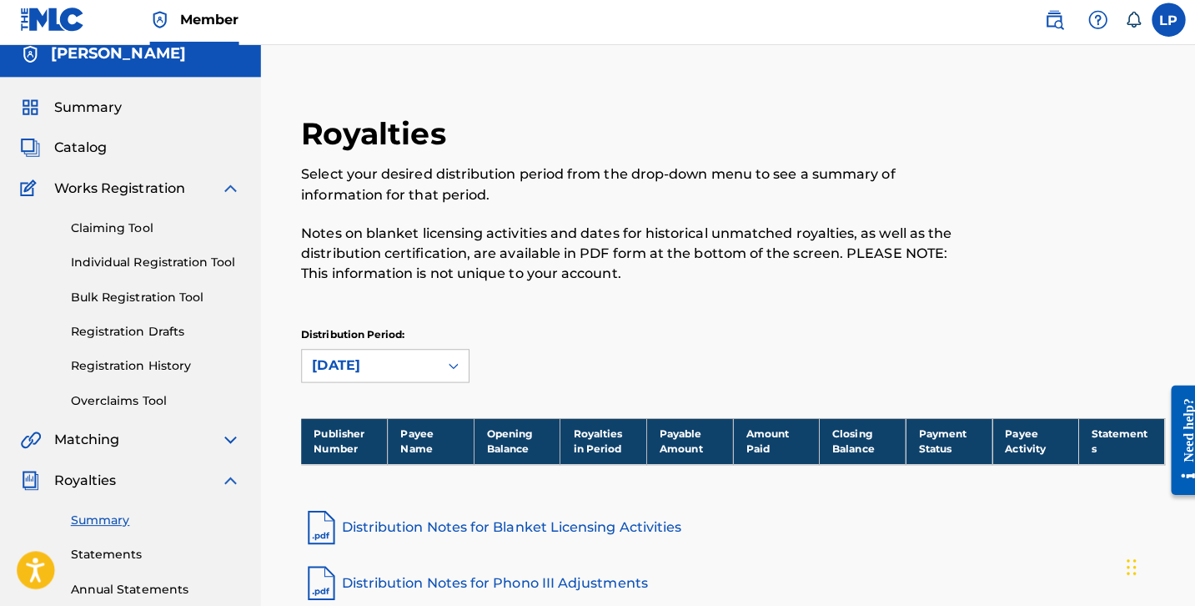
scroll to position [18, 0]
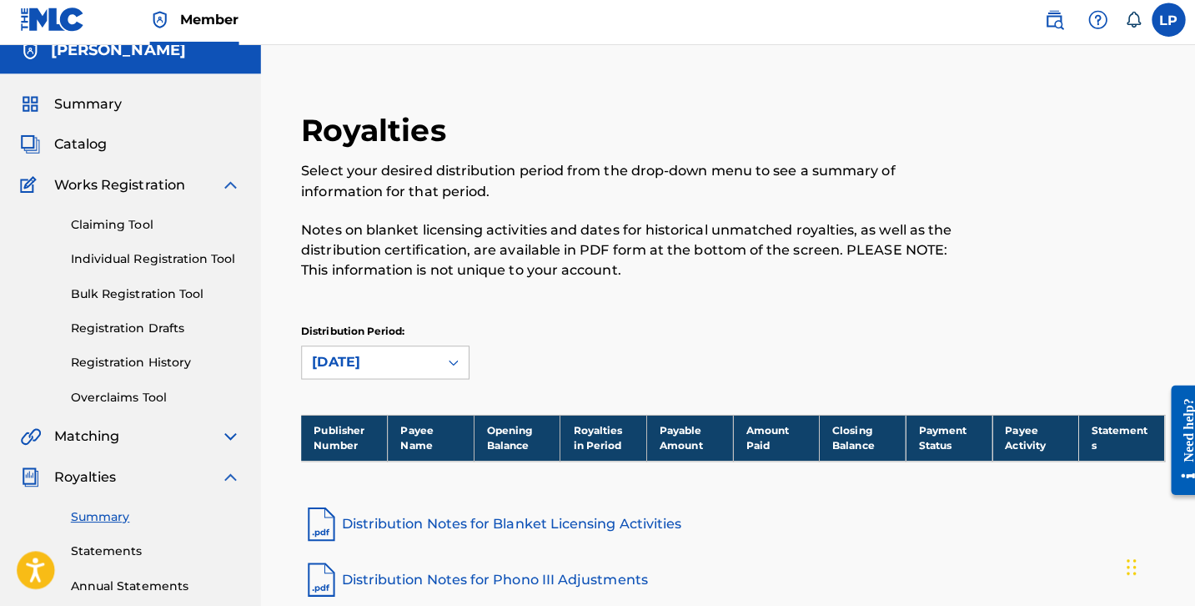
click at [124, 390] on link "Overclaims Tool" at bounding box center [154, 399] width 168 height 18
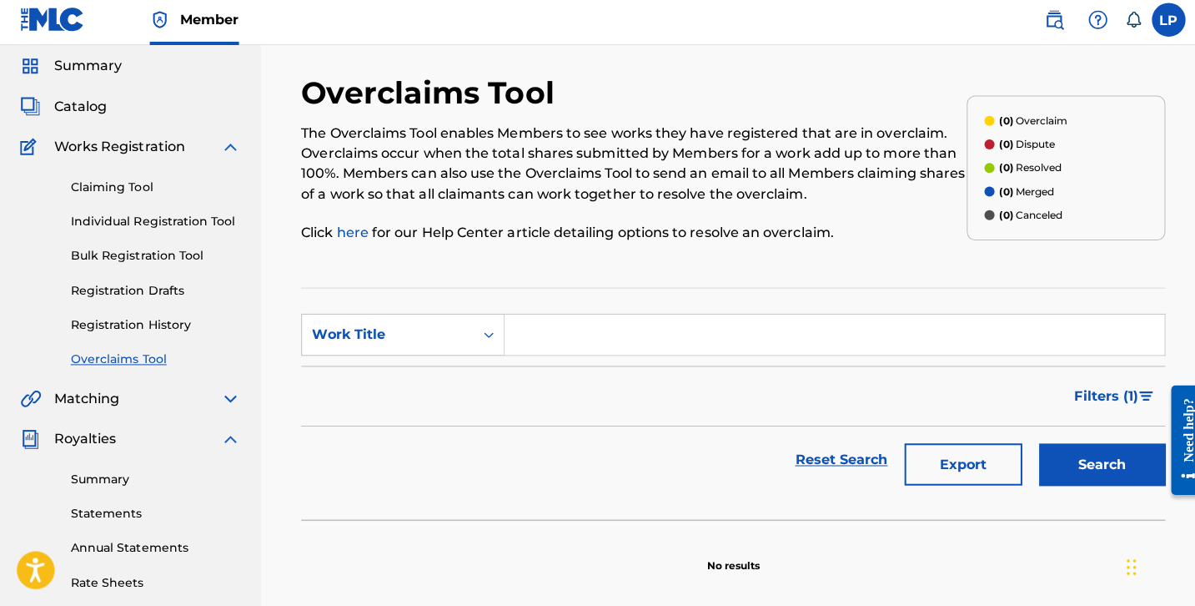
scroll to position [56, 0]
click at [554, 338] on input "Search Form" at bounding box center [827, 336] width 654 height 40
type input "d"
type input "JETLGGD"
click at [1093, 458] on button "Search" at bounding box center [1092, 465] width 125 height 42
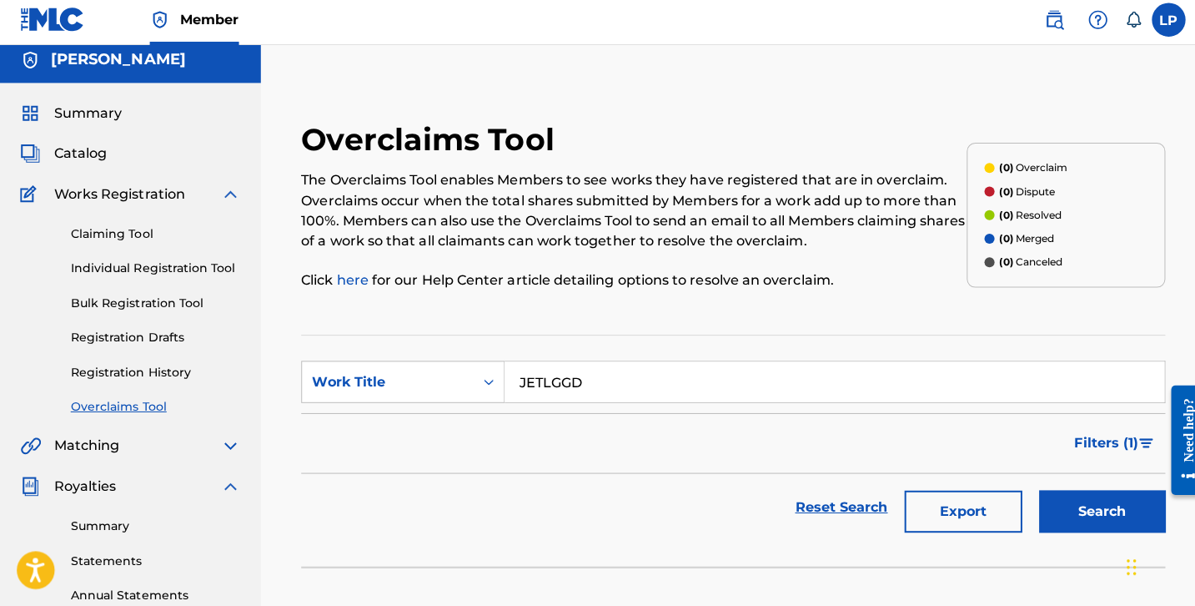
scroll to position [11, 0]
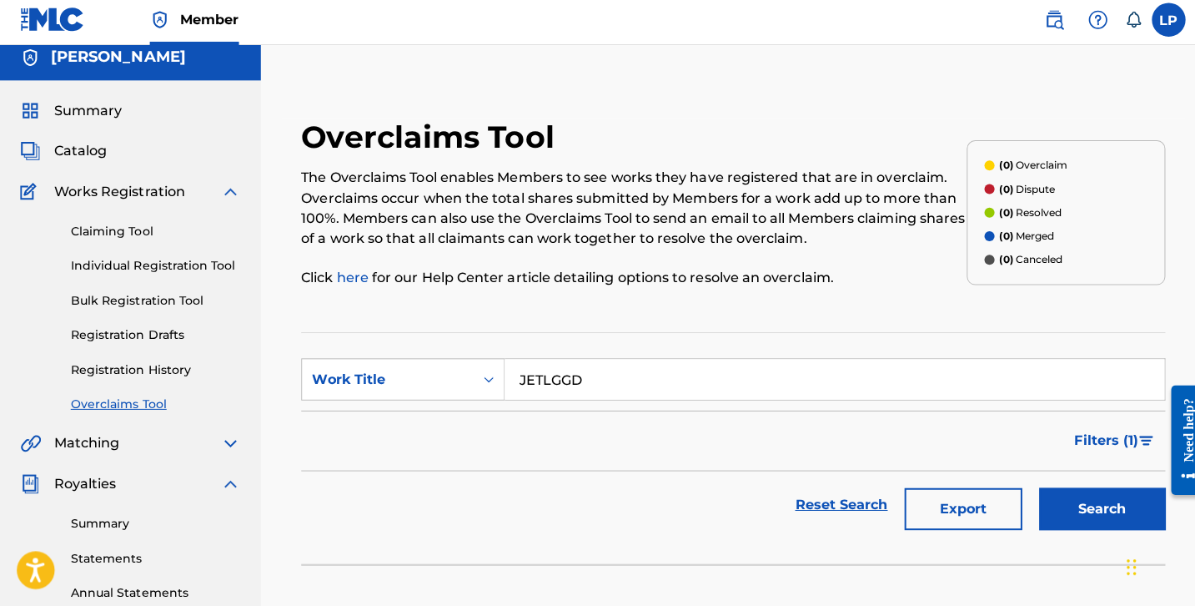
click at [932, 489] on button "Export" at bounding box center [955, 510] width 117 height 42
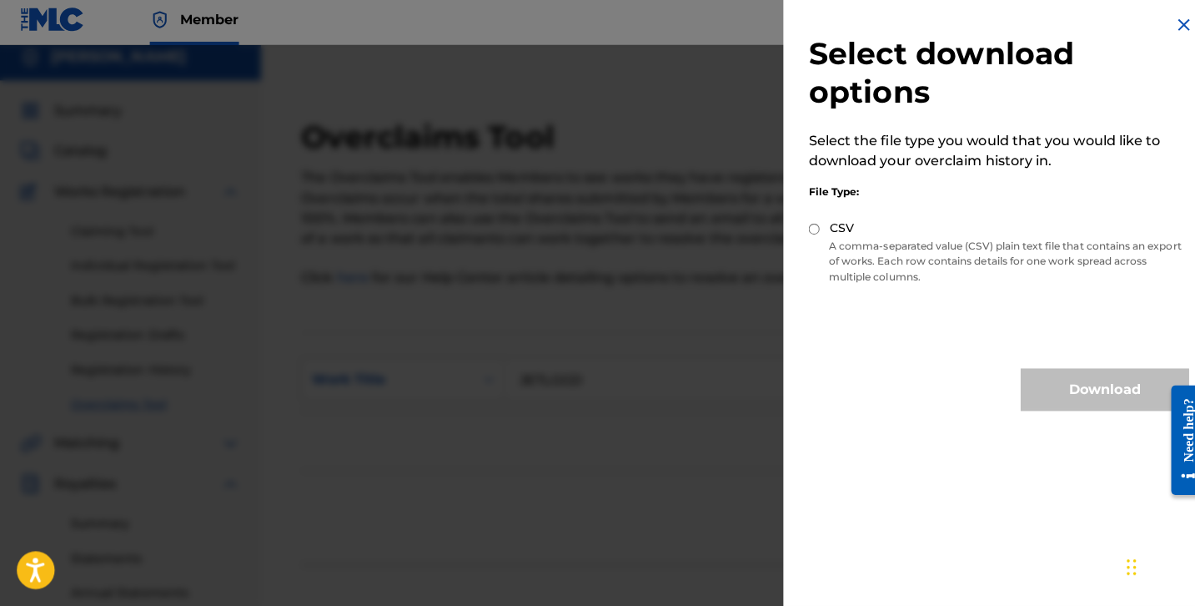
click at [812, 225] on div "CSV" at bounding box center [990, 232] width 377 height 19
click at [802, 227] on input "CSV" at bounding box center [807, 232] width 11 height 11
radio input "true"
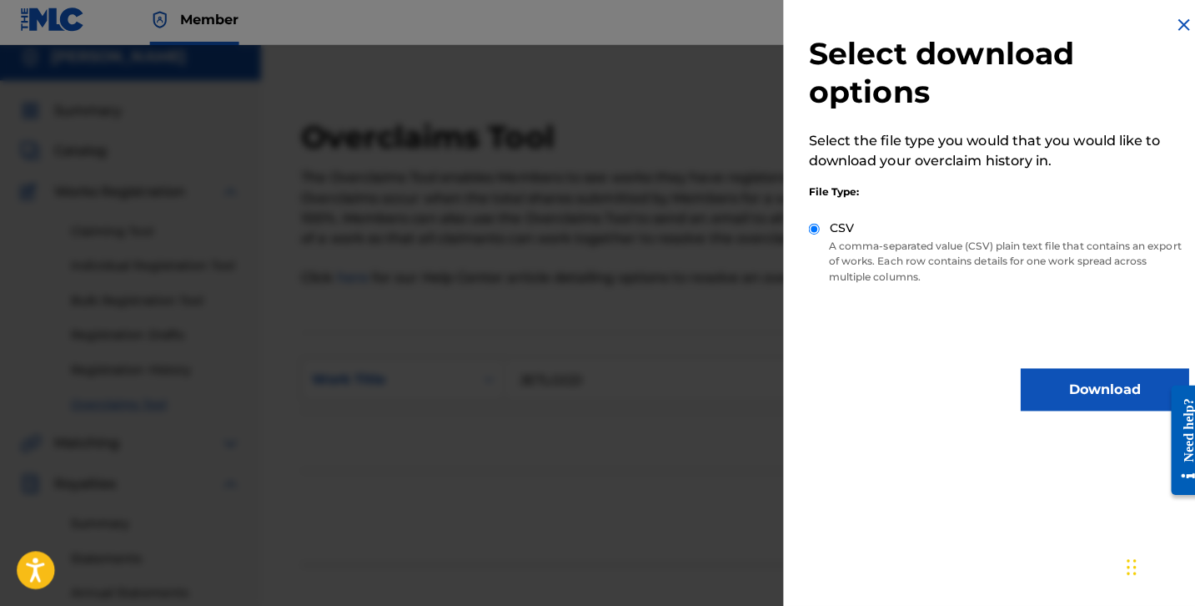
click at [1164, 24] on img at bounding box center [1174, 30] width 20 height 20
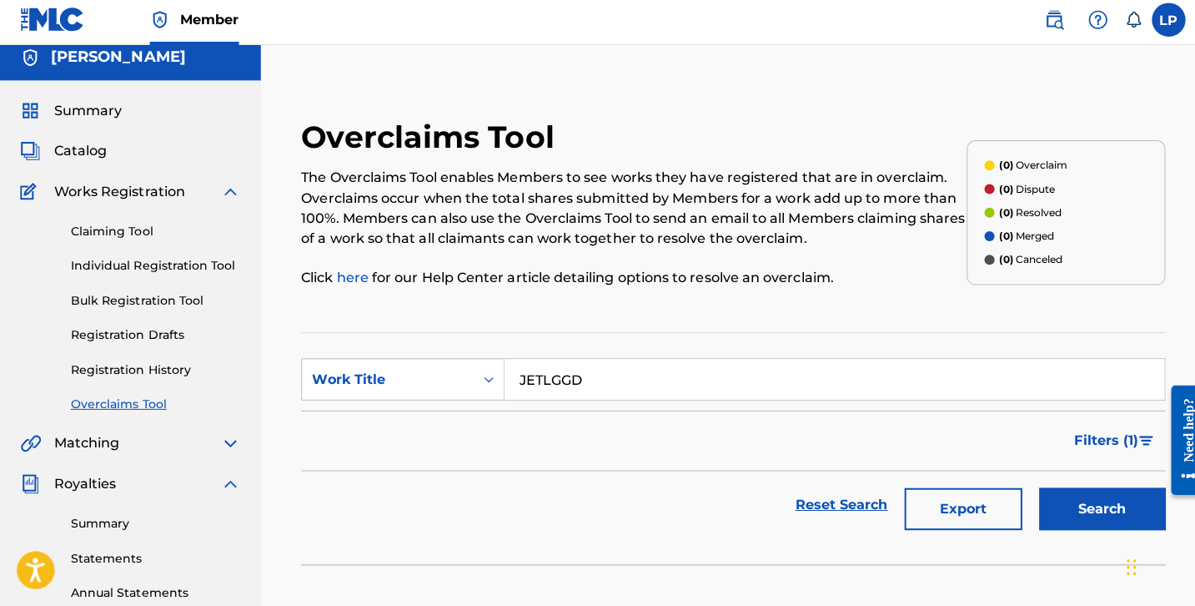
click at [138, 226] on link "Claiming Tool" at bounding box center [154, 235] width 168 height 18
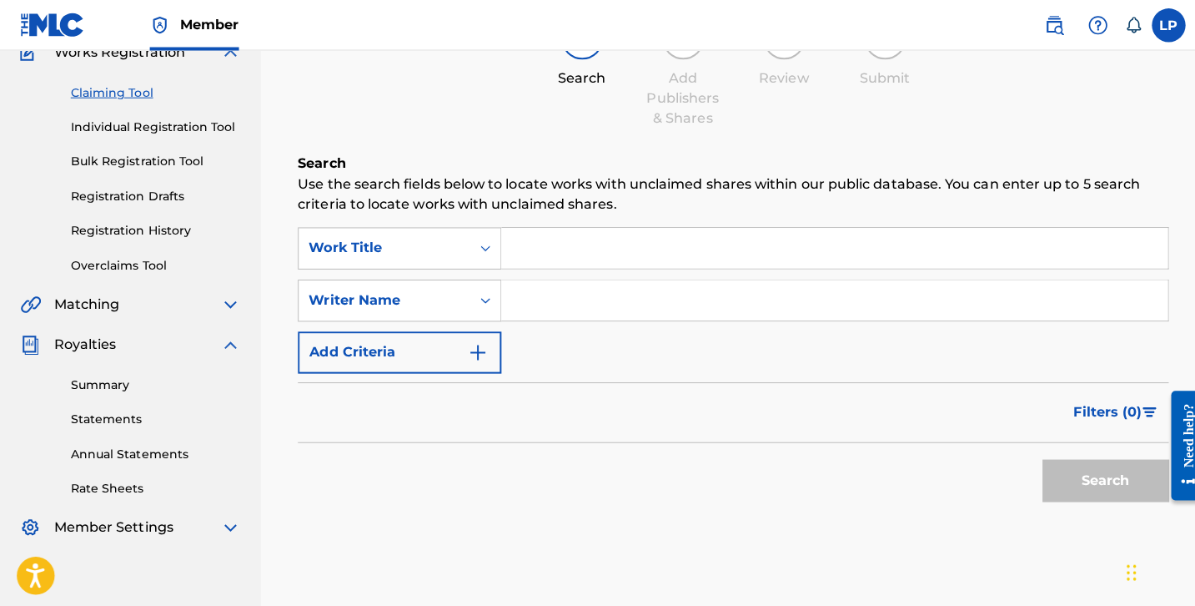
scroll to position [100, 0]
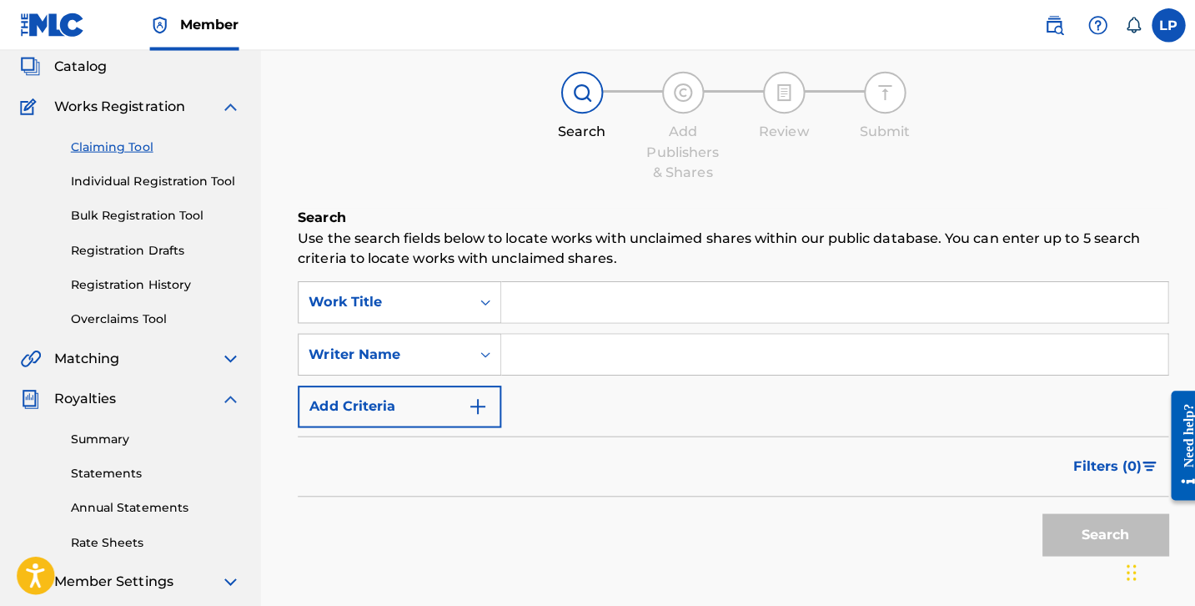
click at [140, 180] on link "Individual Registration Tool" at bounding box center [154, 180] width 168 height 18
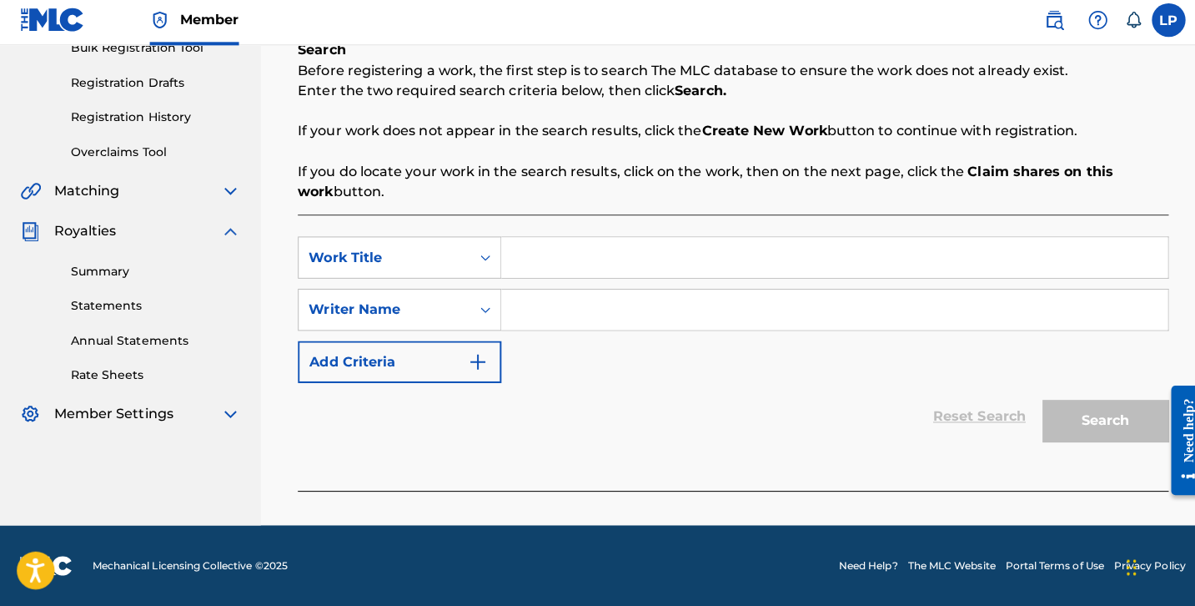
scroll to position [169, 0]
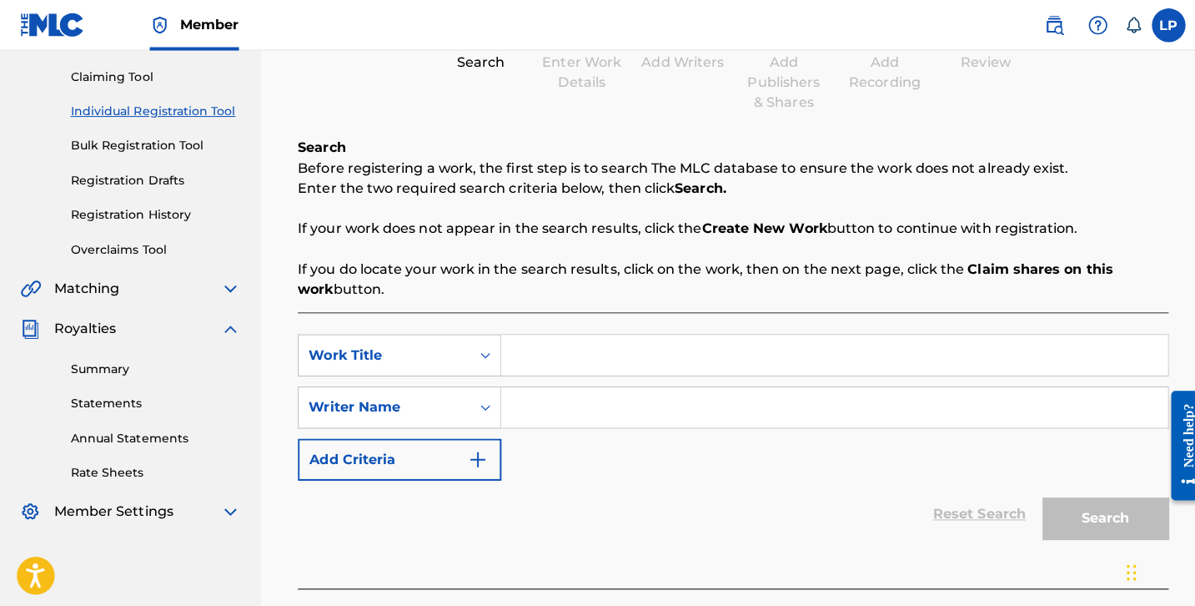
click at [185, 147] on link "Bulk Registration Tool" at bounding box center [154, 145] width 168 height 18
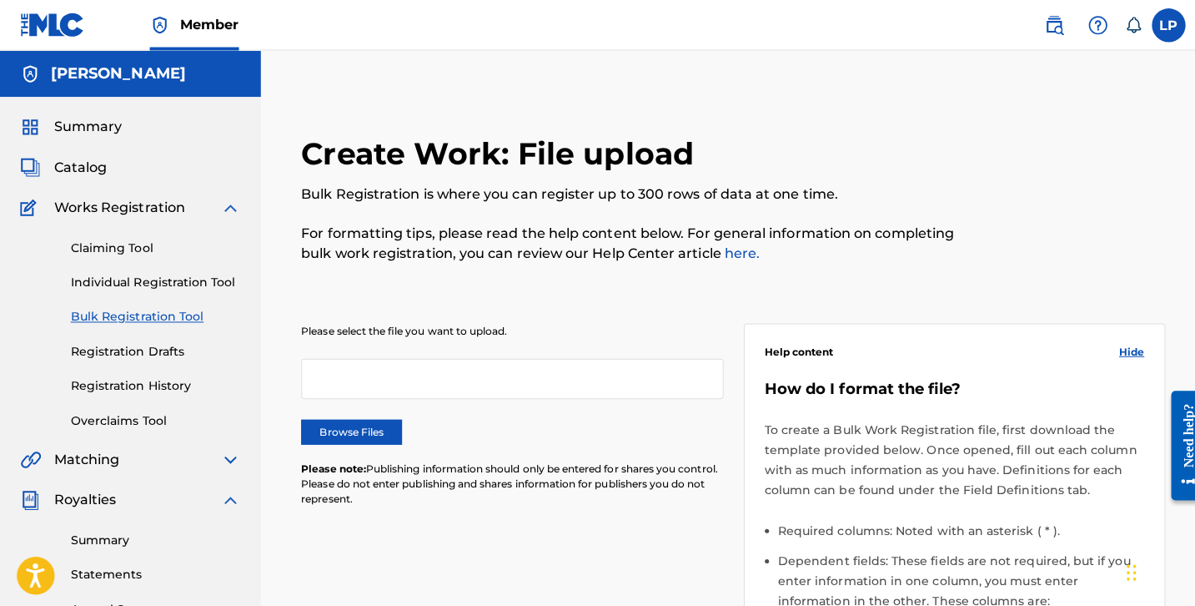
click at [148, 344] on link "Registration Drafts" at bounding box center [154, 348] width 168 height 18
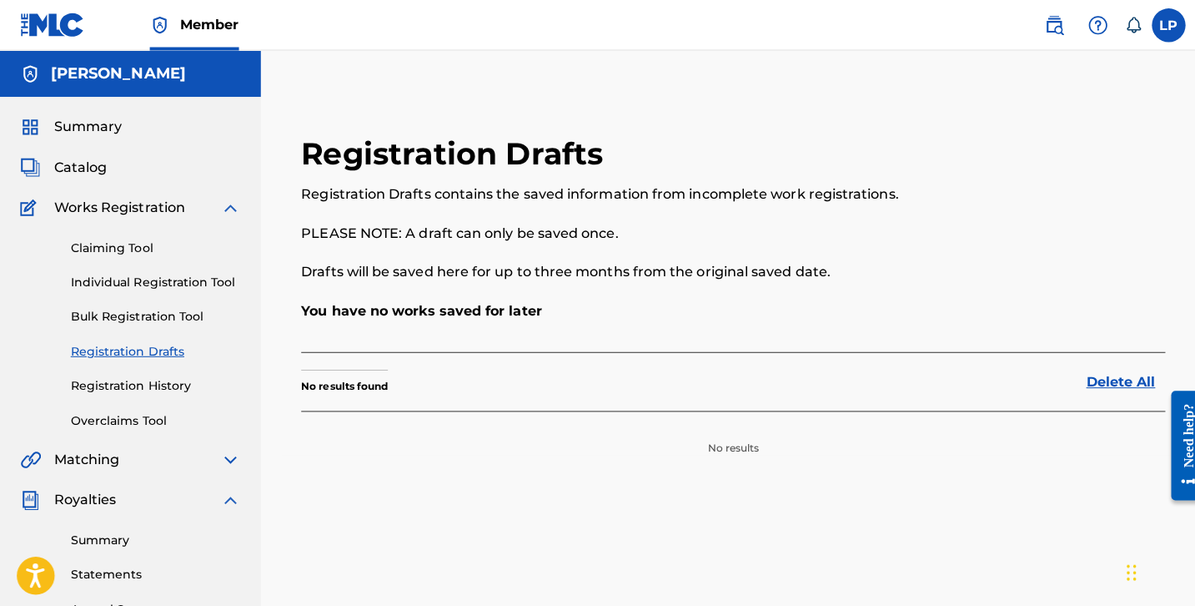
click at [148, 378] on link "Registration History" at bounding box center [154, 383] width 168 height 18
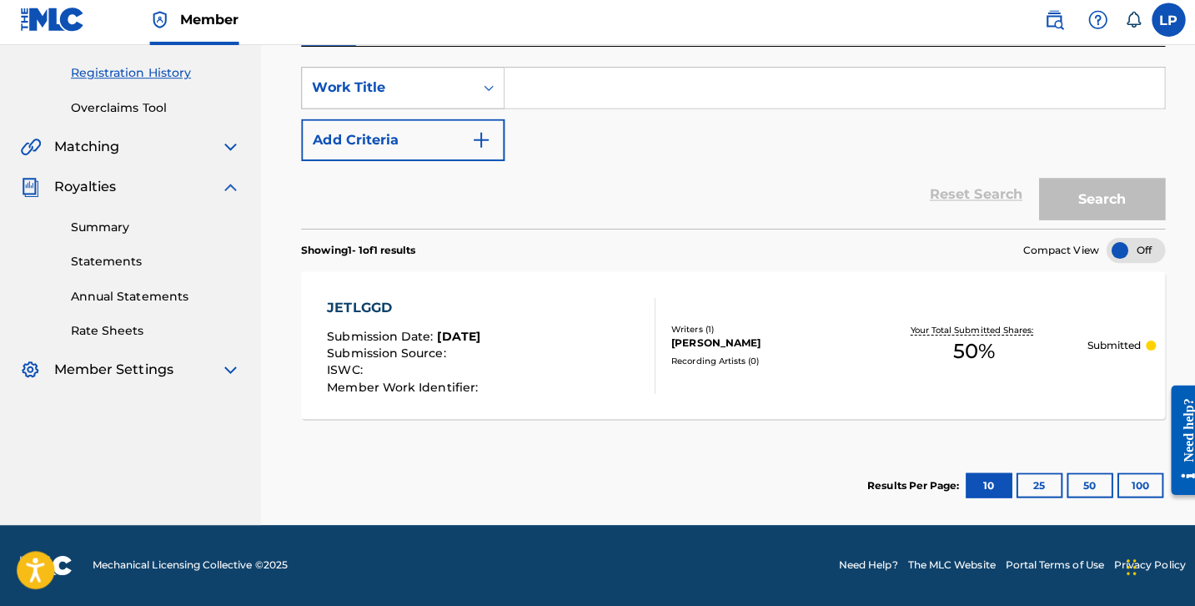
scroll to position [304, 0]
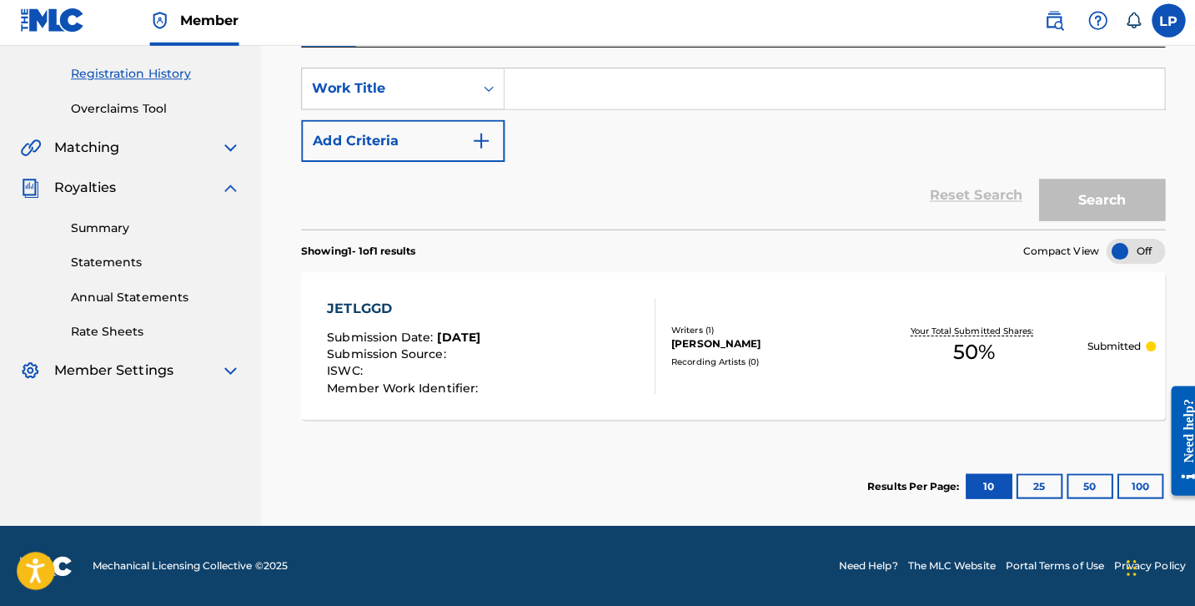
click at [422, 384] on span "Member Work Identifier :" at bounding box center [400, 388] width 153 height 15
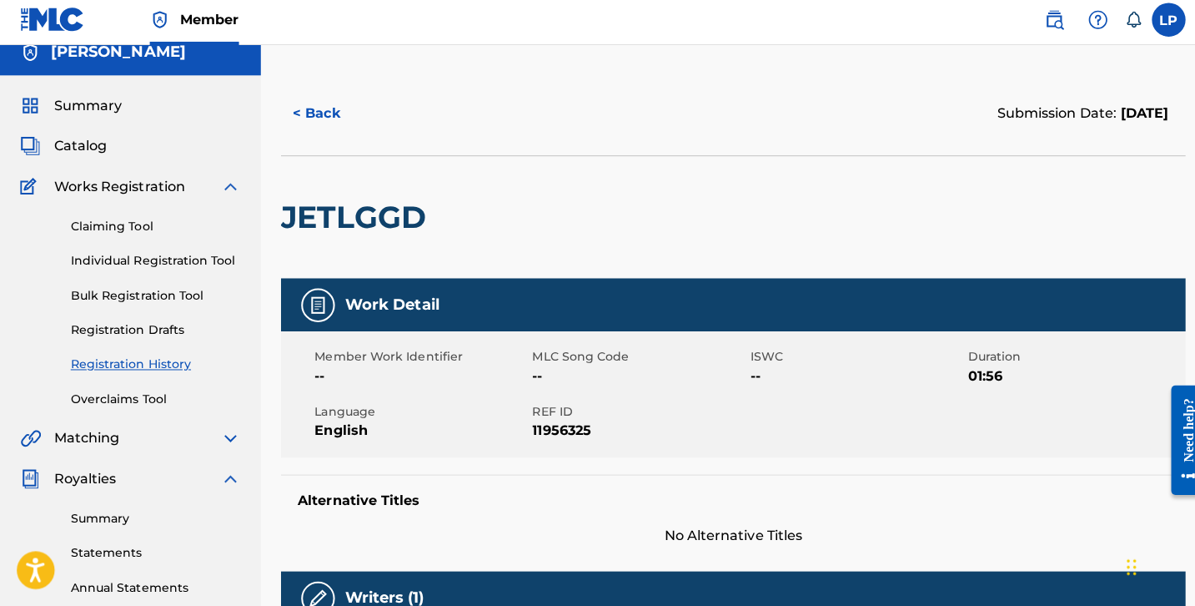
scroll to position [25, 0]
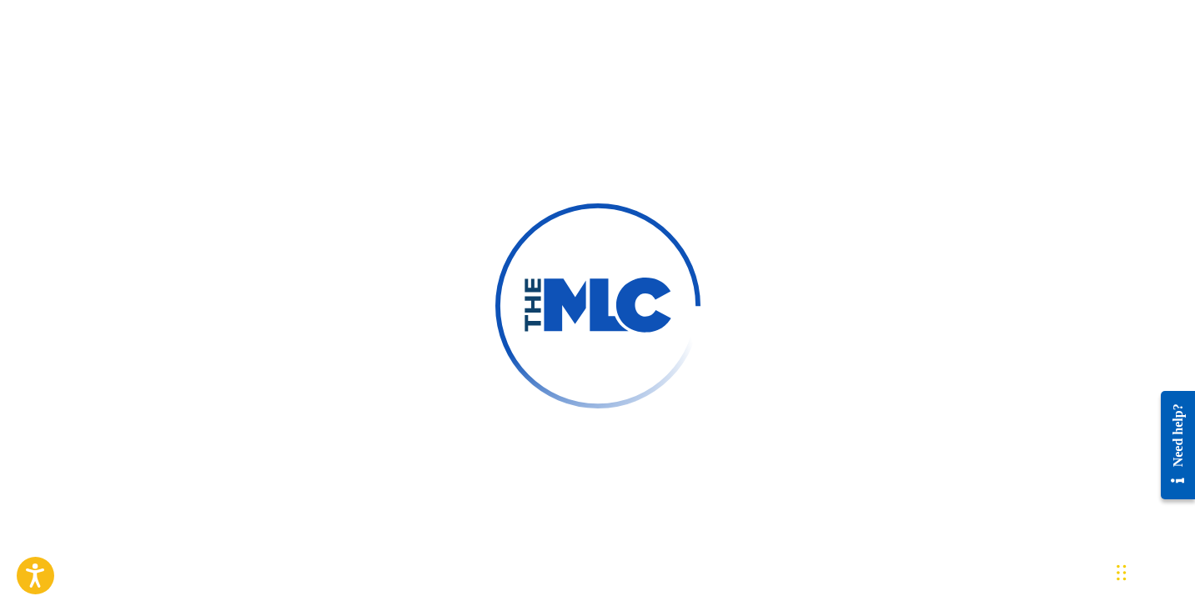
click at [703, 305] on div at bounding box center [597, 305] width 1195 height 611
